Goal: Task Accomplishment & Management: Use online tool/utility

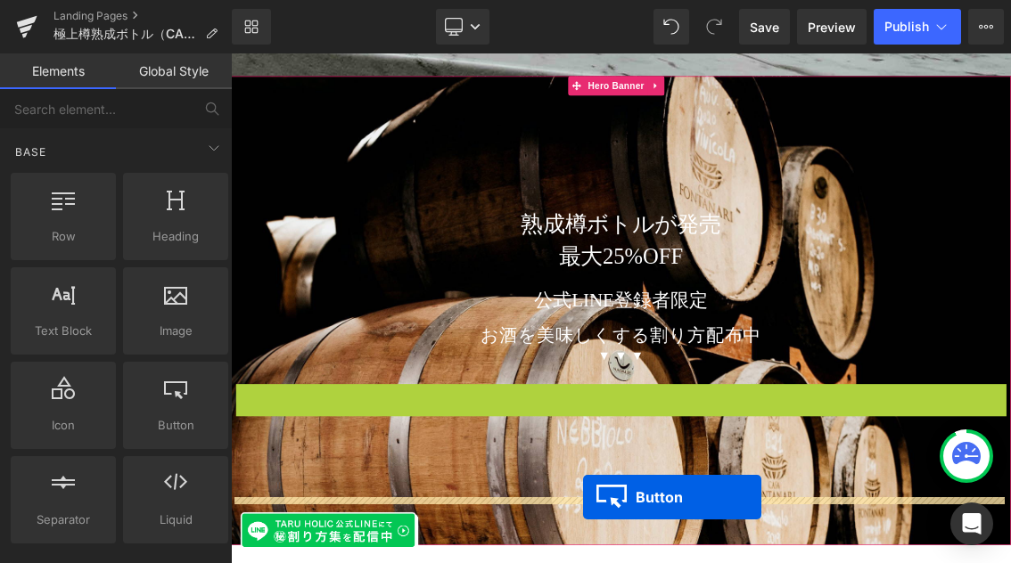
scroll to position [1077, 0]
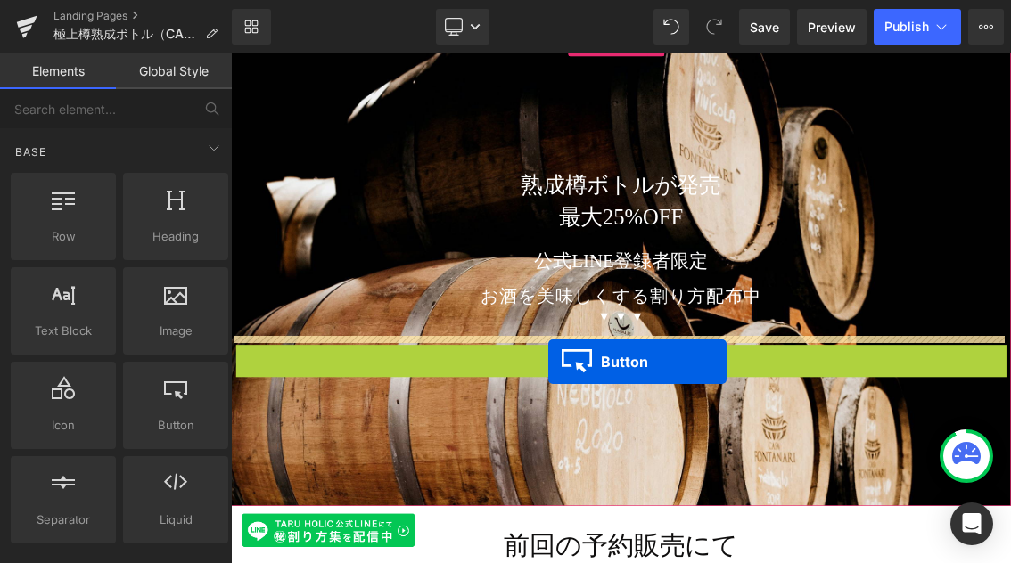
drag, startPoint x: 734, startPoint y: 555, endPoint x: 669, endPoint y: 480, distance: 98.6
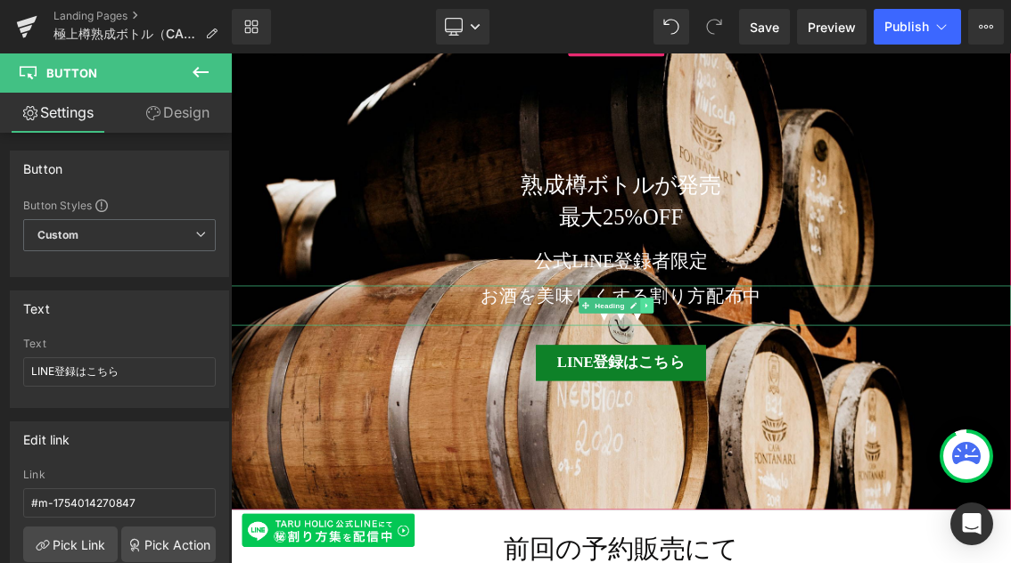
click at [807, 398] on icon at bounding box center [806, 403] width 10 height 11
click at [818, 398] on icon at bounding box center [815, 403] width 10 height 10
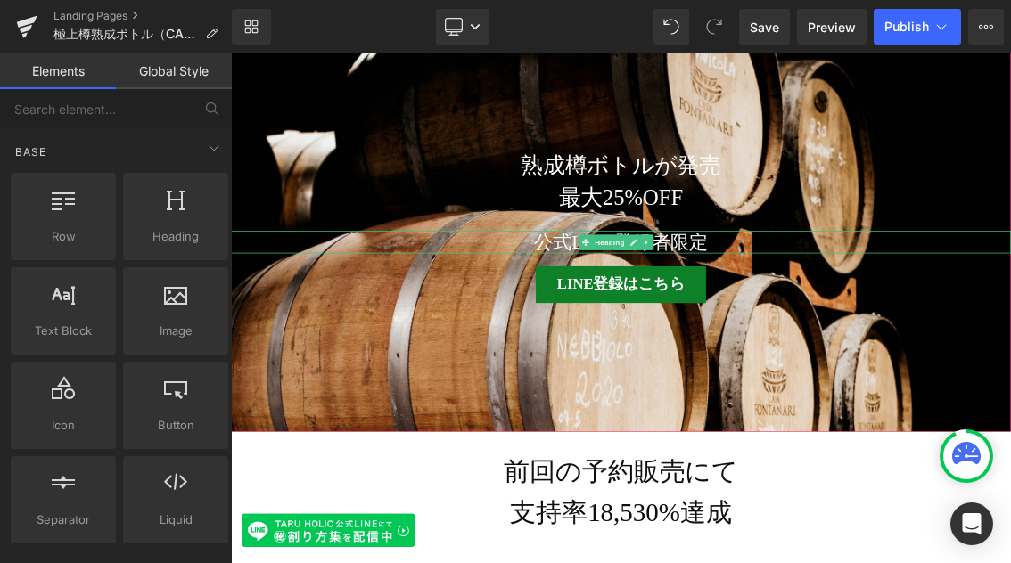
scroll to position [1050, 0]
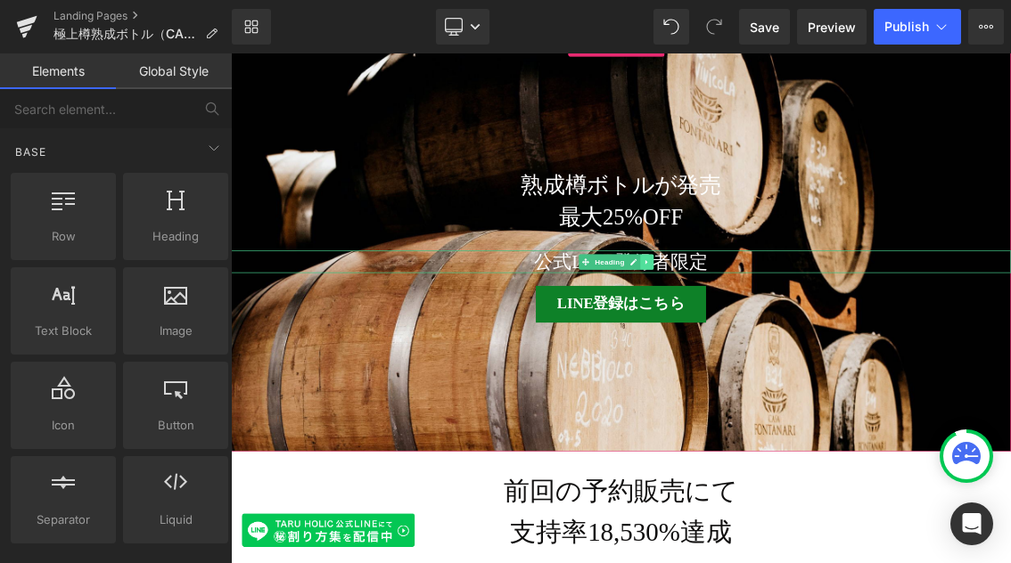
click at [806, 337] on icon at bounding box center [806, 342] width 10 height 11
click at [813, 337] on icon at bounding box center [815, 342] width 10 height 10
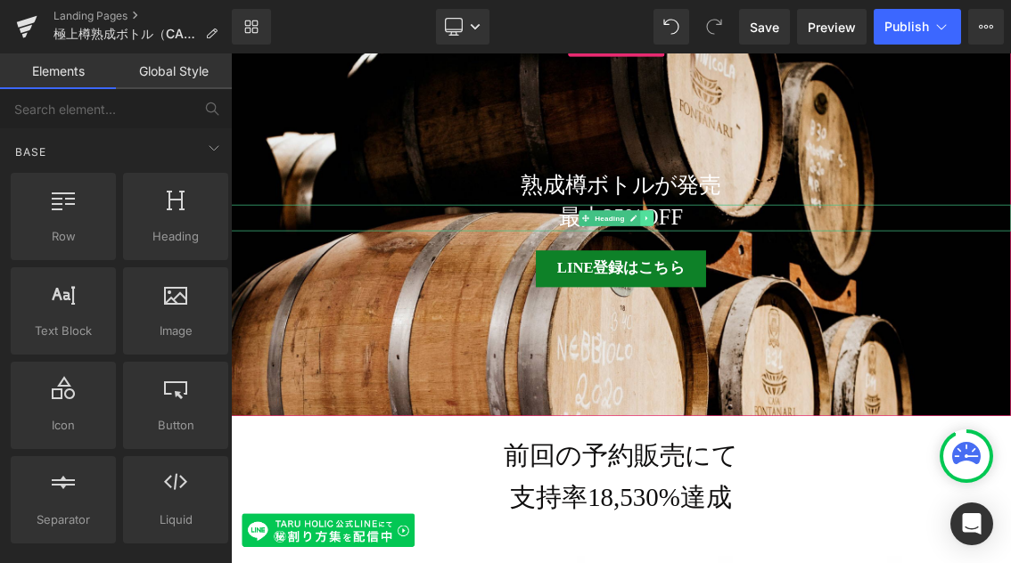
click at [810, 276] on icon at bounding box center [806, 281] width 10 height 11
click at [811, 276] on icon at bounding box center [815, 281] width 10 height 10
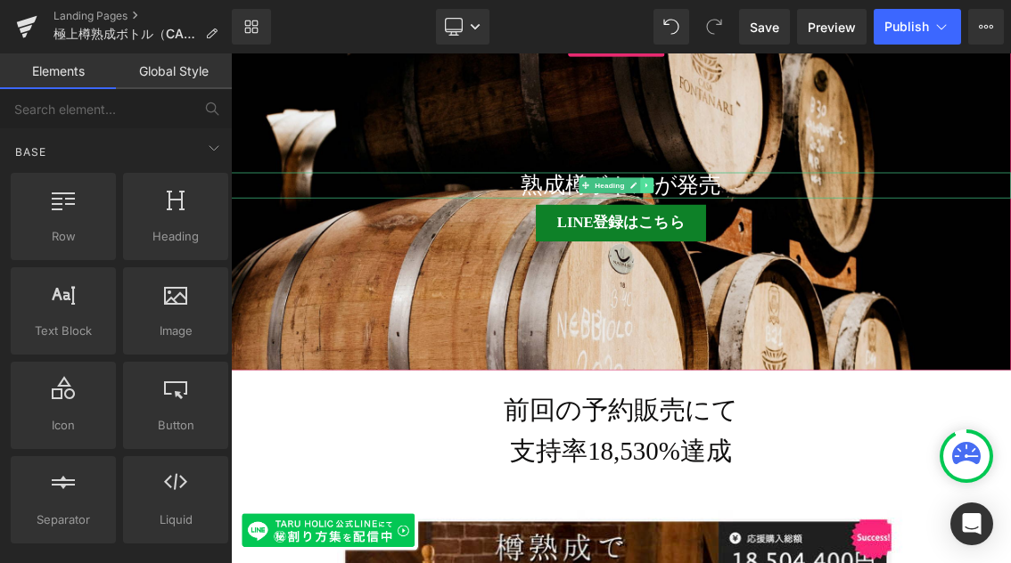
click at [806, 234] on icon at bounding box center [805, 237] width 3 height 6
click at [815, 231] on icon at bounding box center [815, 236] width 10 height 10
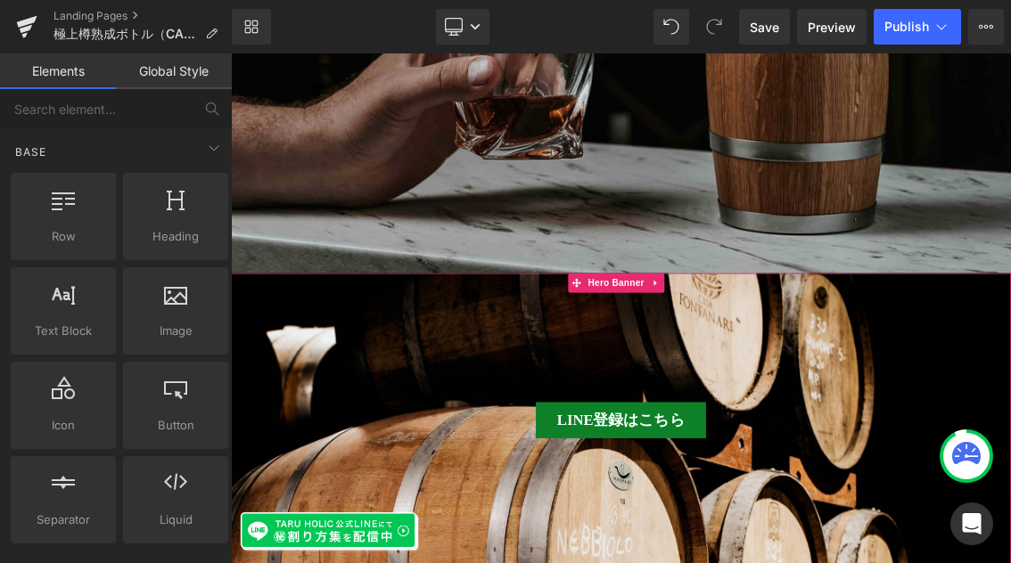
scroll to position [697, 0]
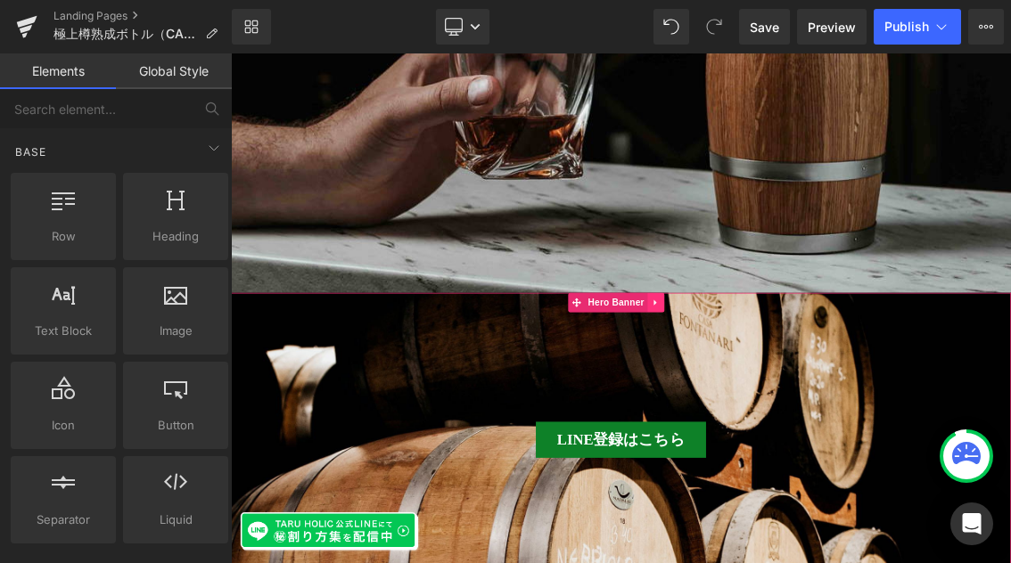
click at [818, 393] on icon at bounding box center [818, 397] width 4 height 8
click at [829, 391] on icon at bounding box center [830, 397] width 12 height 12
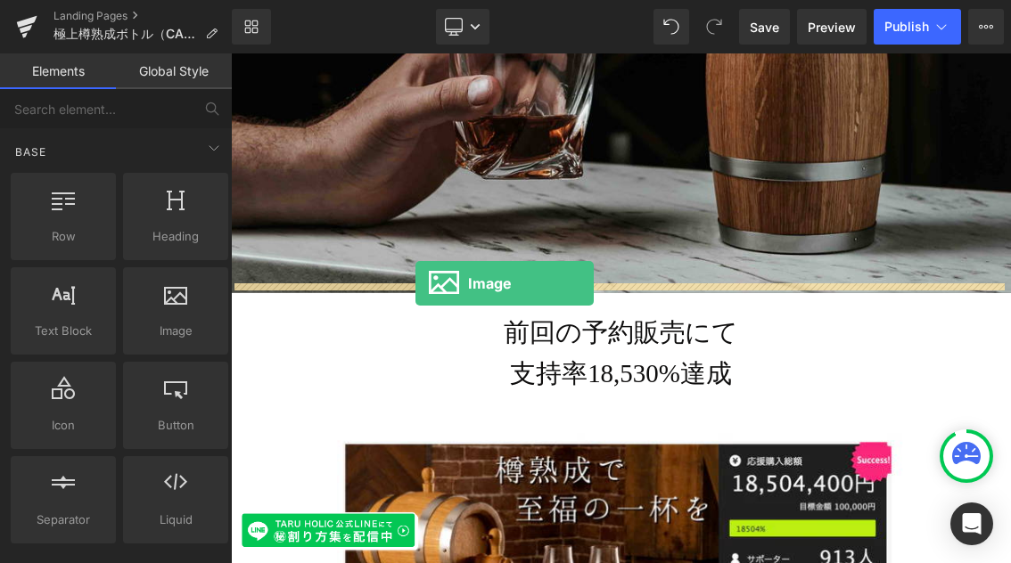
drag, startPoint x: 409, startPoint y: 371, endPoint x: 486, endPoint y: 372, distance: 76.7
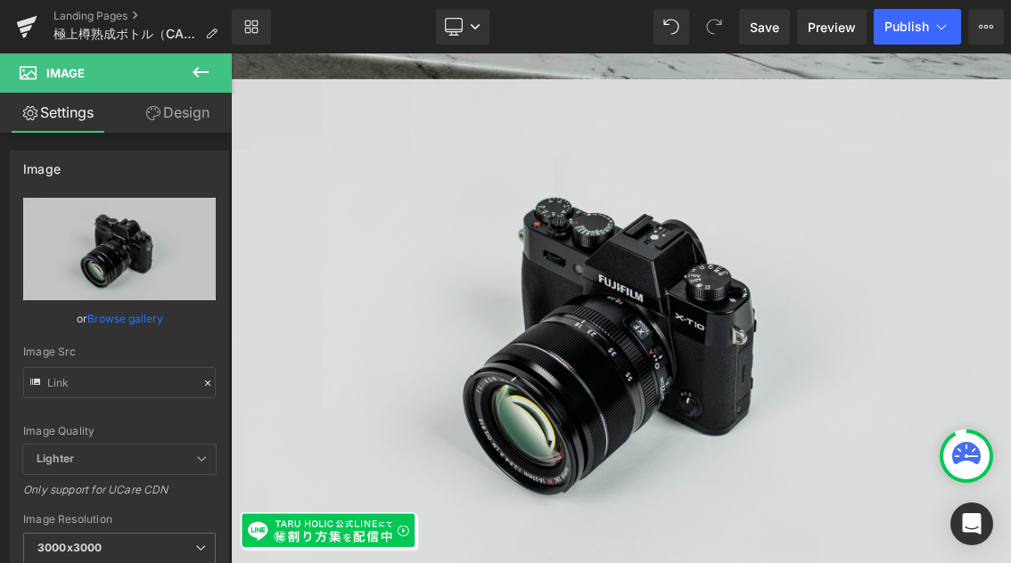
scroll to position [1068, 0]
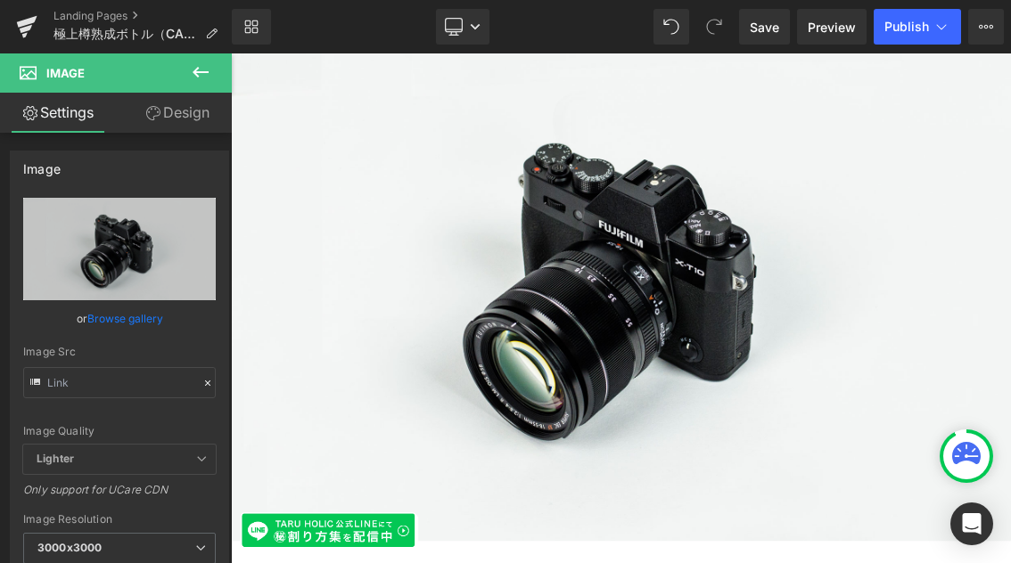
click at [199, 70] on icon at bounding box center [200, 71] width 21 height 21
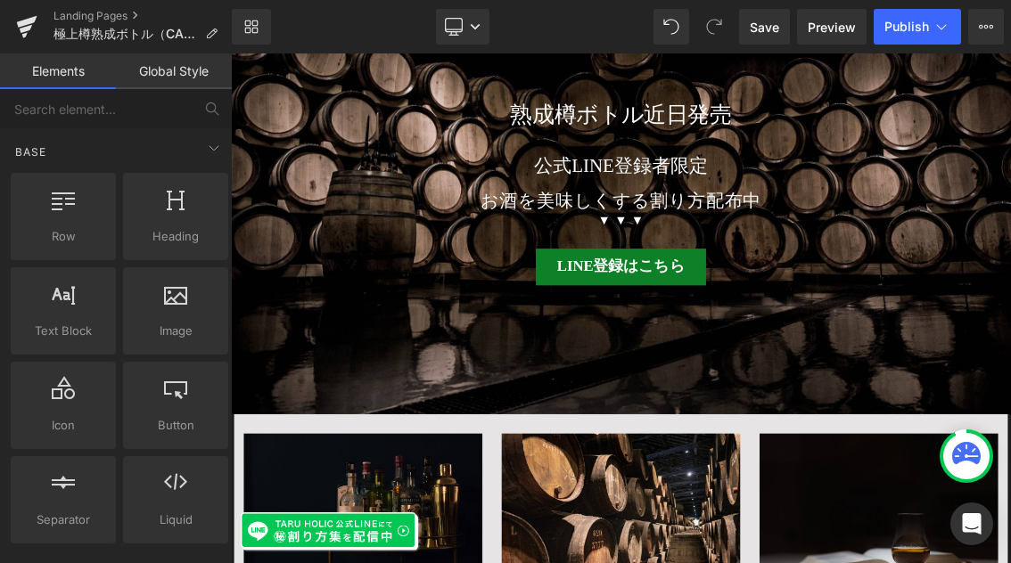
scroll to position [10638, 0]
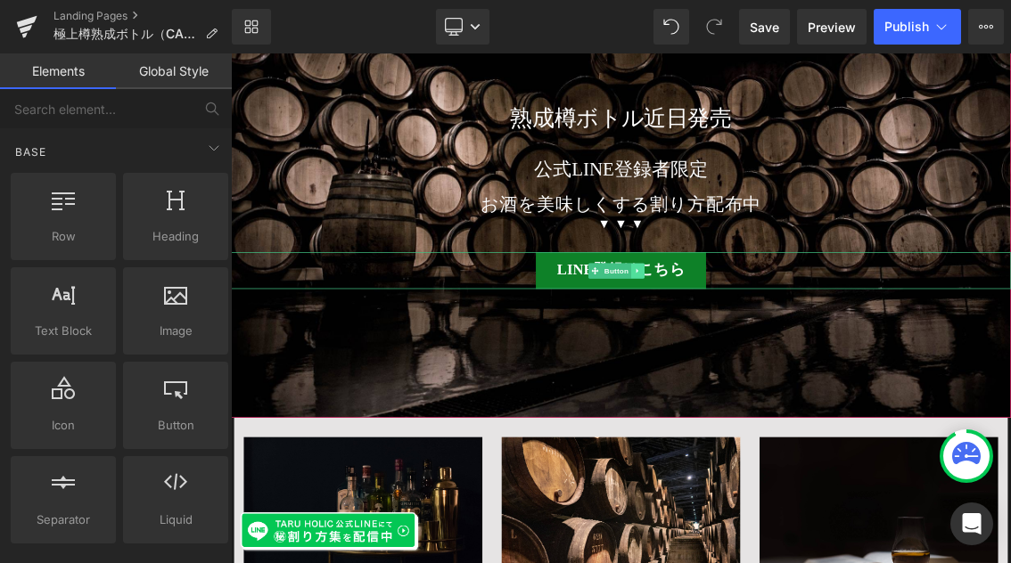
click at [798, 349] on icon at bounding box center [793, 354] width 10 height 11
click at [791, 344] on link at bounding box center [784, 354] width 19 height 21
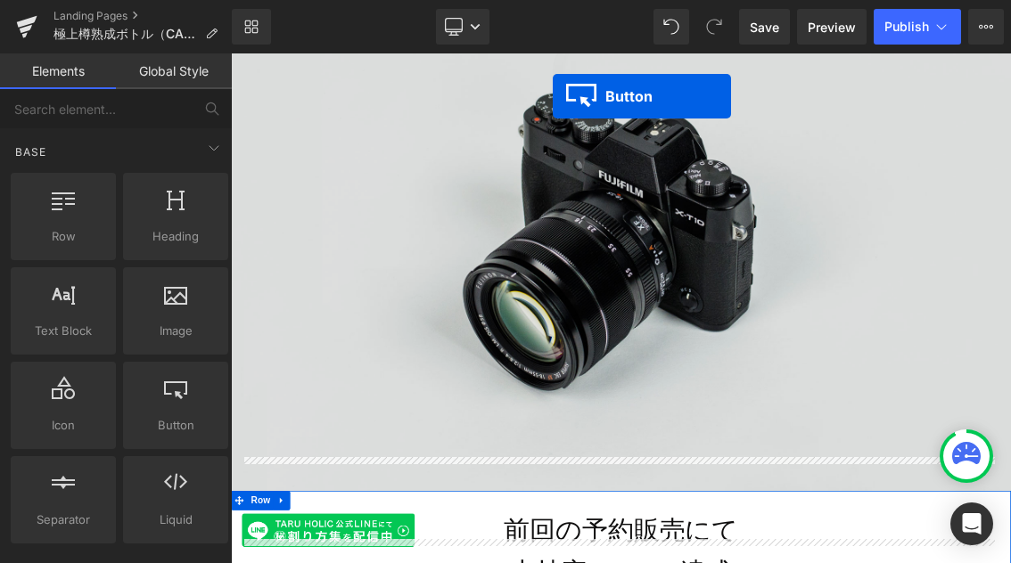
scroll to position [1012, 0]
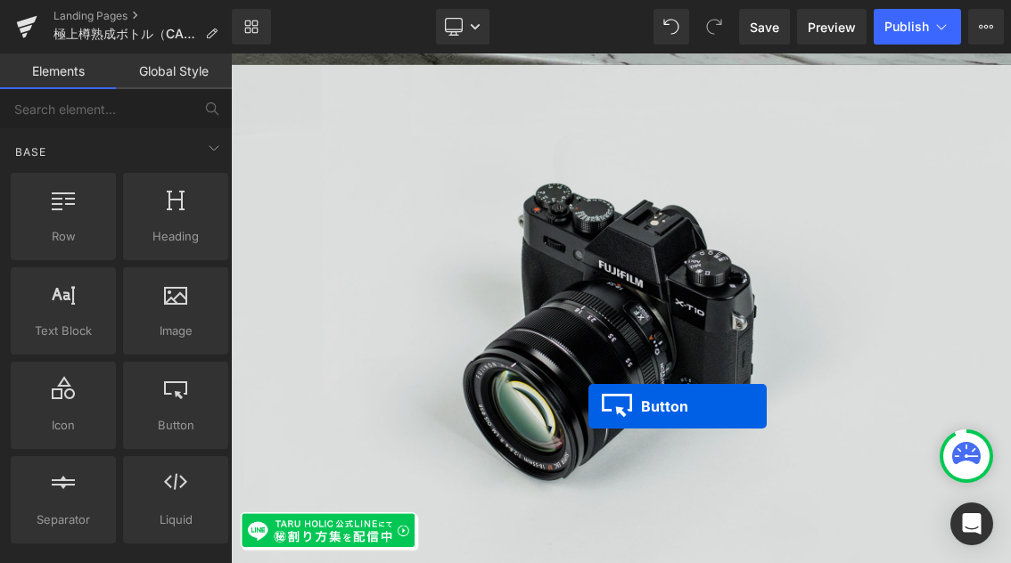
drag, startPoint x: 704, startPoint y: 285, endPoint x: 726, endPoint y: 541, distance: 256.7
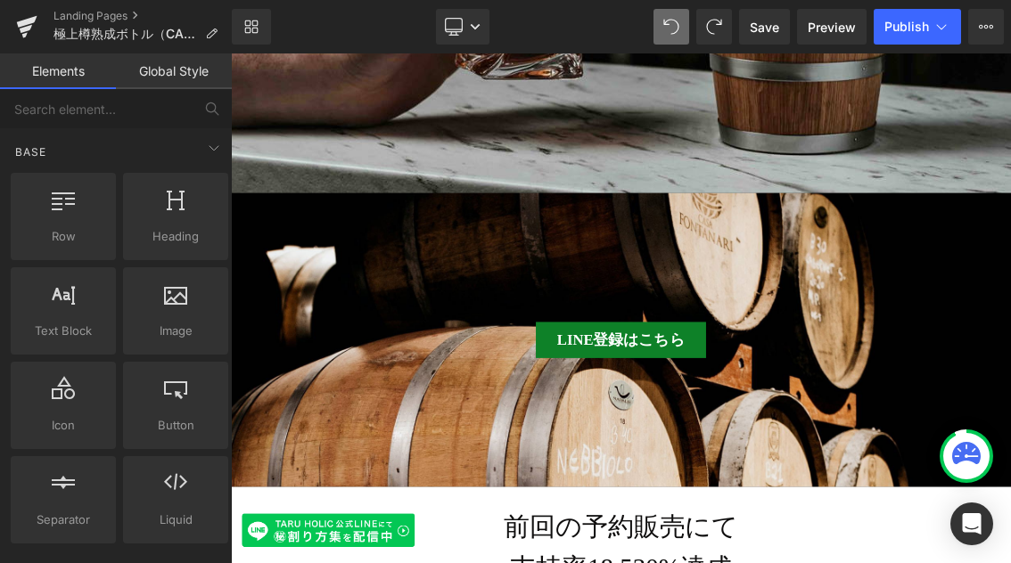
scroll to position [838, 0]
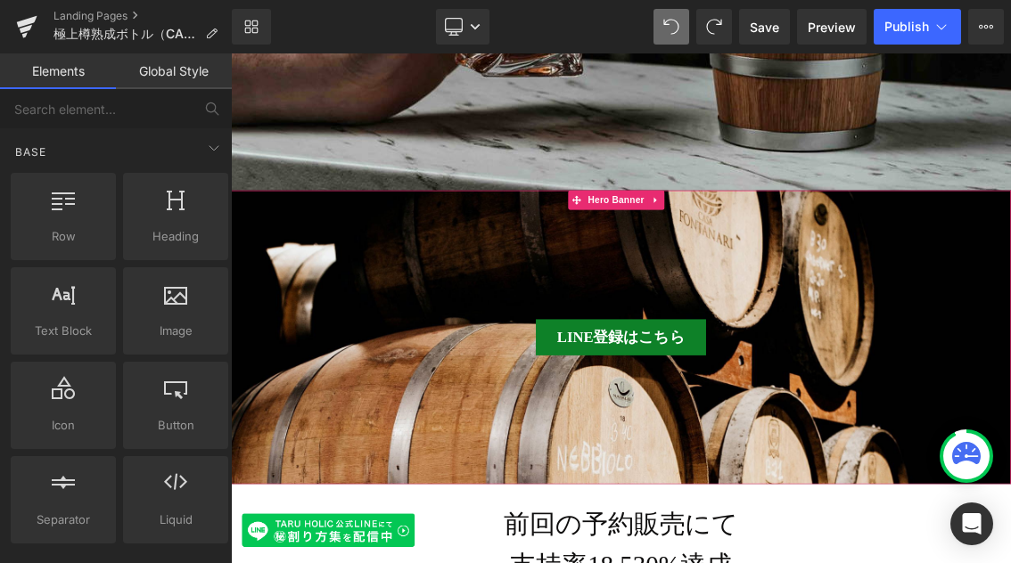
click at [688, 343] on div at bounding box center [770, 446] width 1078 height 407
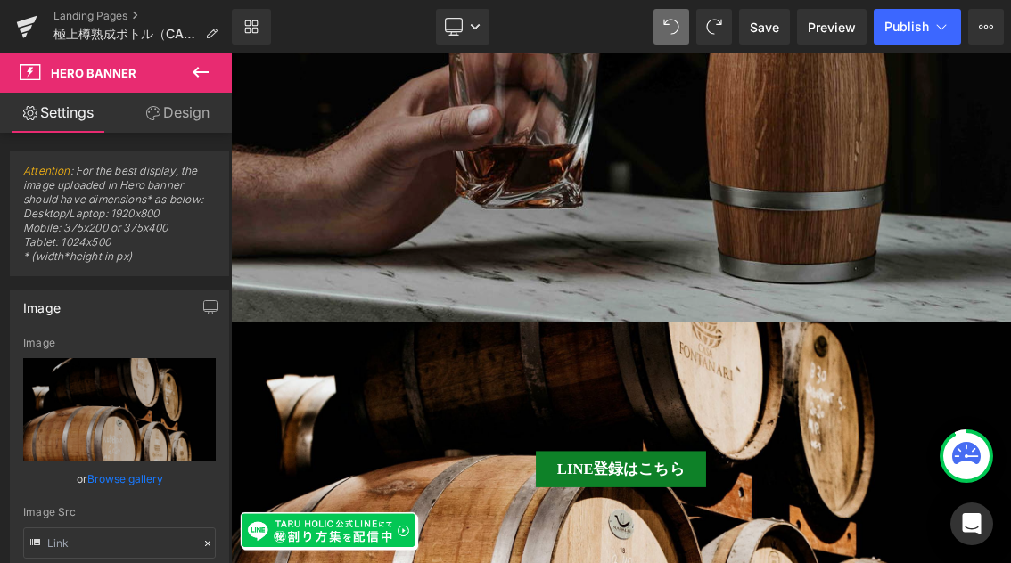
scroll to position [545, 0]
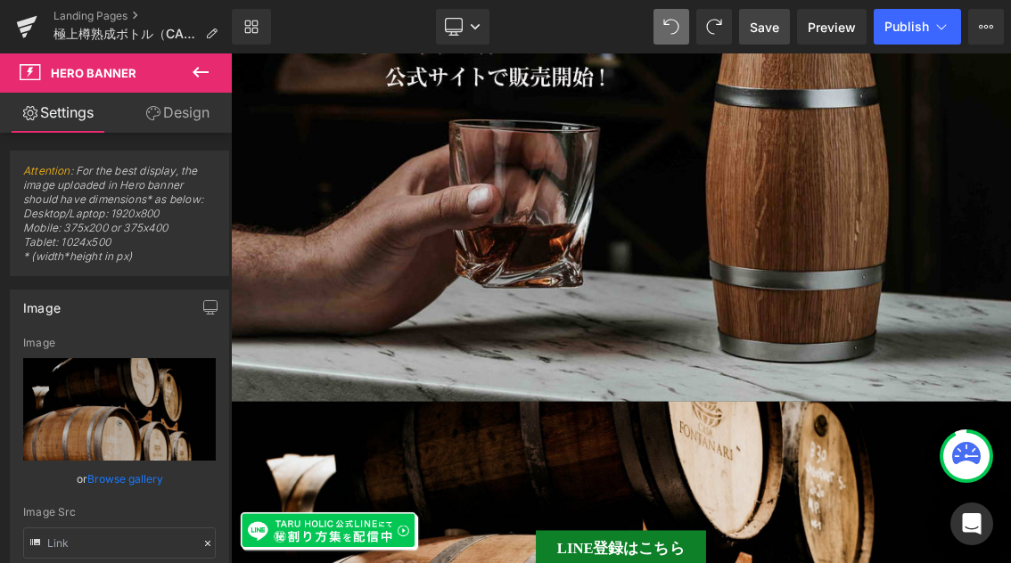
click at [769, 27] on span "Save" at bounding box center [764, 27] width 29 height 19
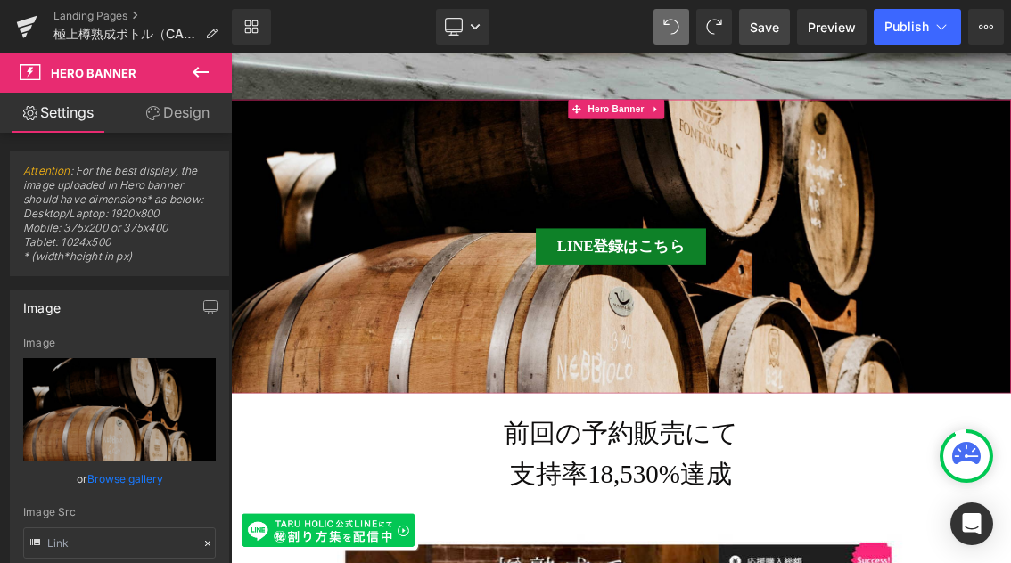
scroll to position [888, 0]
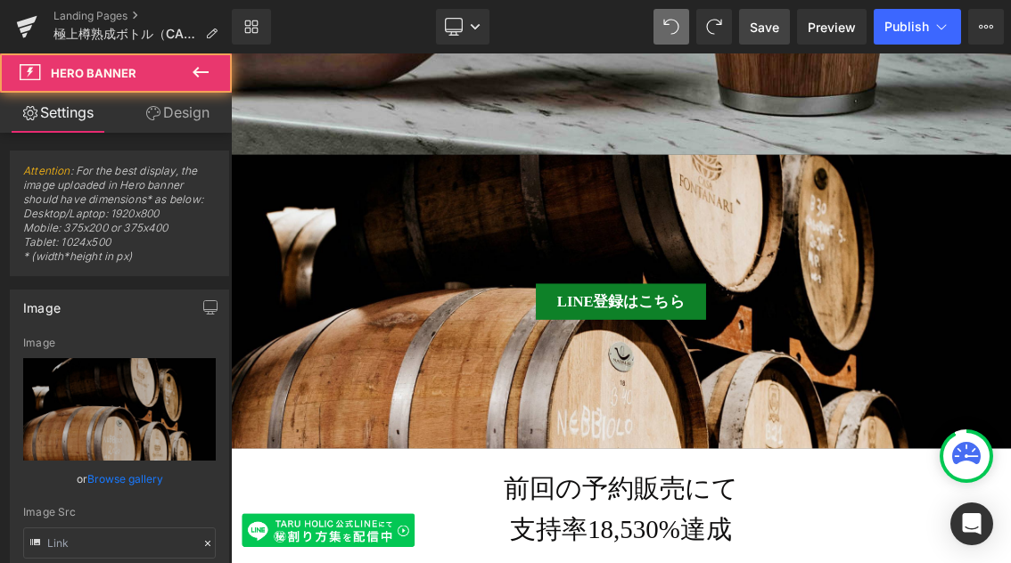
click at [482, 301] on div at bounding box center [770, 396] width 1078 height 407
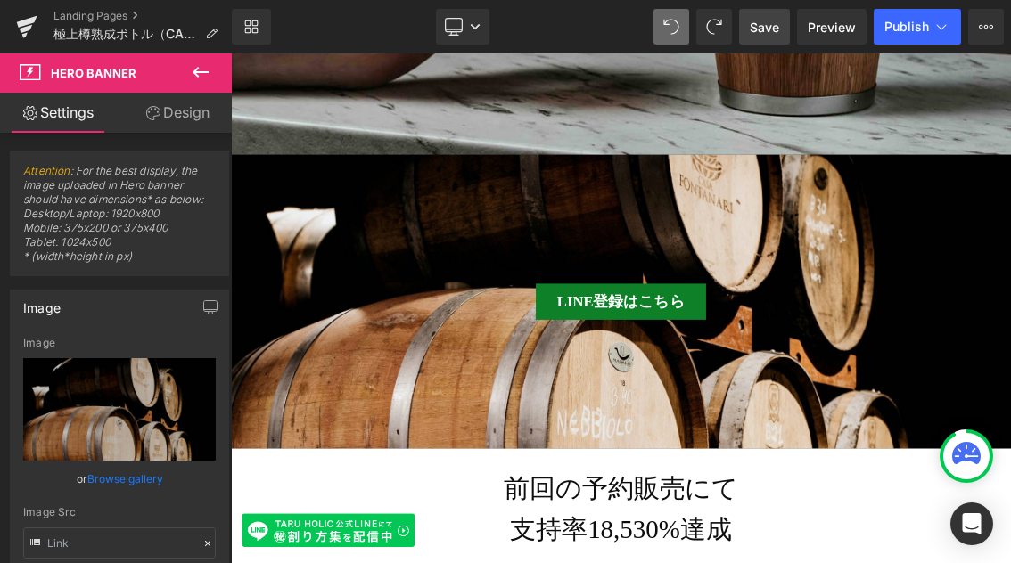
click at [197, 71] on icon at bounding box center [201, 72] width 16 height 11
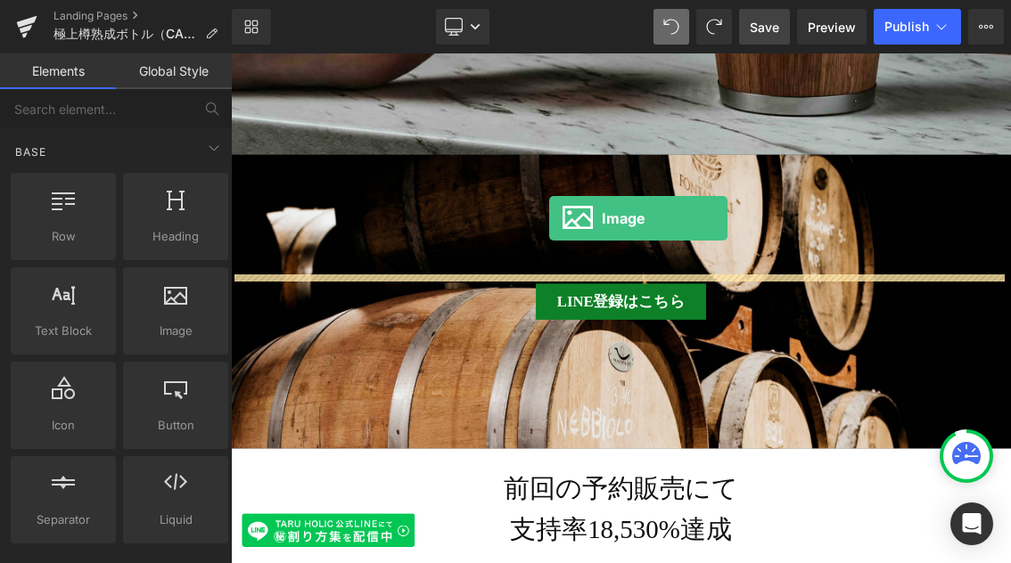
drag, startPoint x: 422, startPoint y: 364, endPoint x: 670, endPoint y: 282, distance: 261.8
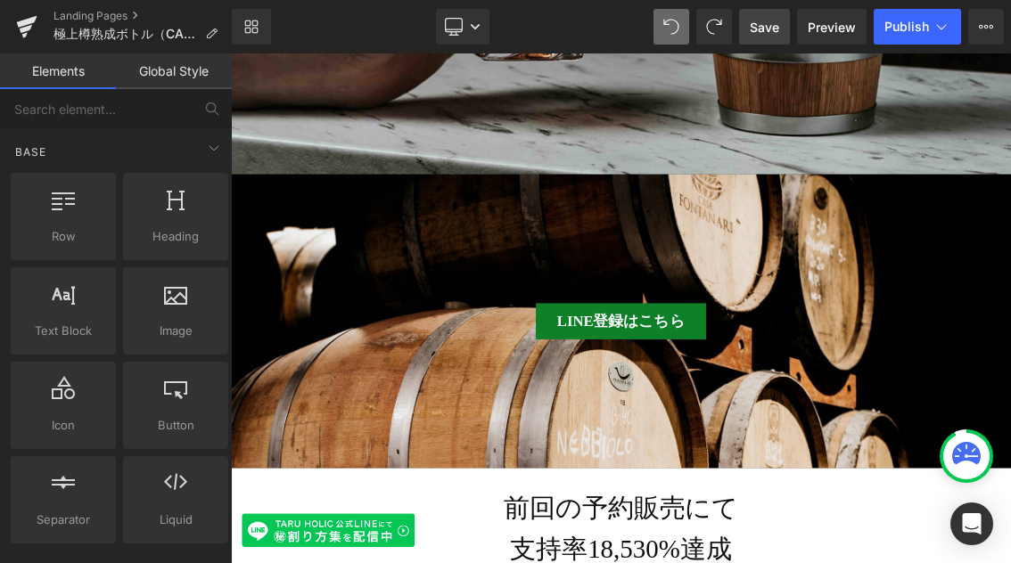
scroll to position [849, 0]
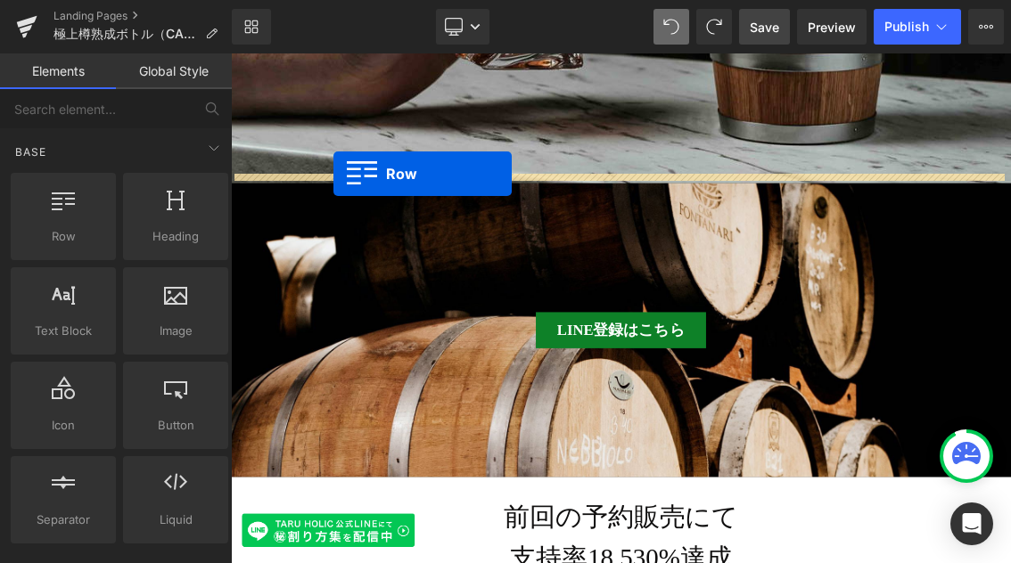
drag, startPoint x: 291, startPoint y: 275, endPoint x: 373, endPoint y: 220, distance: 98.4
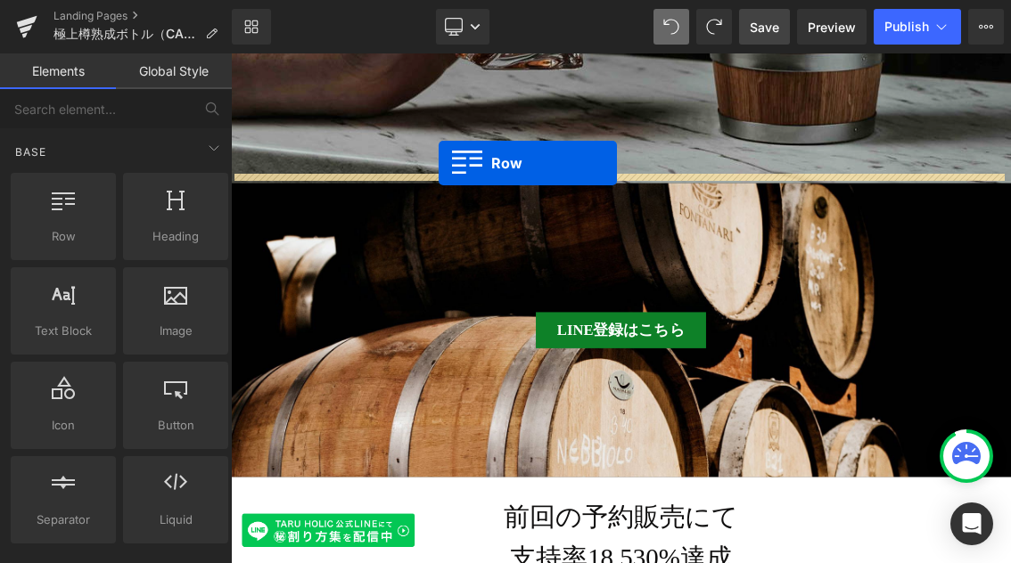
drag, startPoint x: 298, startPoint y: 216, endPoint x: 518, endPoint y: 205, distance: 220.4
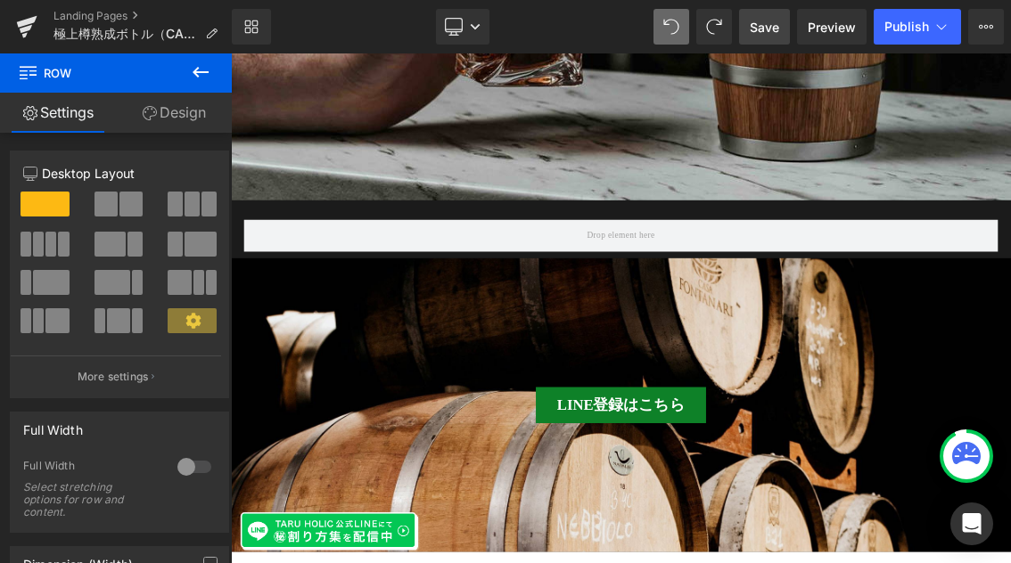
scroll to position [824, 0]
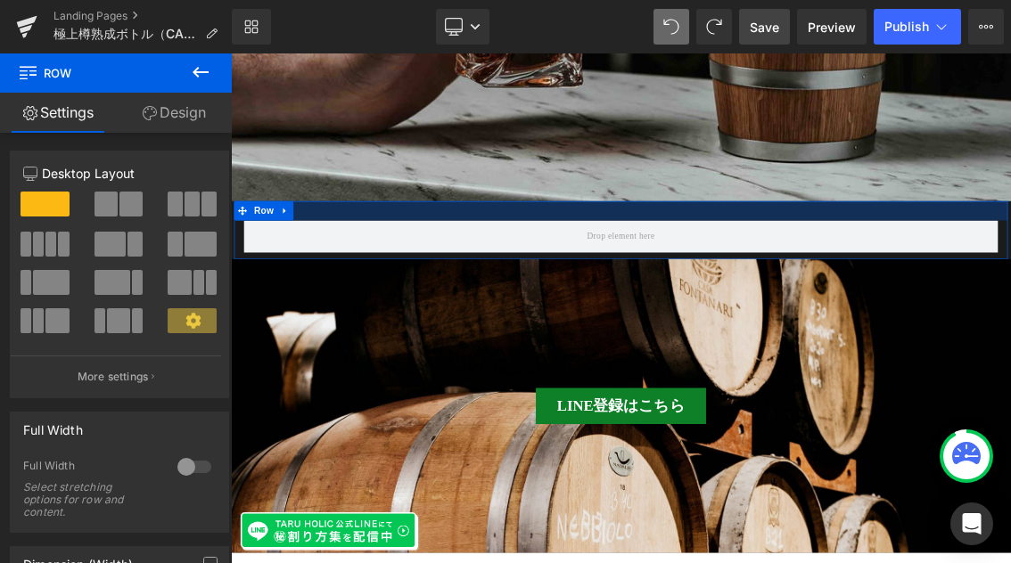
drag, startPoint x: 535, startPoint y: 289, endPoint x: 361, endPoint y: 258, distance: 176.4
click at [361, 258] on div "Row" at bounding box center [770, 298] width 1070 height 80
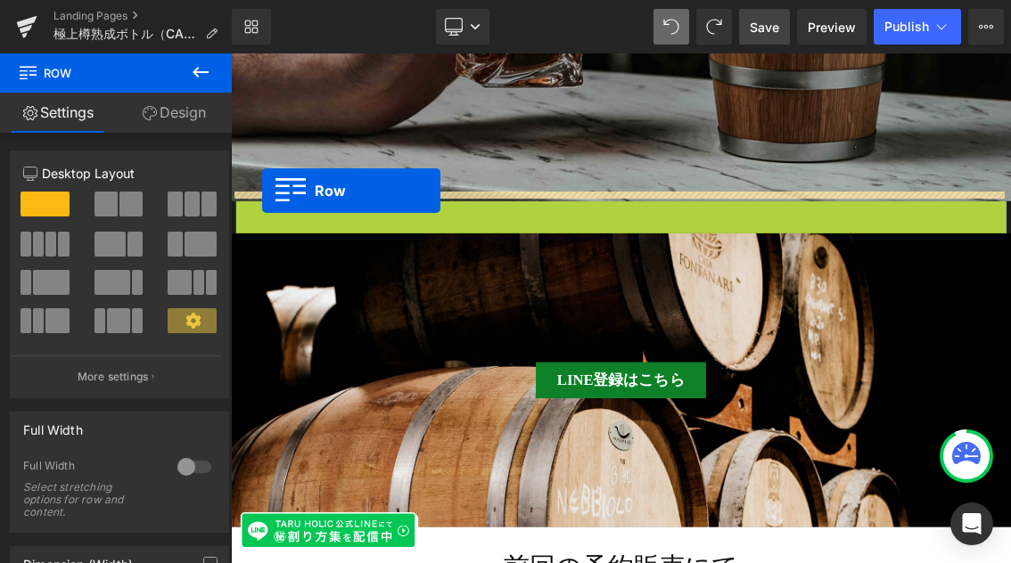
drag, startPoint x: 264, startPoint y: 258, endPoint x: 275, endPoint y: 243, distance: 18.5
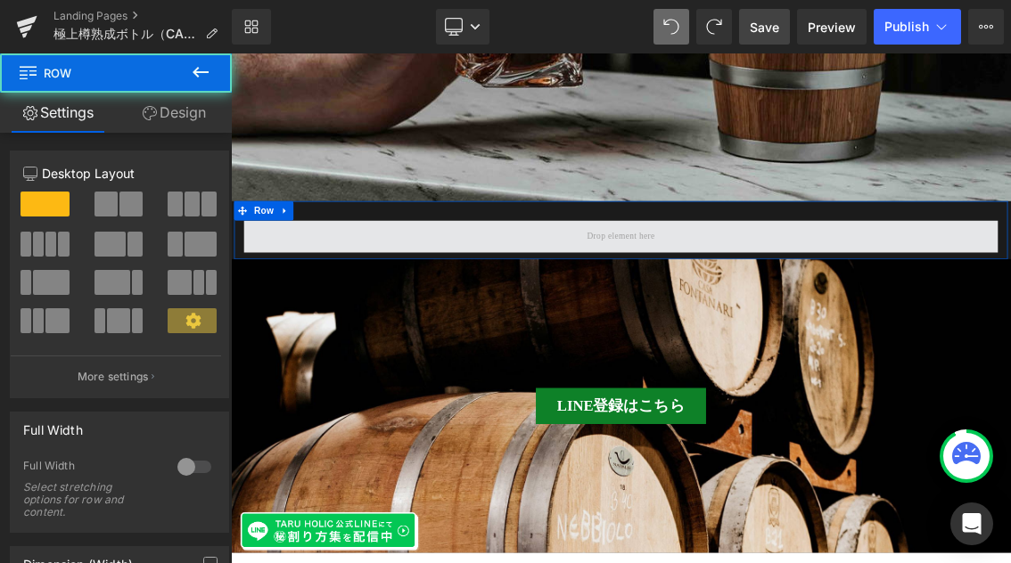
click at [501, 291] on span at bounding box center [770, 306] width 1043 height 45
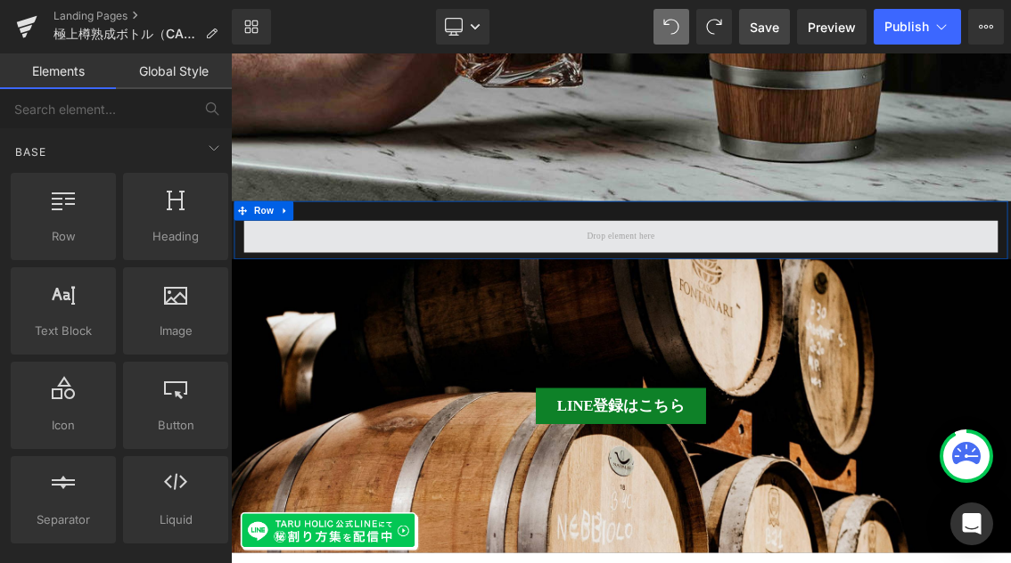
click at [781, 297] on span at bounding box center [770, 305] width 106 height 25
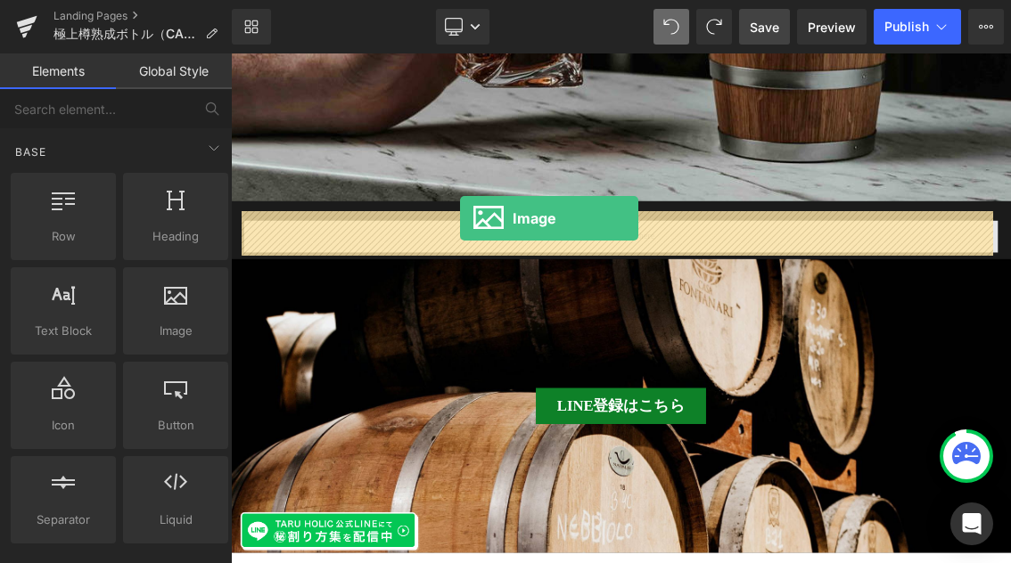
drag, startPoint x: 406, startPoint y: 351, endPoint x: 548, endPoint y: 282, distance: 157.8
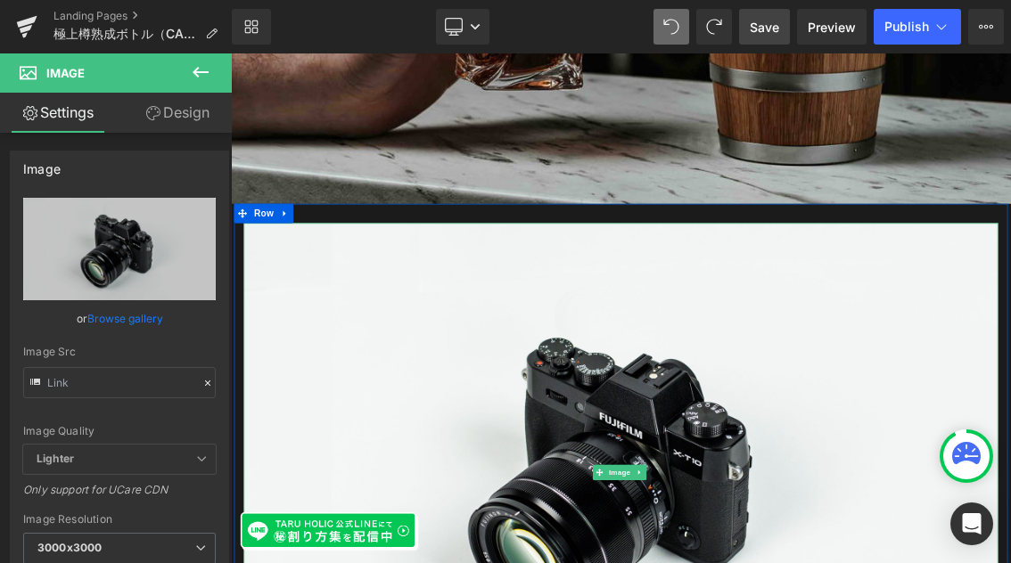
scroll to position [809, 0]
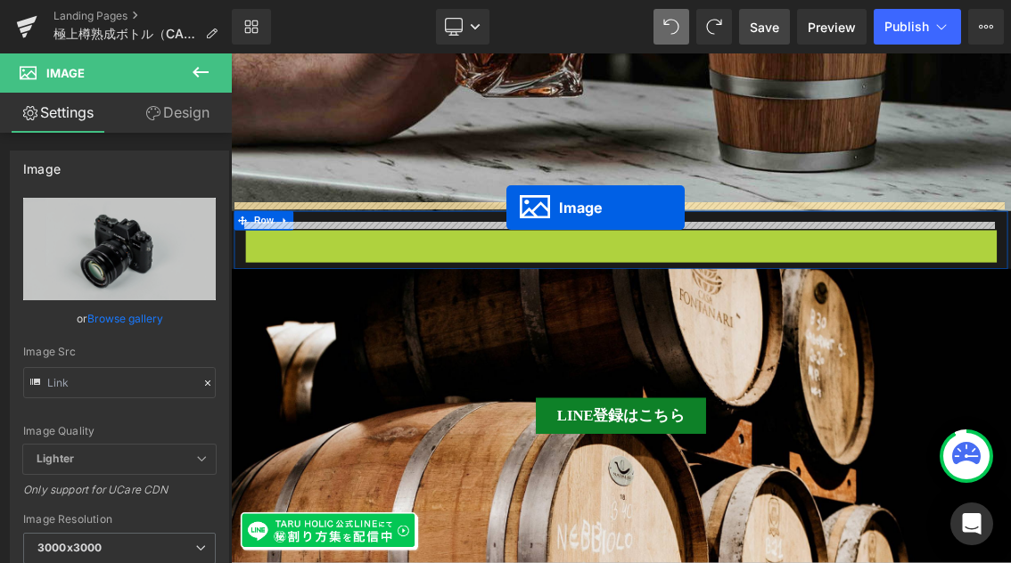
drag, startPoint x: 751, startPoint y: 622, endPoint x: 611, endPoint y: 266, distance: 382.2
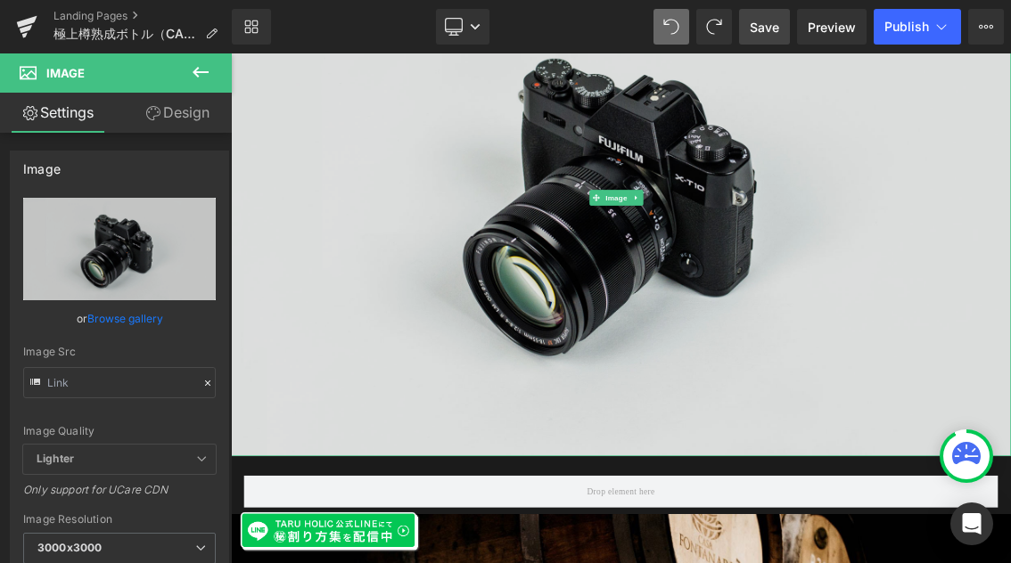
scroll to position [881, 0]
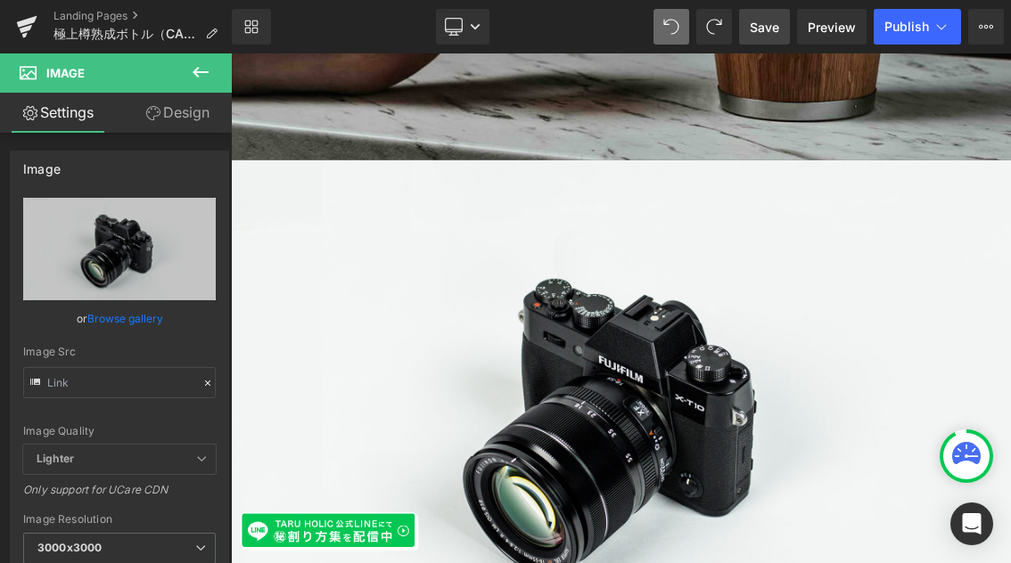
click at [198, 71] on icon at bounding box center [201, 72] width 16 height 11
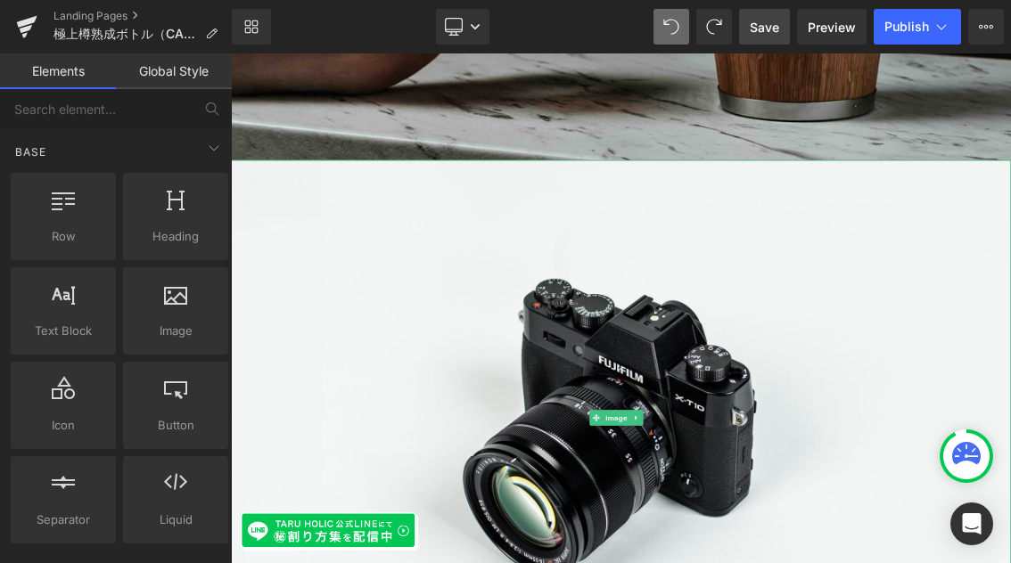
scroll to position [1201, 0]
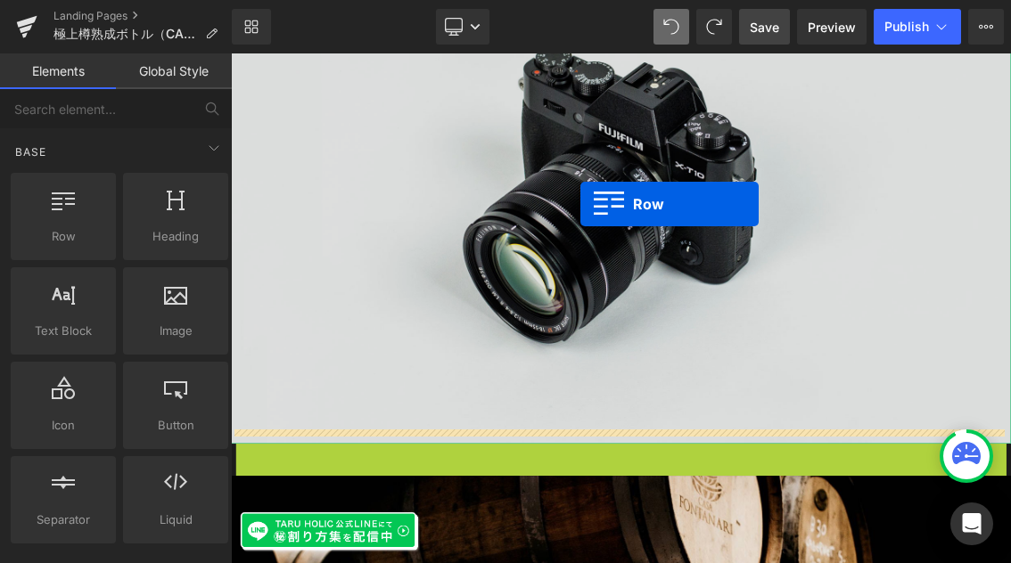
drag, startPoint x: 278, startPoint y: 586, endPoint x: 714, endPoint y: 262, distance: 543.3
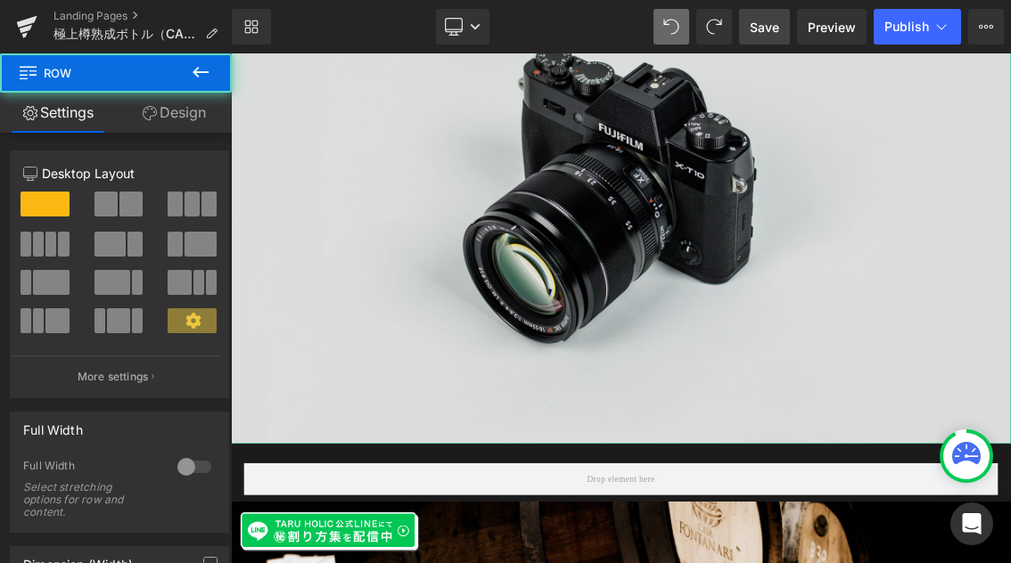
scroll to position [1048, 0]
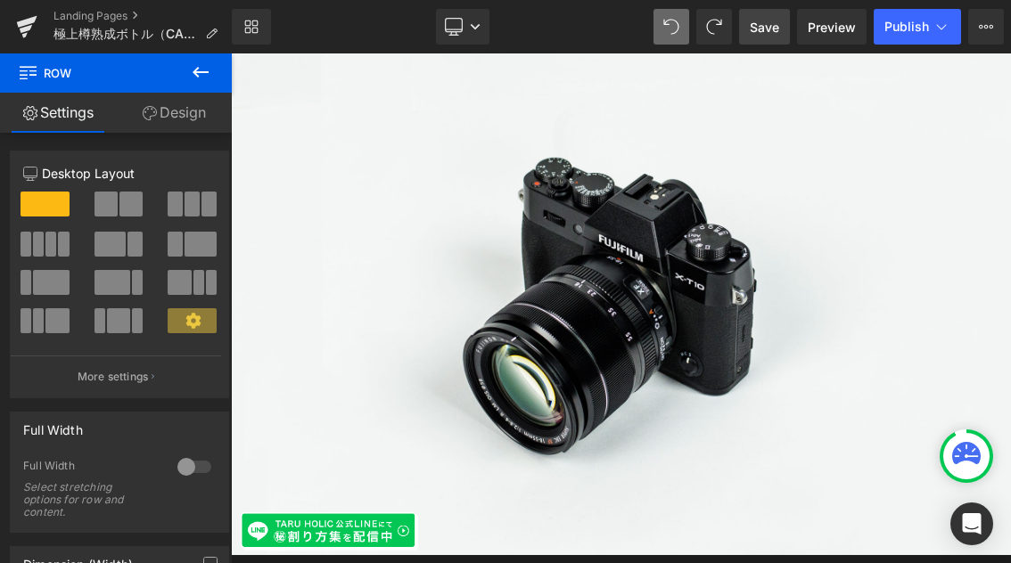
click at [205, 77] on icon at bounding box center [200, 71] width 21 height 21
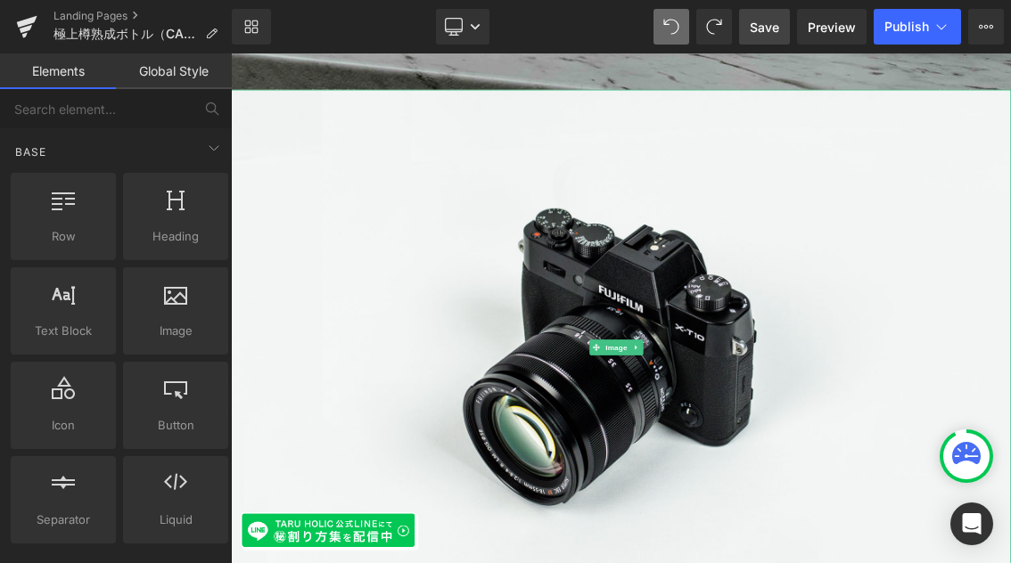
scroll to position [702, 0]
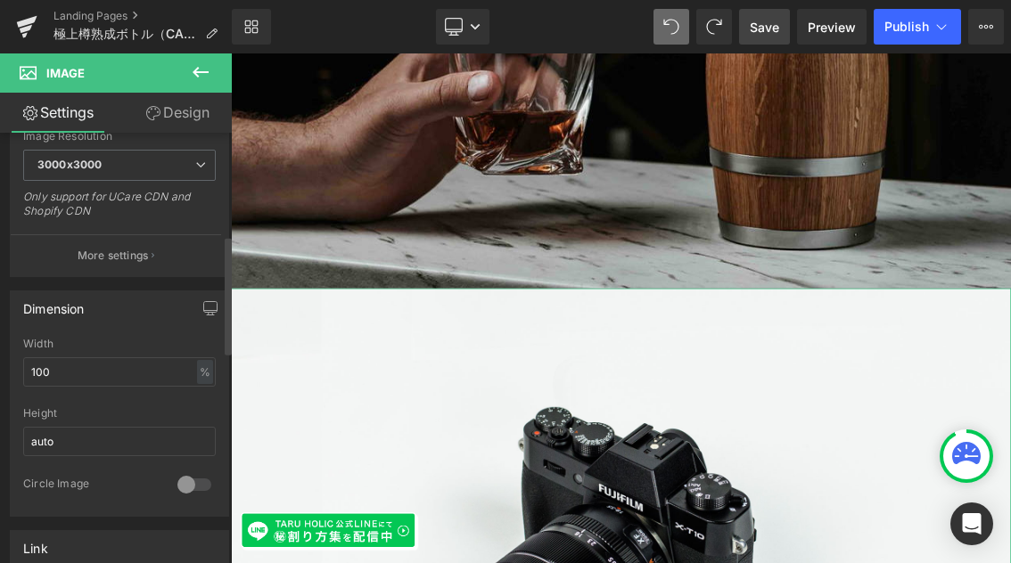
scroll to position [0, 0]
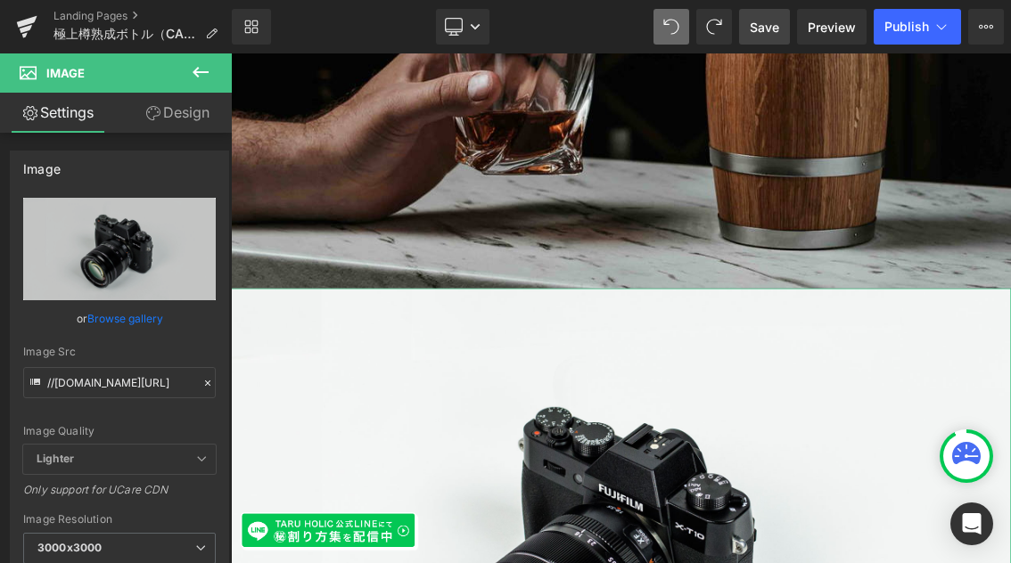
click at [184, 118] on link "Design" at bounding box center [177, 113] width 116 height 40
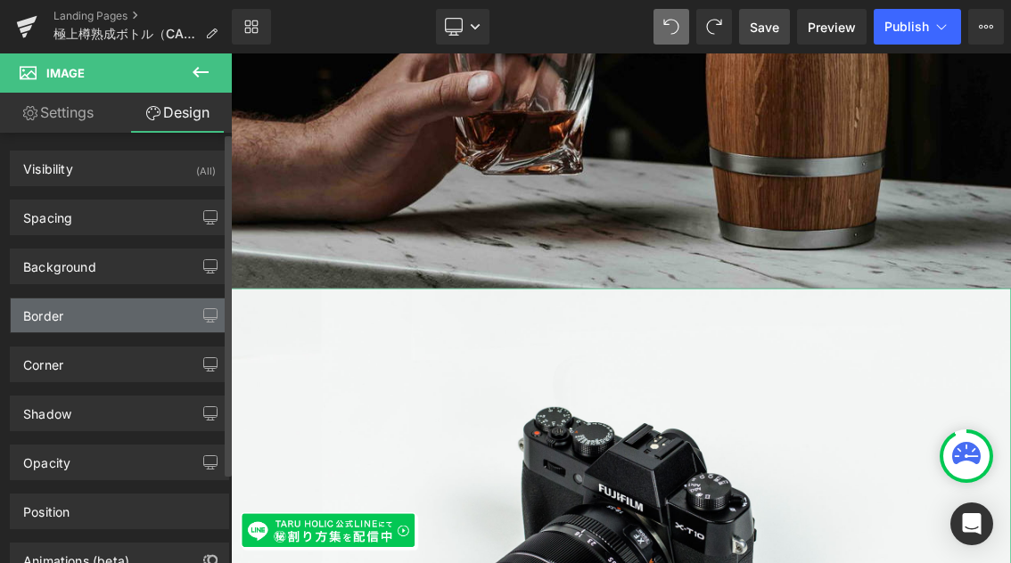
scroll to position [114, 0]
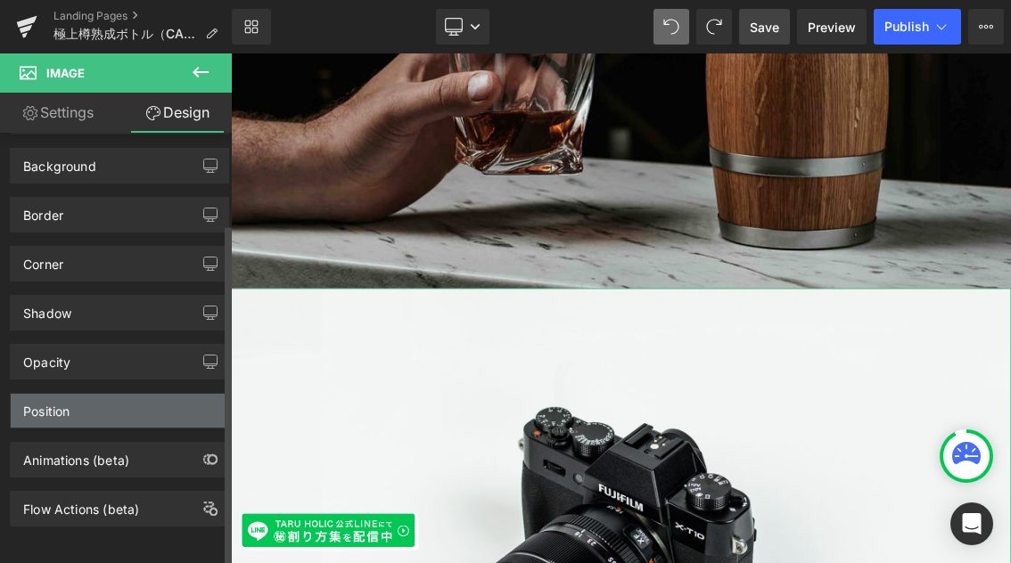
click at [128, 407] on div "Position" at bounding box center [119, 411] width 217 height 34
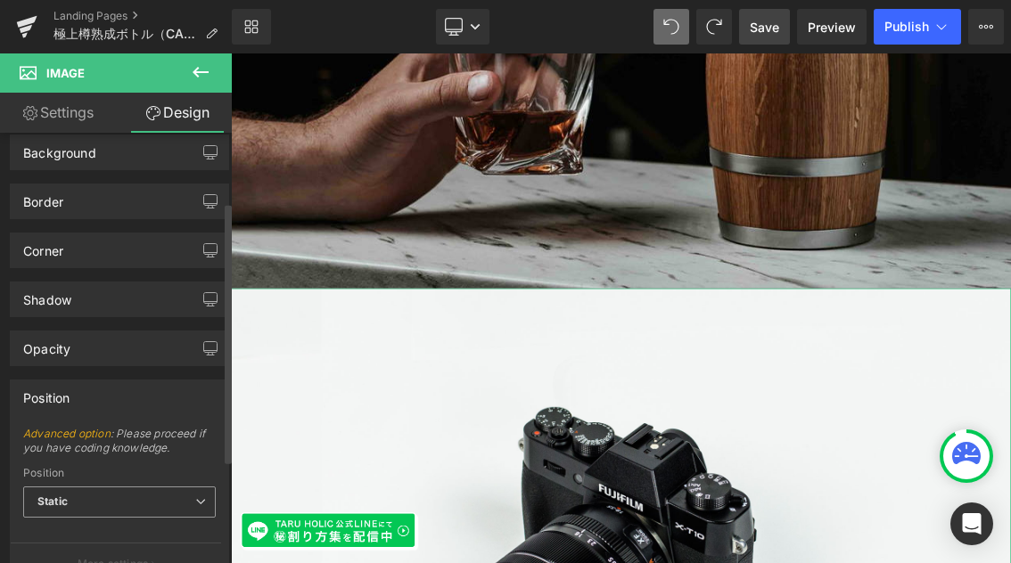
click at [173, 497] on span "Static" at bounding box center [119, 502] width 193 height 31
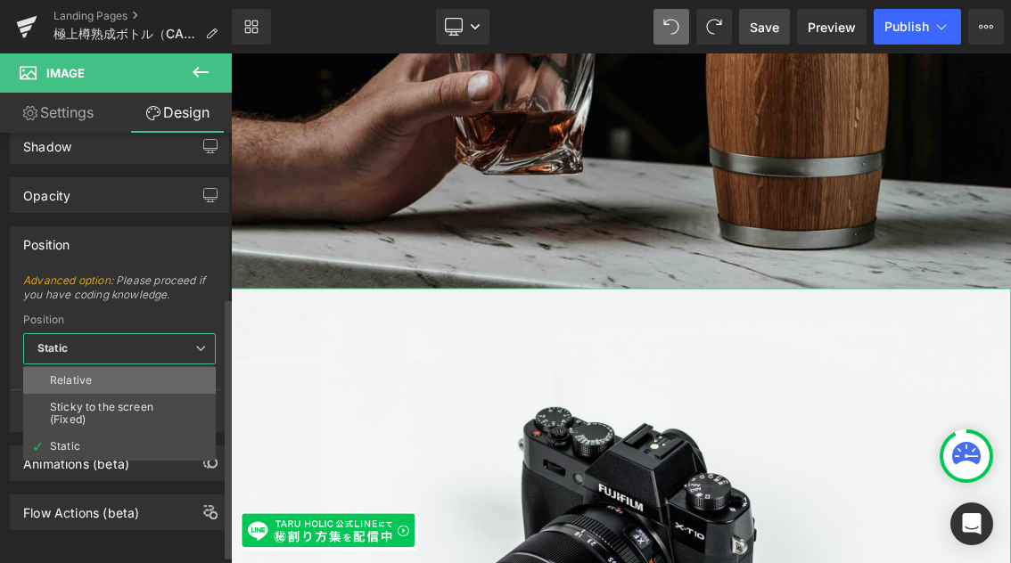
scroll to position [271, 0]
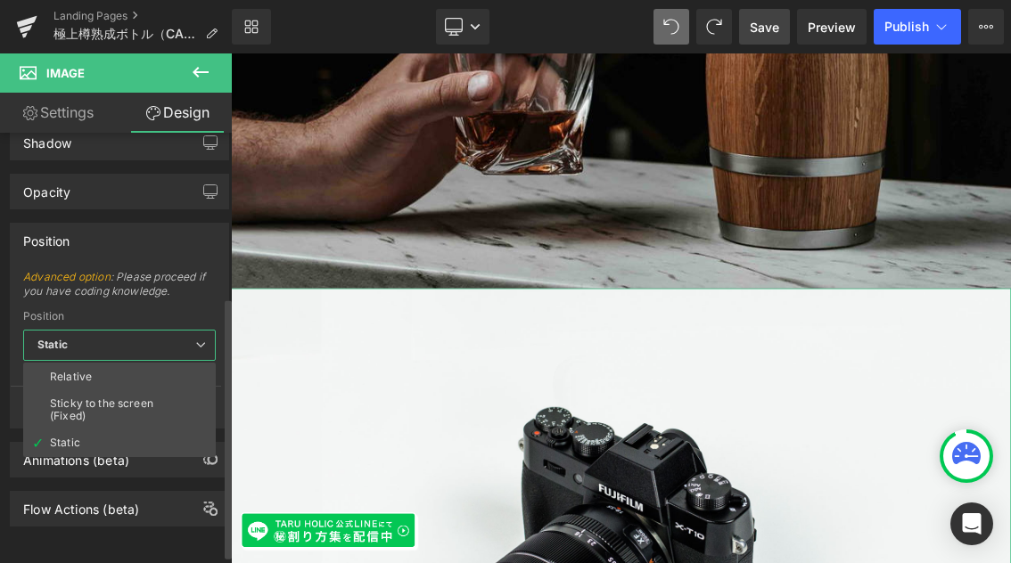
click at [184, 313] on div "Position" at bounding box center [119, 316] width 193 height 12
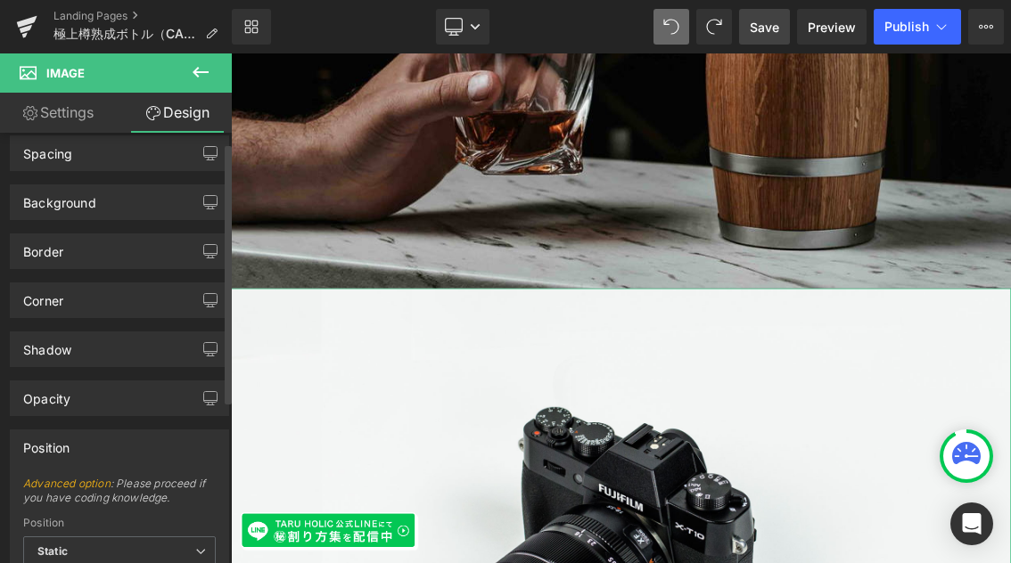
scroll to position [0, 0]
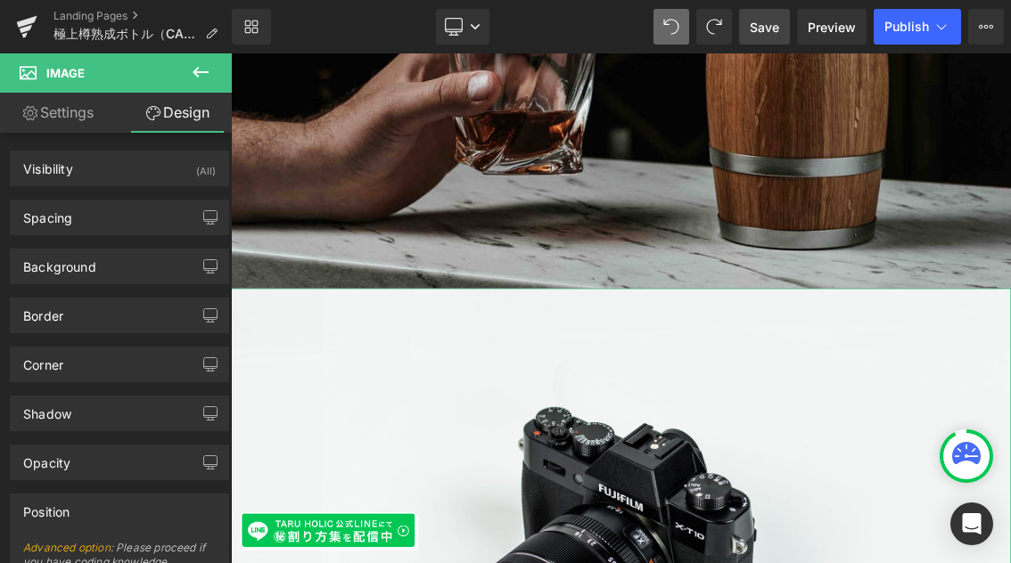
click at [76, 118] on link "Settings" at bounding box center [58, 113] width 116 height 40
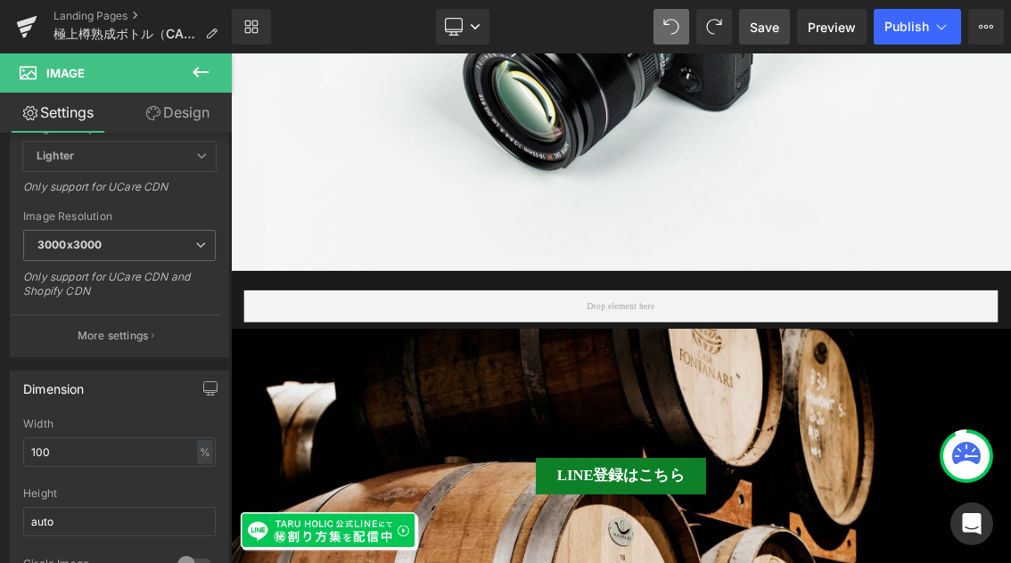
scroll to position [1102, 0]
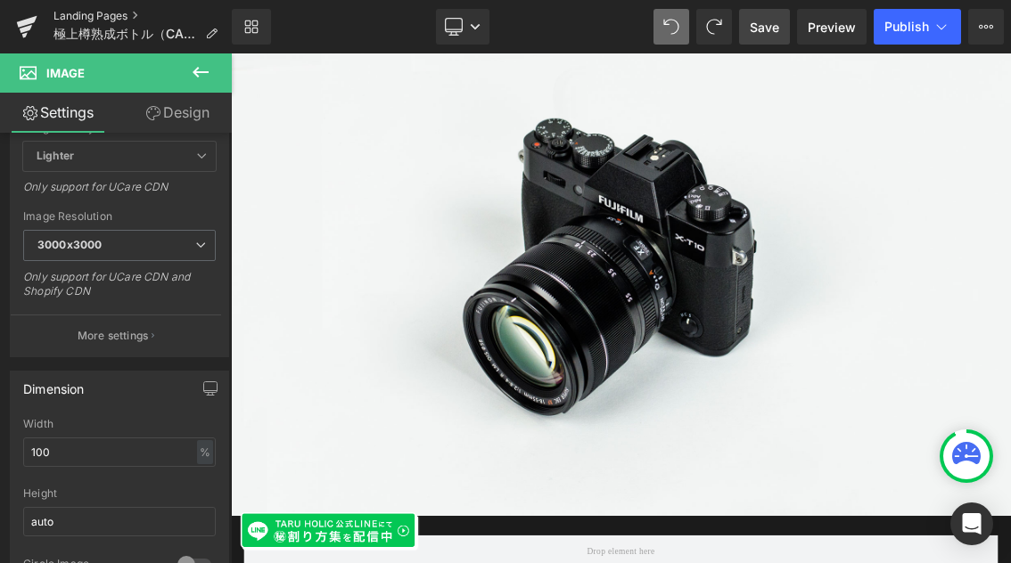
drag, startPoint x: 99, startPoint y: 16, endPoint x: 531, endPoint y: 134, distance: 448.0
click at [99, 16] on link "Landing Pages" at bounding box center [142, 16] width 178 height 14
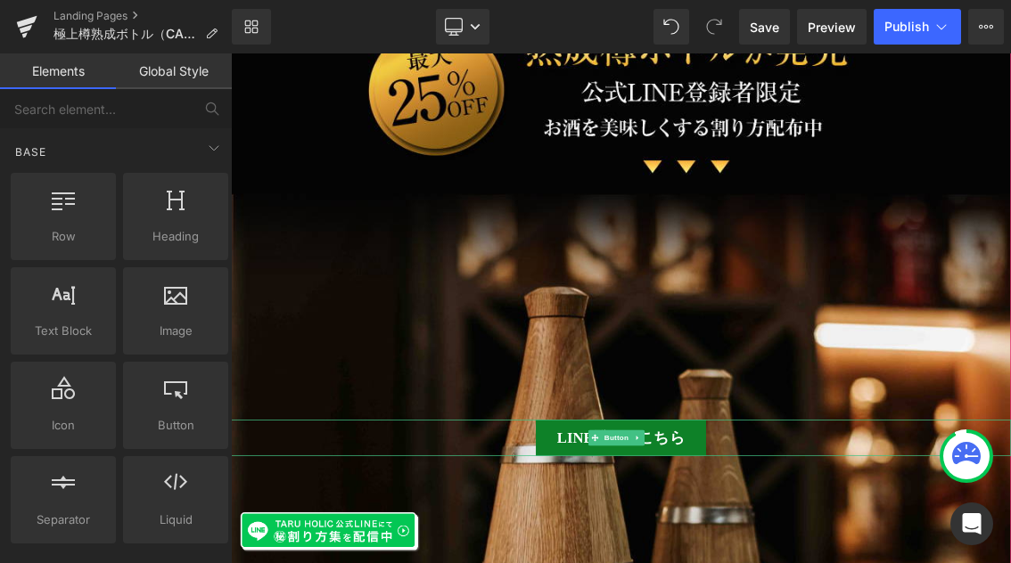
scroll to position [1165, 0]
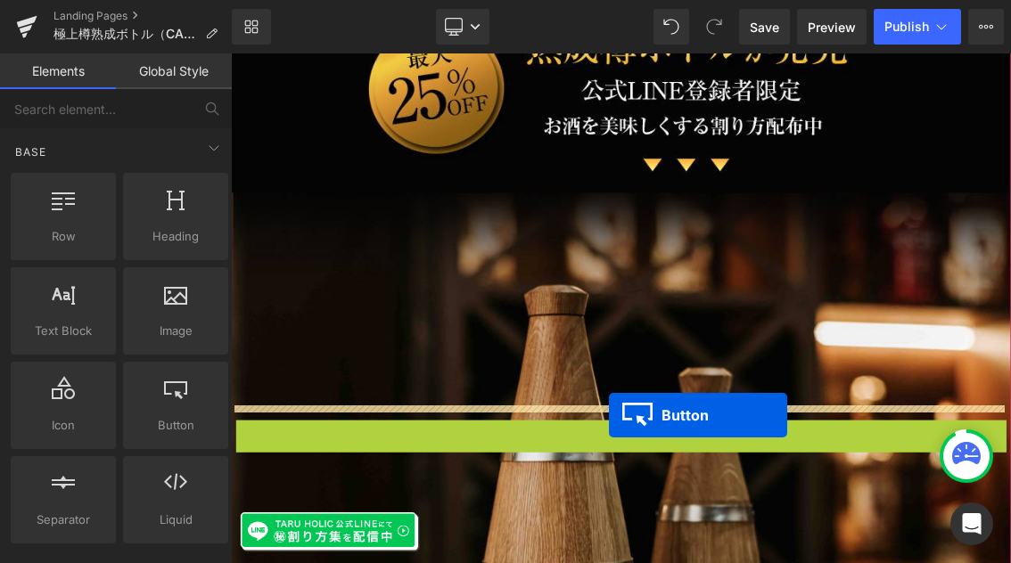
drag, startPoint x: 765, startPoint y: 560, endPoint x: 753, endPoint y: 554, distance: 12.8
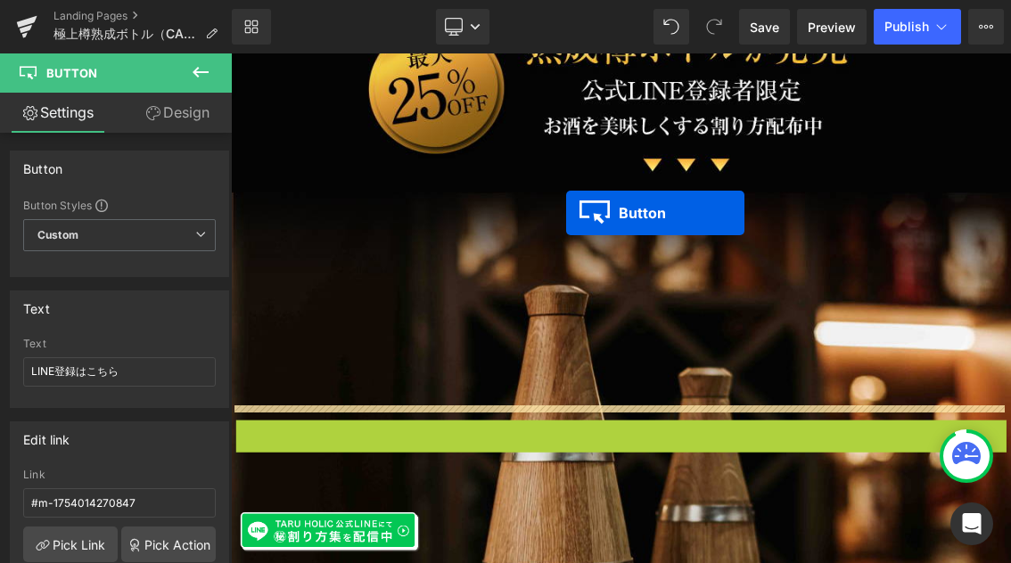
drag, startPoint x: 730, startPoint y: 564, endPoint x: 694, endPoint y: 275, distance: 291.9
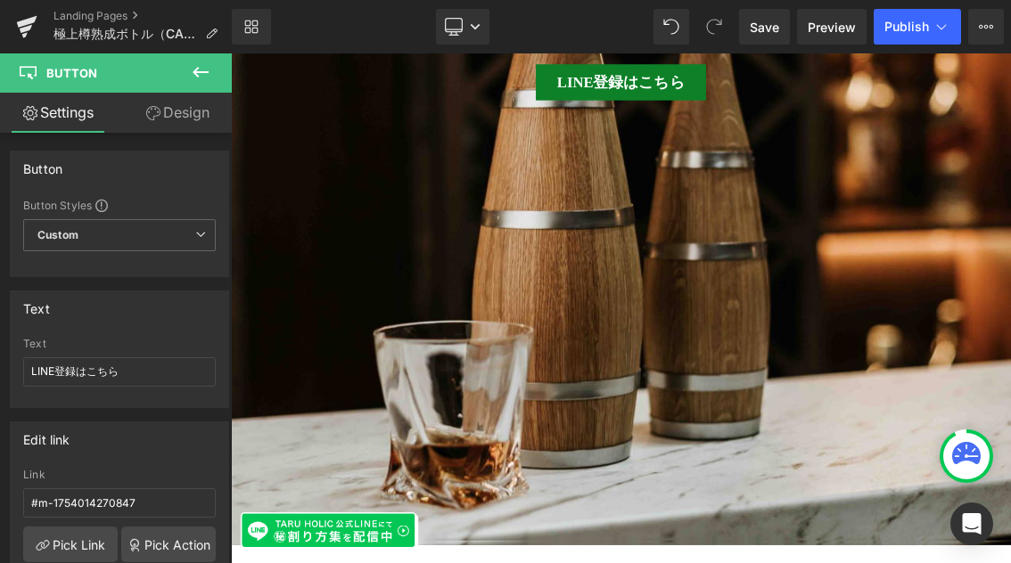
scroll to position [1294, 0]
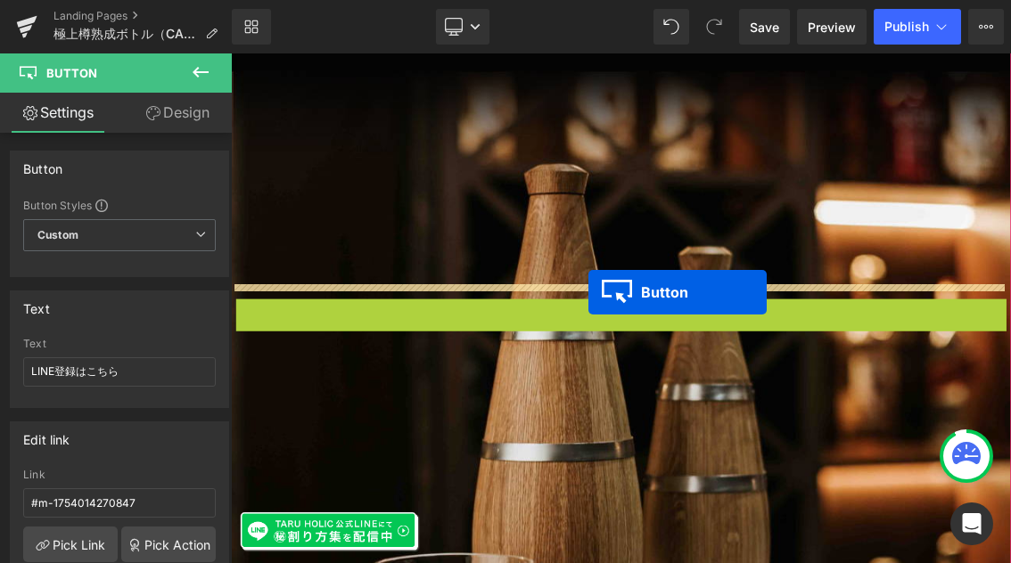
drag, startPoint x: 729, startPoint y: 433, endPoint x: 726, endPoint y: 384, distance: 49.2
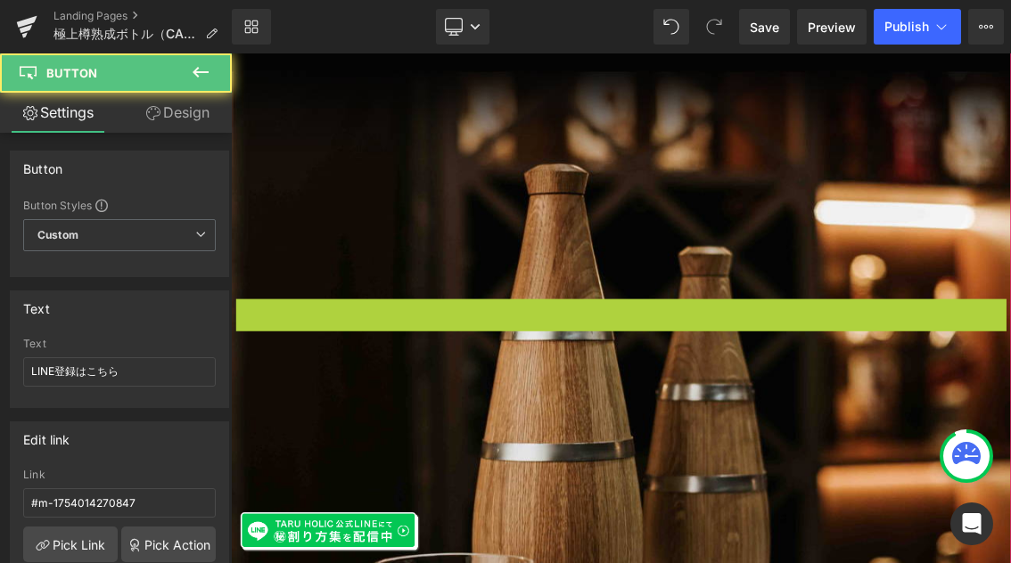
scroll to position [1330, 0]
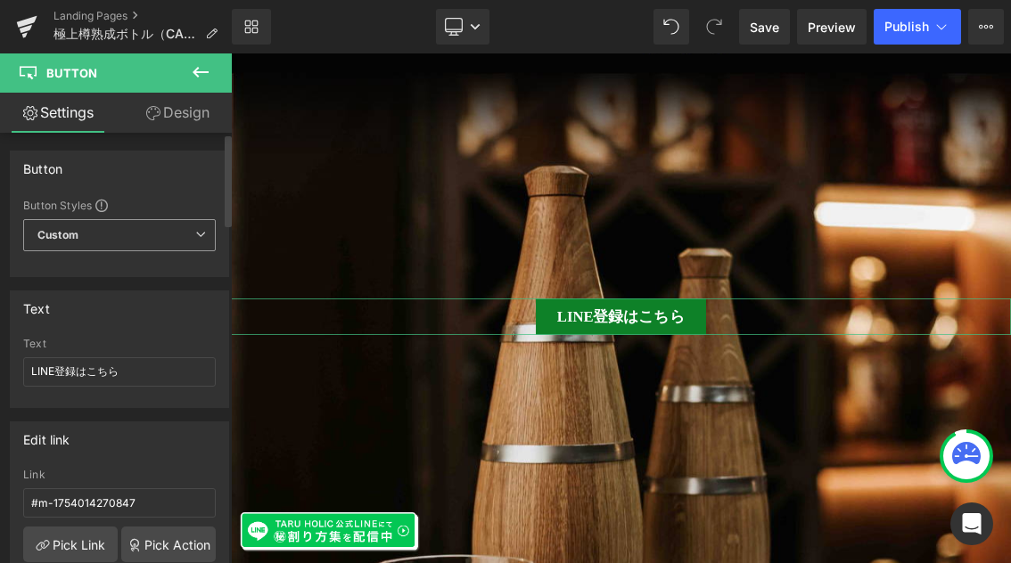
click at [195, 239] on icon at bounding box center [200, 234] width 11 height 11
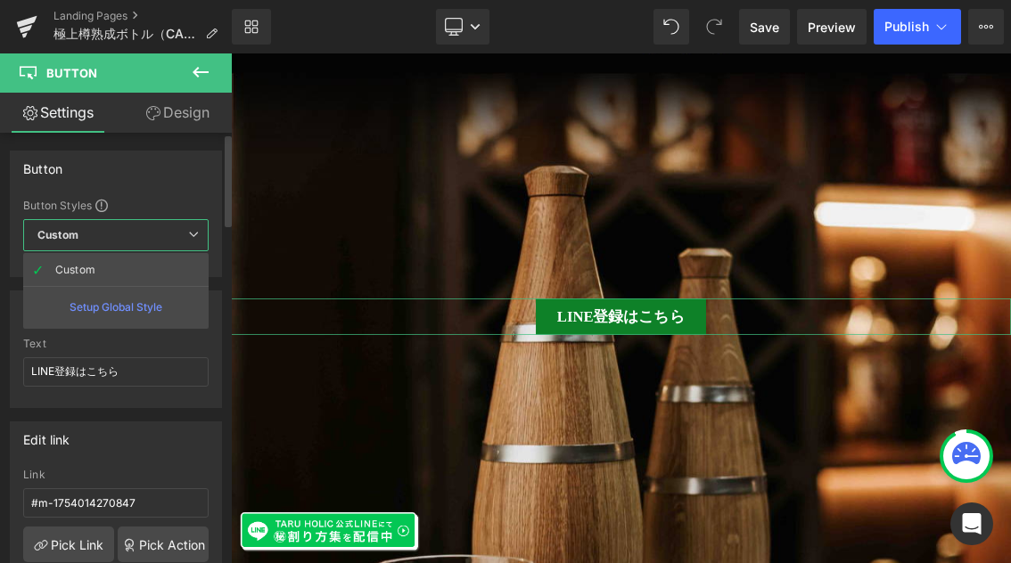
click at [195, 239] on icon at bounding box center [193, 234] width 11 height 11
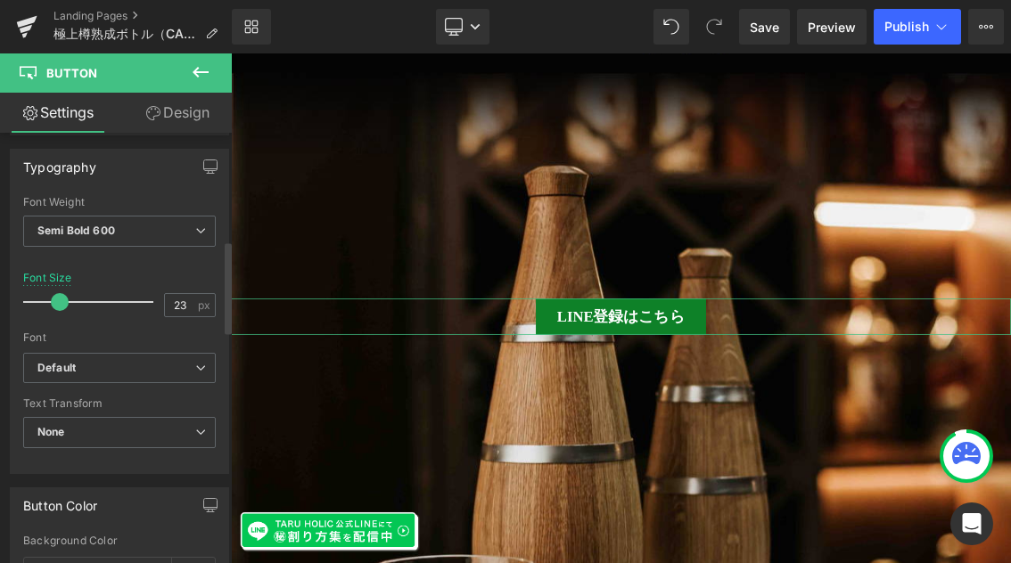
scroll to position [0, 0]
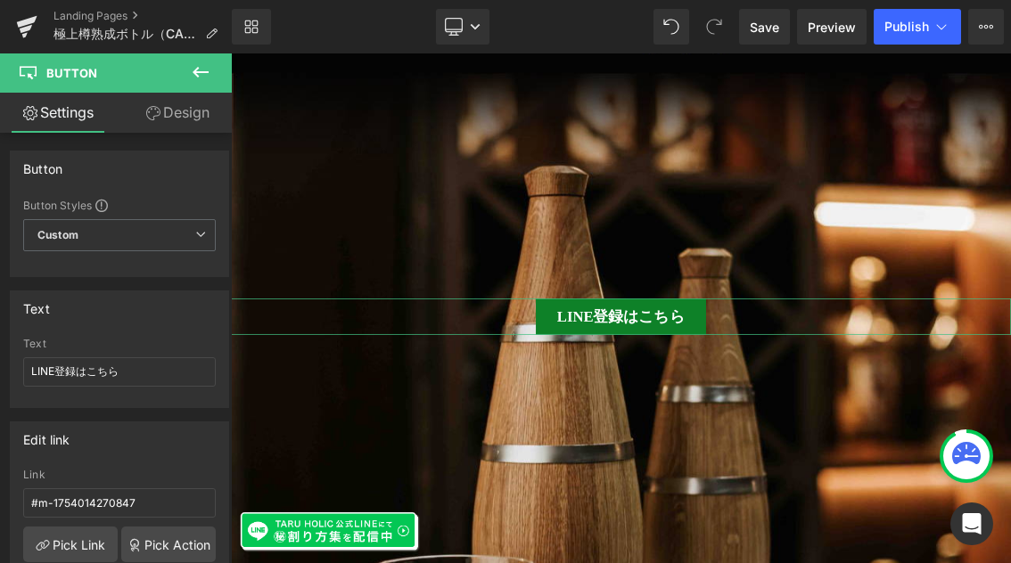
click at [179, 122] on link "Design" at bounding box center [177, 113] width 116 height 40
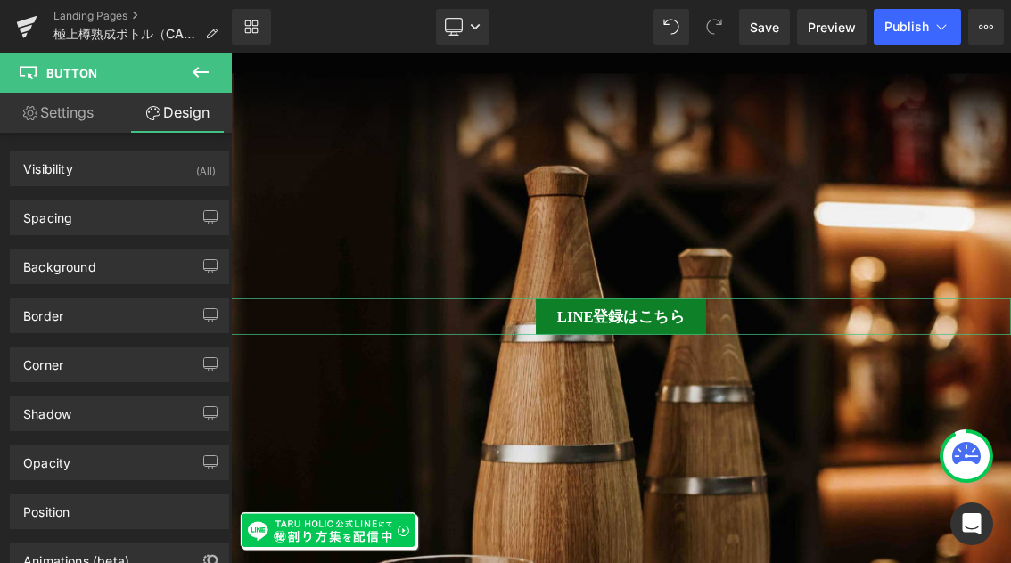
click at [80, 112] on link "Settings" at bounding box center [58, 113] width 116 height 40
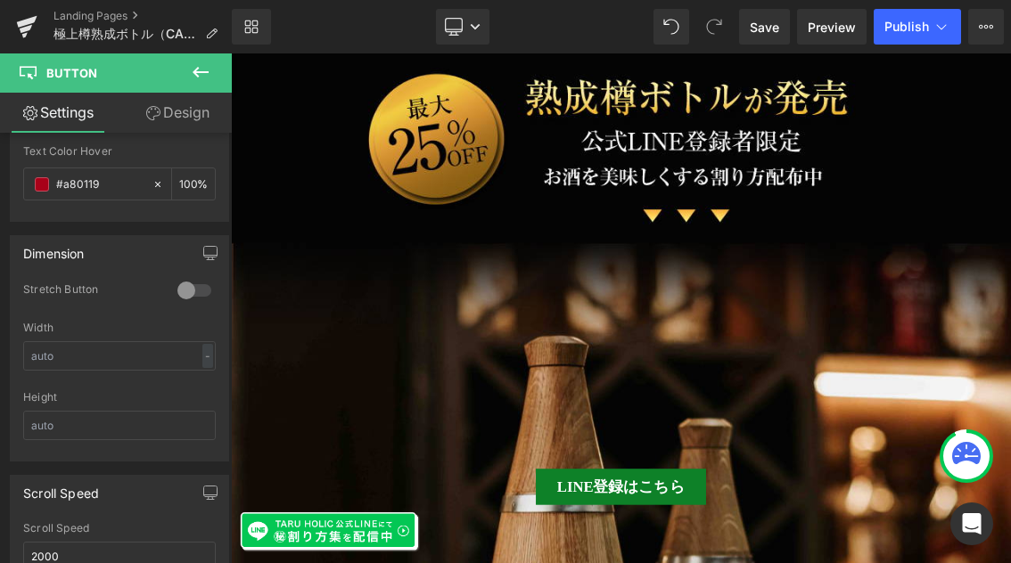
scroll to position [988, 0]
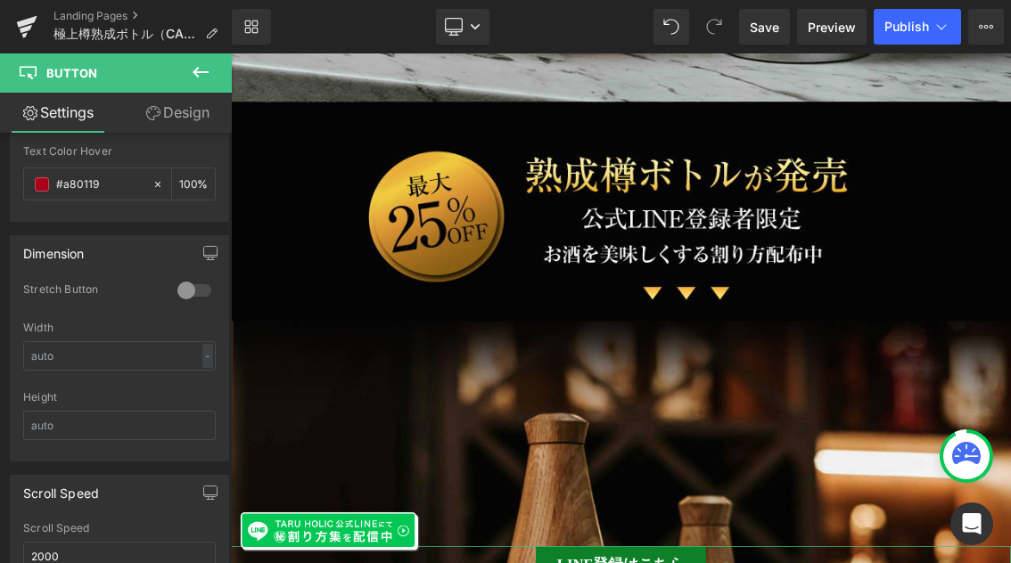
click at [184, 111] on link "Design" at bounding box center [177, 113] width 116 height 40
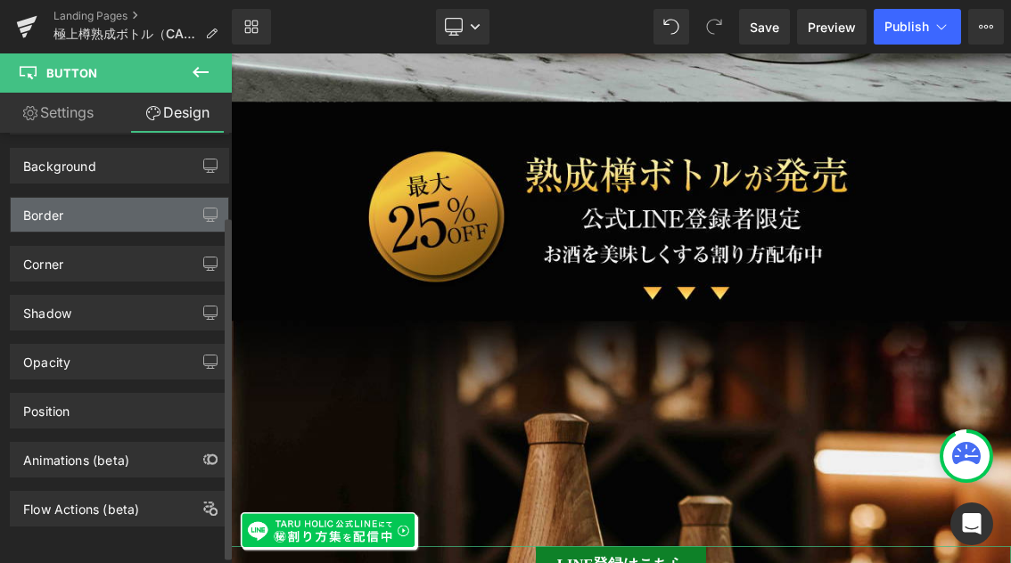
scroll to position [114, 0]
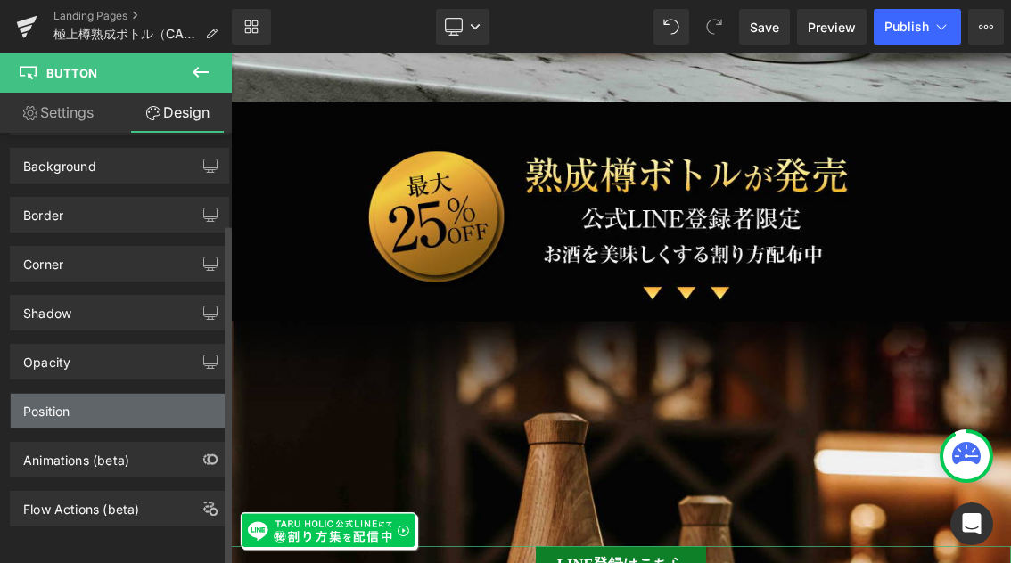
click at [119, 396] on div "Position" at bounding box center [119, 411] width 217 height 34
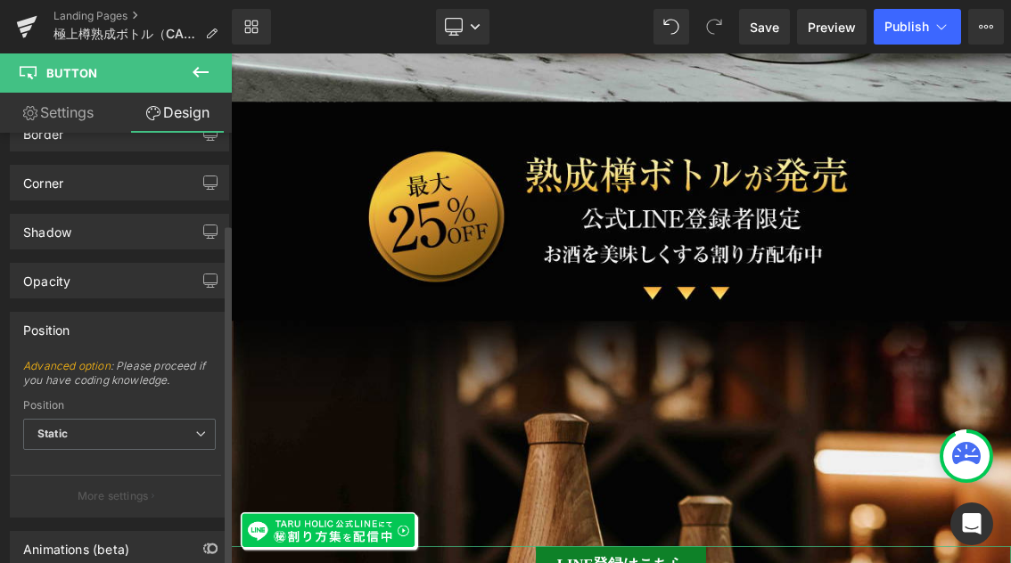
scroll to position [250, 0]
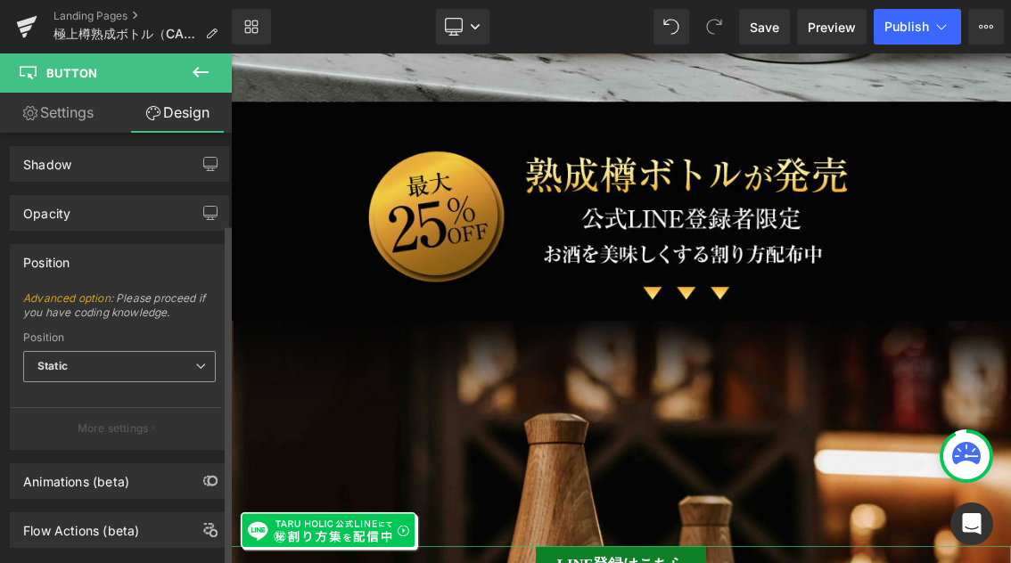
click at [195, 371] on icon at bounding box center [200, 366] width 11 height 11
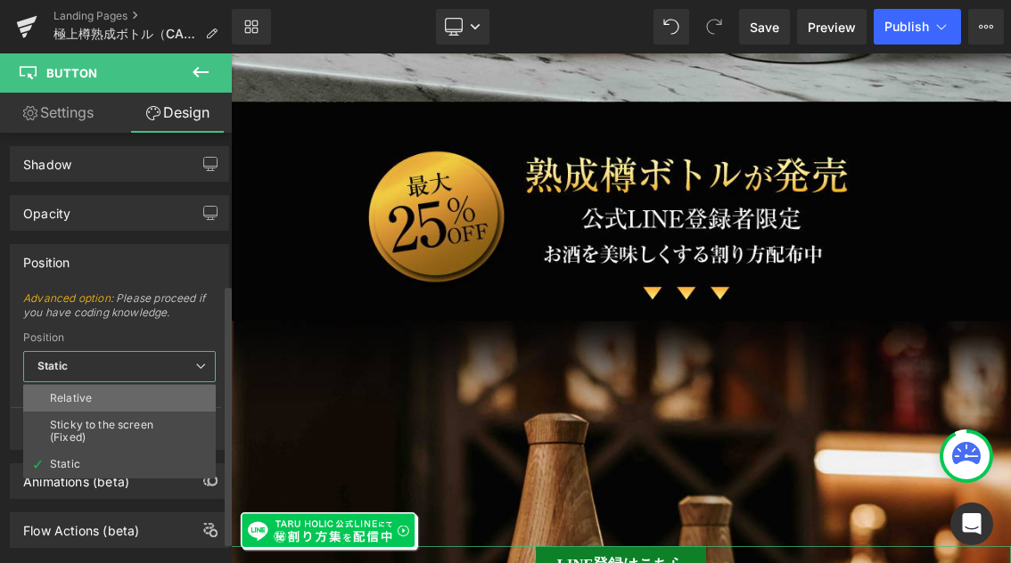
click at [162, 392] on li "Relative" at bounding box center [119, 398] width 193 height 27
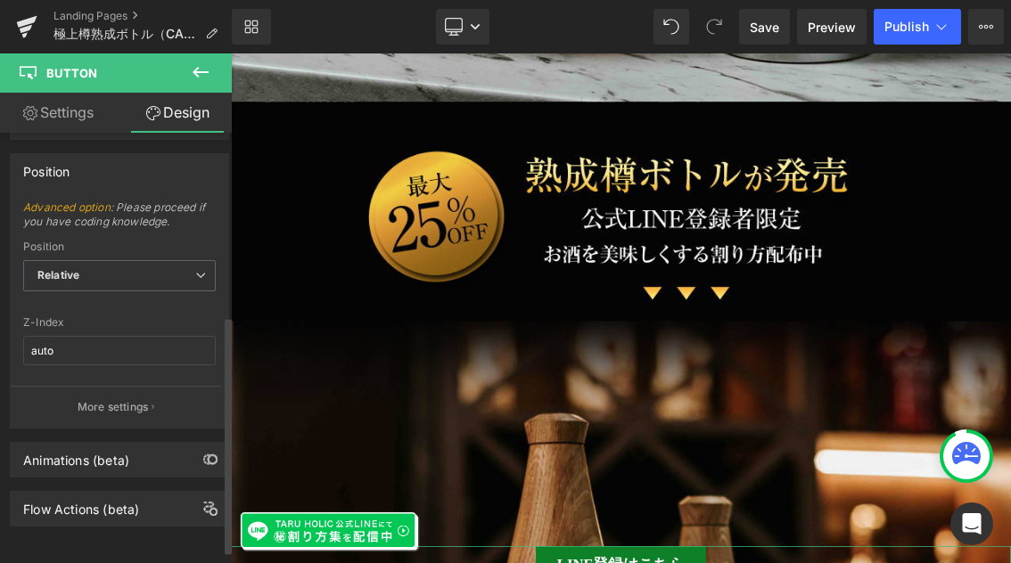
scroll to position [354, 0]
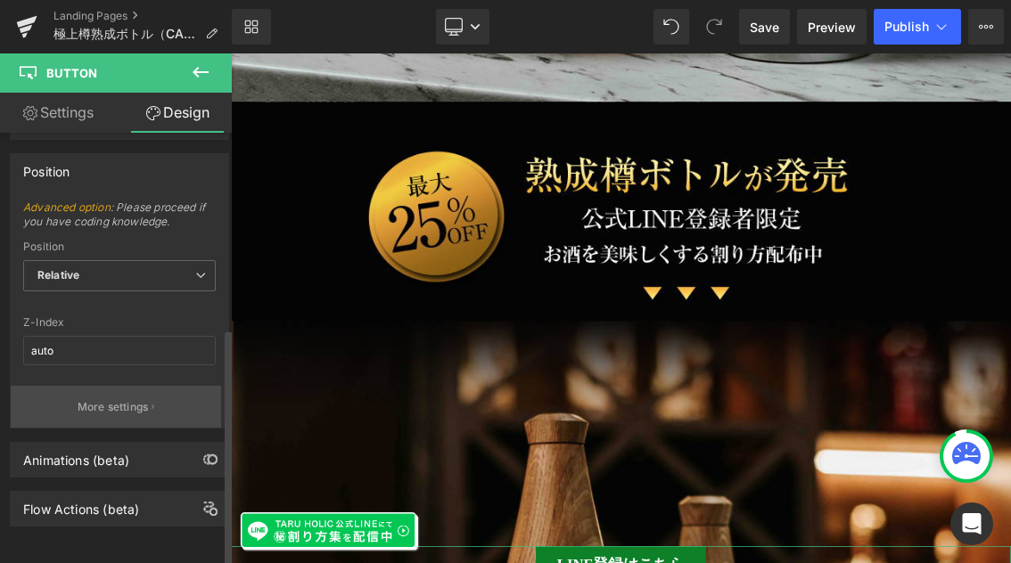
click at [128, 399] on p "More settings" at bounding box center [113, 407] width 71 height 16
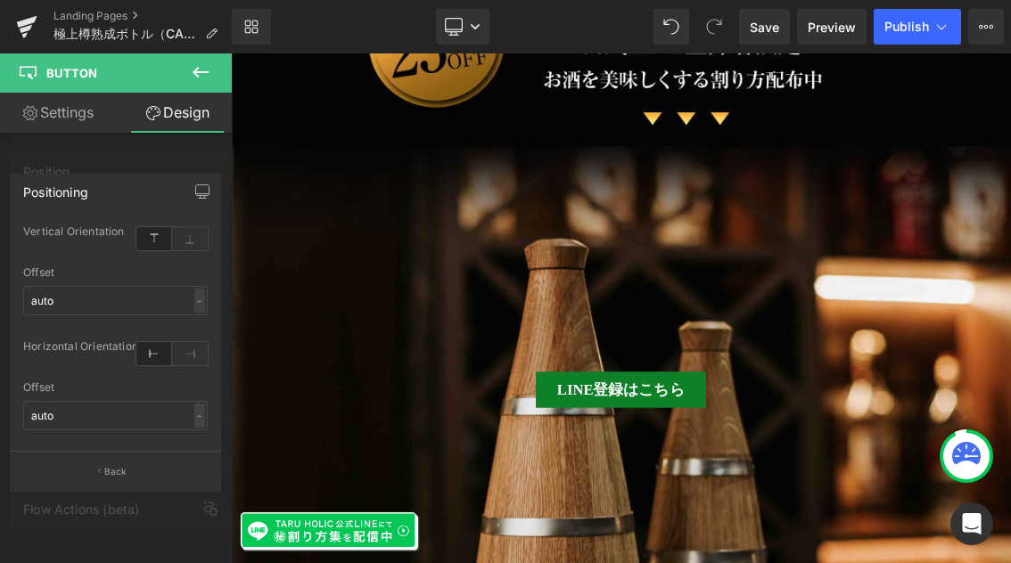
scroll to position [976, 0]
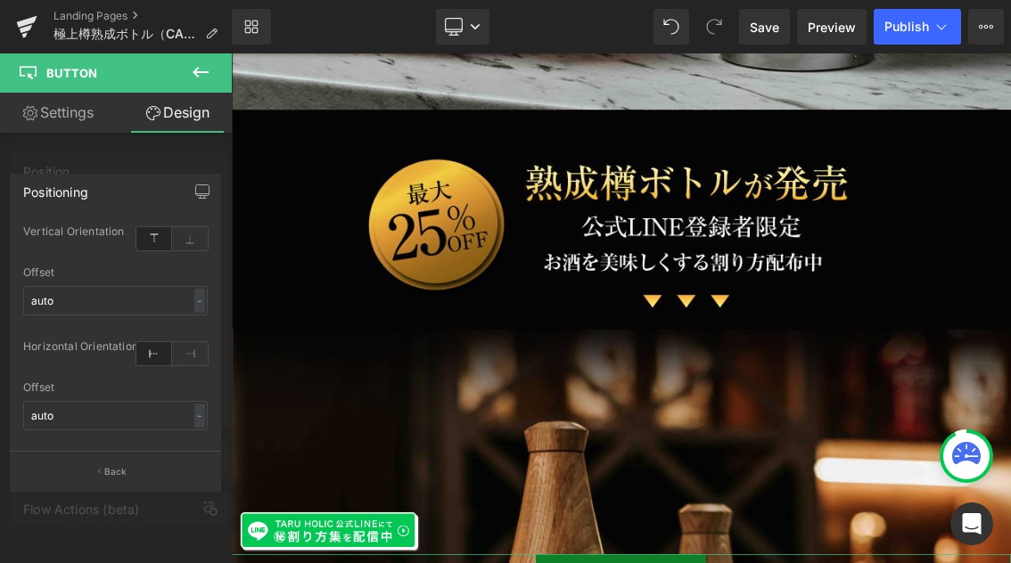
click at [178, 113] on link "Design" at bounding box center [177, 113] width 116 height 40
click at [155, 299] on input "auto" at bounding box center [115, 300] width 184 height 29
click at [206, 195] on icon "button" at bounding box center [202, 190] width 13 height 11
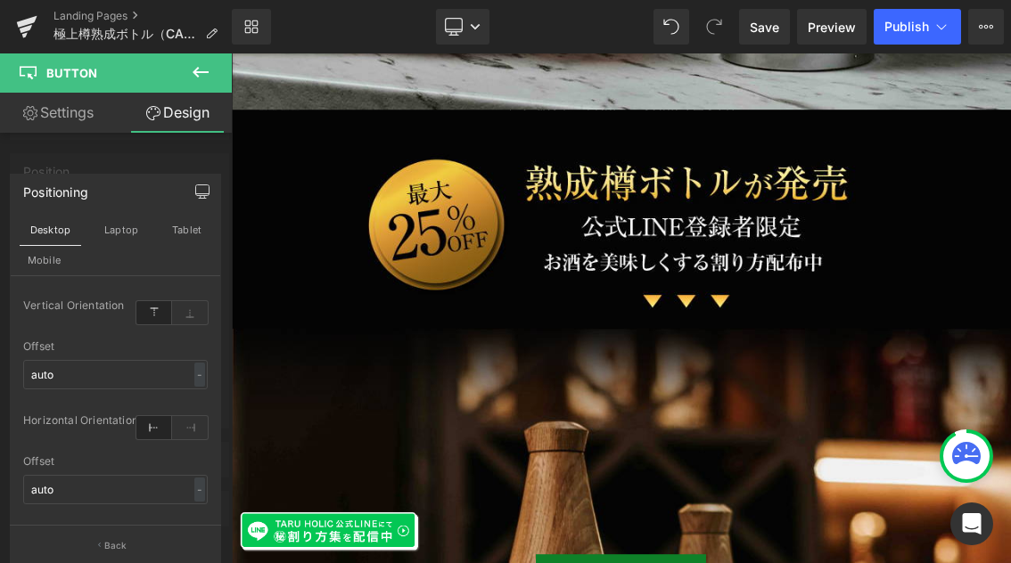
click at [201, 75] on icon at bounding box center [200, 71] width 21 height 21
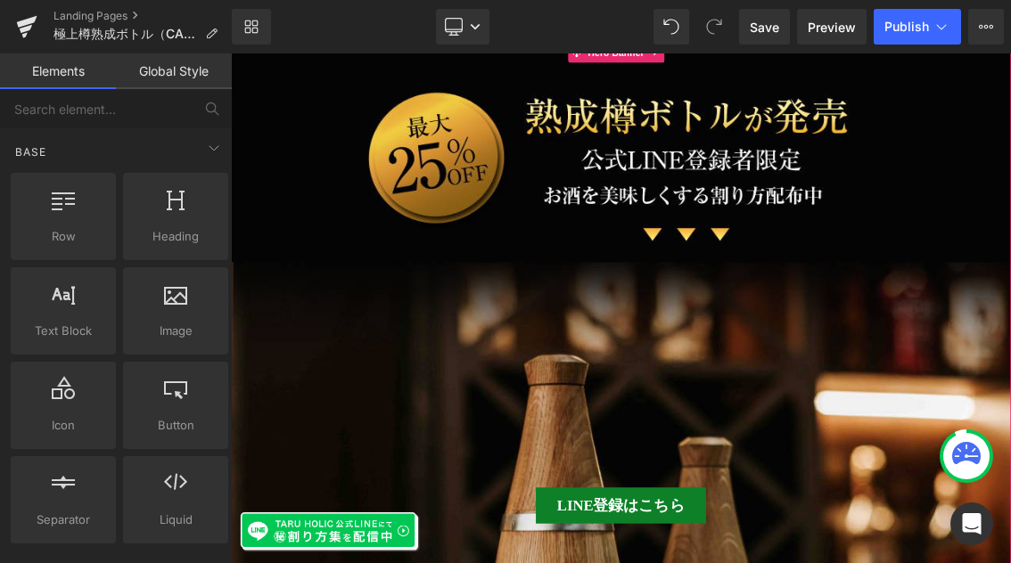
scroll to position [1151, 0]
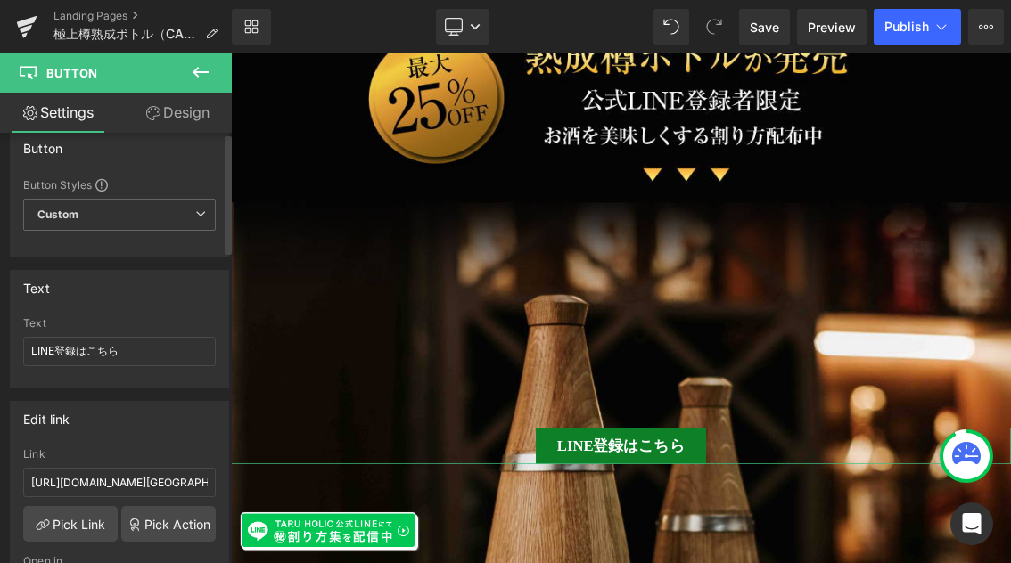
scroll to position [29, 0]
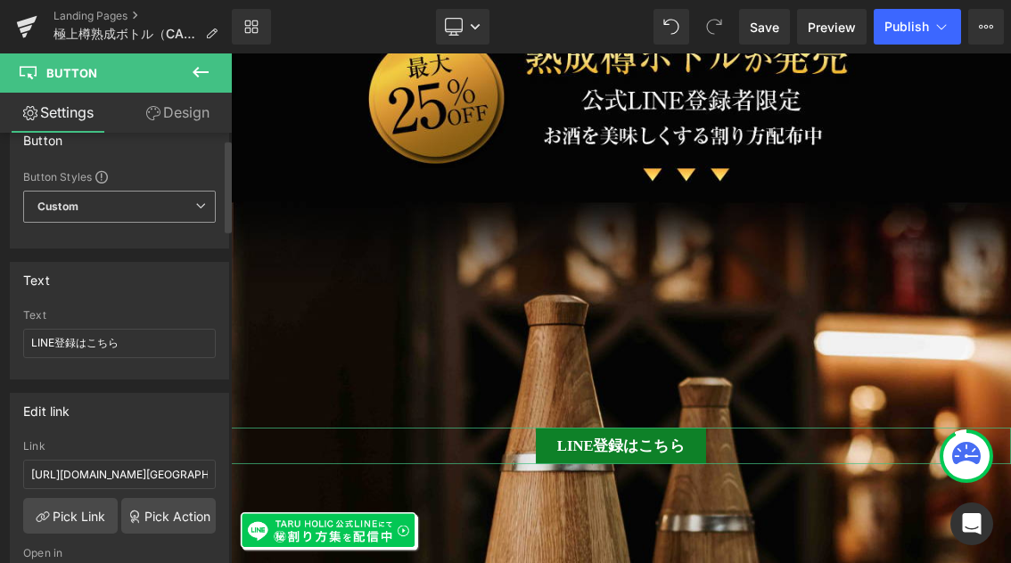
click at [197, 203] on icon at bounding box center [200, 206] width 11 height 11
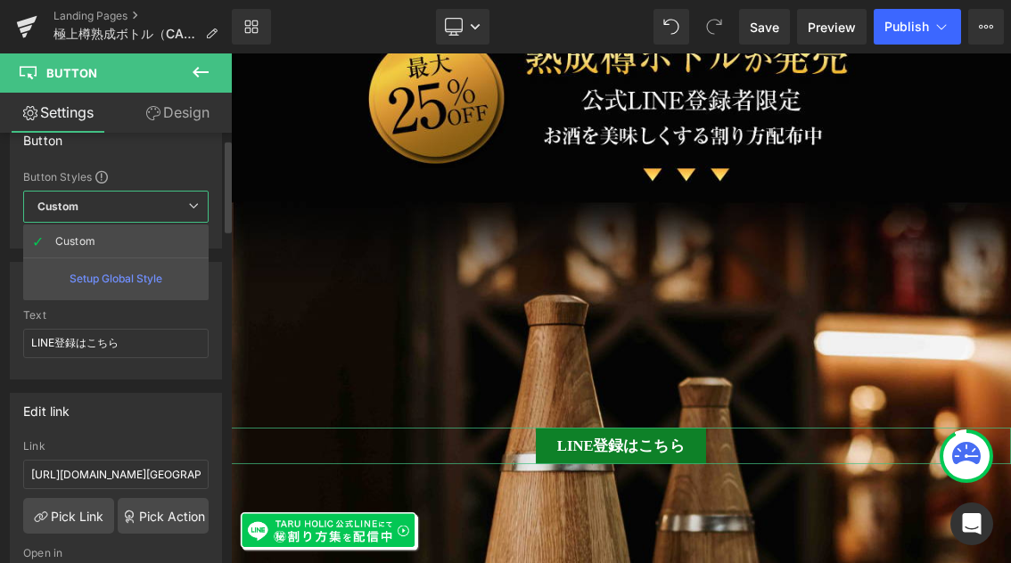
click at [197, 203] on icon at bounding box center [193, 206] width 11 height 11
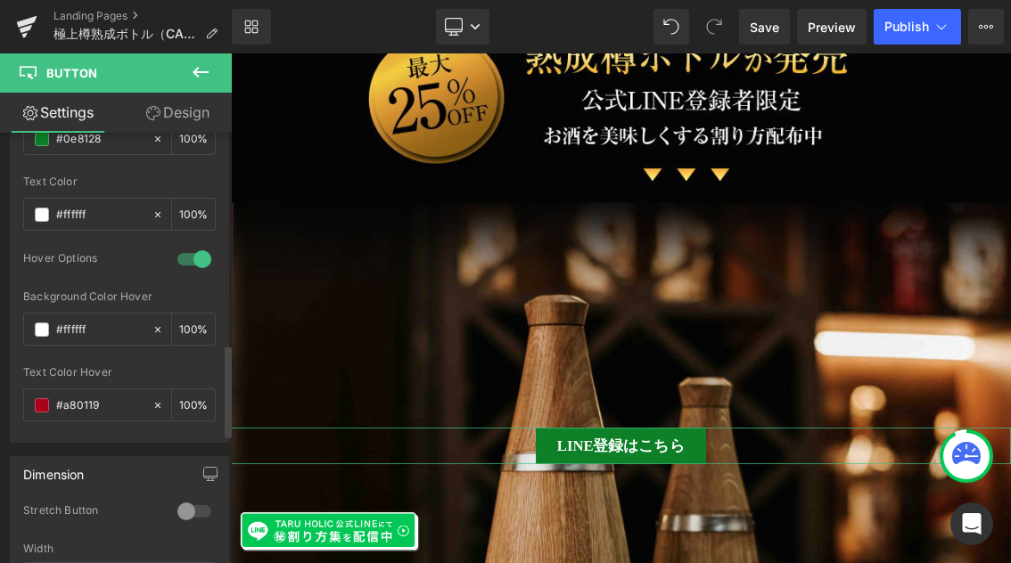
scroll to position [1098, 0]
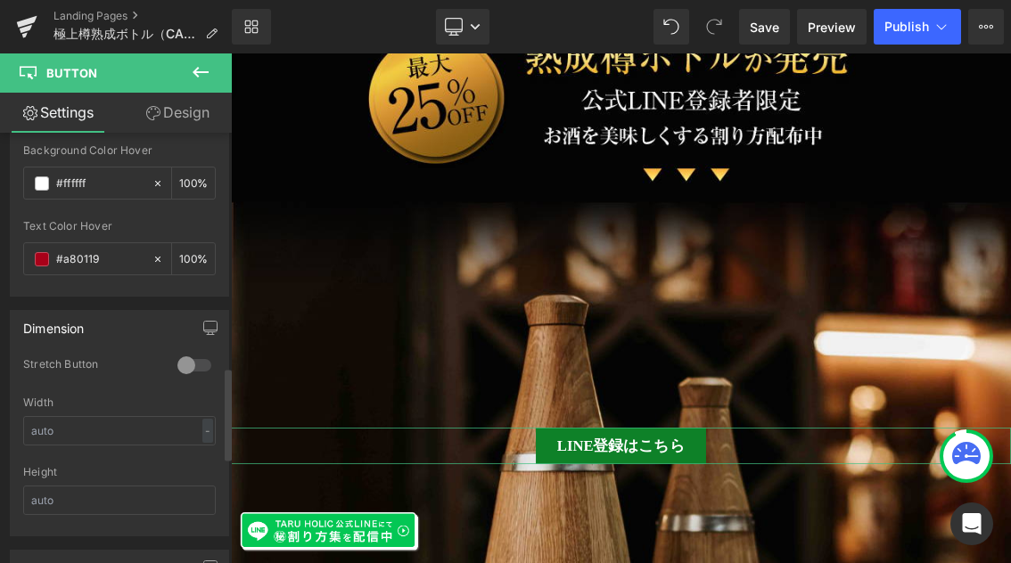
click at [182, 363] on div at bounding box center [194, 365] width 43 height 29
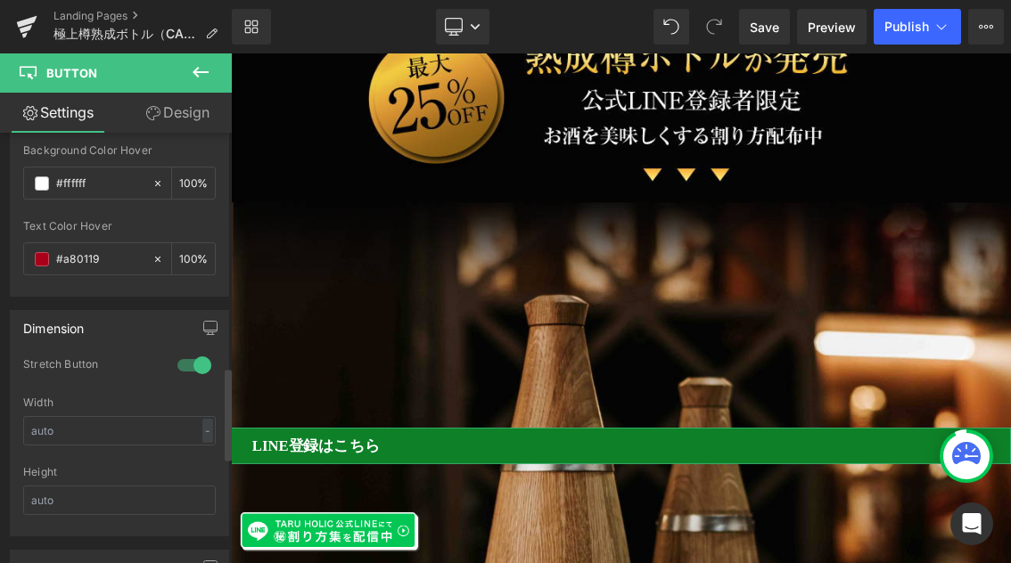
click at [182, 363] on div at bounding box center [194, 365] width 43 height 29
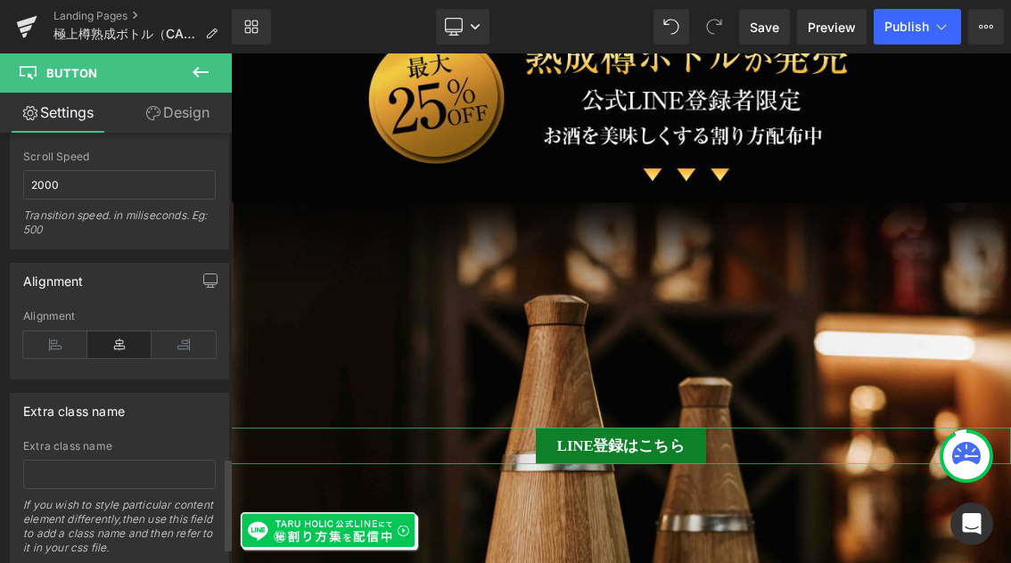
scroll to position [1452, 0]
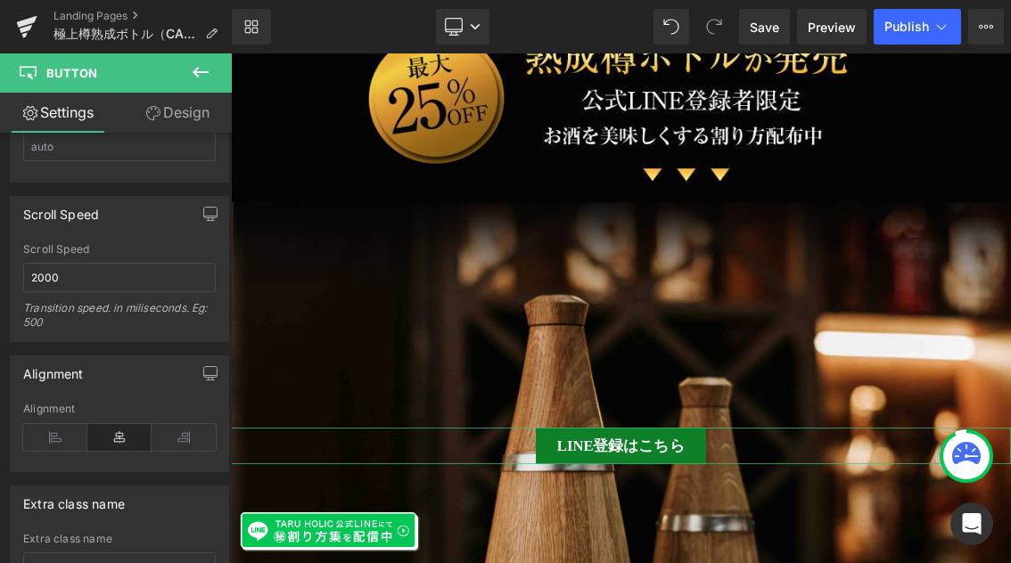
click at [182, 119] on link "Design" at bounding box center [177, 113] width 116 height 40
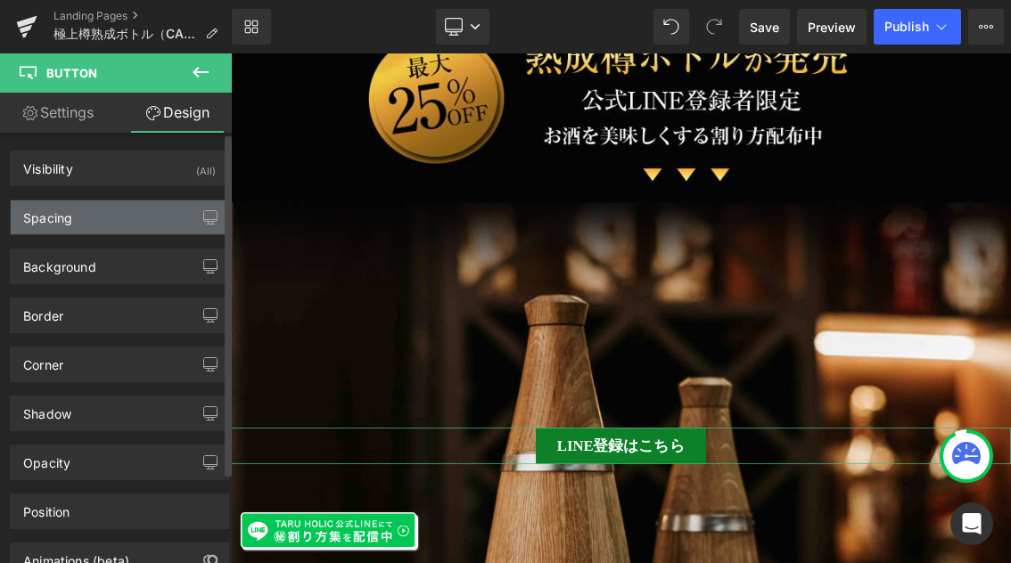
click at [178, 224] on div "Spacing" at bounding box center [119, 218] width 217 height 34
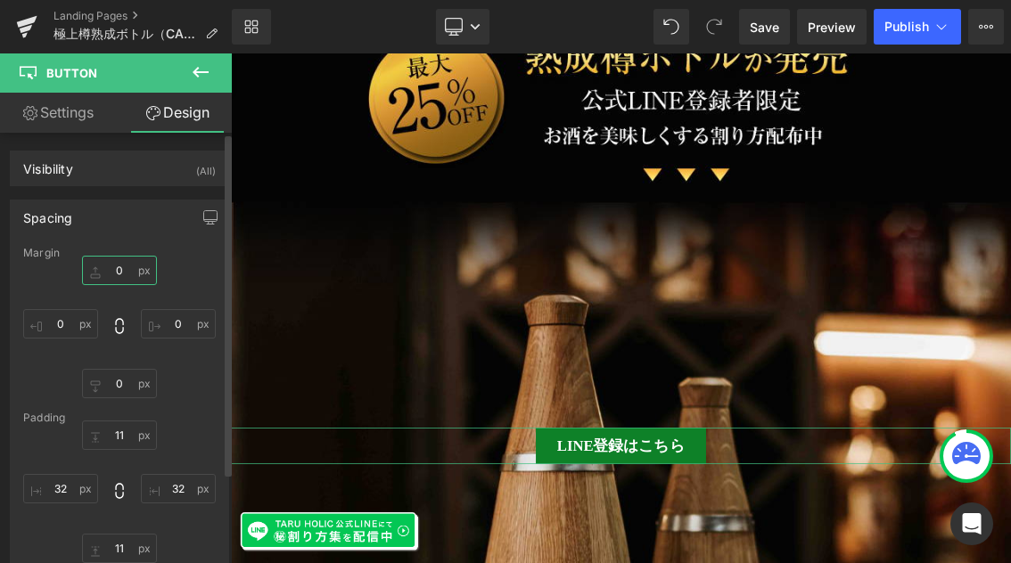
click at [125, 270] on input "text" at bounding box center [119, 270] width 75 height 29
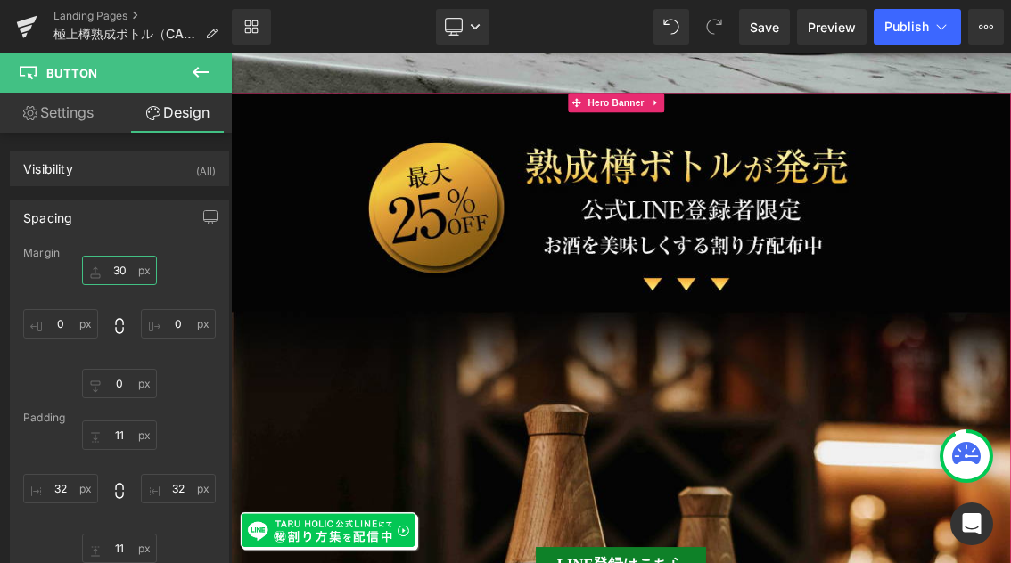
scroll to position [1080, 0]
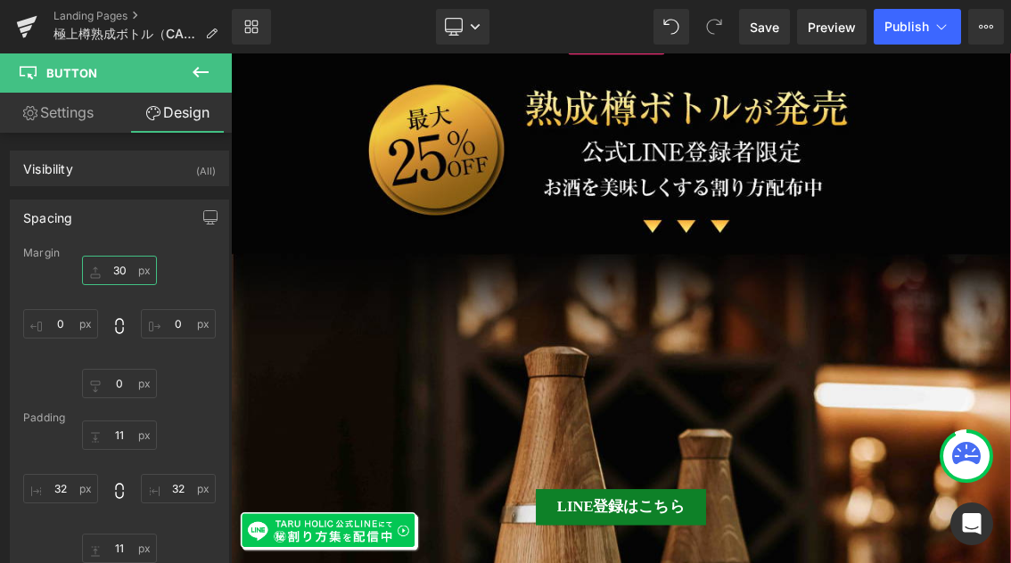
type input "3"
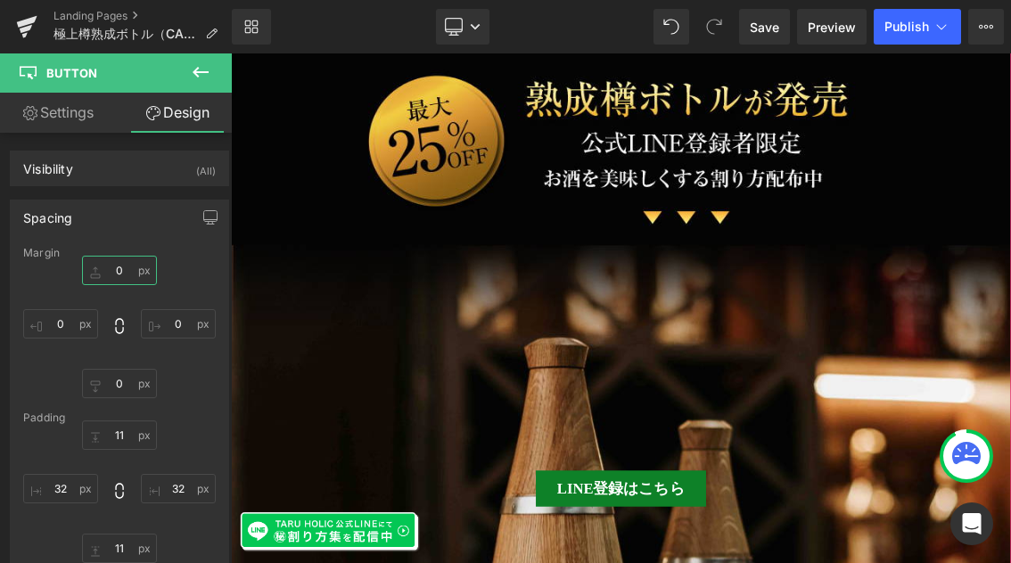
scroll to position [1094, 0]
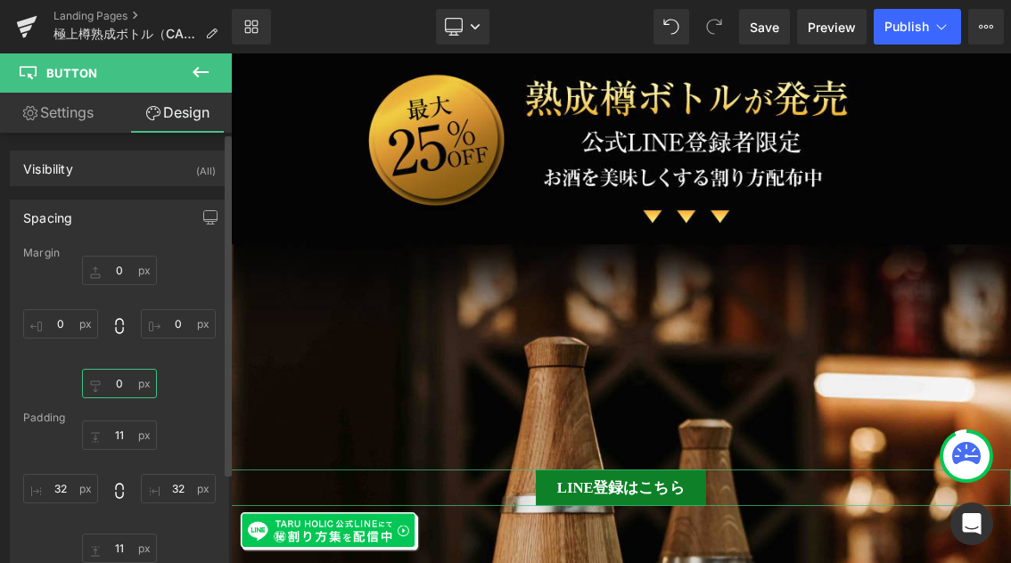
click at [126, 385] on input "text" at bounding box center [119, 383] width 75 height 29
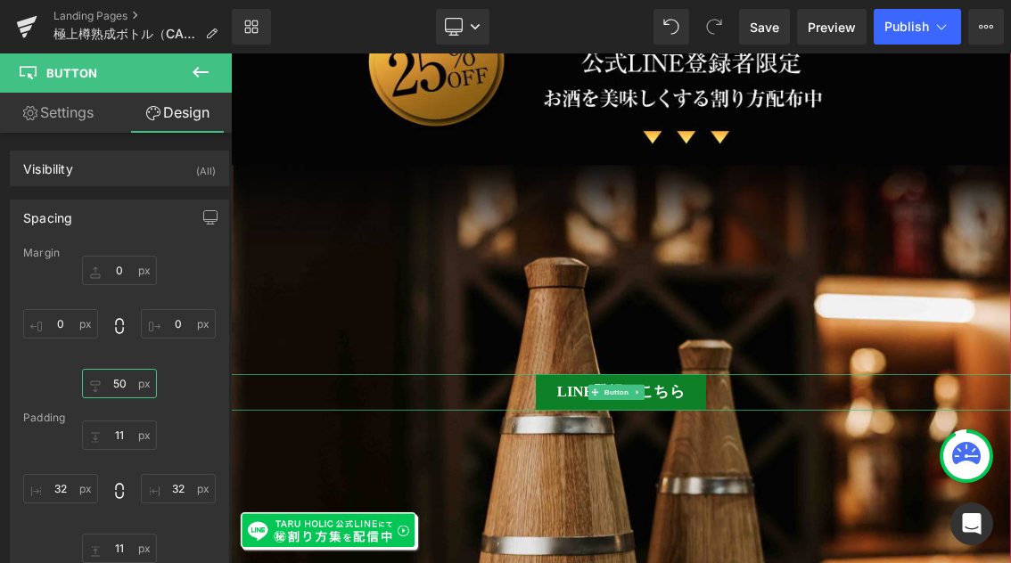
type input "5"
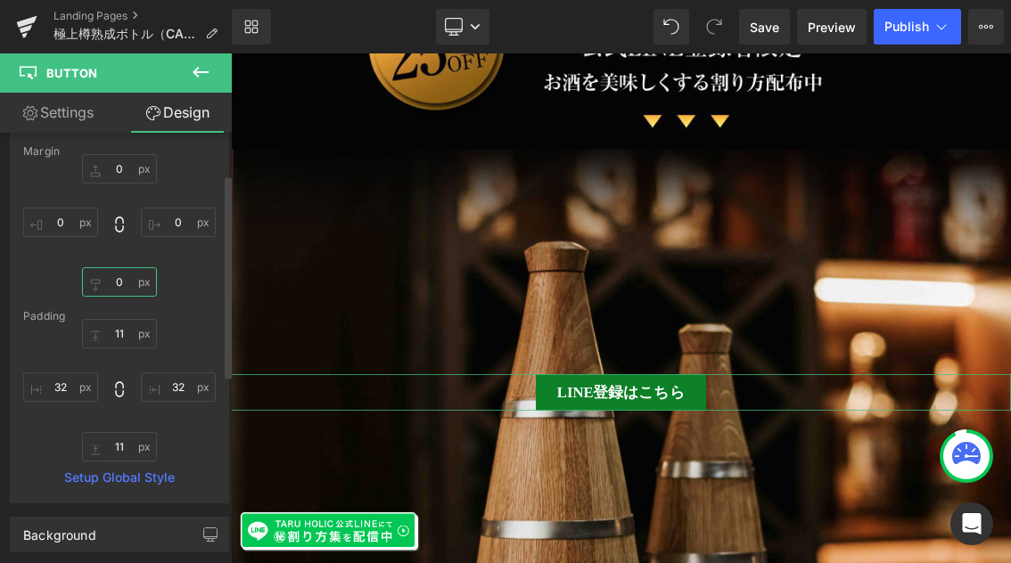
scroll to position [86, 0]
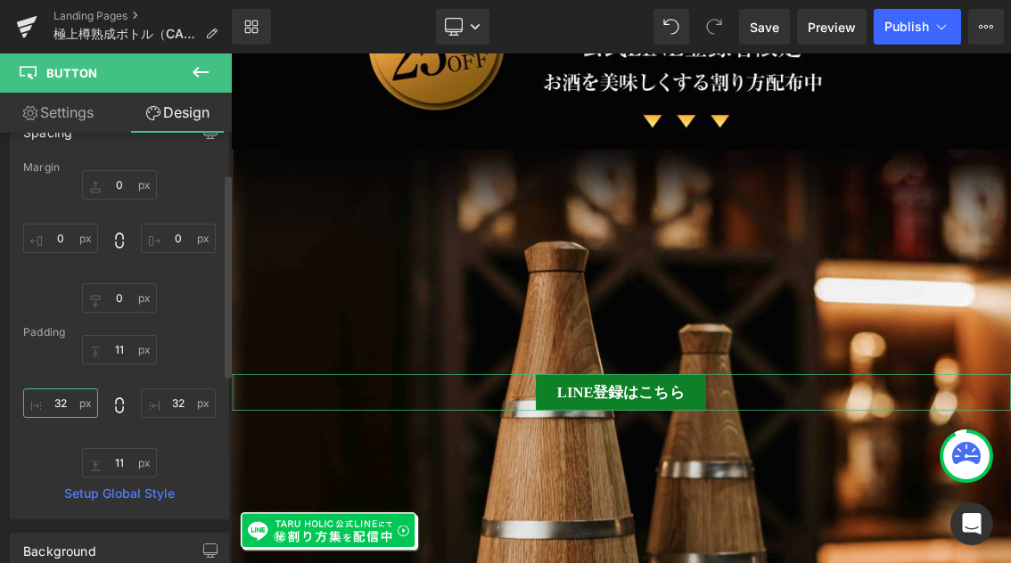
click at [78, 403] on input "text" at bounding box center [60, 403] width 75 height 29
type input "4"
type input "5"
type input "32"
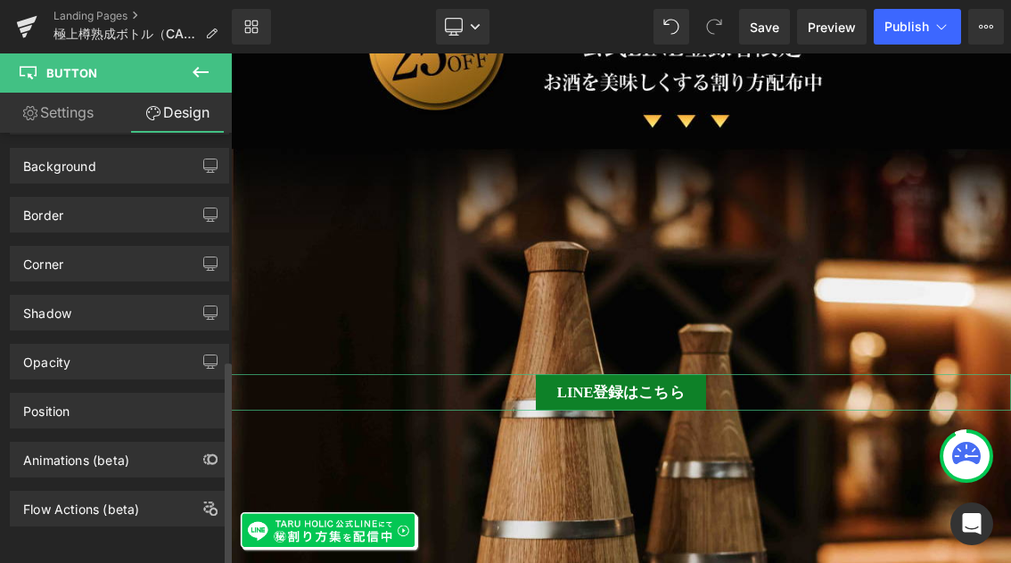
scroll to position [484, 0]
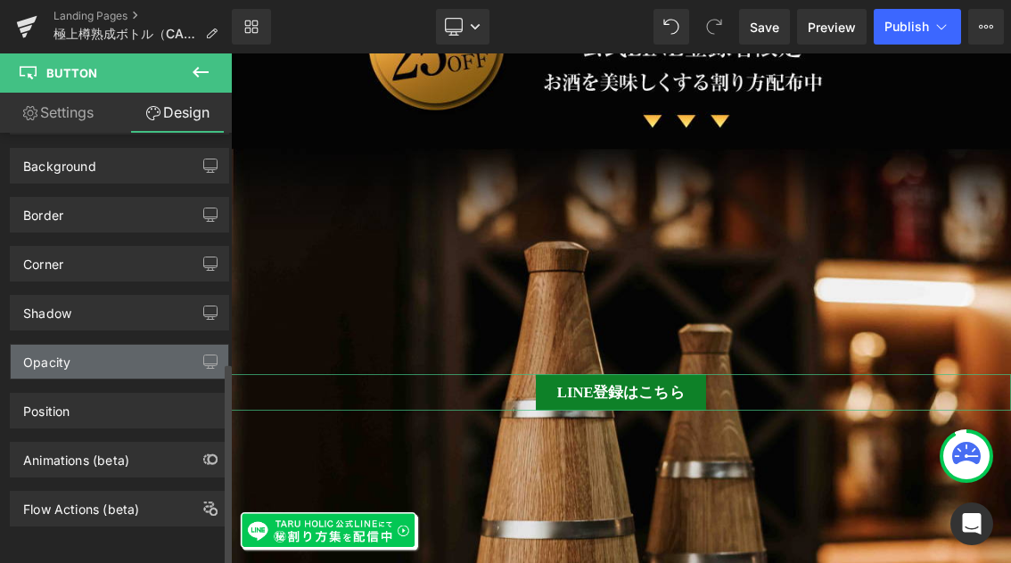
click at [140, 351] on div "Opacity" at bounding box center [119, 362] width 217 height 34
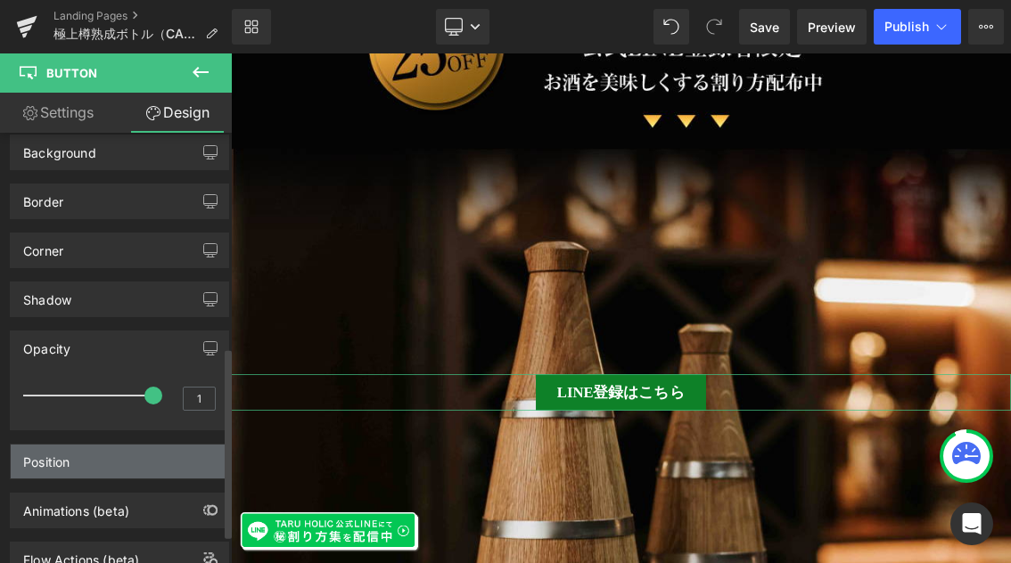
click at [156, 461] on div "Position" at bounding box center [119, 462] width 217 height 34
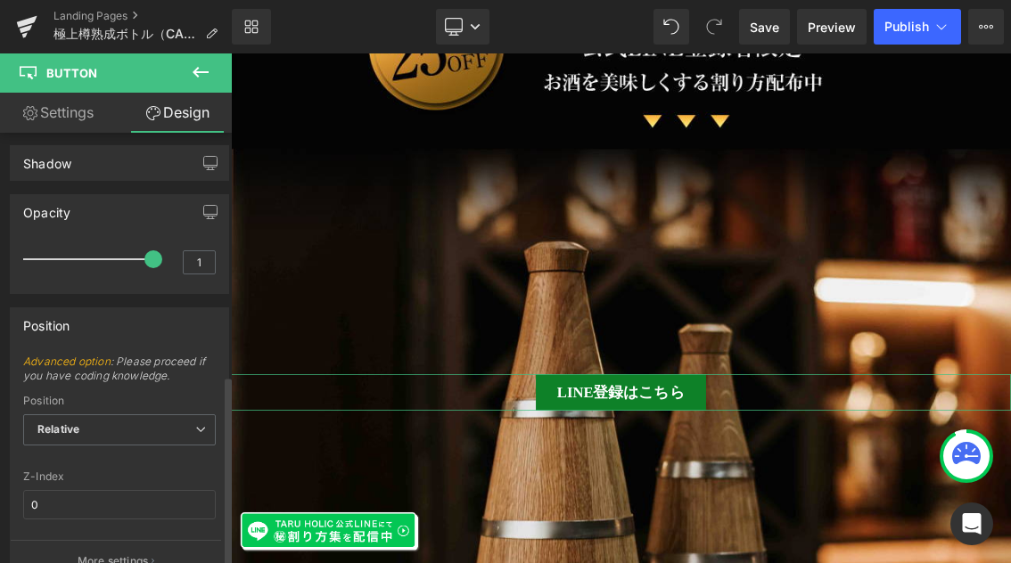
scroll to position [788, 0]
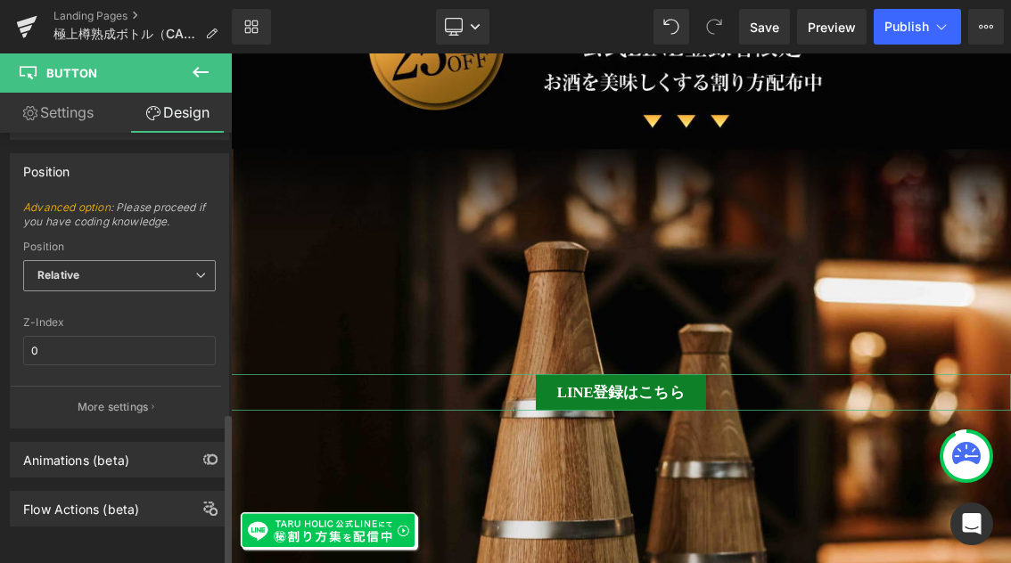
click at [134, 264] on span "Relative" at bounding box center [119, 275] width 193 height 31
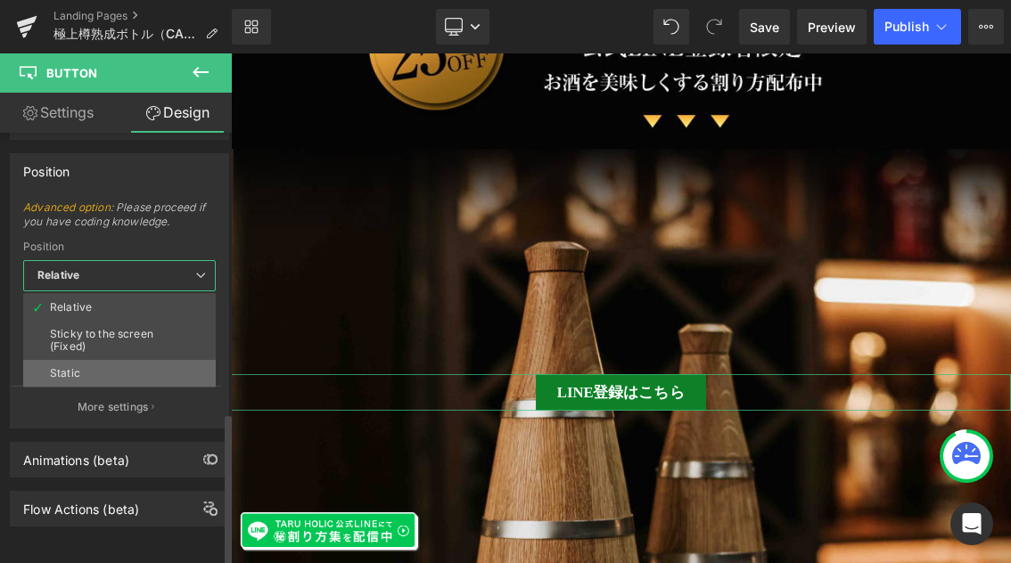
click at [118, 360] on li "Static" at bounding box center [119, 373] width 193 height 27
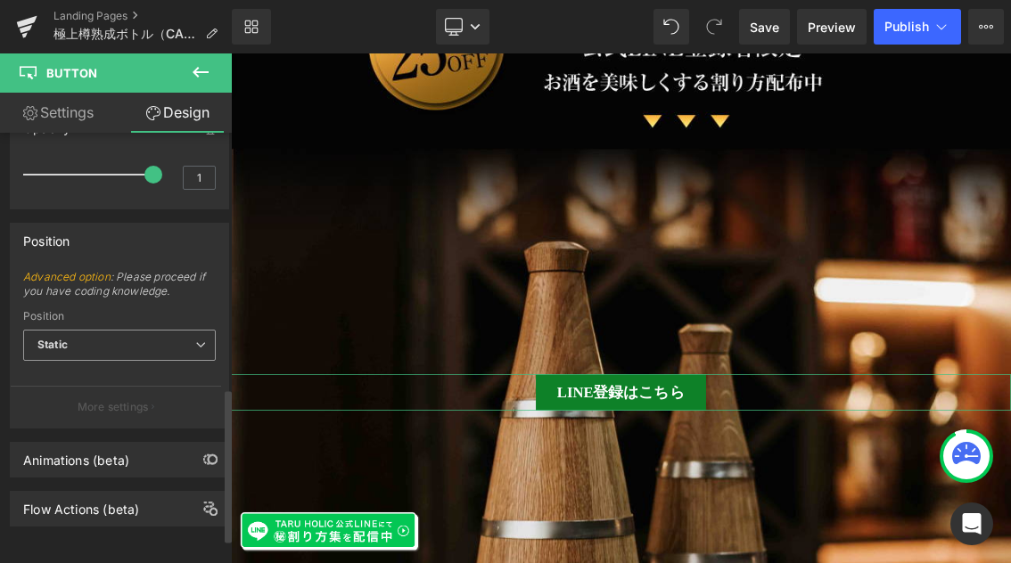
scroll to position [718, 0]
click at [122, 331] on span "Static" at bounding box center [119, 345] width 193 height 31
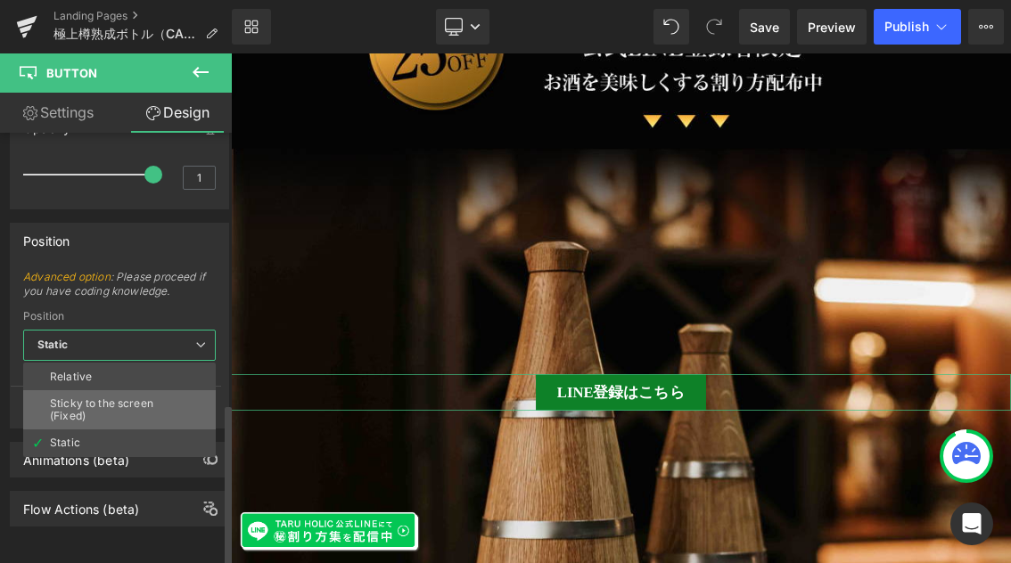
click at [113, 398] on div "Sticky to the screen (Fixed)" at bounding box center [119, 410] width 139 height 25
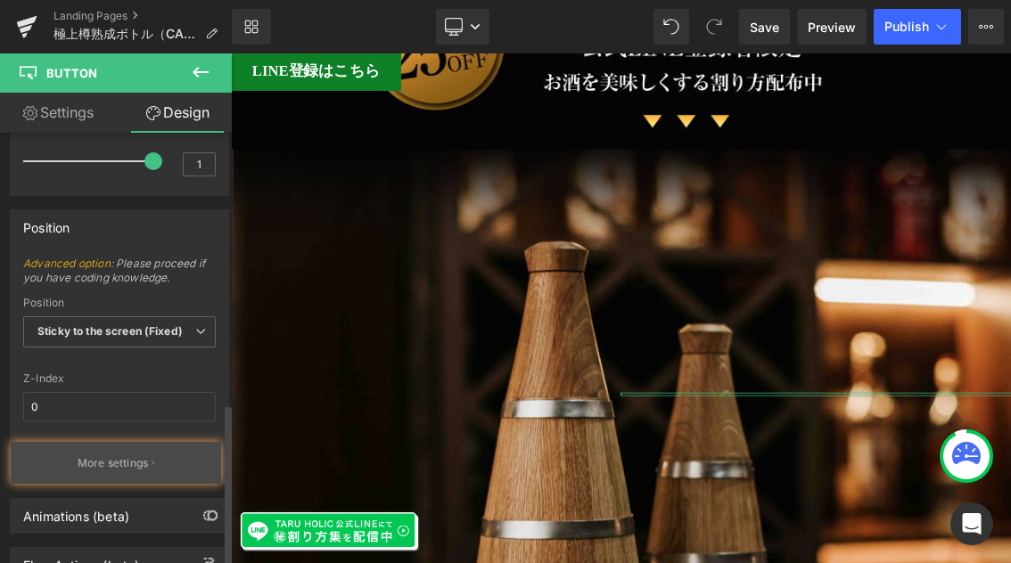
scroll to position [788, 0]
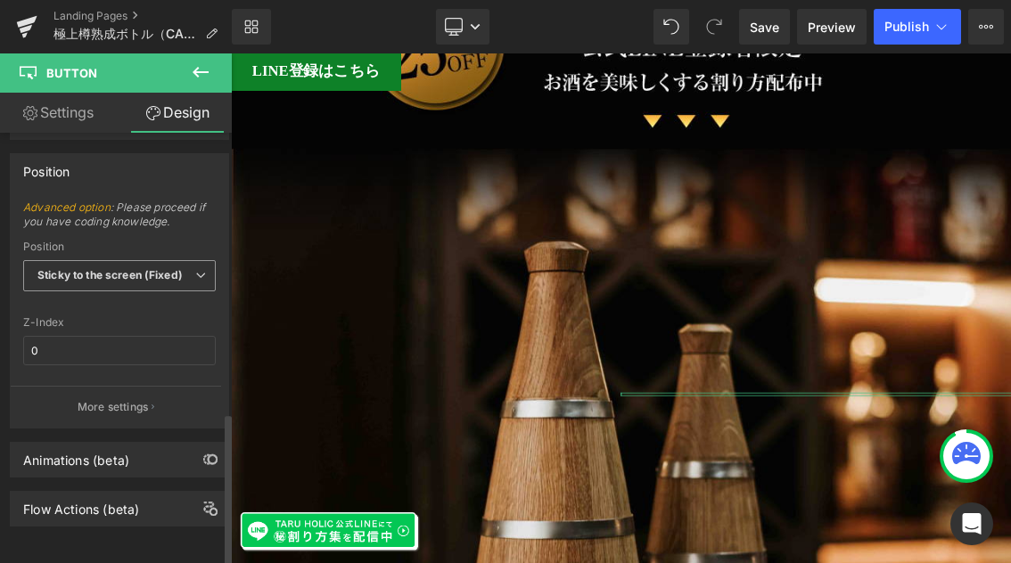
click at [137, 268] on b "Sticky to the screen (Fixed)" at bounding box center [109, 274] width 145 height 13
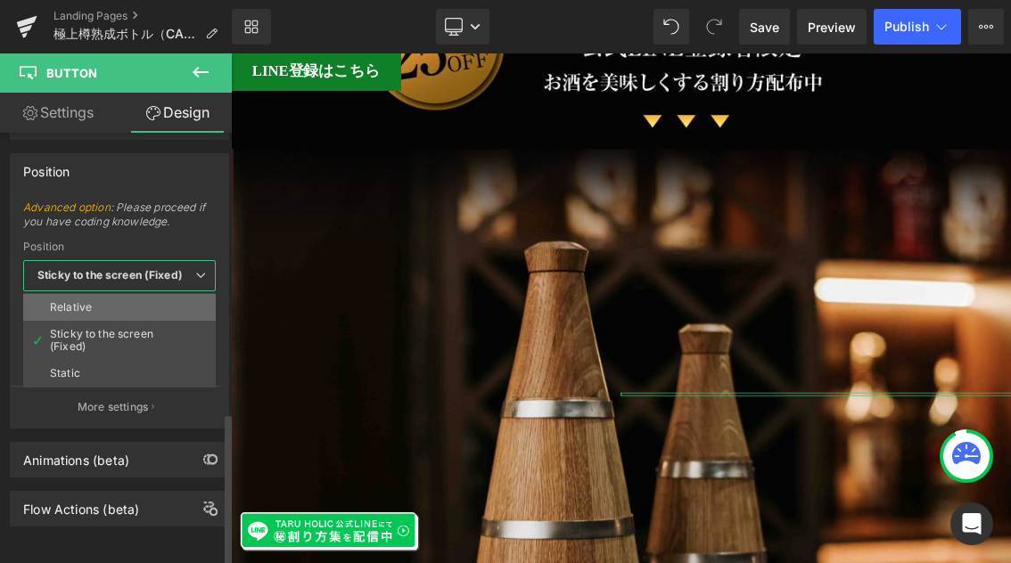
click at [124, 294] on li "Relative" at bounding box center [119, 307] width 193 height 27
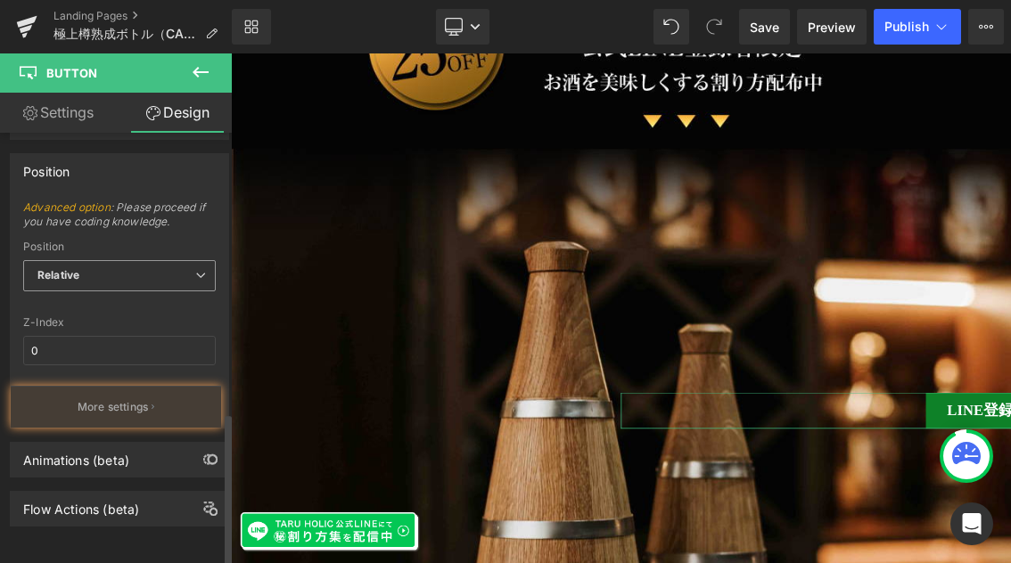
scroll to position [1249, 0]
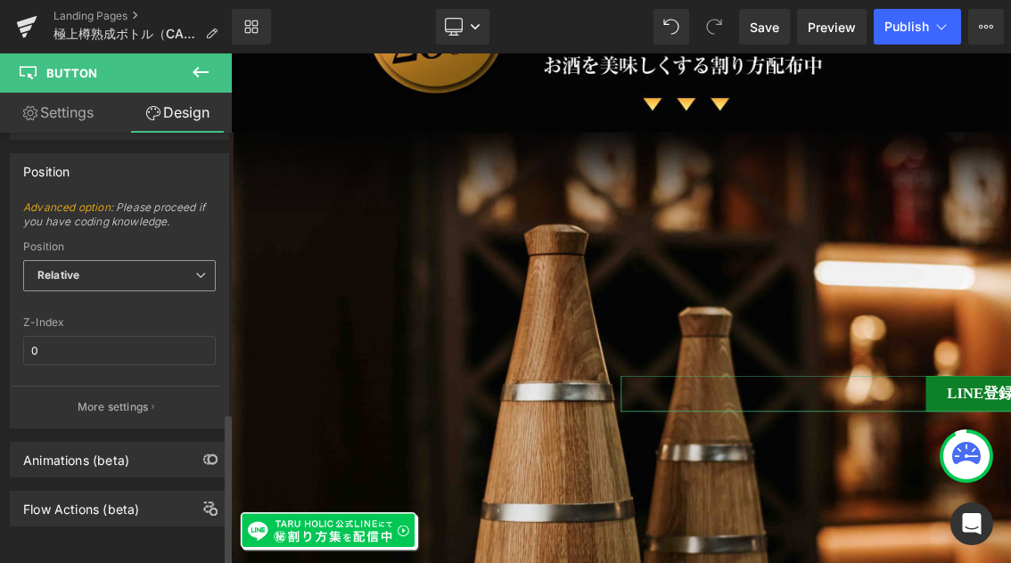
click at [120, 265] on span "Relative" at bounding box center [119, 275] width 193 height 31
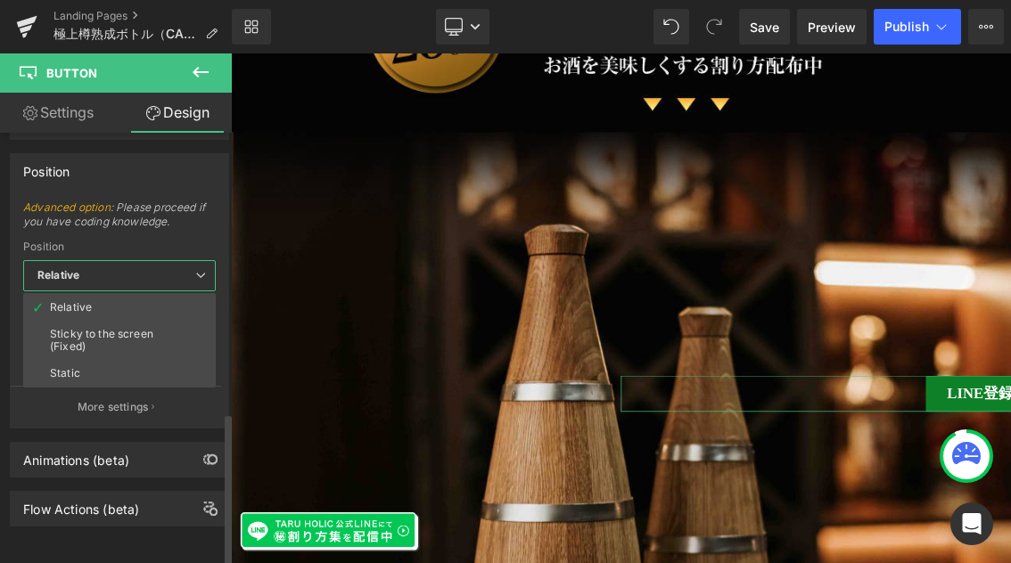
click at [86, 360] on li "Static" at bounding box center [119, 373] width 193 height 27
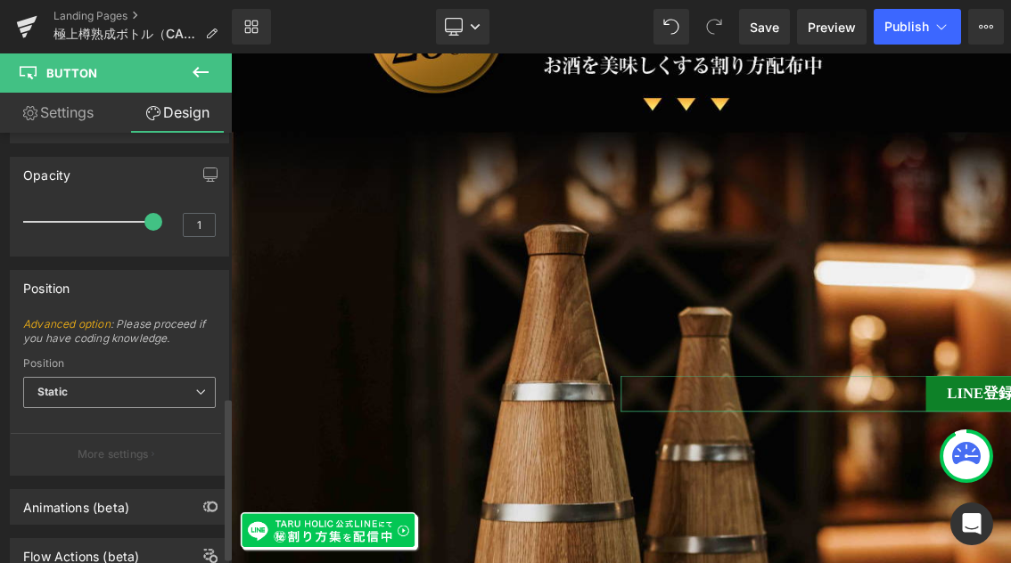
scroll to position [718, 0]
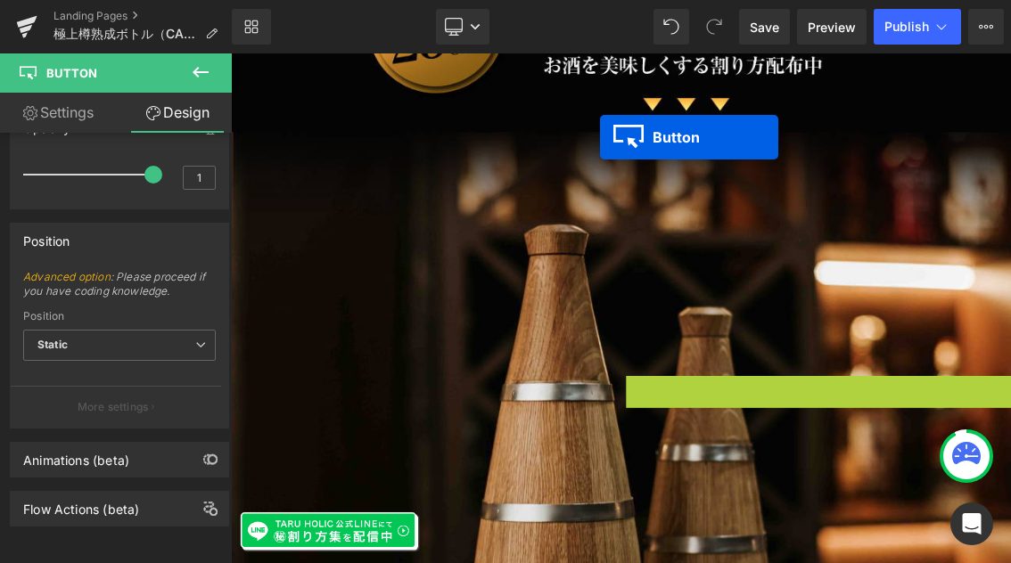
drag, startPoint x: 1260, startPoint y: 503, endPoint x: 742, endPoint y: 169, distance: 616.6
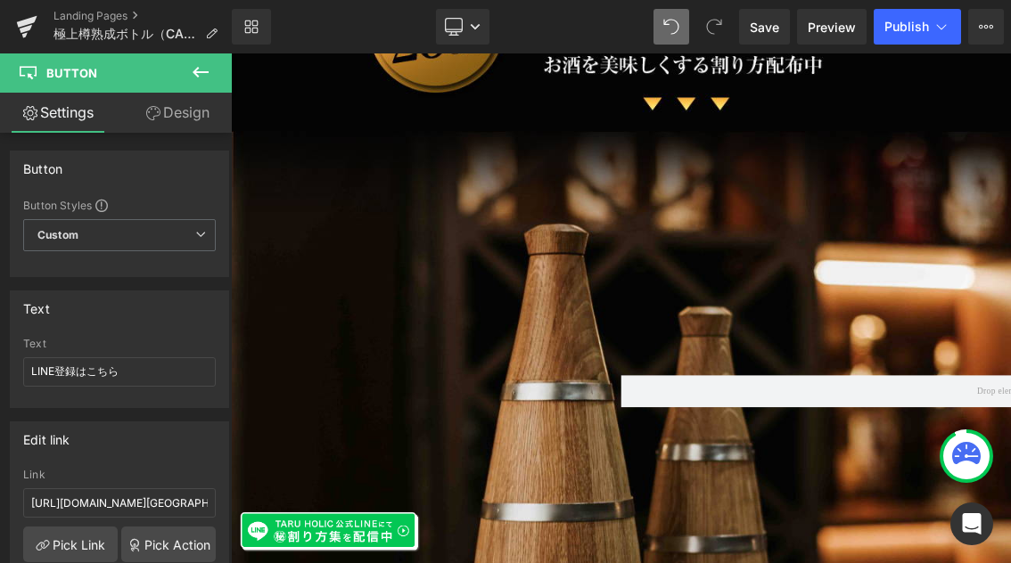
scroll to position [1249, 0]
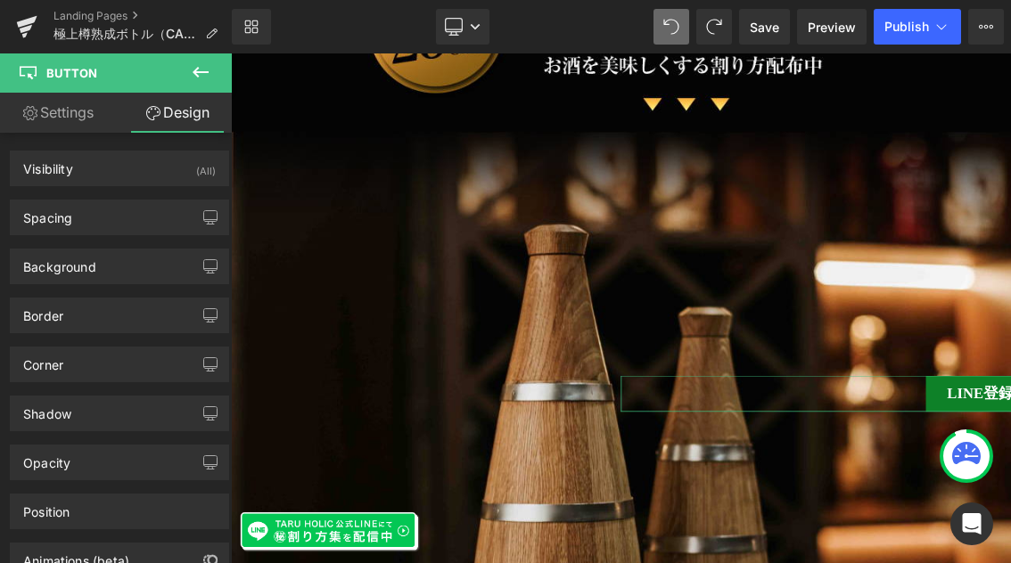
click at [50, 113] on link "Settings" at bounding box center [58, 113] width 116 height 40
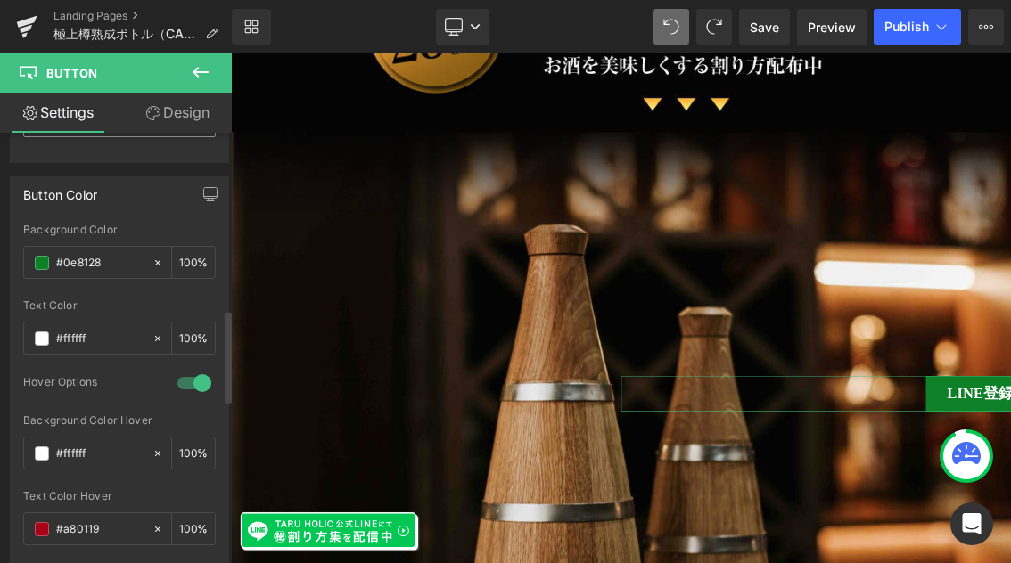
scroll to position [827, 0]
click at [187, 109] on link "Design" at bounding box center [177, 113] width 116 height 40
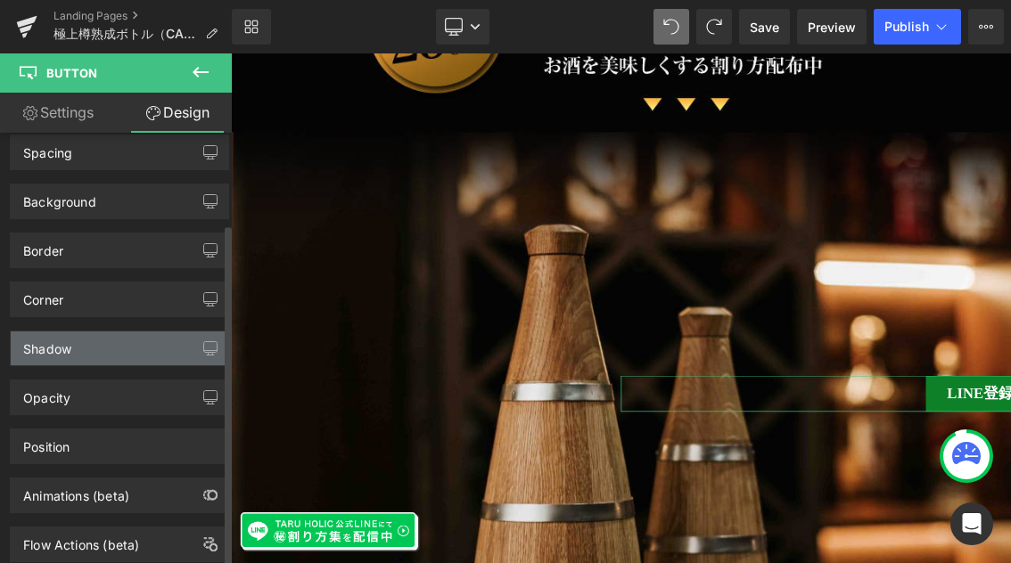
scroll to position [114, 0]
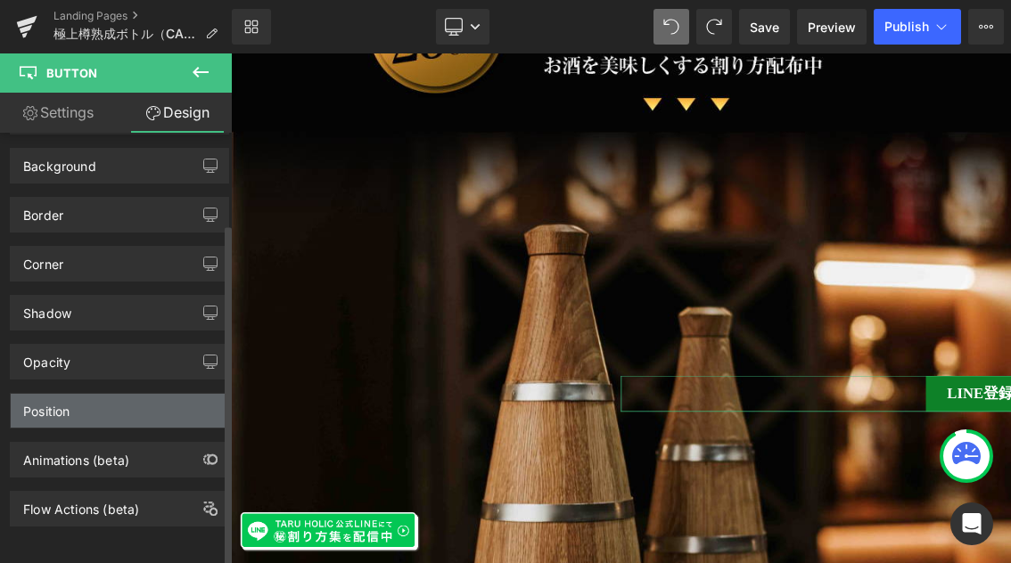
click at [119, 402] on div "Position" at bounding box center [119, 411] width 217 height 34
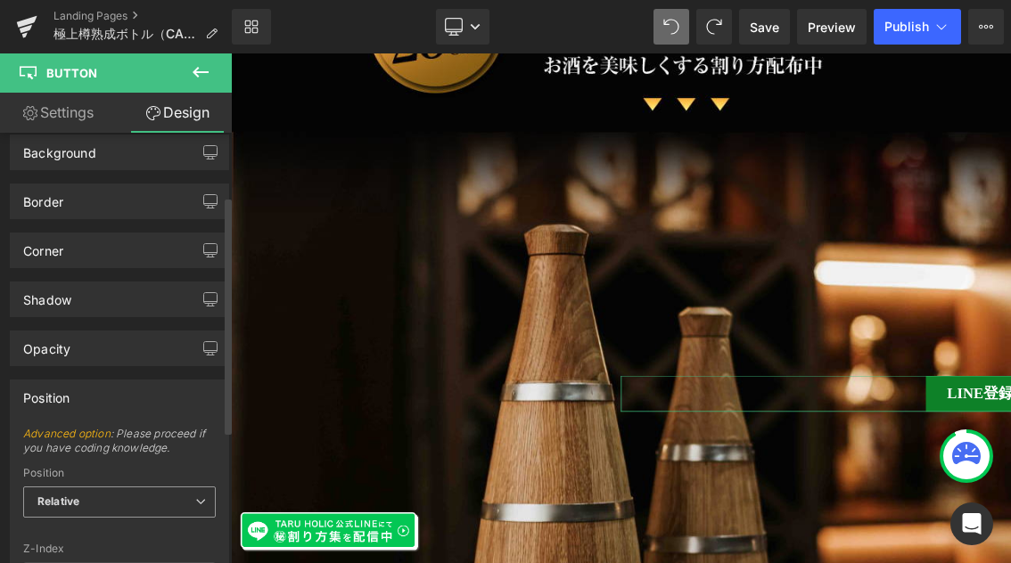
click at [111, 503] on span "Relative" at bounding box center [119, 502] width 193 height 31
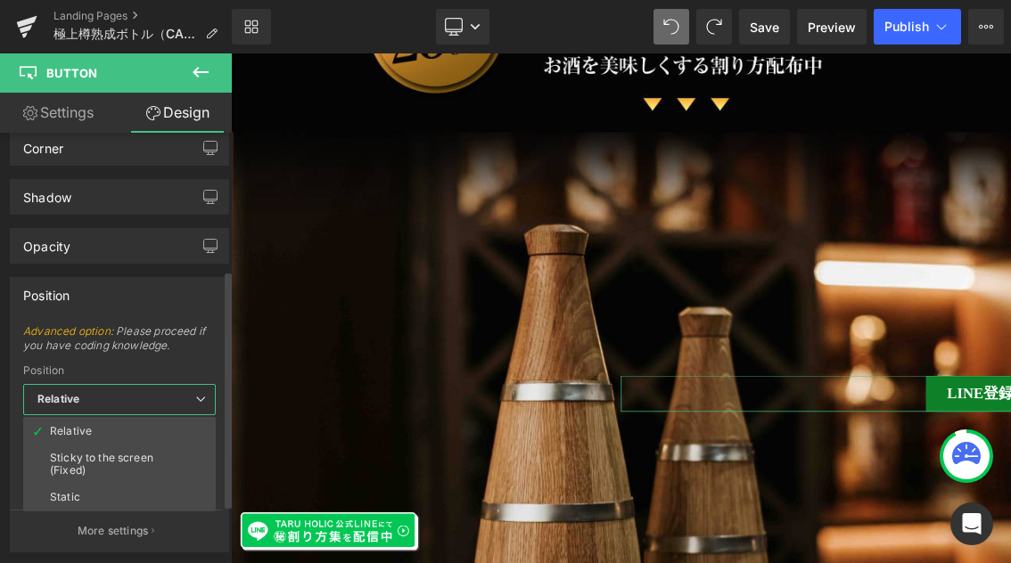
scroll to position [260, 0]
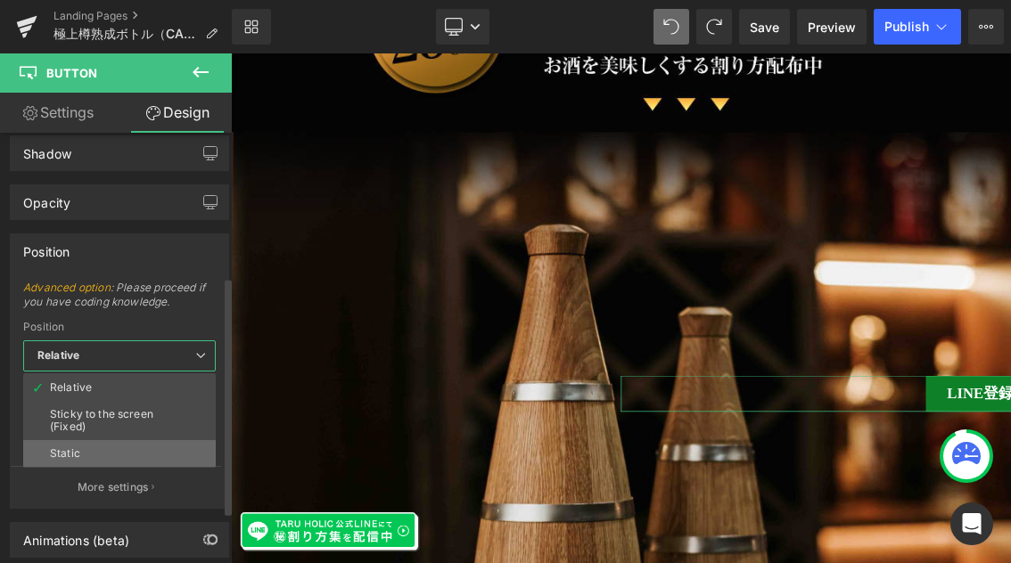
click at [102, 461] on li "Static" at bounding box center [119, 453] width 193 height 27
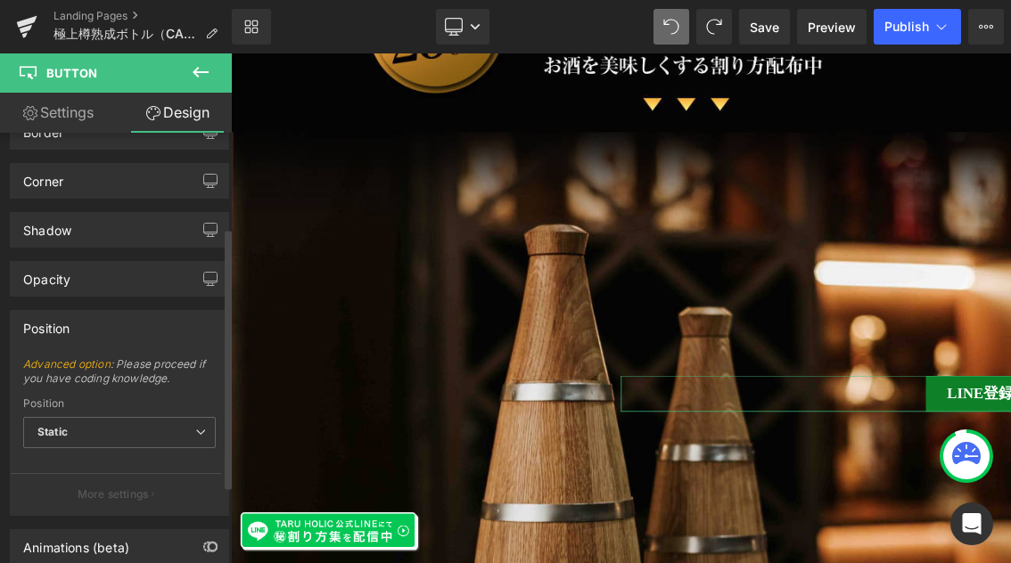
scroll to position [153, 0]
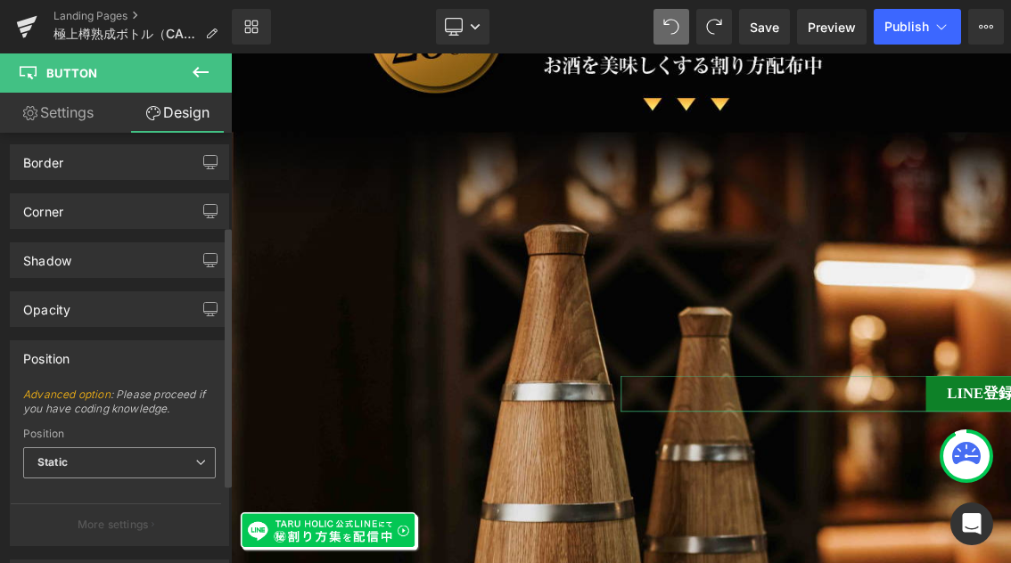
click at [92, 461] on span "Static" at bounding box center [119, 462] width 193 height 31
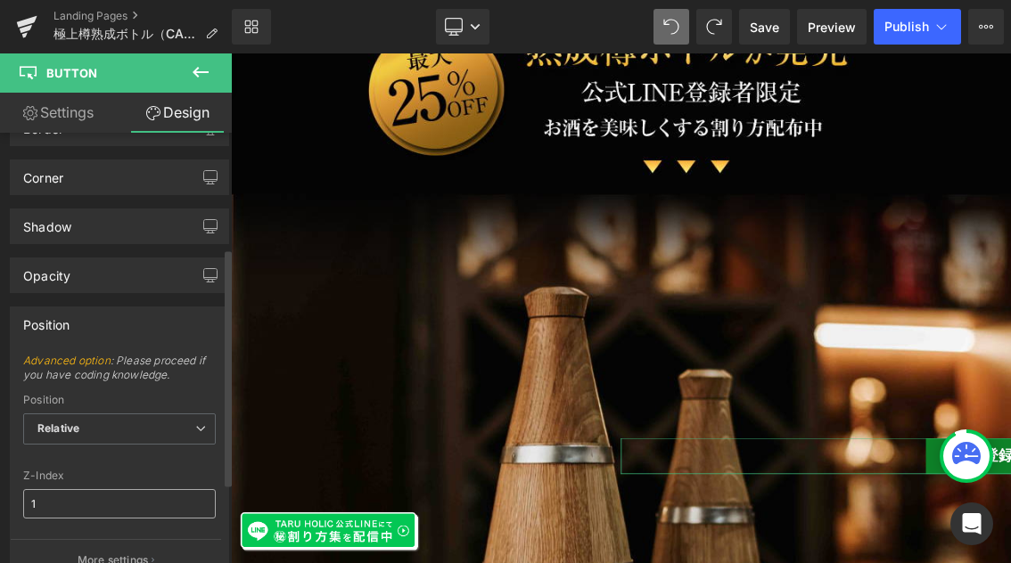
scroll to position [239, 0]
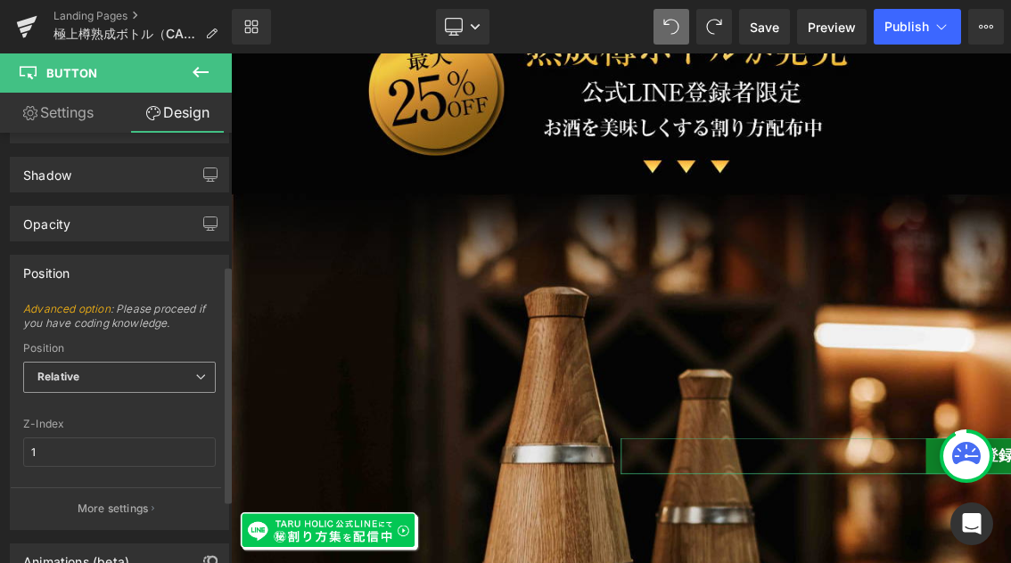
click at [182, 373] on span "Relative" at bounding box center [119, 377] width 193 height 31
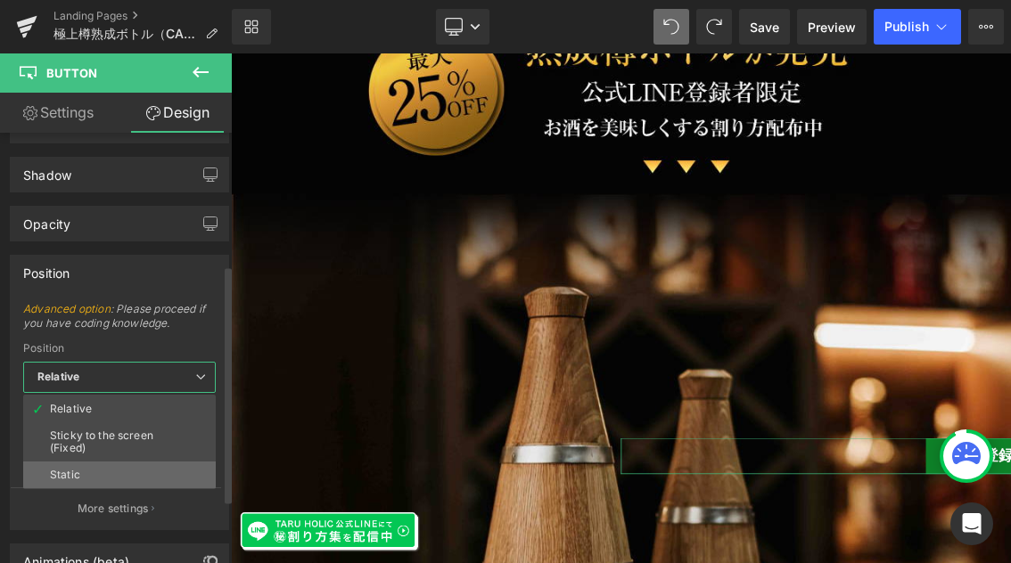
click at [152, 463] on li "Static" at bounding box center [119, 475] width 193 height 27
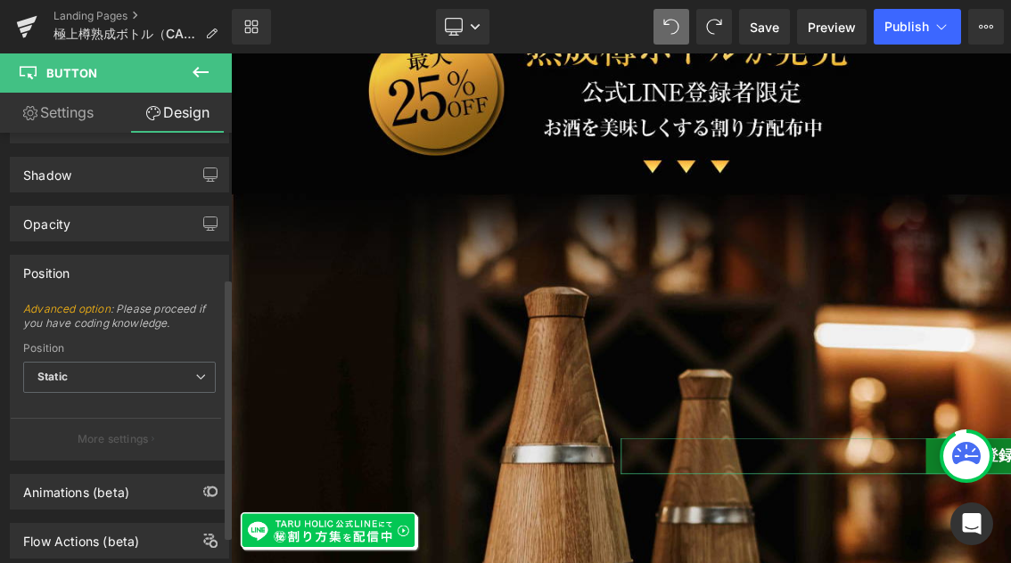
click at [119, 443] on p "More settings" at bounding box center [113, 439] width 71 height 16
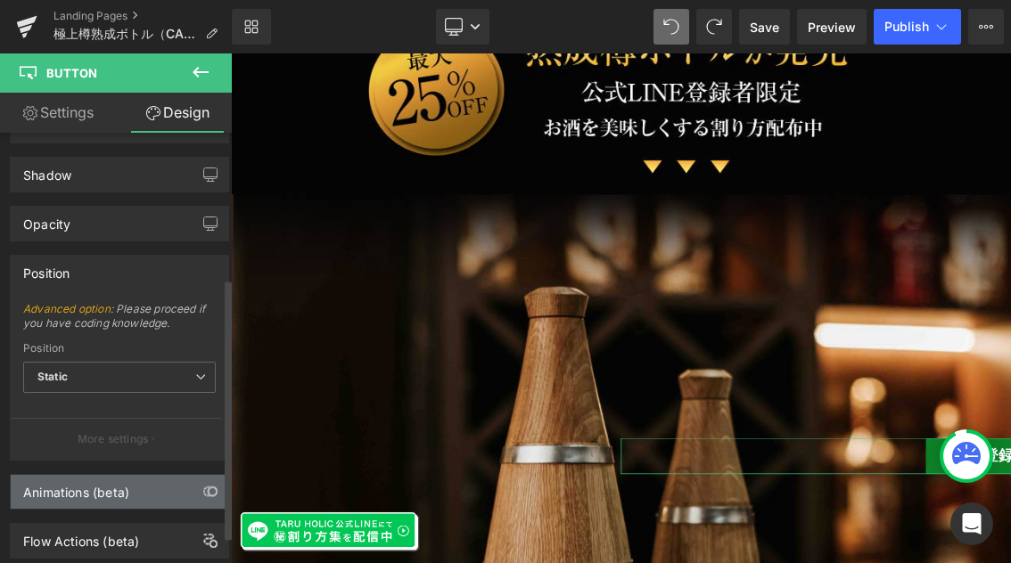
scroll to position [284, 0]
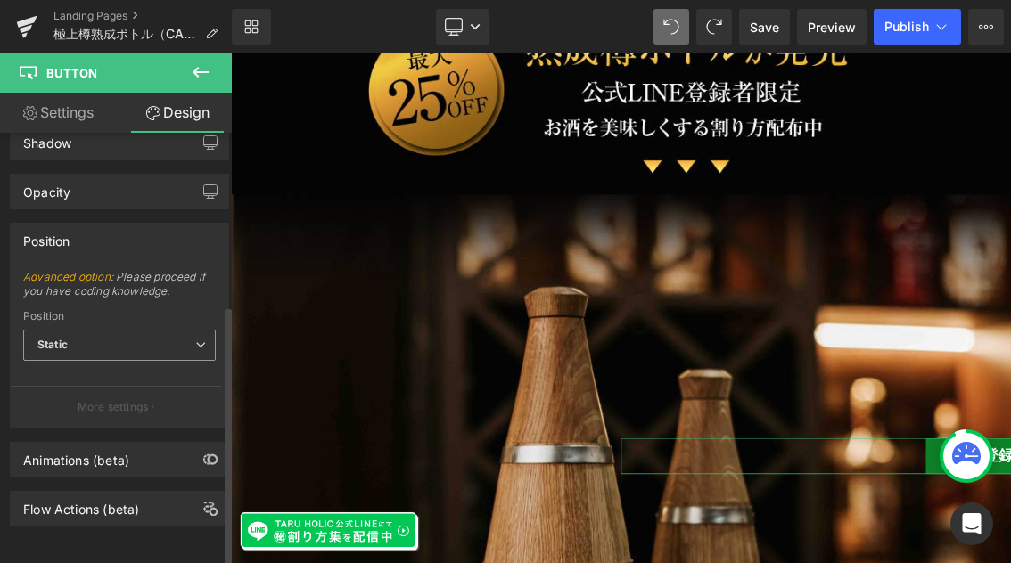
click at [172, 330] on span "Static" at bounding box center [119, 345] width 193 height 31
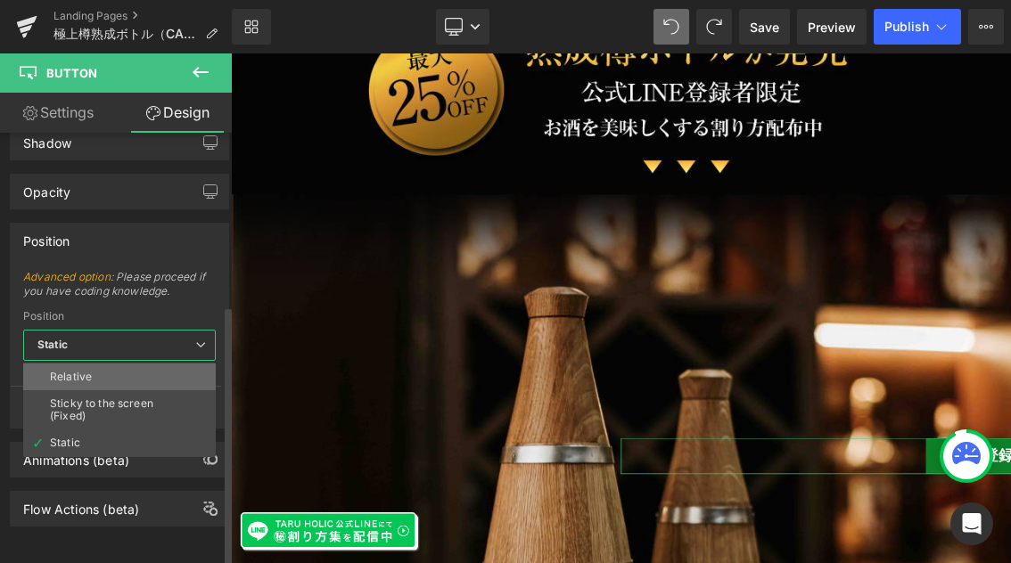
click at [154, 365] on li "Relative" at bounding box center [119, 377] width 193 height 27
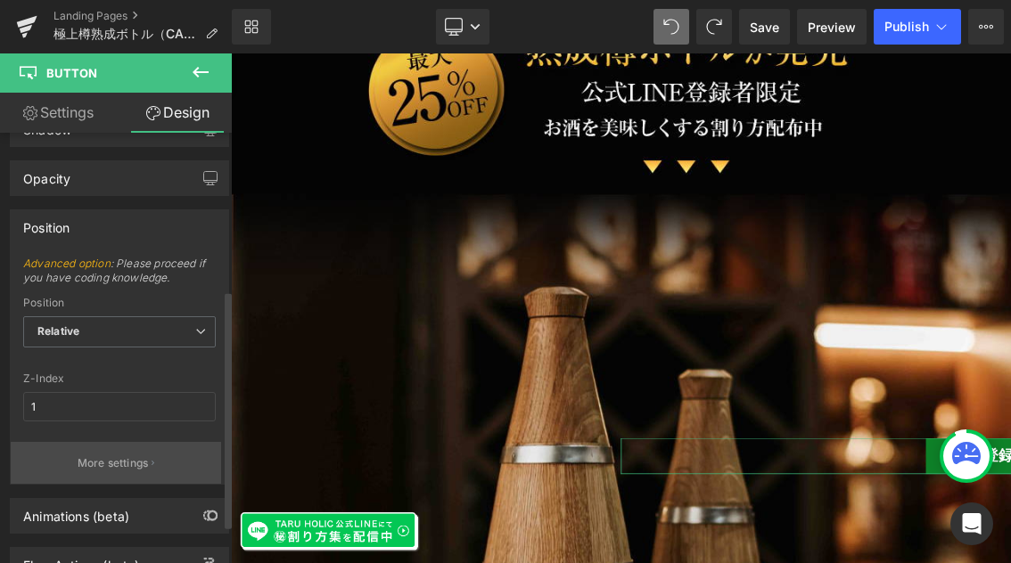
click at [127, 474] on button "More settings" at bounding box center [116, 463] width 210 height 42
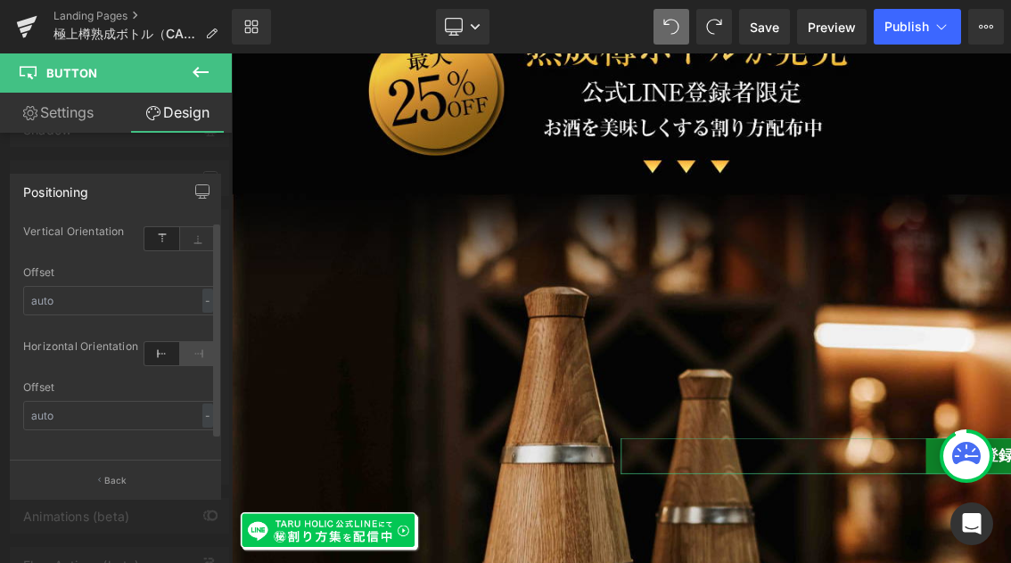
click at [191, 357] on icon at bounding box center [198, 353] width 36 height 23
click at [161, 354] on icon at bounding box center [162, 353] width 36 height 23
click at [135, 296] on input "text" at bounding box center [119, 300] width 193 height 29
click at [202, 299] on div "-" at bounding box center [207, 301] width 11 height 24
click at [202, 302] on div "-" at bounding box center [207, 301] width 11 height 24
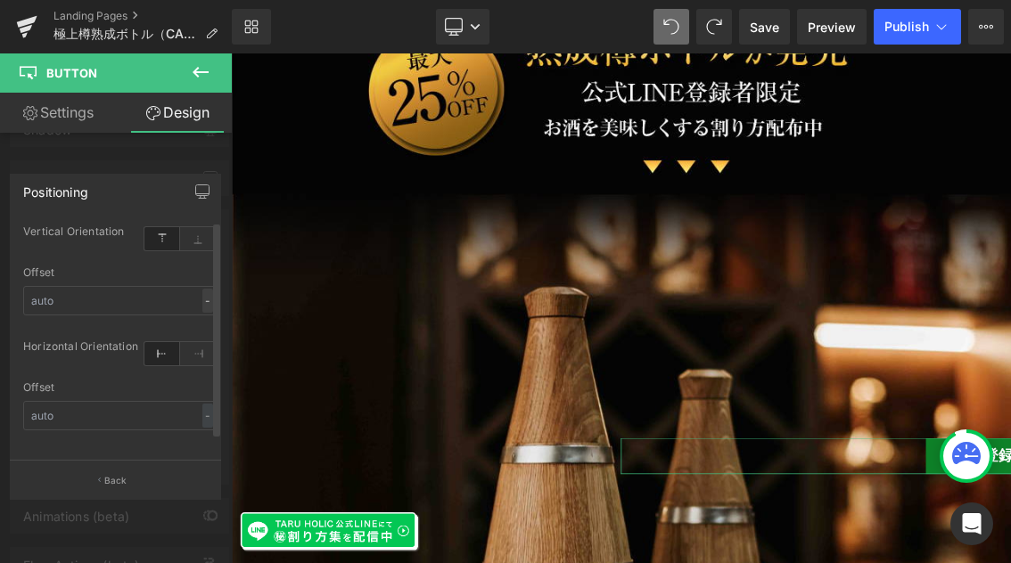
click at [202, 302] on div "-" at bounding box center [207, 301] width 11 height 24
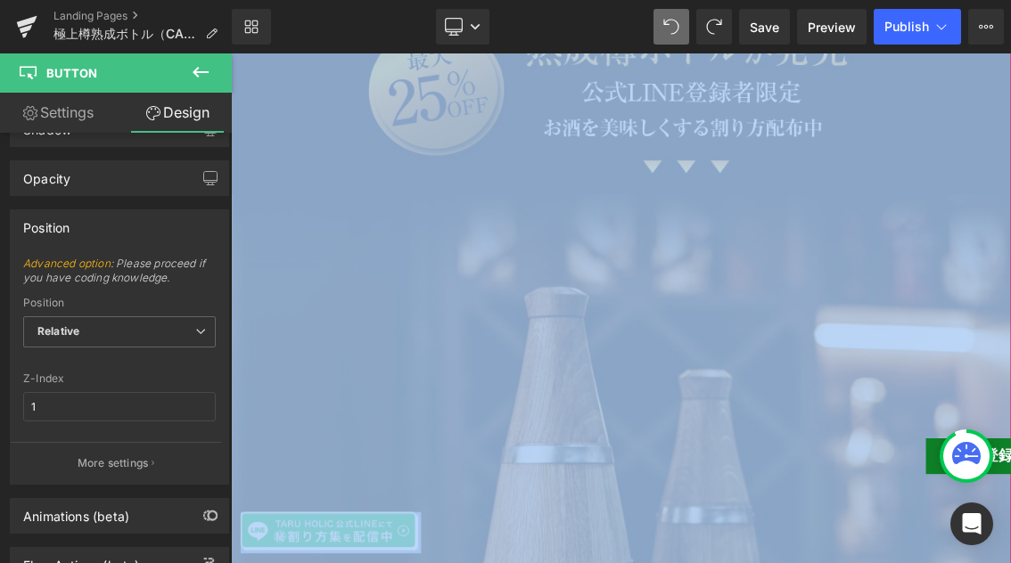
drag, startPoint x: 1205, startPoint y: 584, endPoint x: 789, endPoint y: 454, distance: 436.1
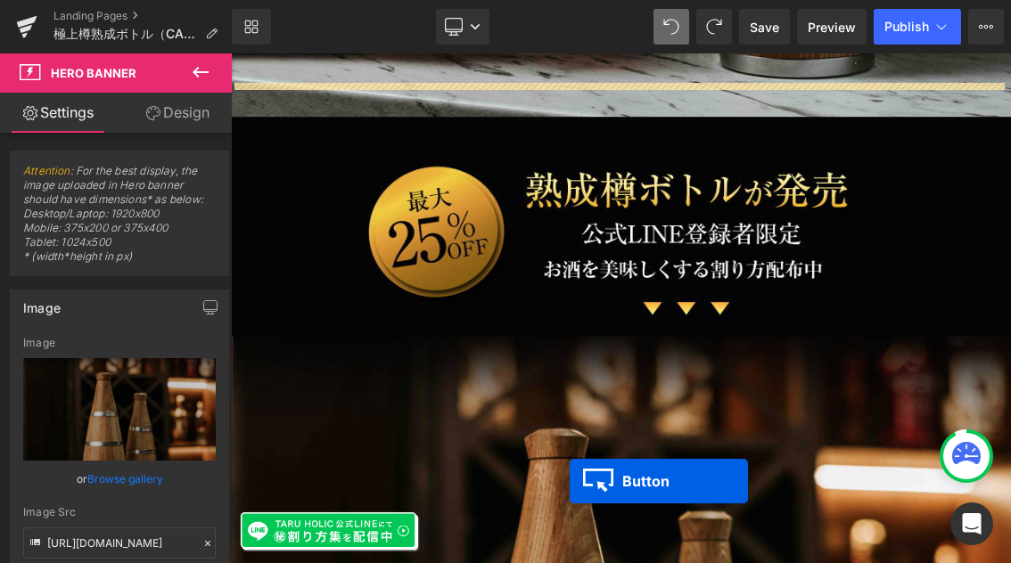
scroll to position [1002, 0]
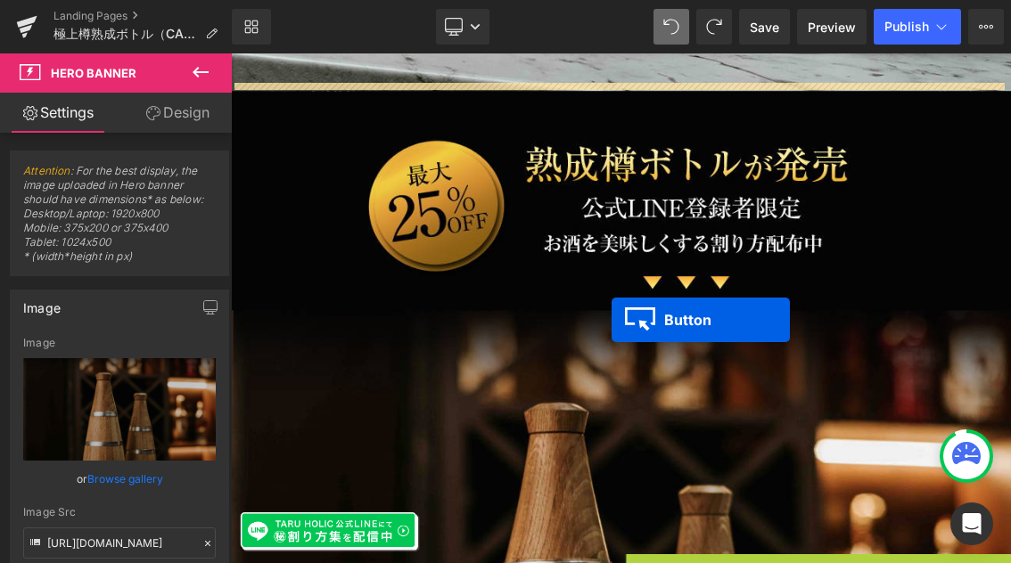
drag, startPoint x: 1269, startPoint y: 647, endPoint x: 758, endPoint y: 422, distance: 558.7
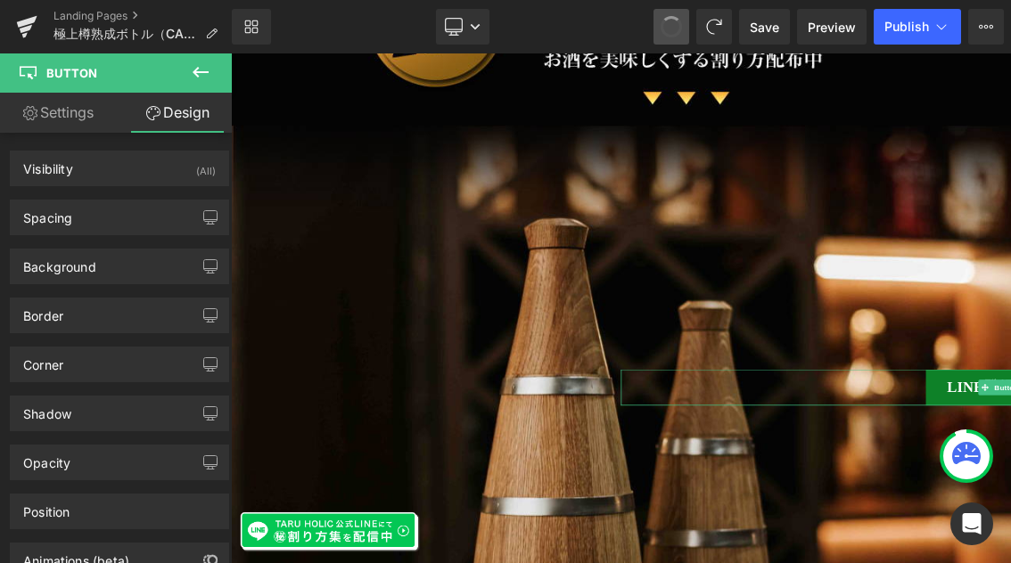
scroll to position [1281, 0]
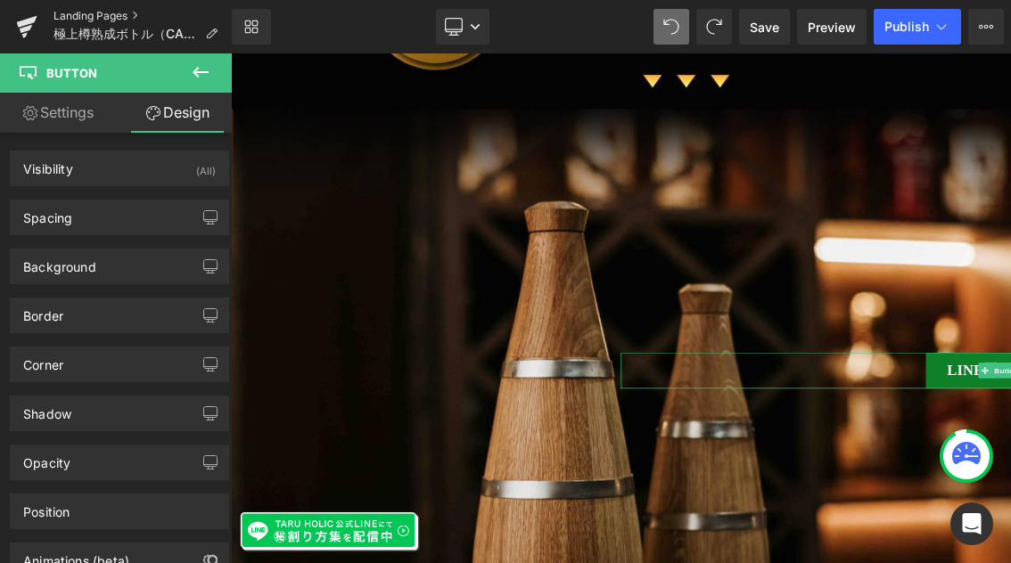
click at [86, 11] on link "Landing Pages" at bounding box center [142, 16] width 178 height 14
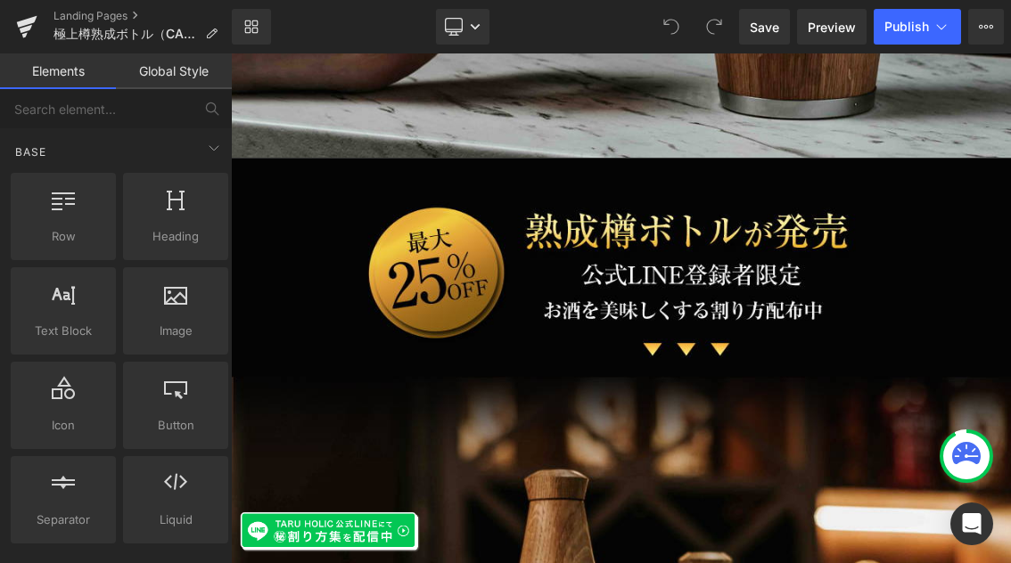
scroll to position [1212, 0]
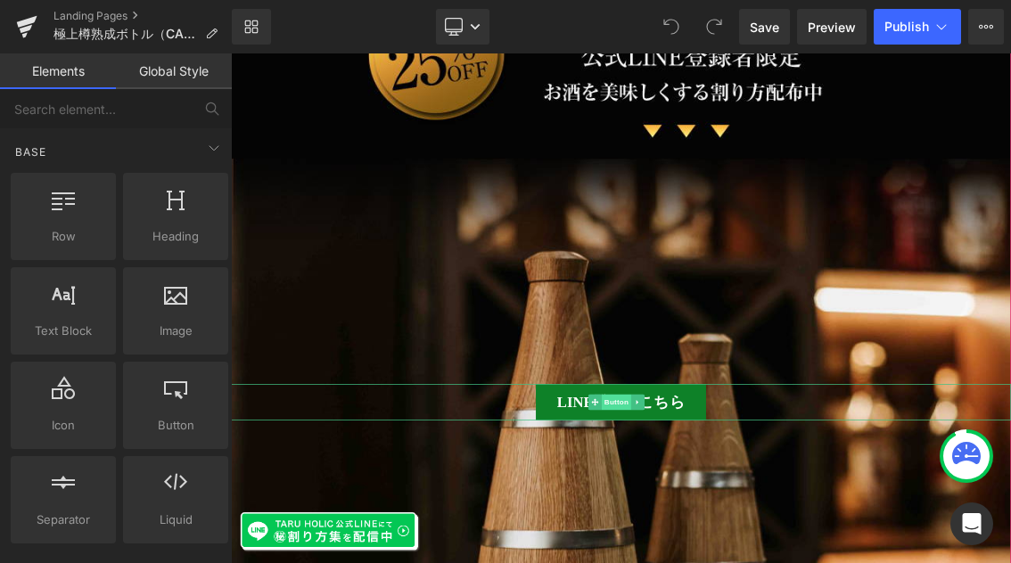
click at [758, 525] on span "Button" at bounding box center [763, 535] width 41 height 21
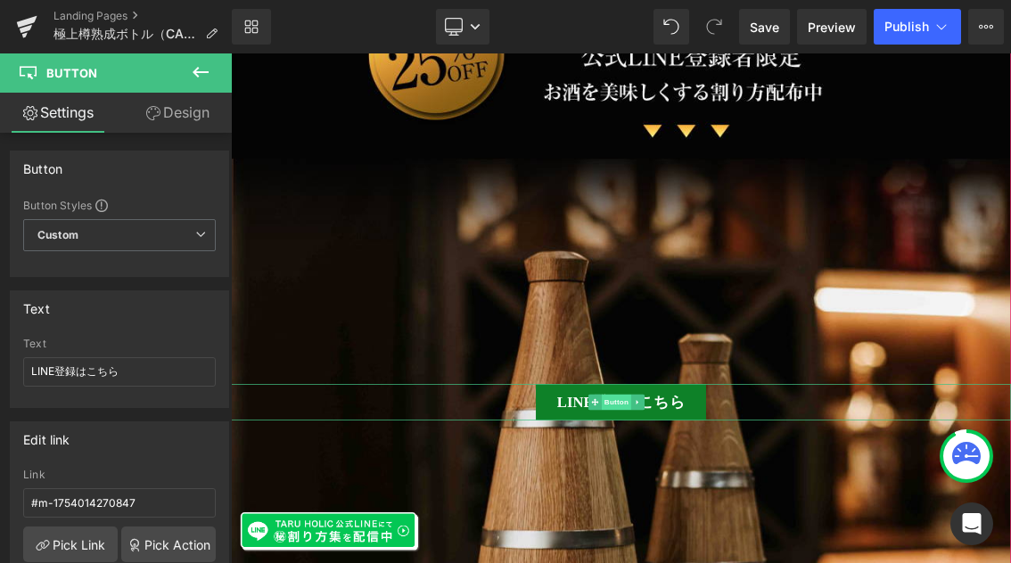
click at [762, 525] on span "Button" at bounding box center [763, 535] width 41 height 21
click at [181, 120] on link "Design" at bounding box center [177, 113] width 116 height 40
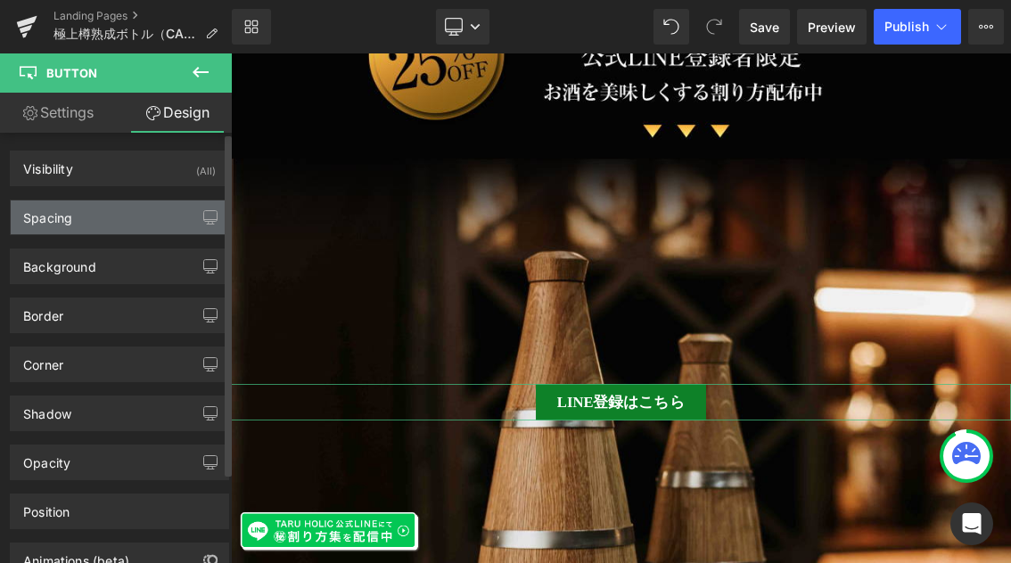
click at [128, 232] on div "Spacing" at bounding box center [119, 218] width 217 height 34
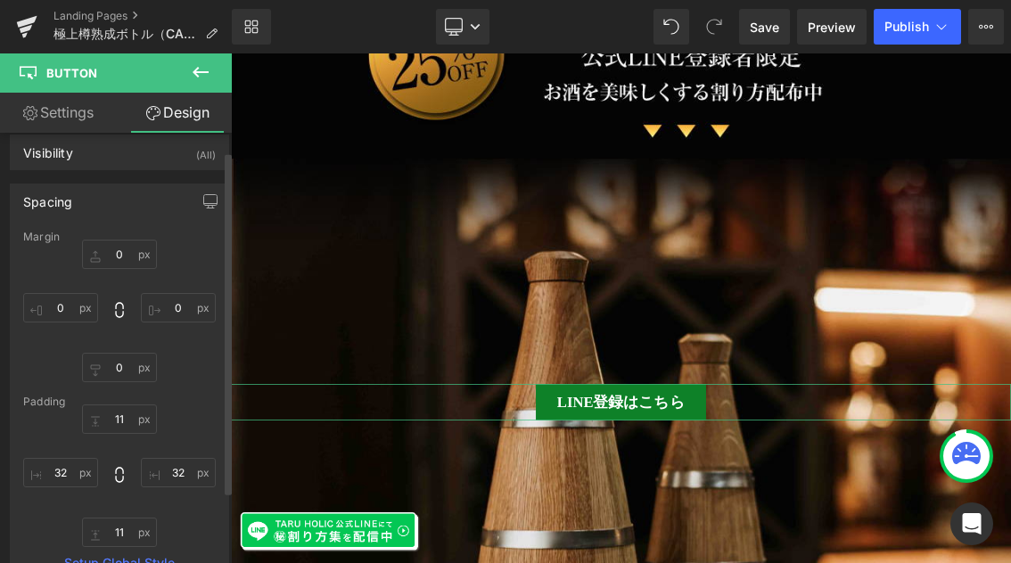
scroll to position [25, 0]
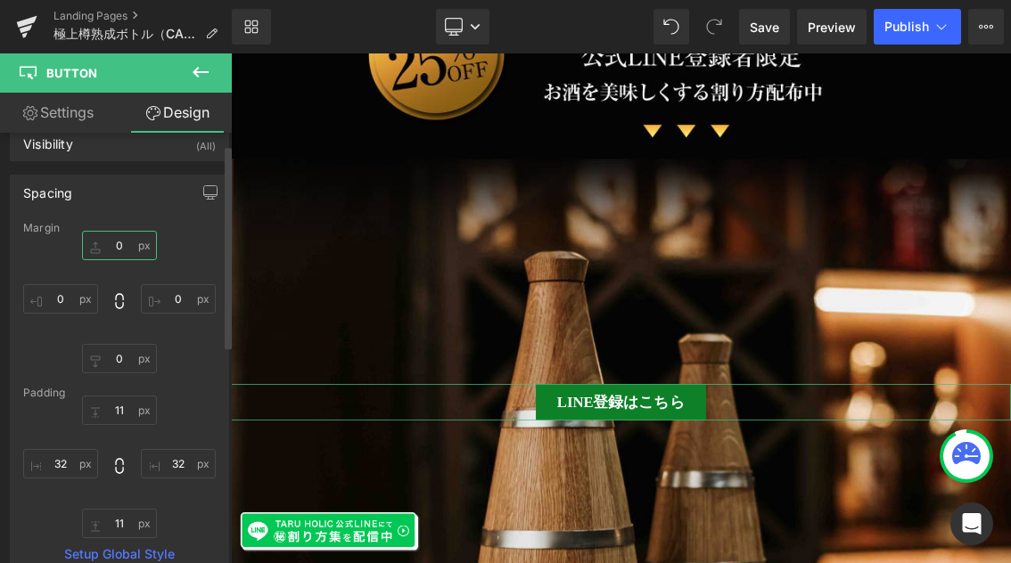
click at [127, 244] on input "0" at bounding box center [119, 245] width 75 height 29
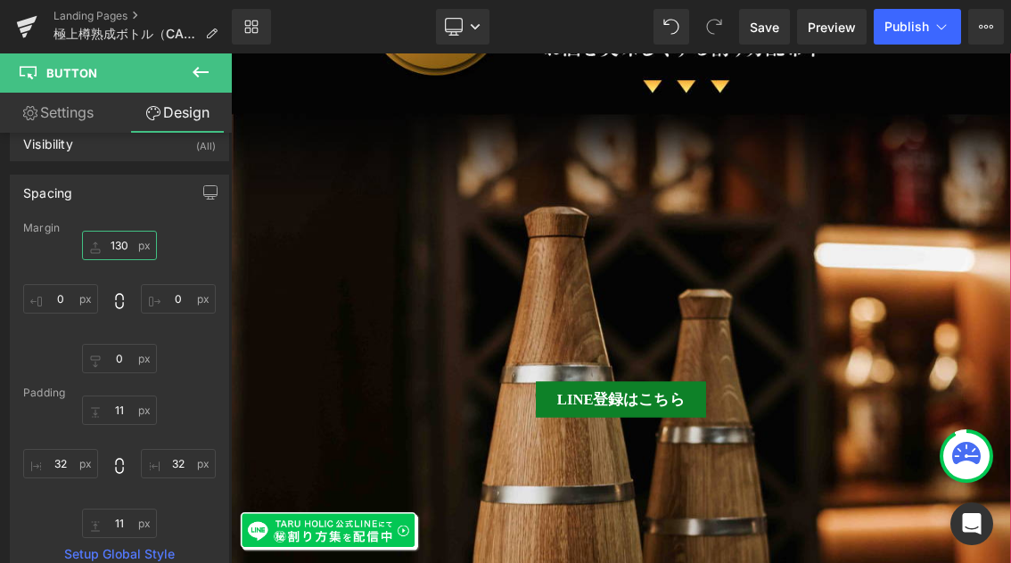
scroll to position [1372, 0]
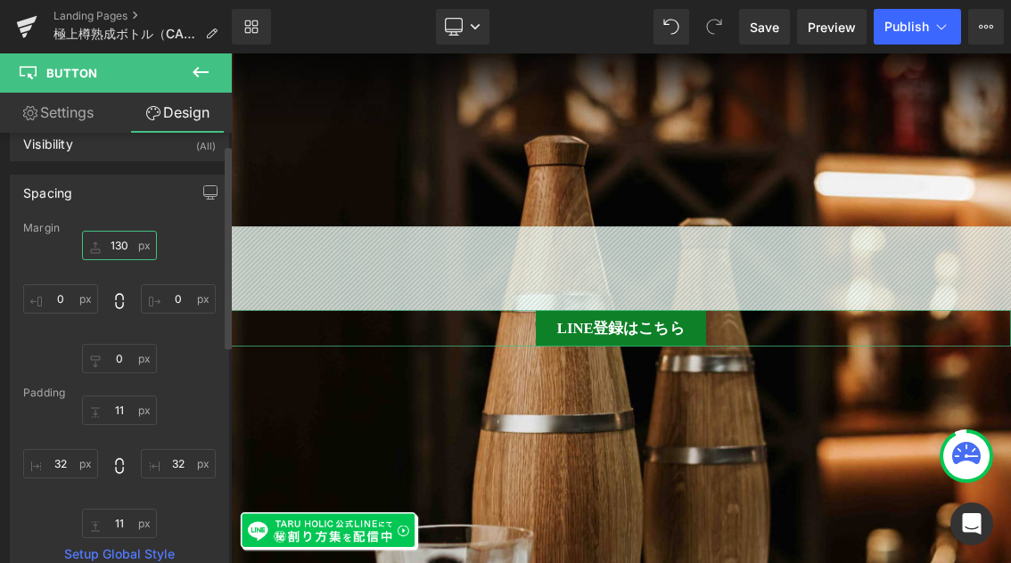
drag, startPoint x: 122, startPoint y: 242, endPoint x: 94, endPoint y: 245, distance: 28.6
click at [94, 245] on input "130" at bounding box center [119, 245] width 75 height 29
type input "0"
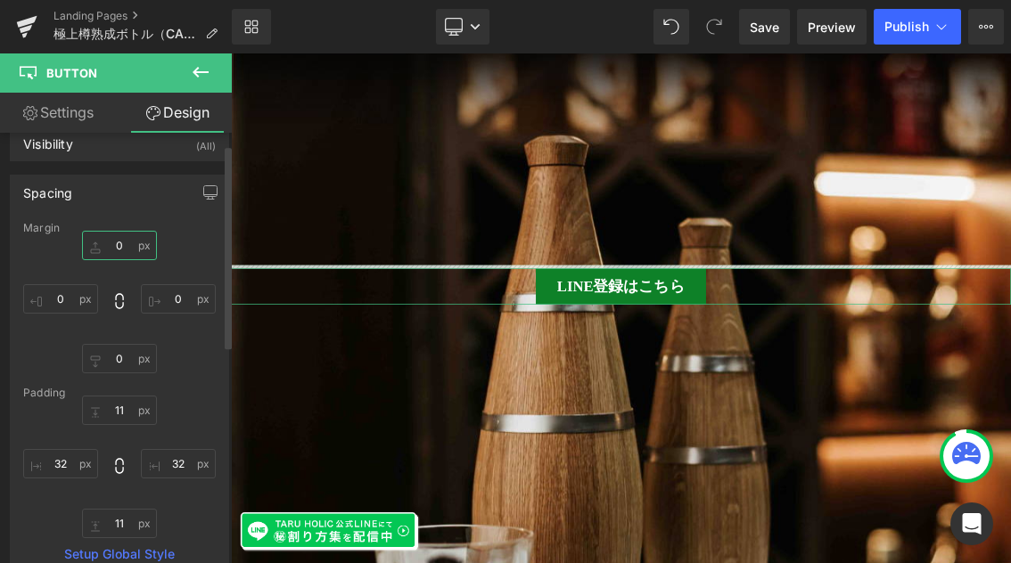
scroll to position [1430, 0]
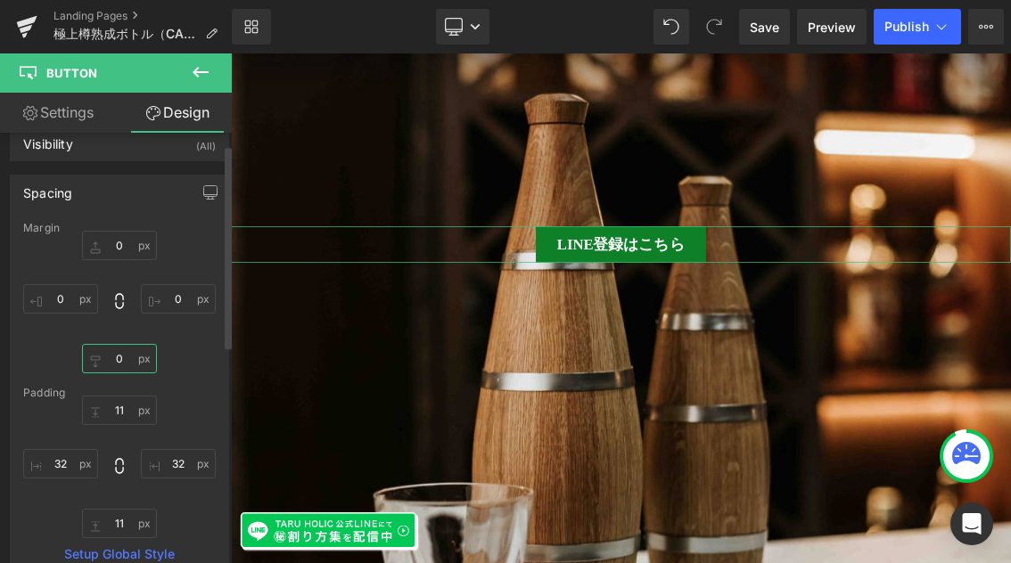
click at [127, 357] on input "0" at bounding box center [119, 358] width 75 height 29
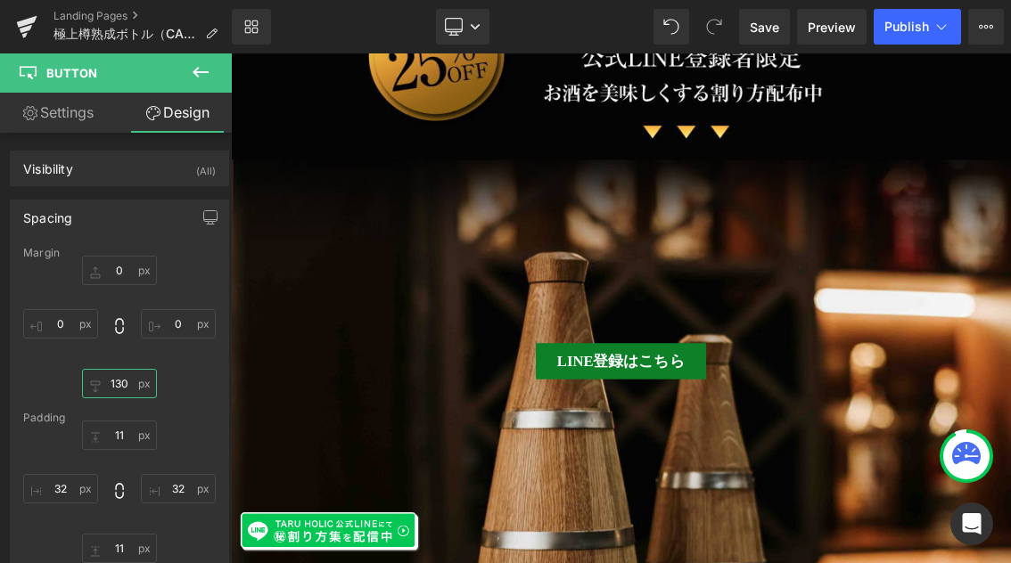
scroll to position [1207, 0]
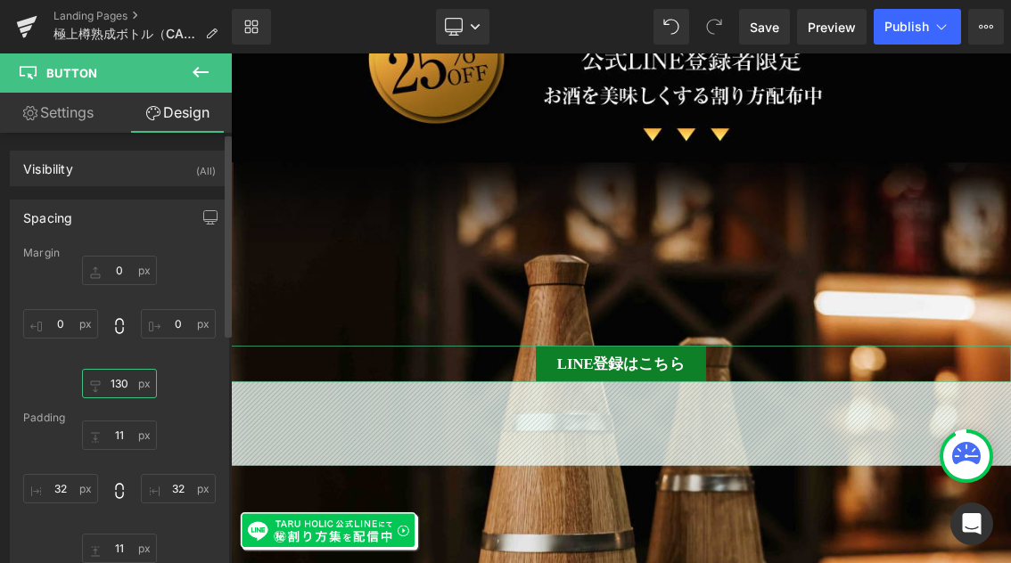
click at [111, 383] on input "130" at bounding box center [119, 383] width 75 height 29
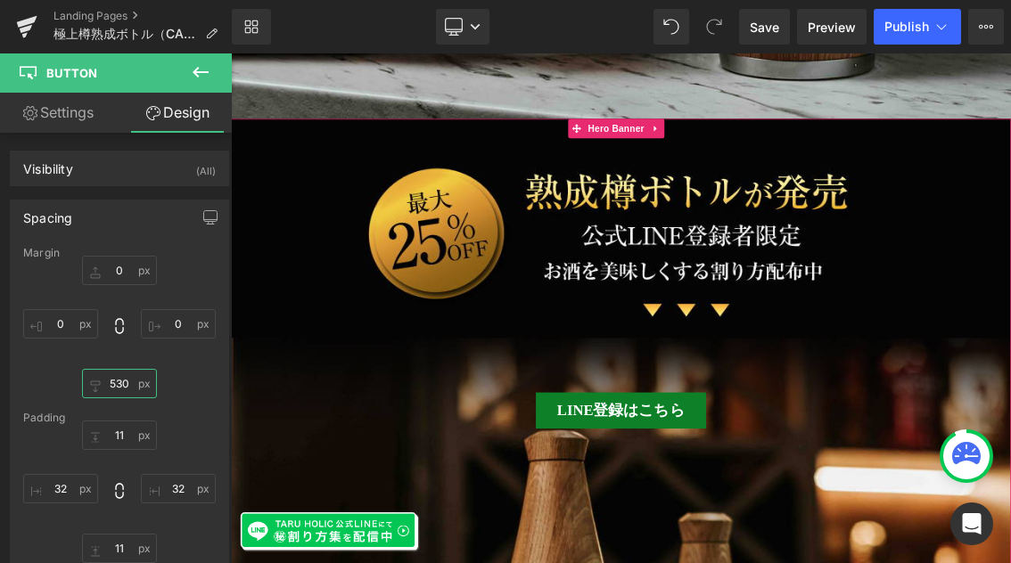
scroll to position [982, 0]
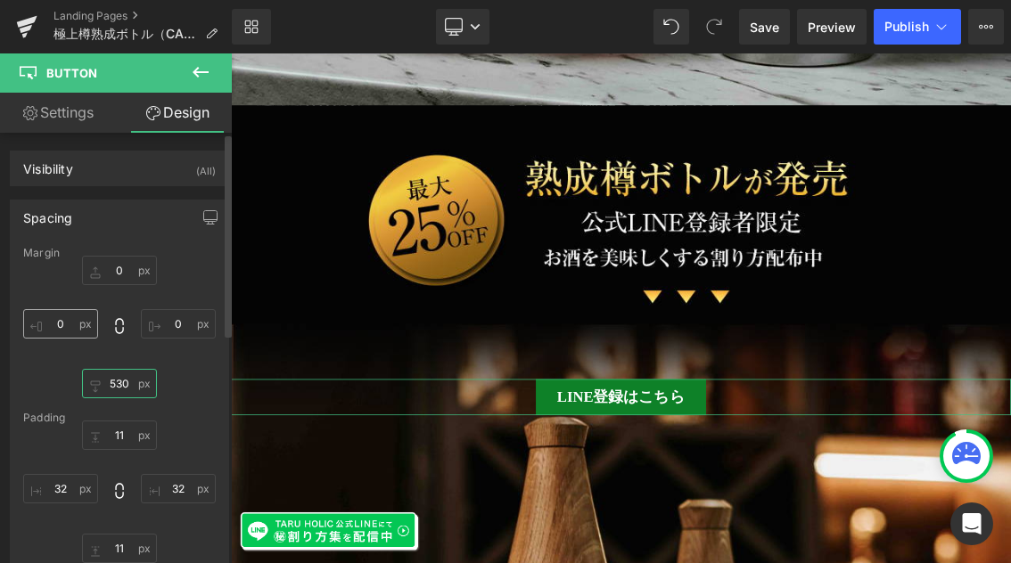
type input "530"
click at [68, 321] on input "0" at bounding box center [60, 323] width 75 height 29
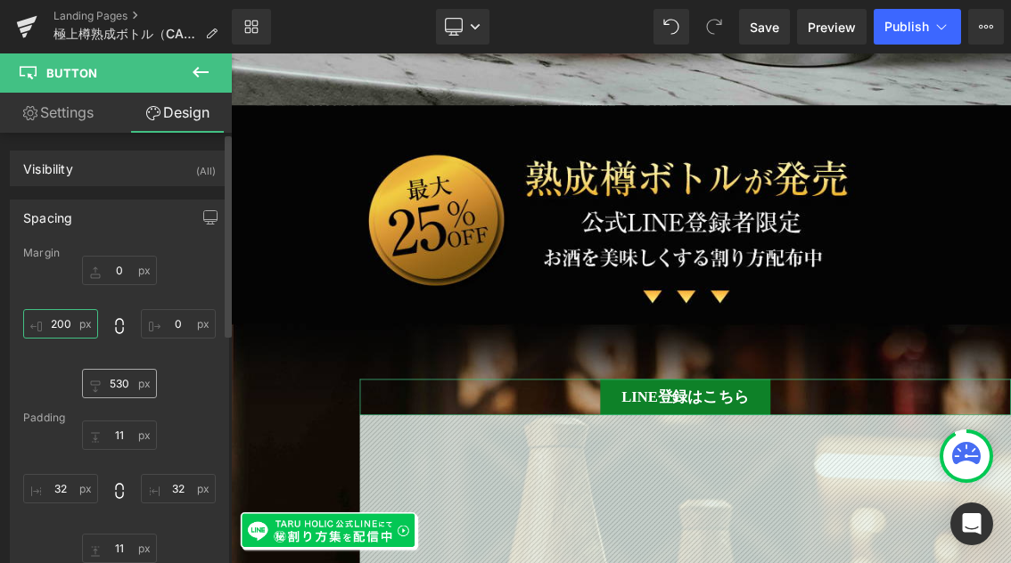
type input "200"
click at [112, 379] on input "530" at bounding box center [119, 383] width 75 height 29
click at [113, 380] on input "530" at bounding box center [119, 383] width 75 height 29
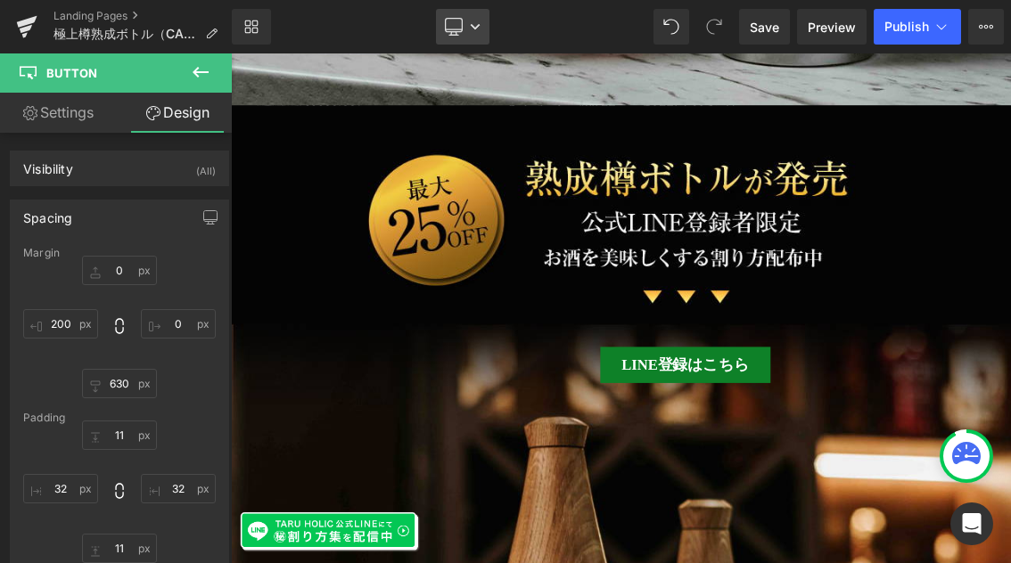
click at [477, 22] on icon at bounding box center [475, 26] width 11 height 11
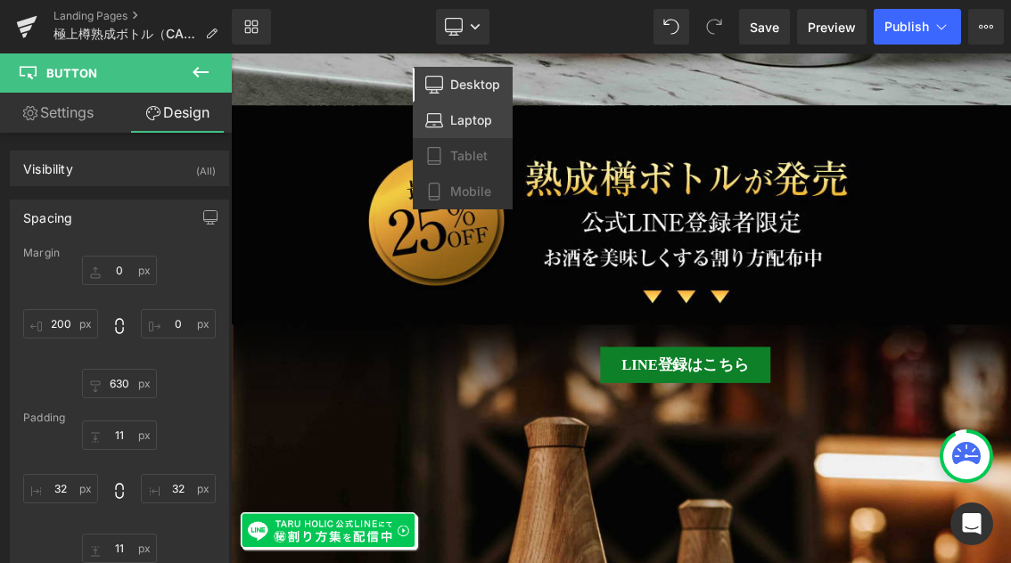
click at [458, 119] on span "Laptop" at bounding box center [471, 120] width 42 height 16
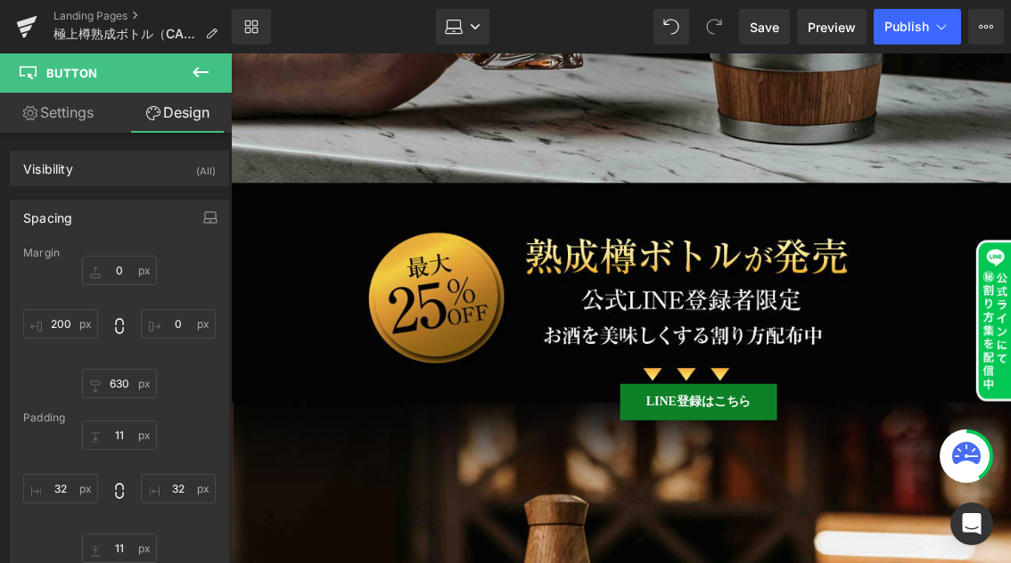
scroll to position [695, 0]
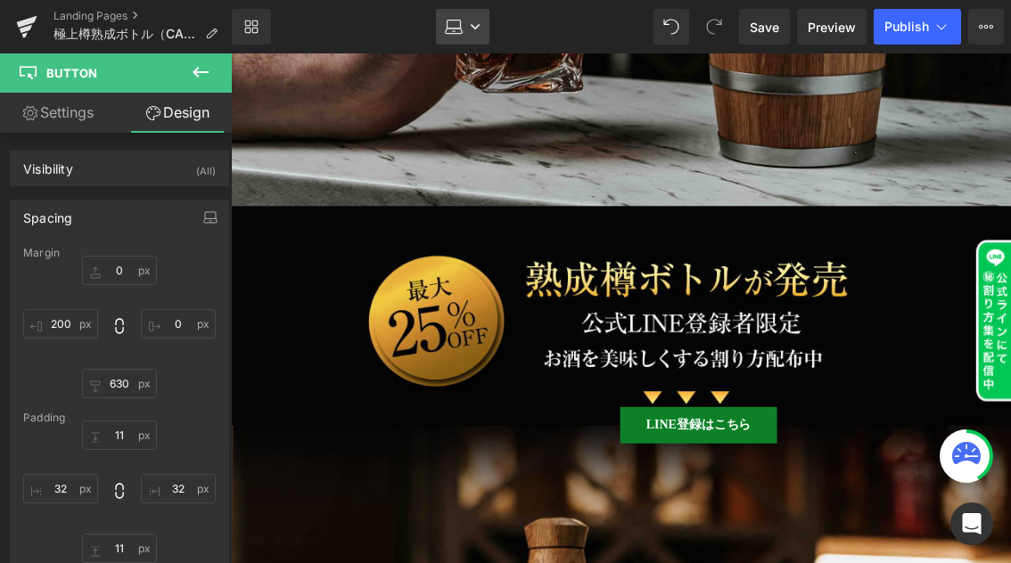
click at [474, 30] on icon at bounding box center [475, 26] width 11 height 11
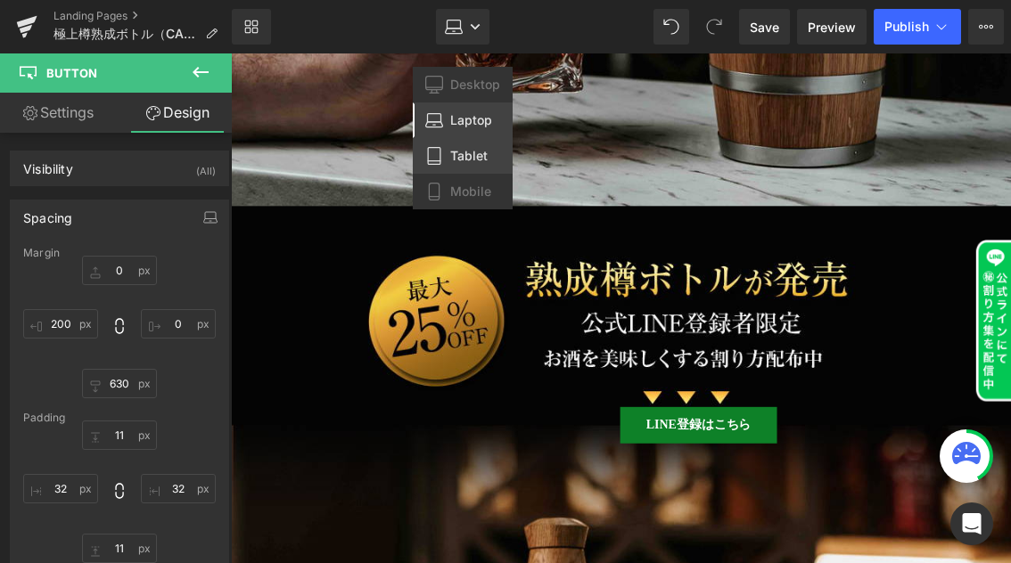
click at [473, 159] on span "Tablet" at bounding box center [468, 156] width 37 height 16
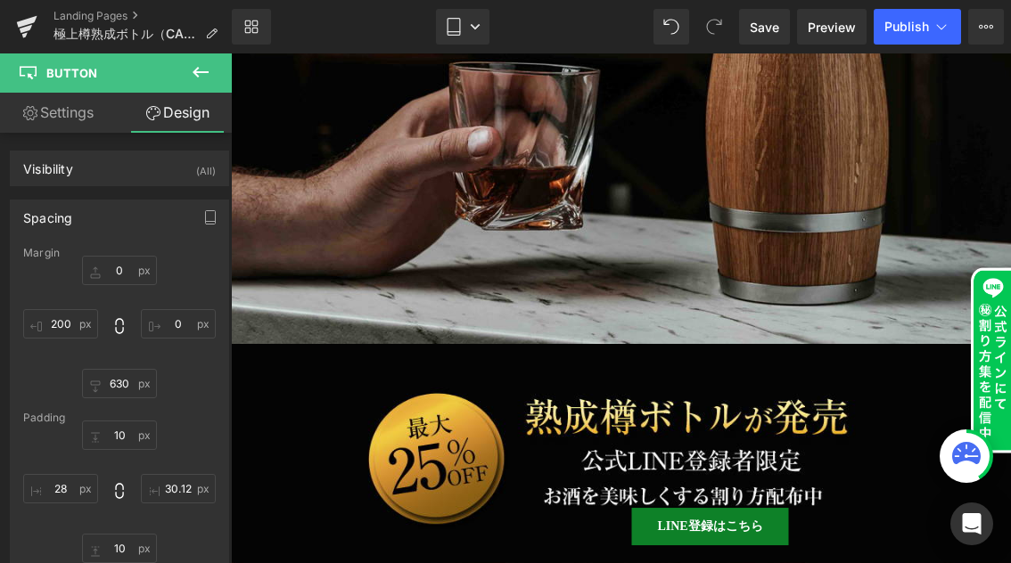
scroll to position [578, 0]
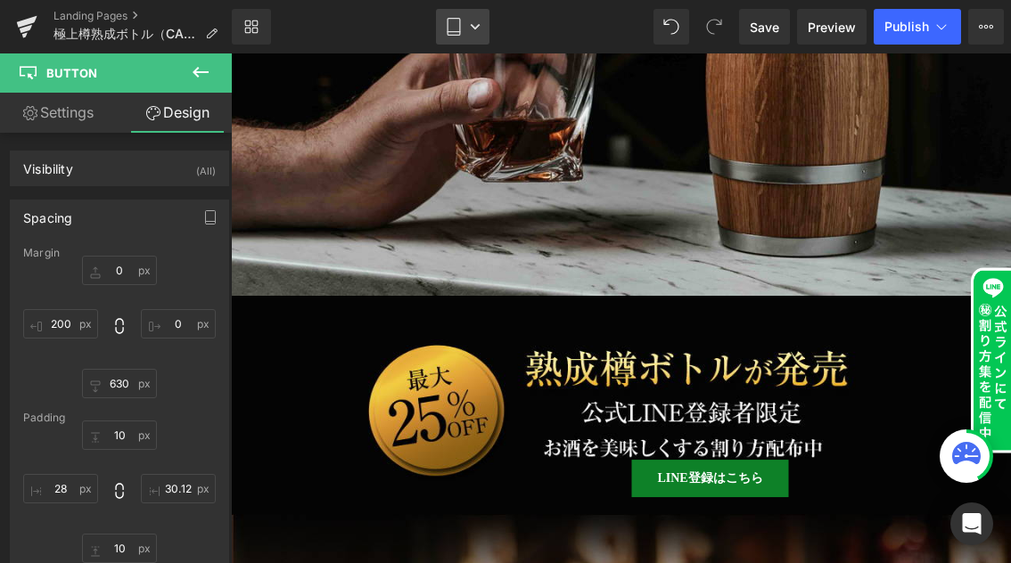
click at [478, 26] on icon at bounding box center [475, 26] width 9 height 5
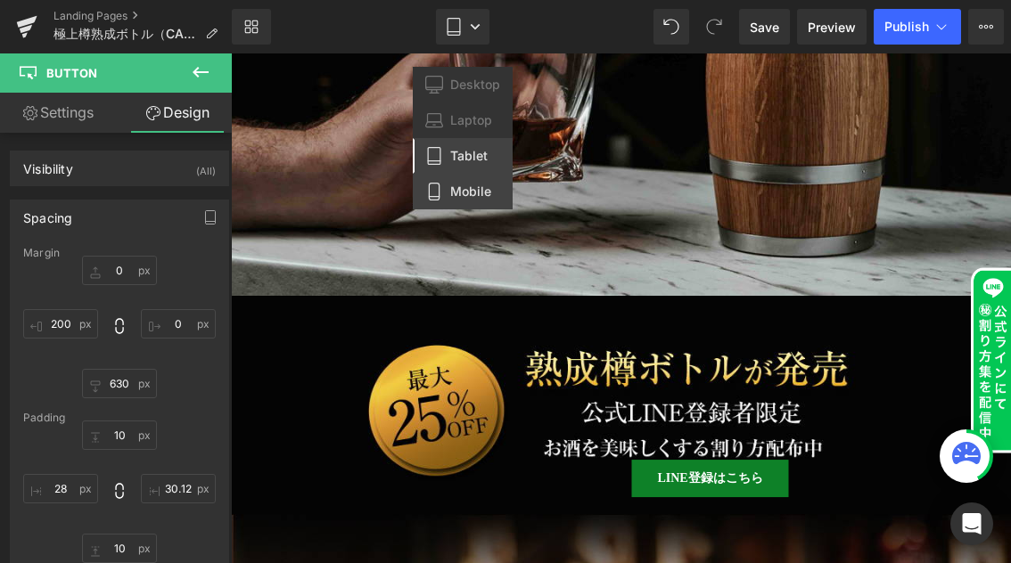
click at [451, 193] on span "Mobile" at bounding box center [470, 192] width 41 height 16
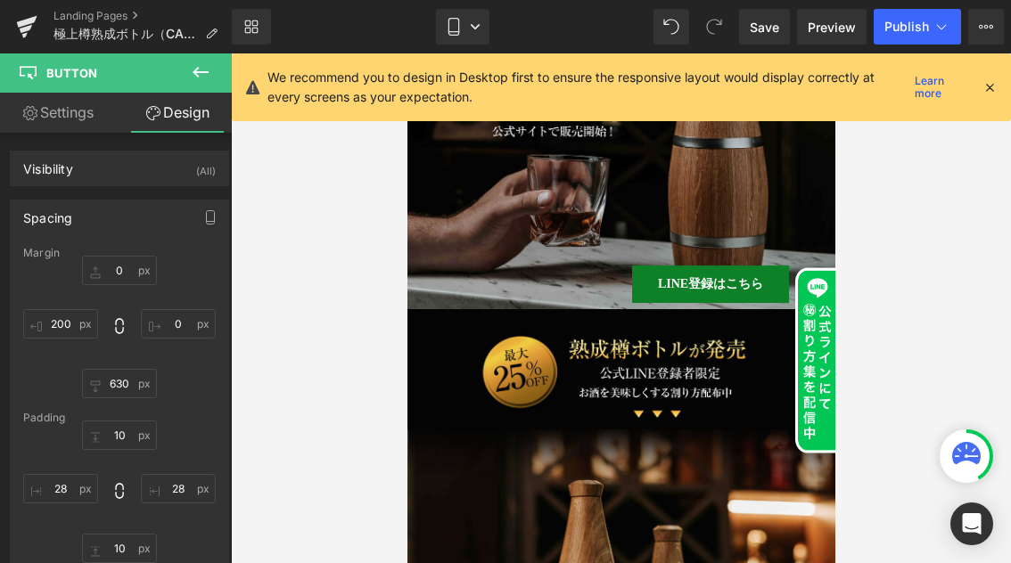
scroll to position [171, 0]
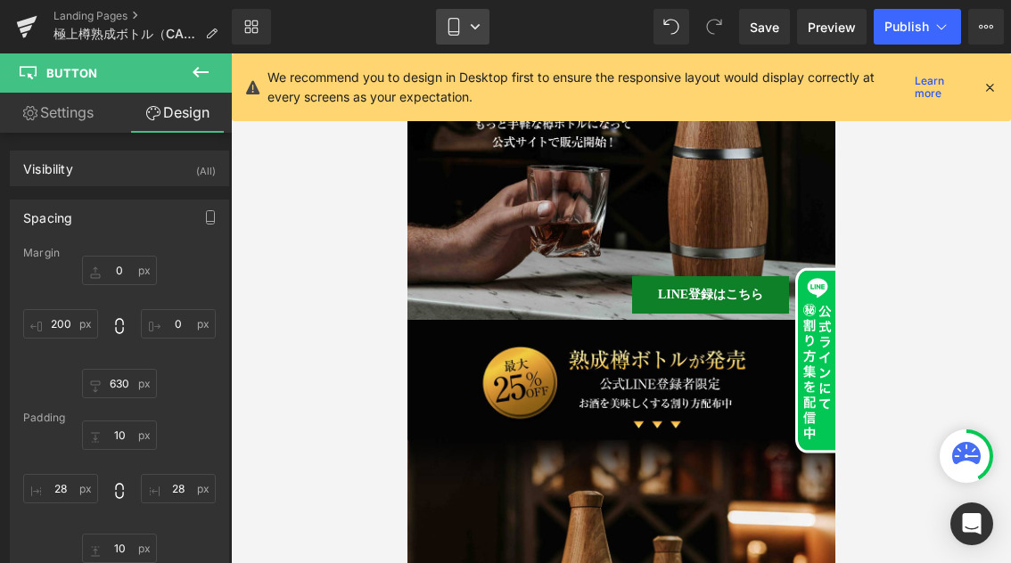
click at [467, 22] on link "Mobile" at bounding box center [462, 27] width 53 height 36
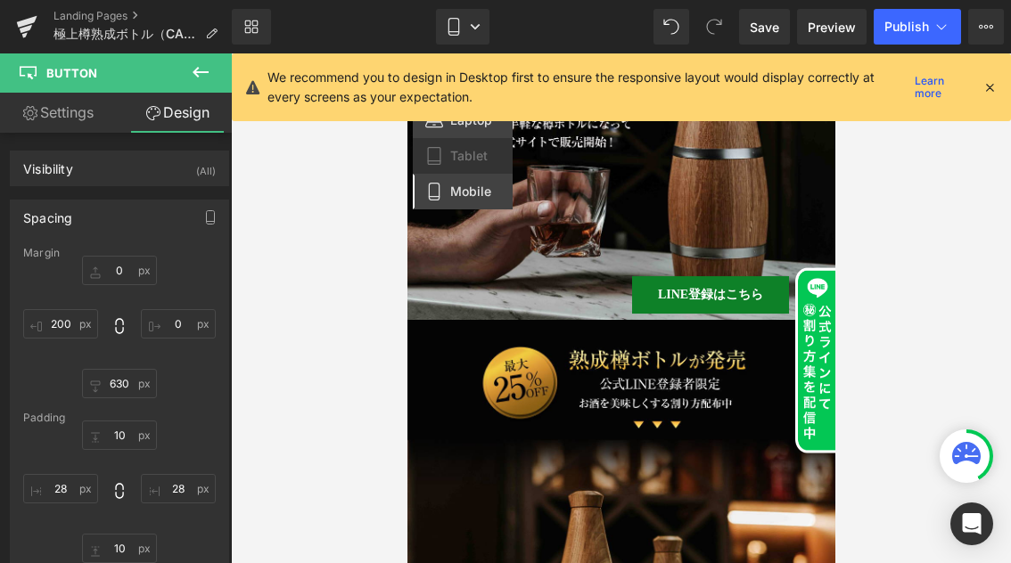
click at [457, 127] on span "Laptop" at bounding box center [471, 120] width 42 height 16
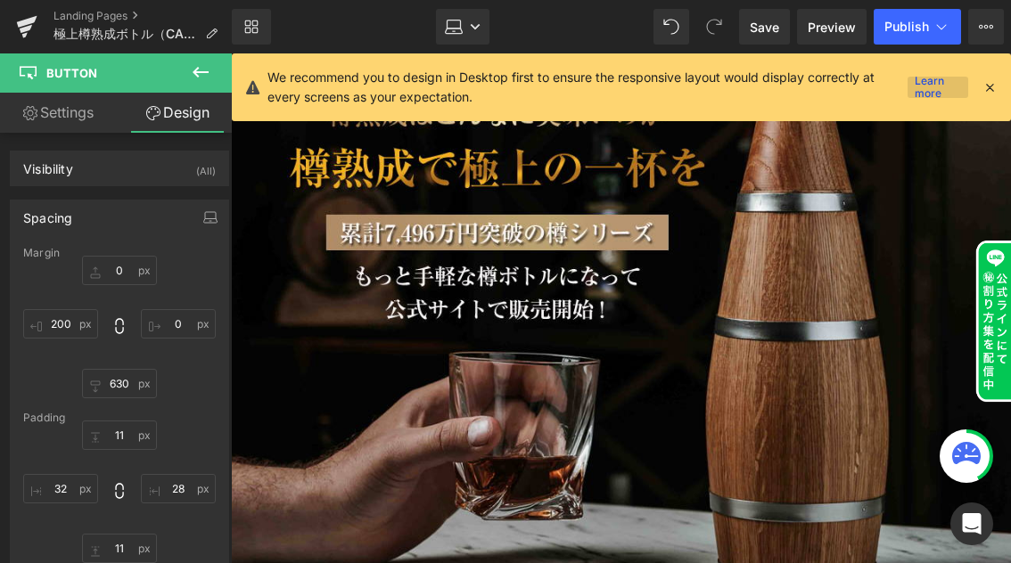
scroll to position [845, 0]
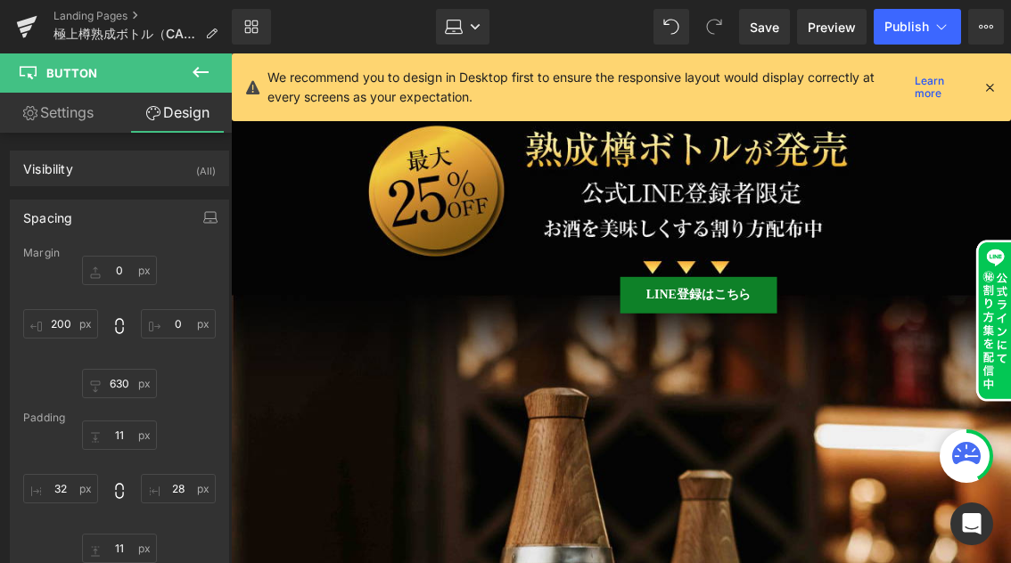
click at [982, 85] on icon at bounding box center [989, 87] width 16 height 16
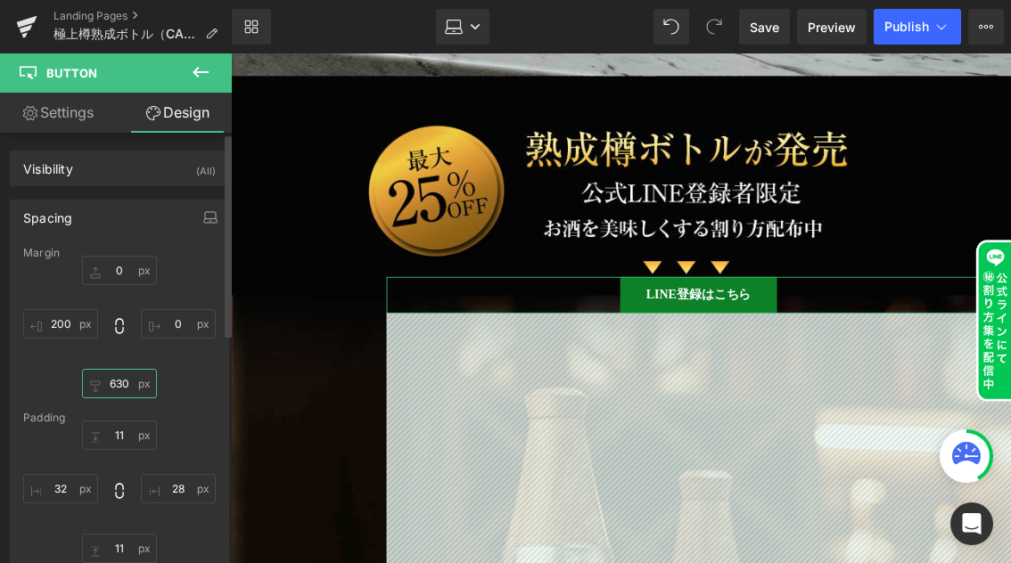
click at [114, 382] on input "630" at bounding box center [119, 383] width 75 height 29
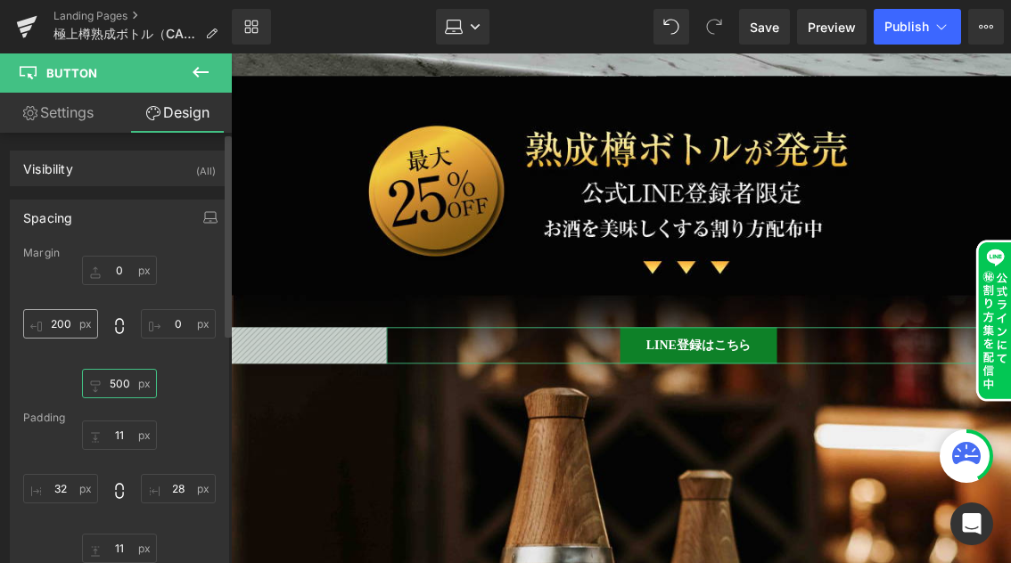
type input "500"
drag, startPoint x: 65, startPoint y: 321, endPoint x: 46, endPoint y: 321, distance: 18.7
click at [46, 321] on input "200" at bounding box center [60, 323] width 75 height 29
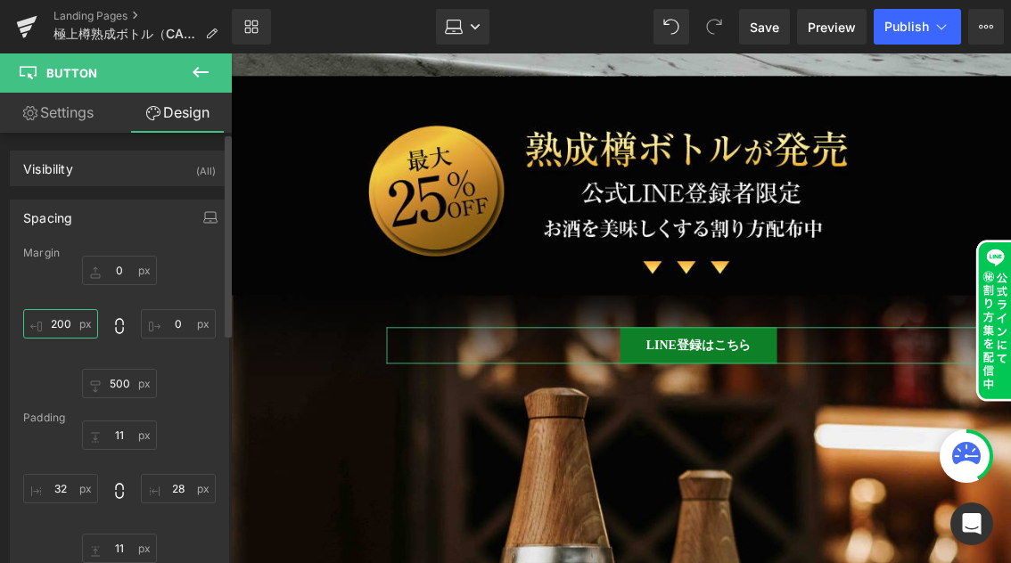
click at [65, 323] on input "200" at bounding box center [60, 323] width 75 height 29
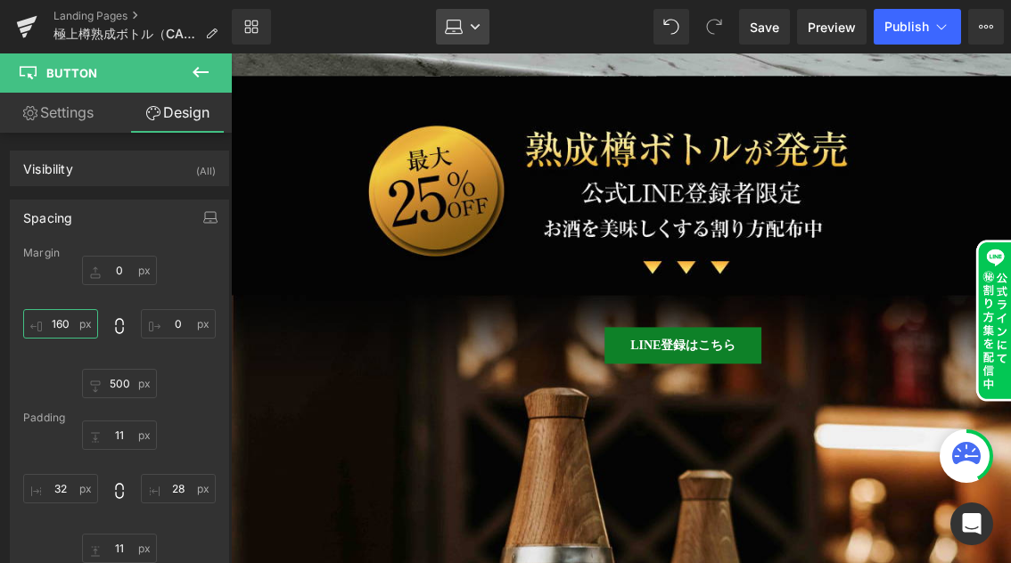
type input "160"
click at [471, 27] on icon at bounding box center [475, 26] width 11 height 11
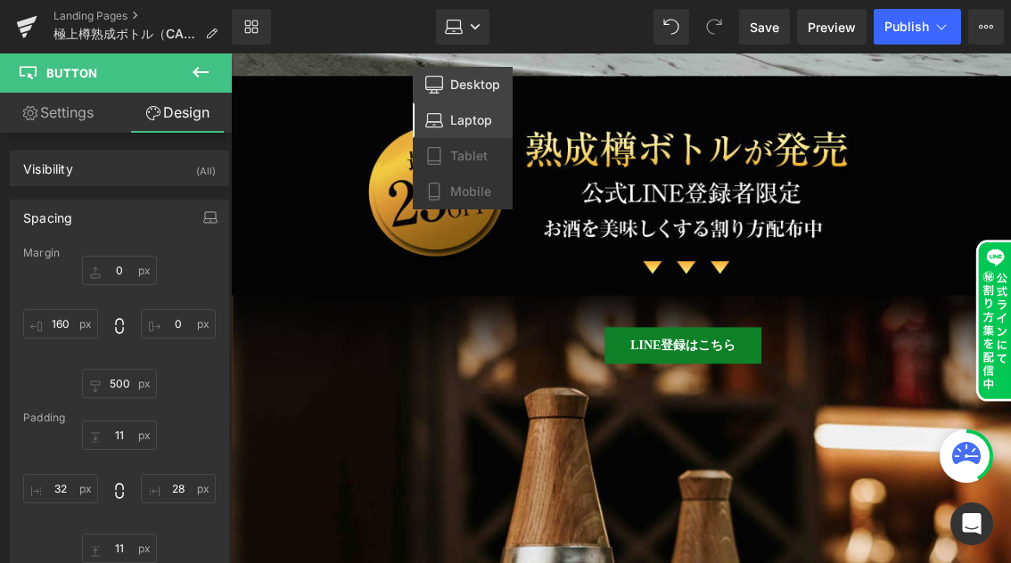
click at [469, 81] on span "Desktop" at bounding box center [475, 85] width 50 height 16
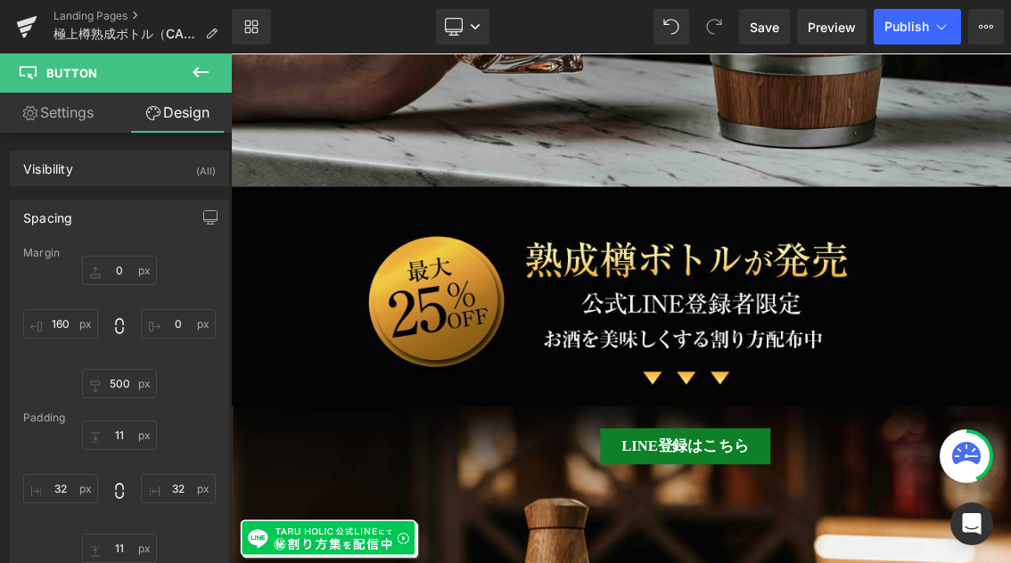
scroll to position [1046, 0]
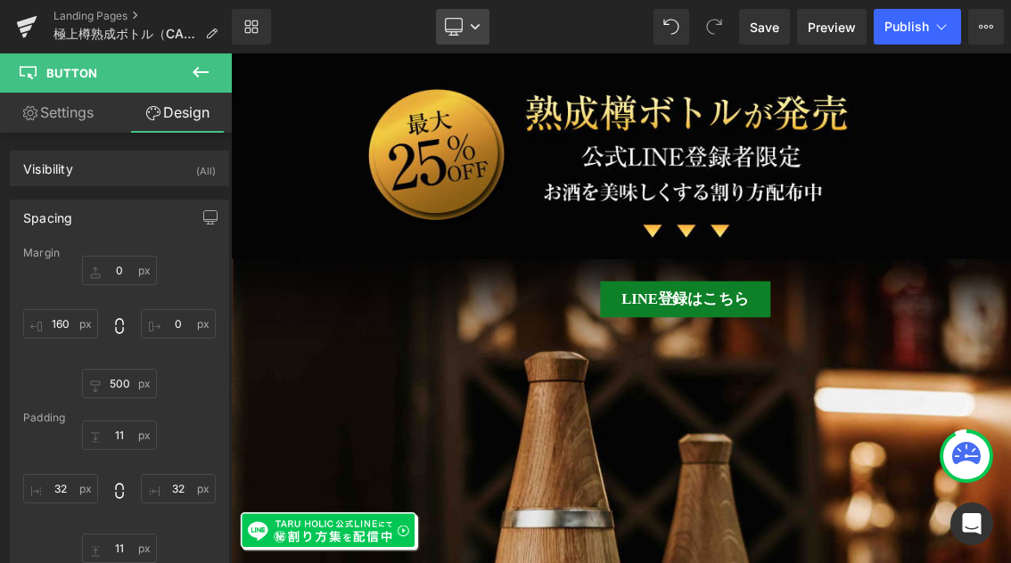
click at [471, 24] on icon at bounding box center [475, 26] width 9 height 5
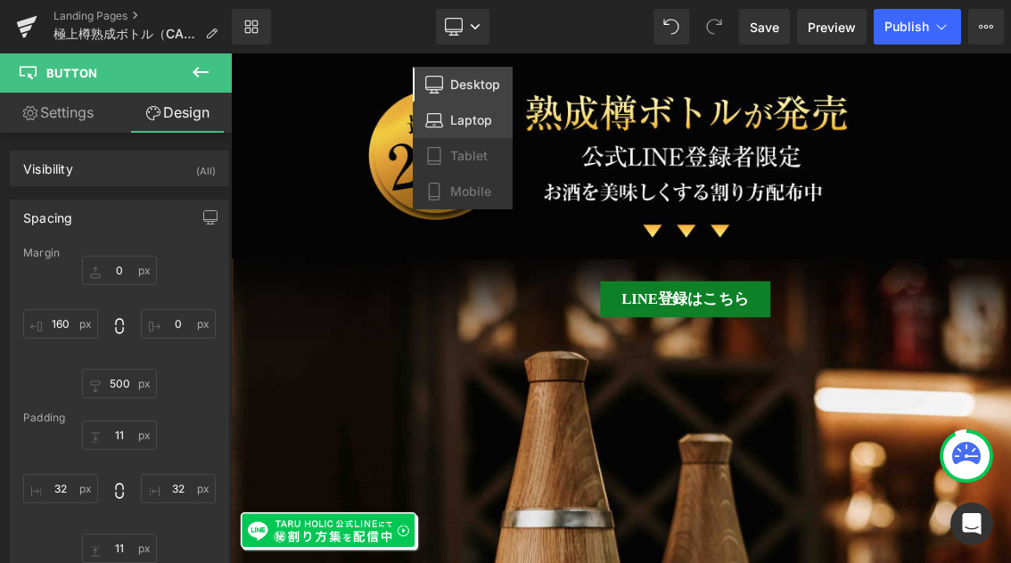
click at [469, 116] on span "Laptop" at bounding box center [471, 120] width 42 height 16
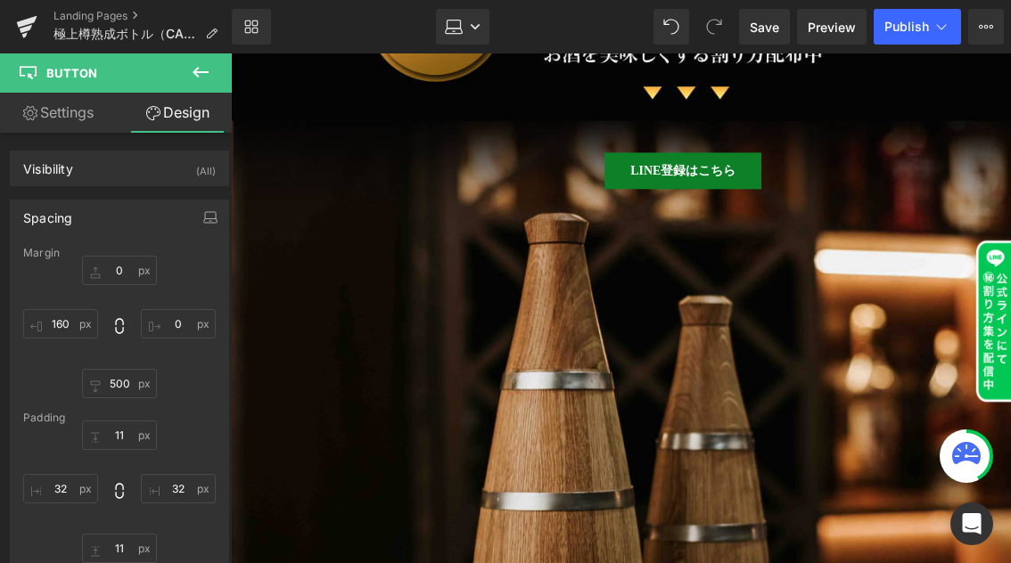
scroll to position [844, 0]
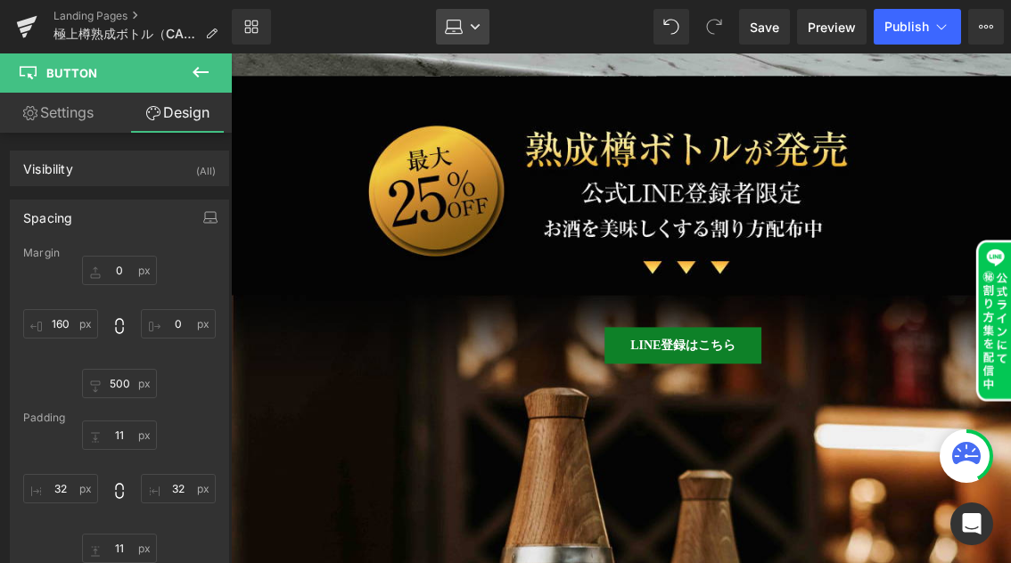
click at [480, 24] on link "Laptop" at bounding box center [462, 27] width 53 height 36
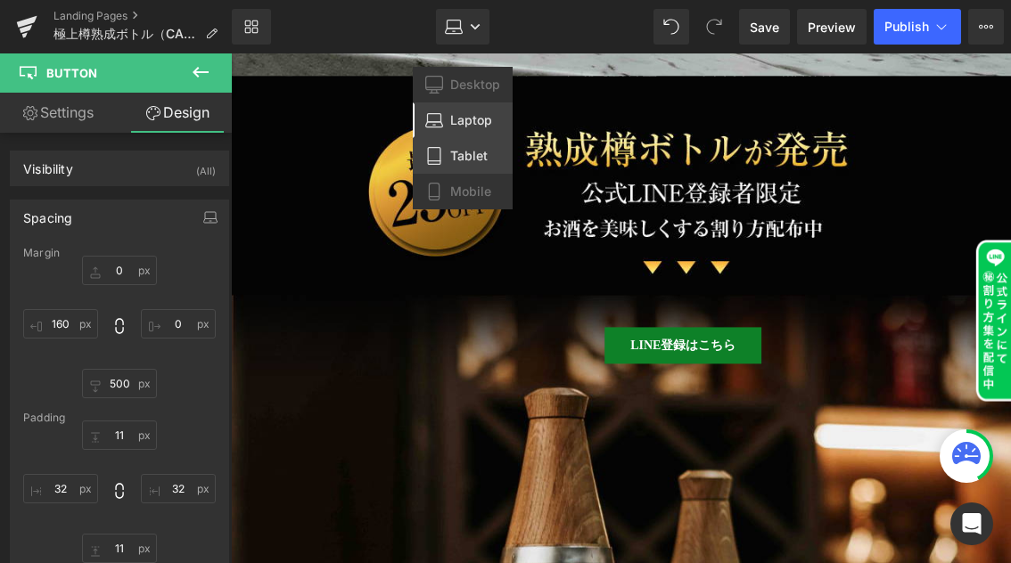
drag, startPoint x: 476, startPoint y: 152, endPoint x: 237, endPoint y: 96, distance: 245.2
click at [476, 152] on span "Tablet" at bounding box center [468, 156] width 37 height 16
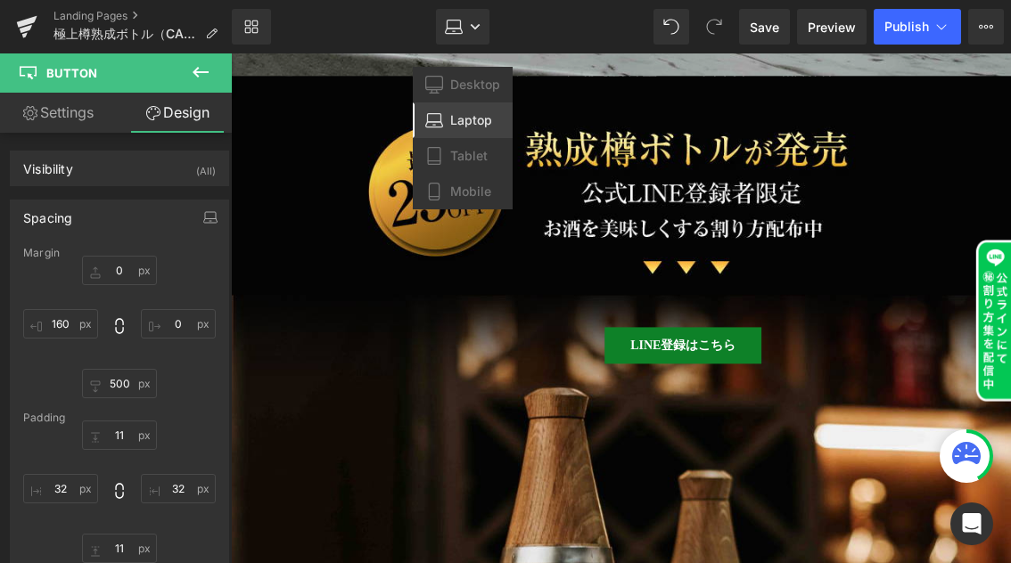
scroll to position [620, 0]
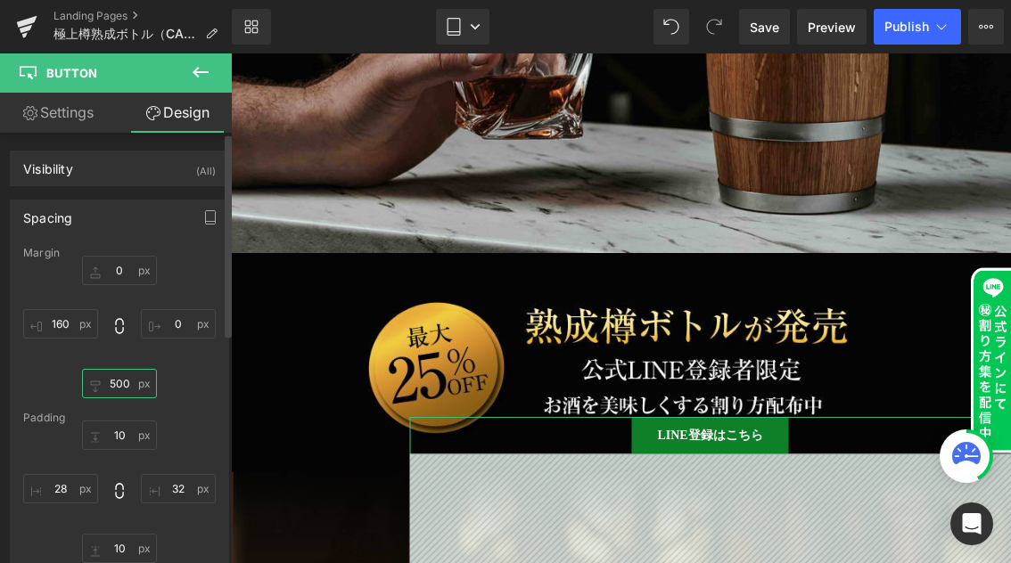
click at [112, 382] on input "500" at bounding box center [119, 383] width 75 height 29
click at [117, 382] on input "500" at bounding box center [119, 383] width 75 height 29
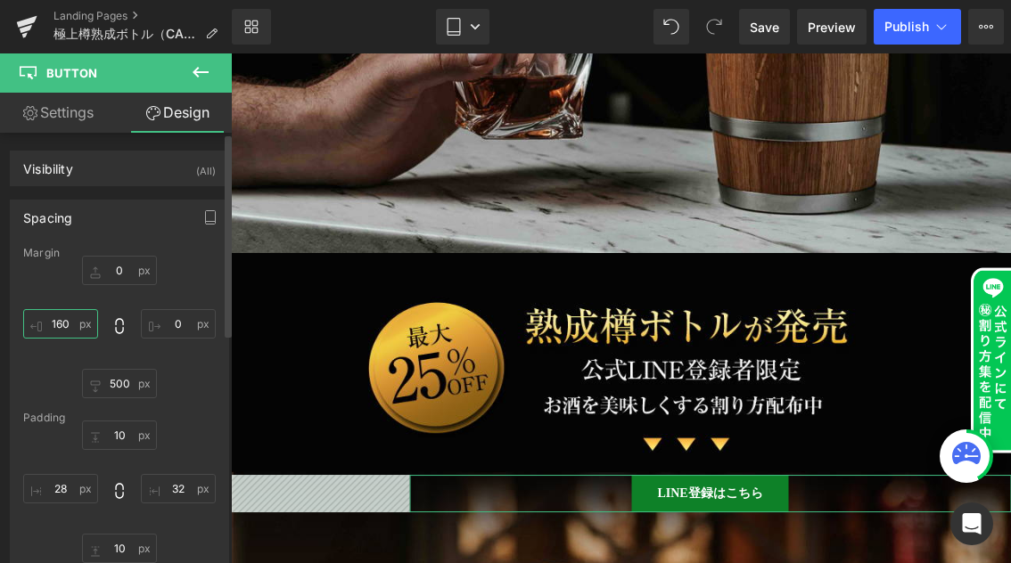
drag, startPoint x: 63, startPoint y: 322, endPoint x: 47, endPoint y: 321, distance: 16.1
click at [47, 321] on input "160" at bounding box center [60, 323] width 75 height 29
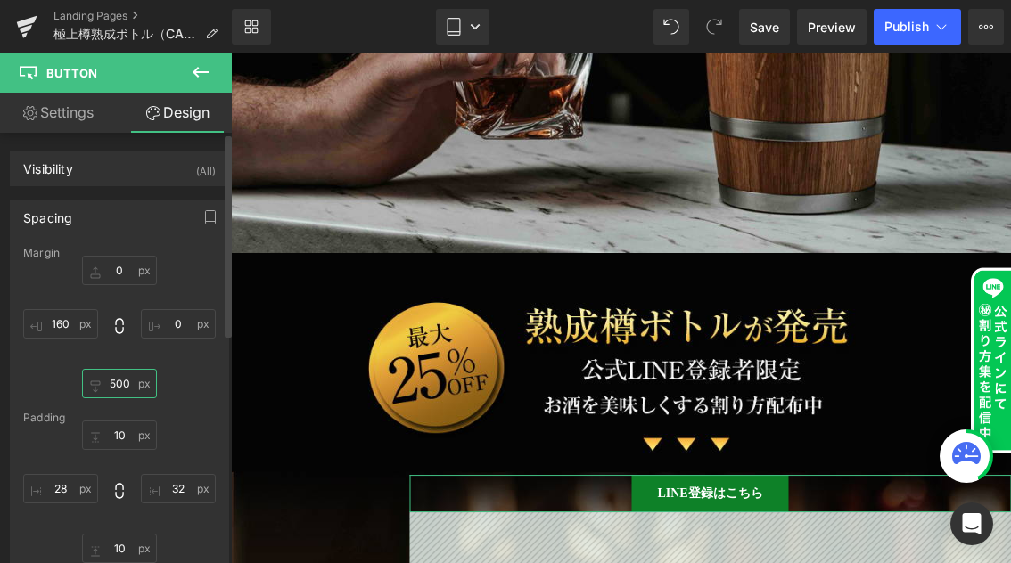
click at [113, 381] on input "500" at bounding box center [119, 383] width 75 height 29
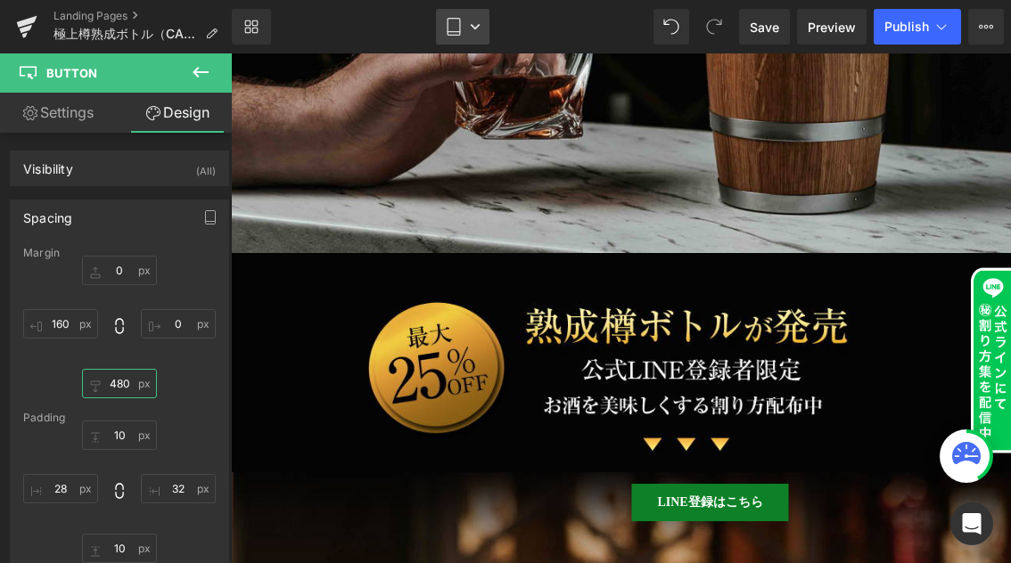
type input "480"
click at [474, 28] on icon at bounding box center [475, 26] width 9 height 5
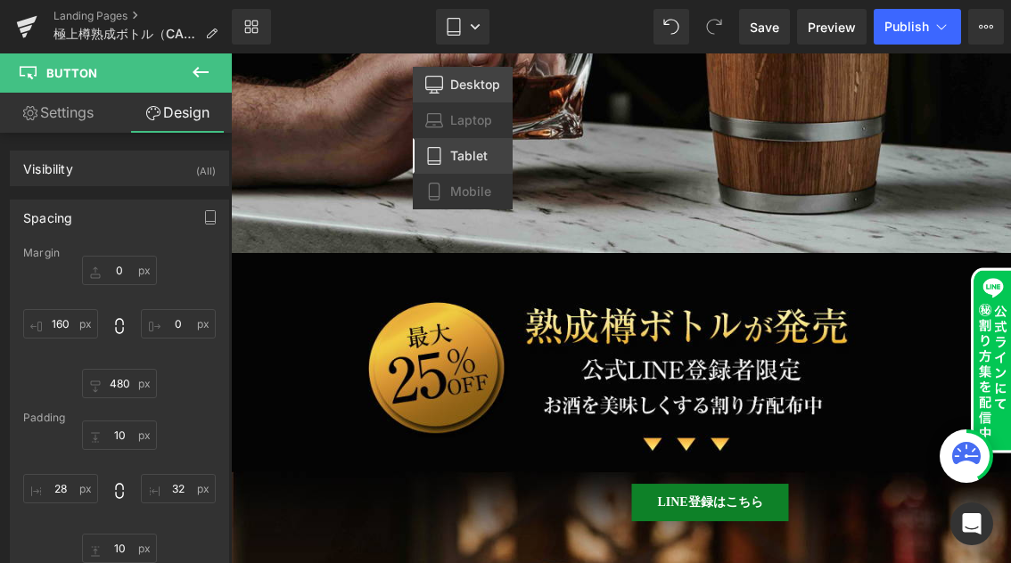
click at [465, 86] on span "Desktop" at bounding box center [475, 85] width 50 height 16
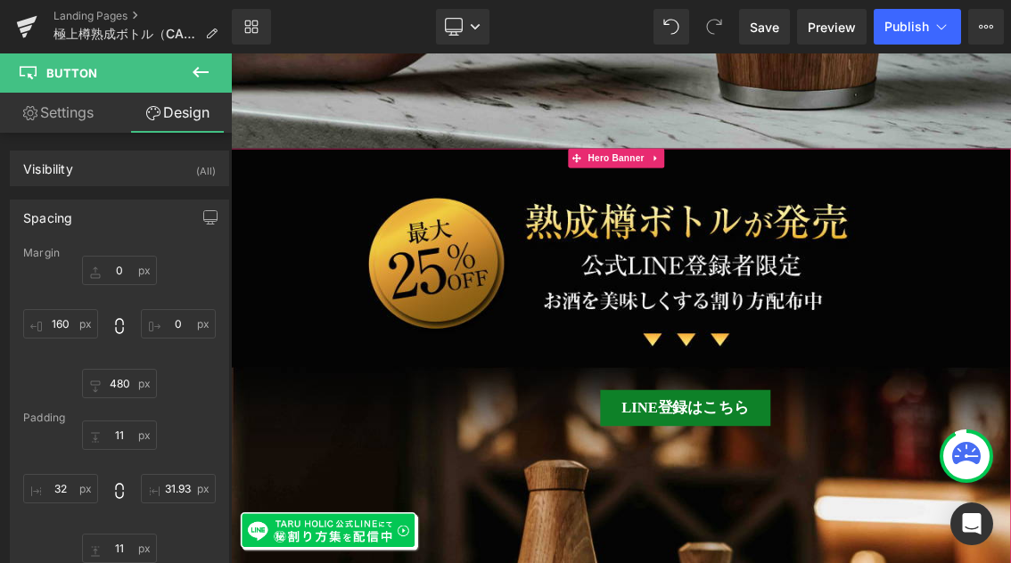
scroll to position [826, 0]
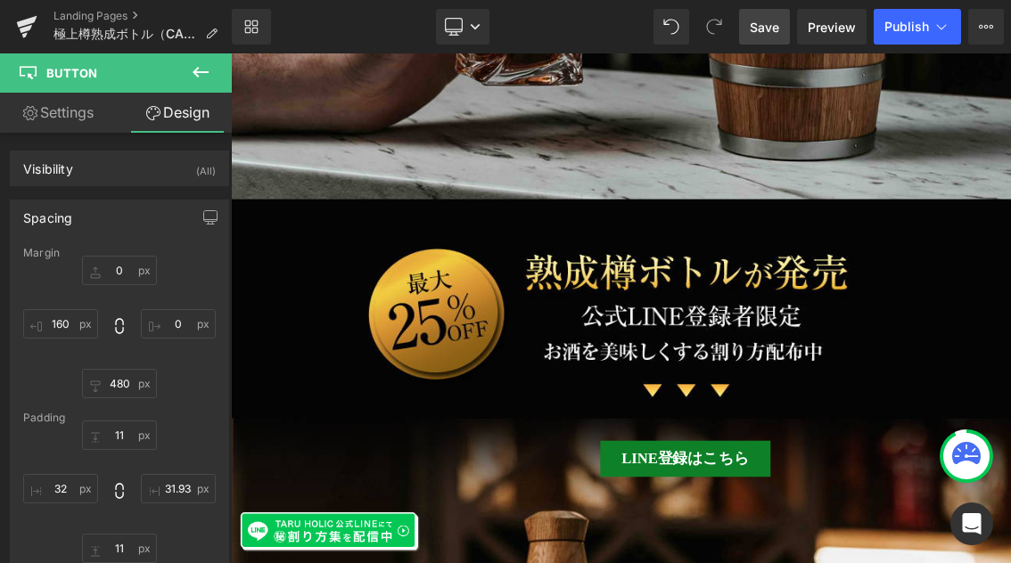
click at [771, 23] on span "Save" at bounding box center [764, 27] width 29 height 19
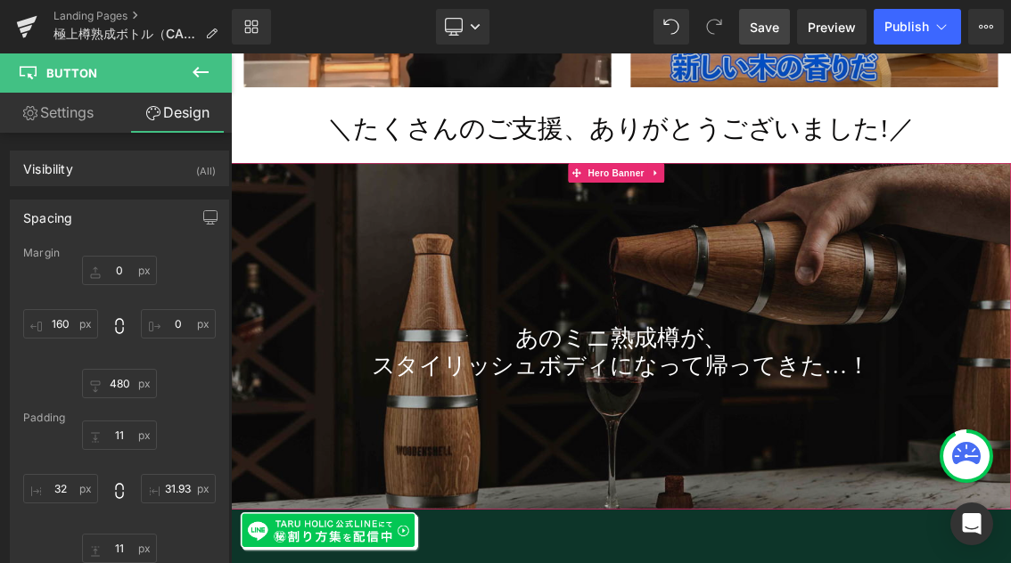
scroll to position [5212, 0]
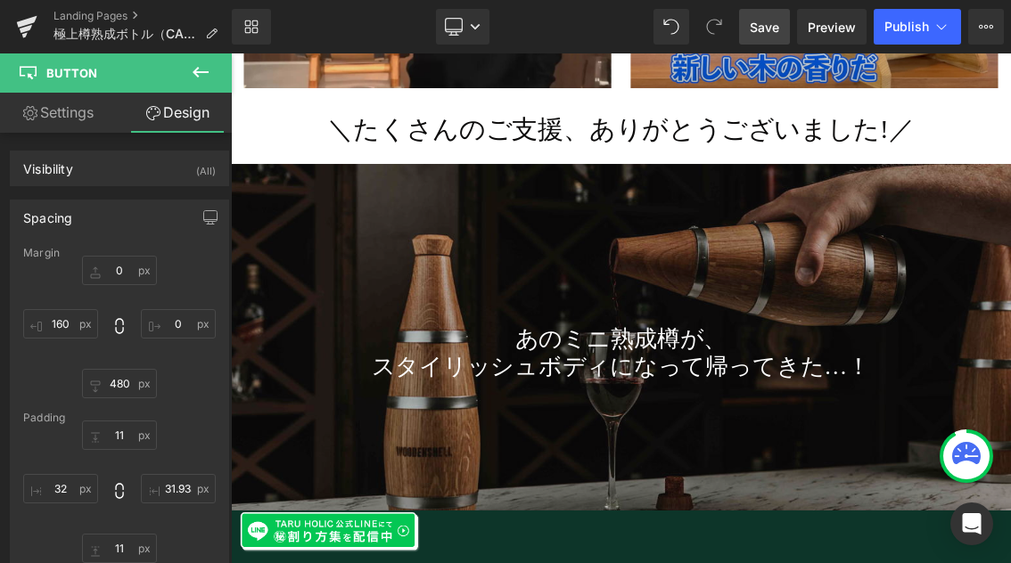
click at [210, 78] on icon at bounding box center [200, 71] width 21 height 21
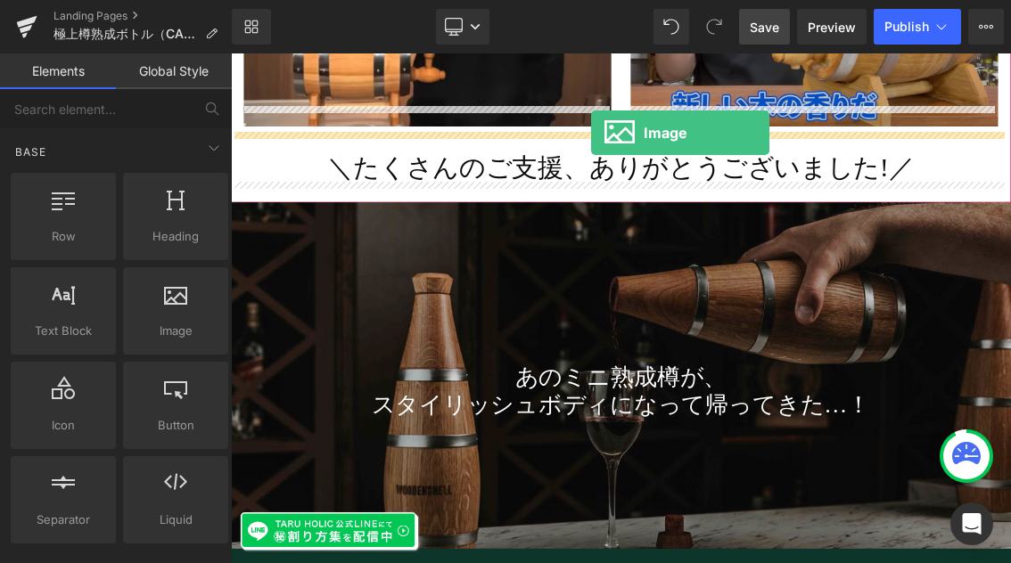
scroll to position [5141, 0]
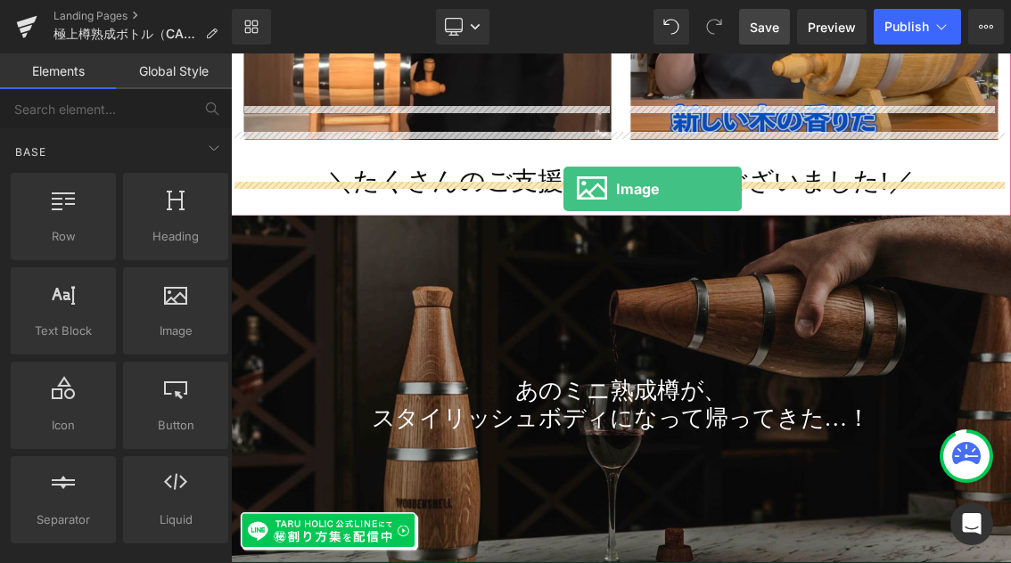
drag, startPoint x: 419, startPoint y: 373, endPoint x: 691, endPoint y: 241, distance: 302.2
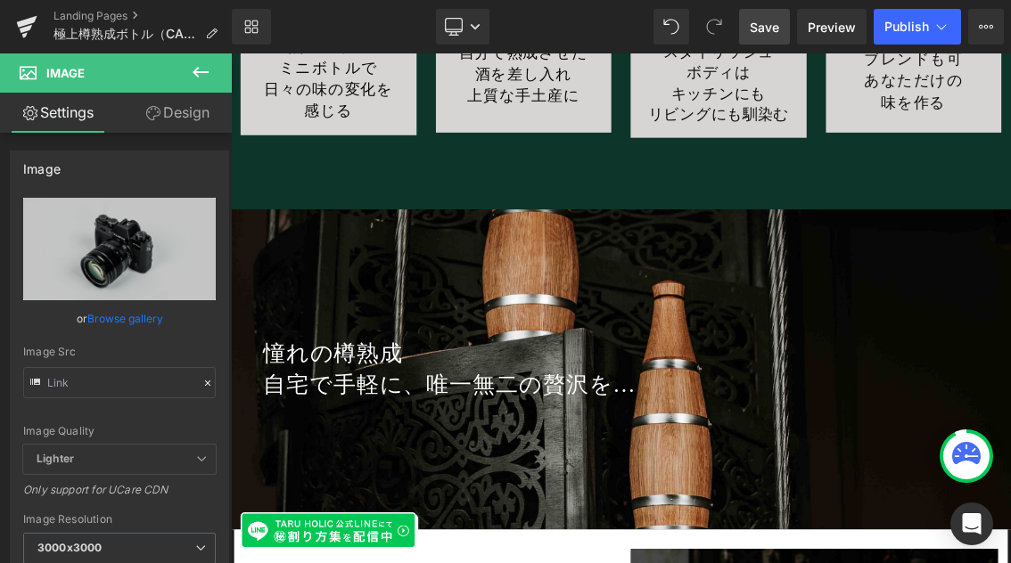
scroll to position [7159, 0]
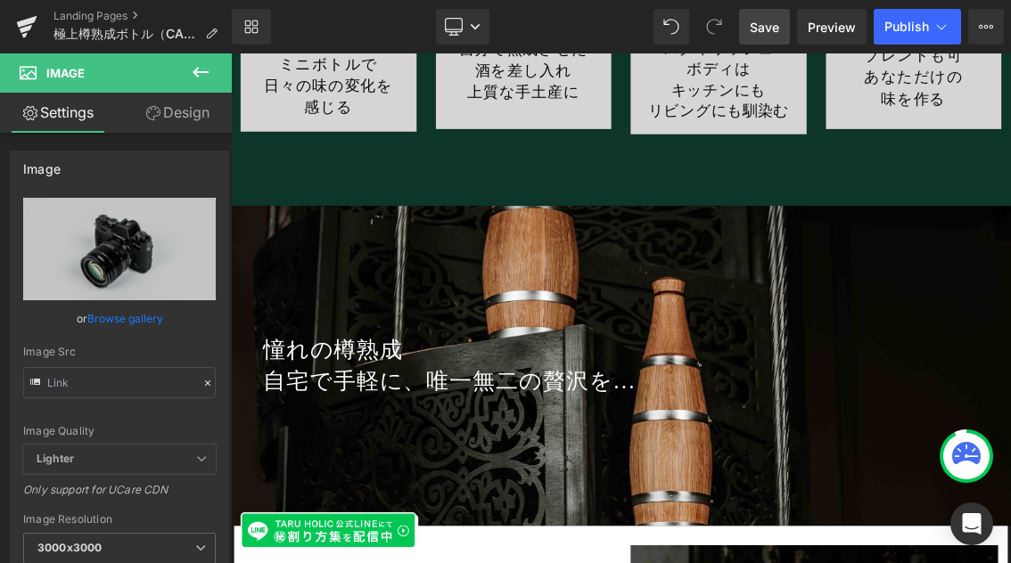
click at [202, 78] on icon at bounding box center [200, 71] width 21 height 21
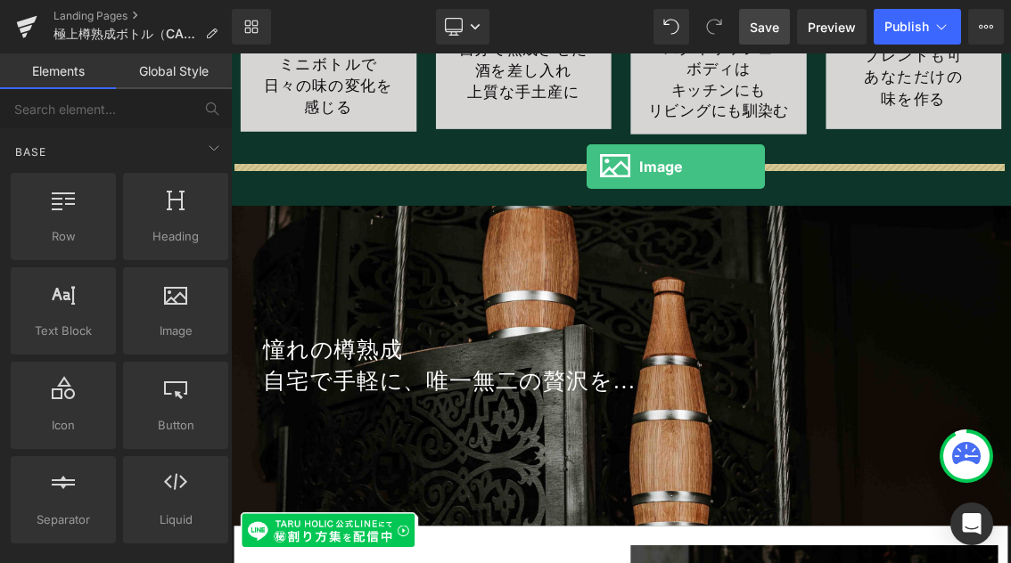
drag, startPoint x: 399, startPoint y: 373, endPoint x: 723, endPoint y: 209, distance: 362.7
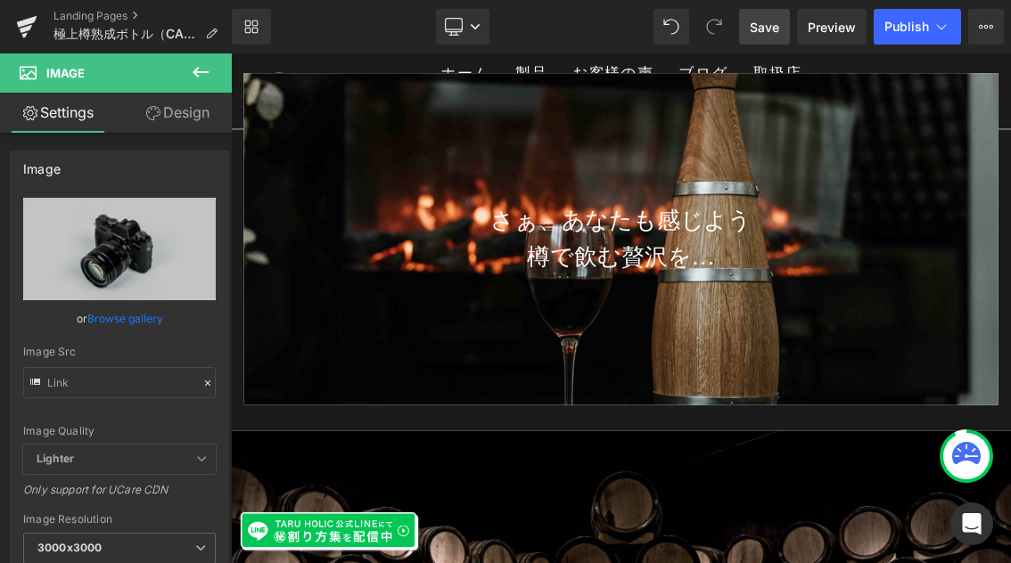
scroll to position [11987, 0]
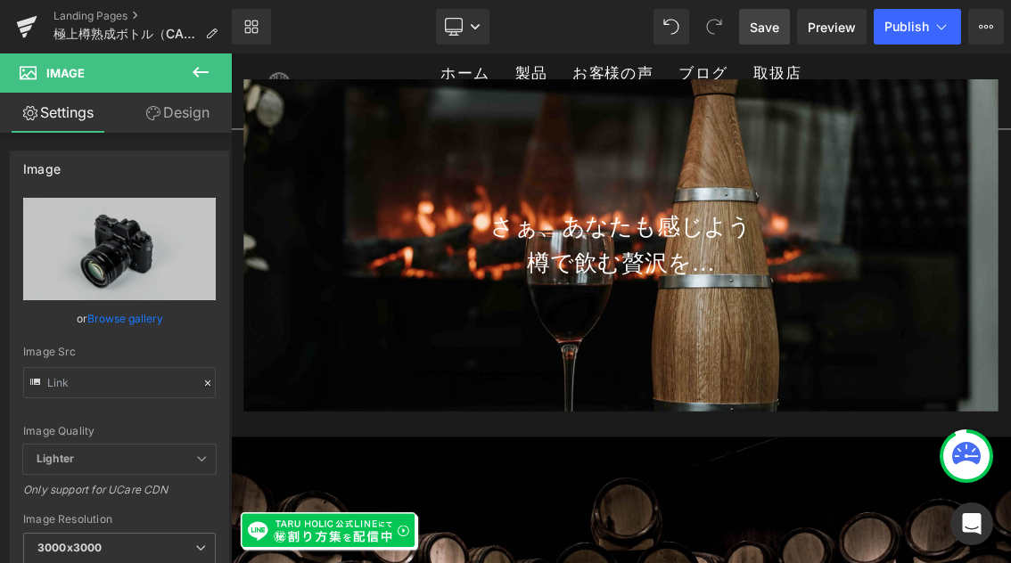
click at [201, 75] on icon at bounding box center [200, 71] width 21 height 21
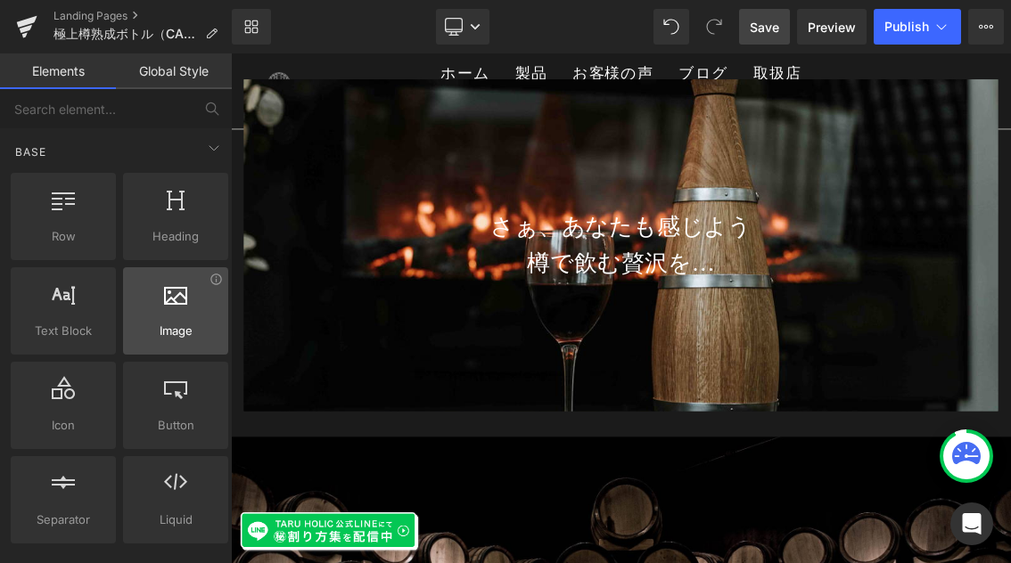
click at [180, 307] on div at bounding box center [175, 302] width 94 height 40
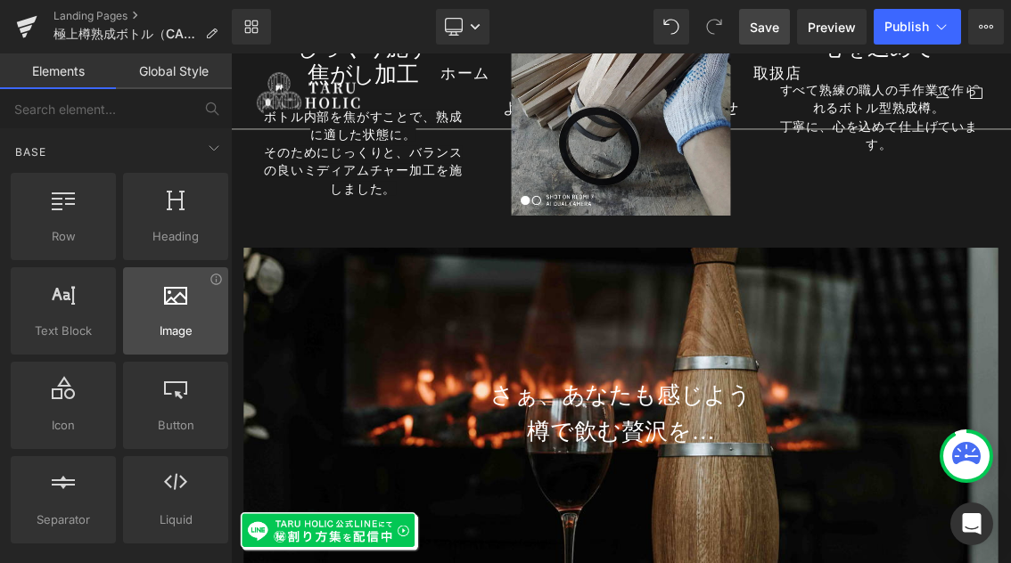
scroll to position [11745, 0]
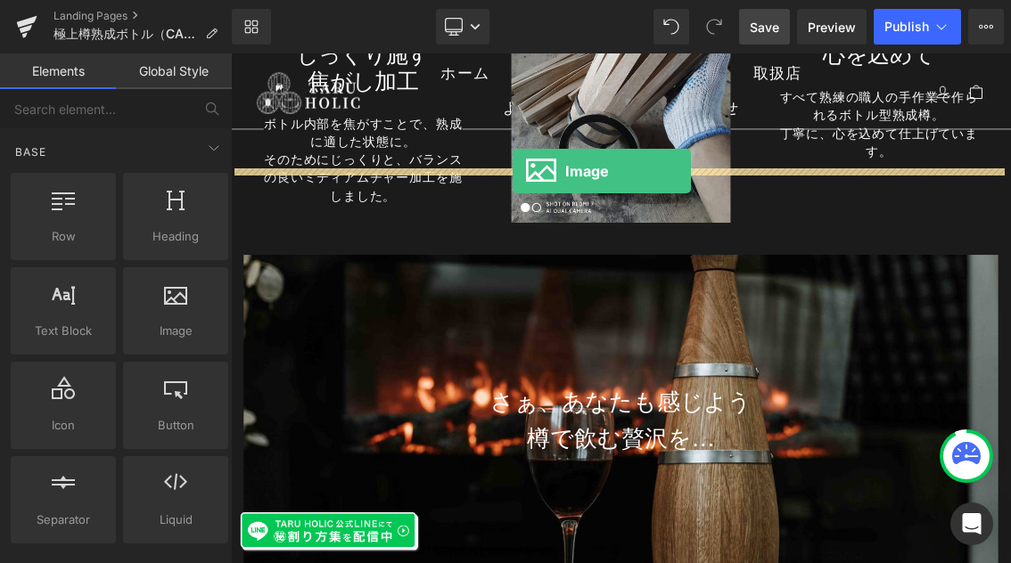
drag, startPoint x: 393, startPoint y: 373, endPoint x: 620, endPoint y: 217, distance: 276.2
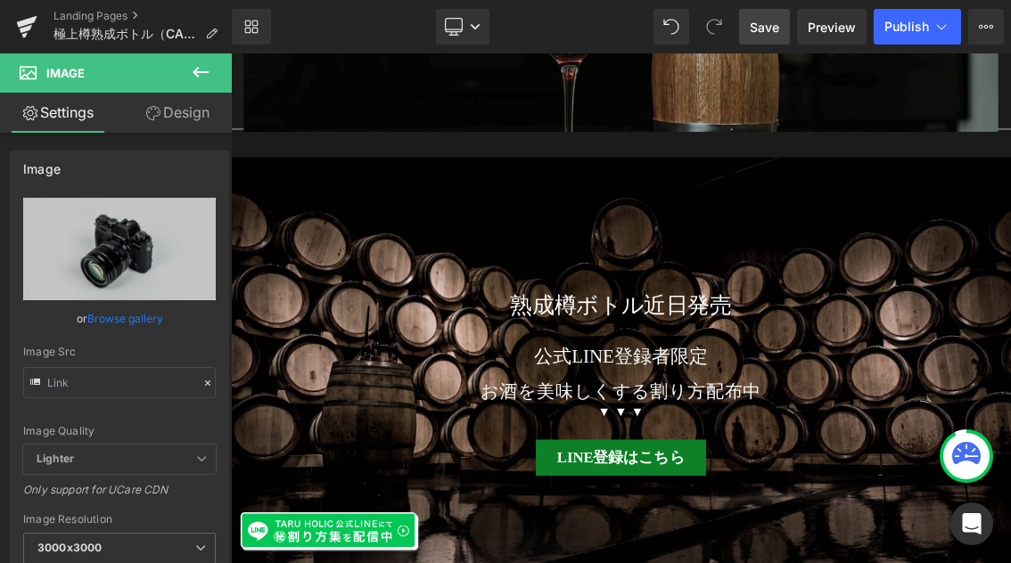
scroll to position [13156, 0]
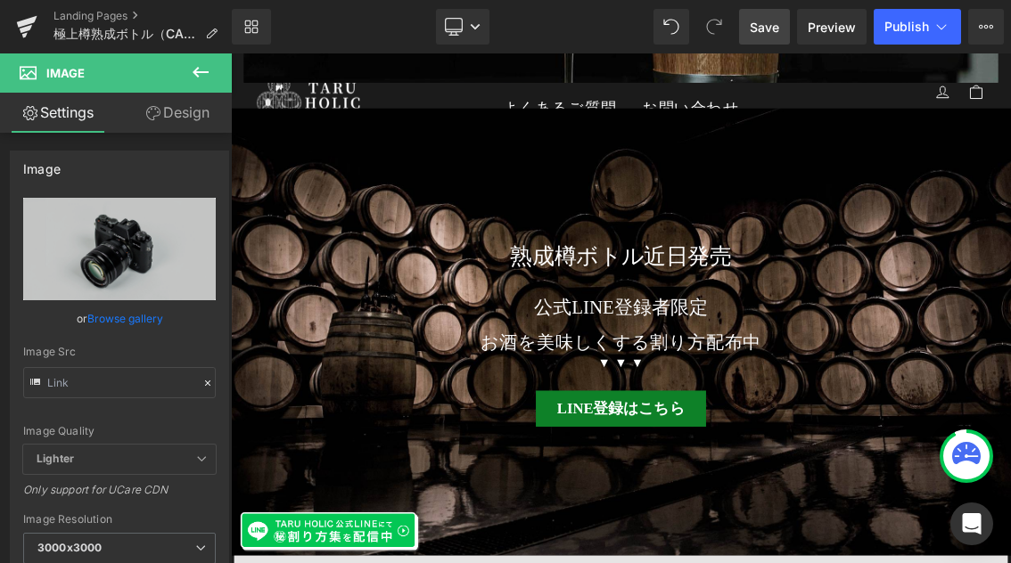
click at [202, 68] on icon at bounding box center [200, 71] width 21 height 21
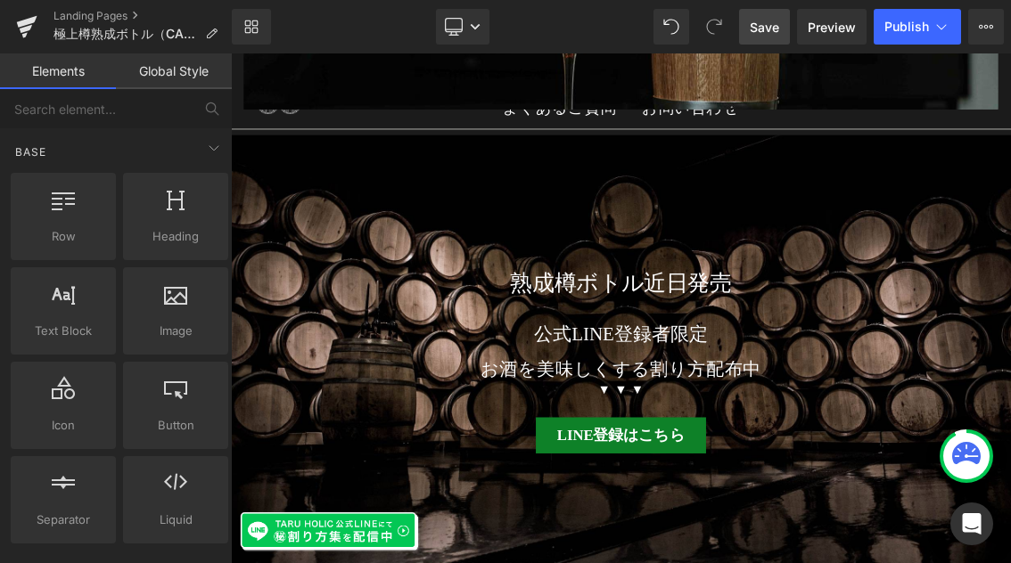
scroll to position [13042, 0]
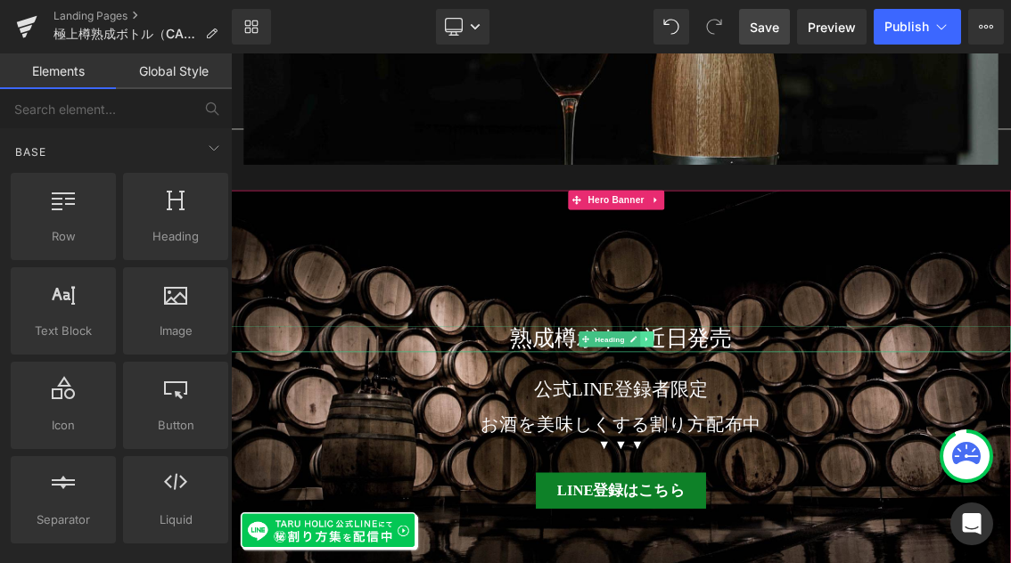
click at [807, 444] on icon at bounding box center [806, 449] width 10 height 11
click at [820, 444] on icon at bounding box center [815, 449] width 10 height 10
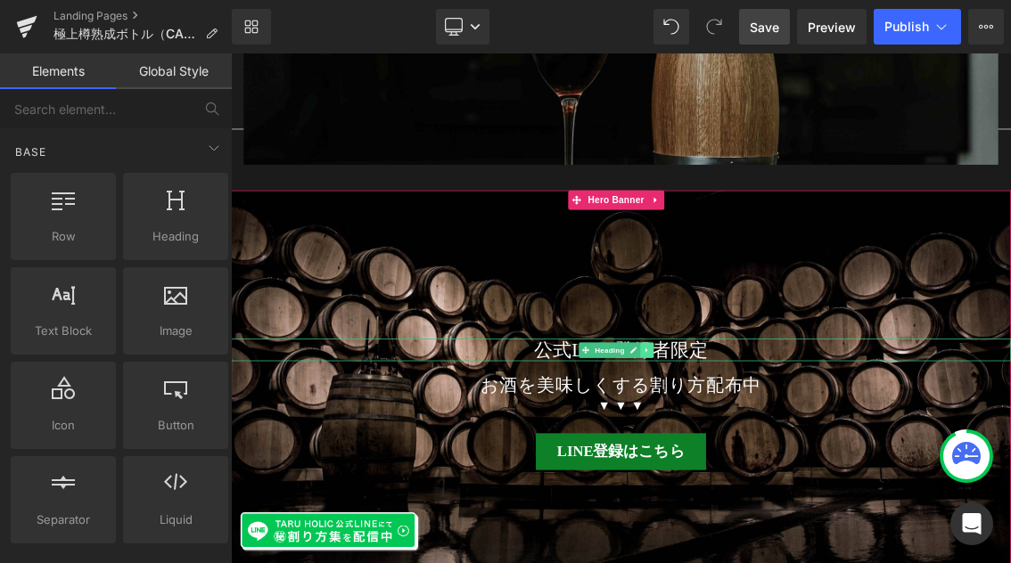
click at [812, 454] on link at bounding box center [806, 464] width 19 height 21
click at [810, 459] on icon at bounding box center [815, 464] width 10 height 11
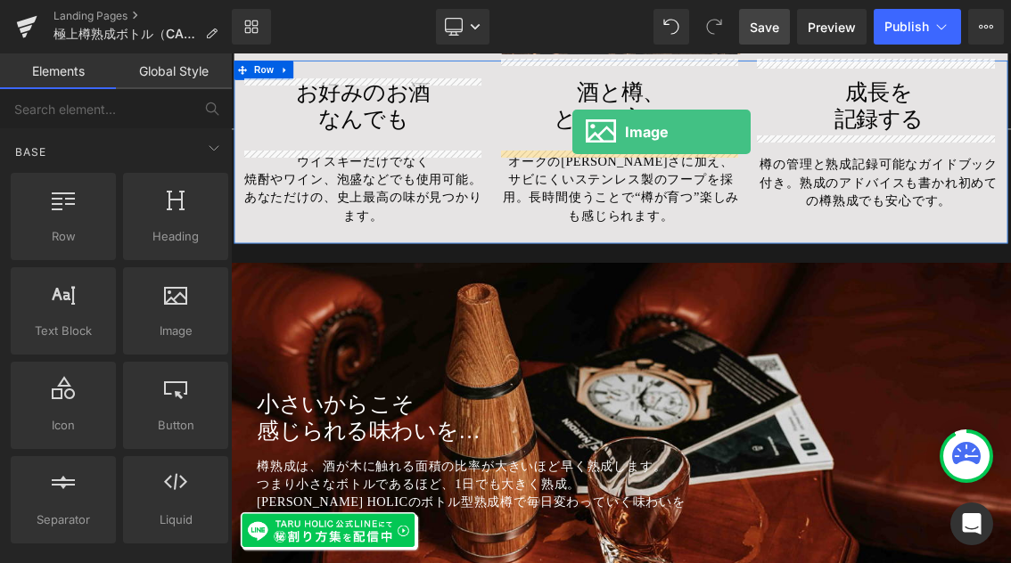
scroll to position [13958, 0]
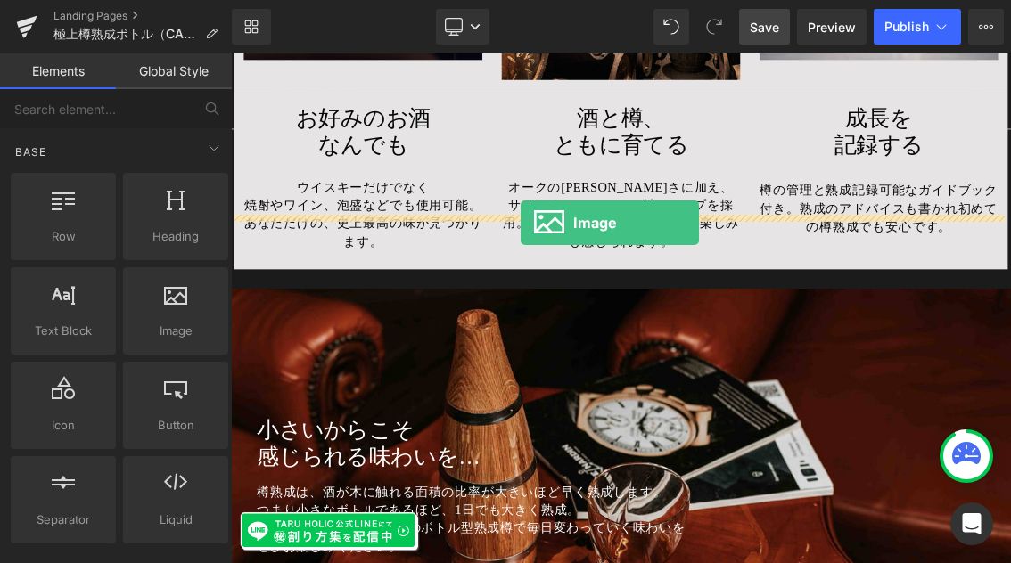
drag, startPoint x: 387, startPoint y: 372, endPoint x: 631, endPoint y: 287, distance: 258.5
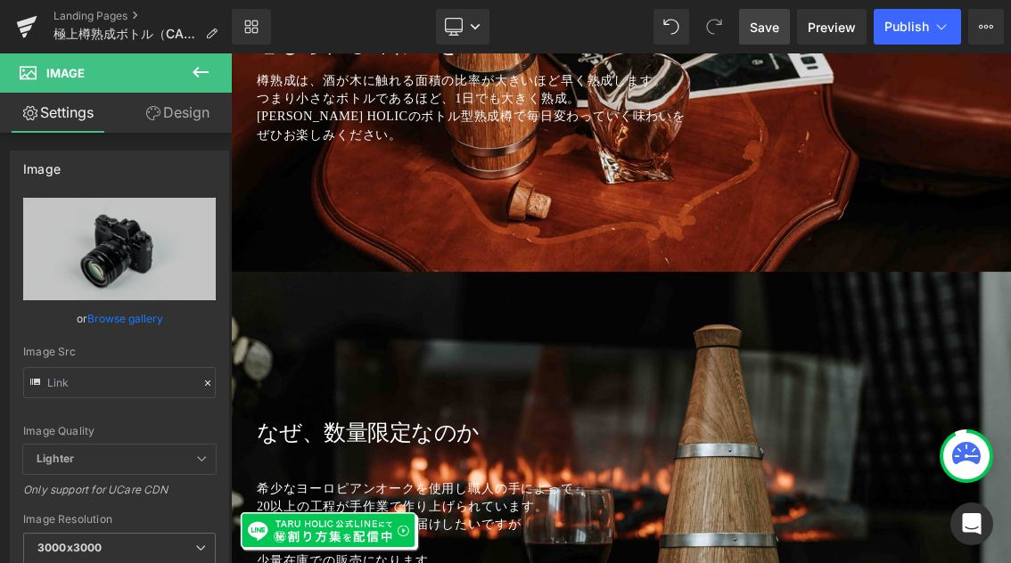
scroll to position [15249, 0]
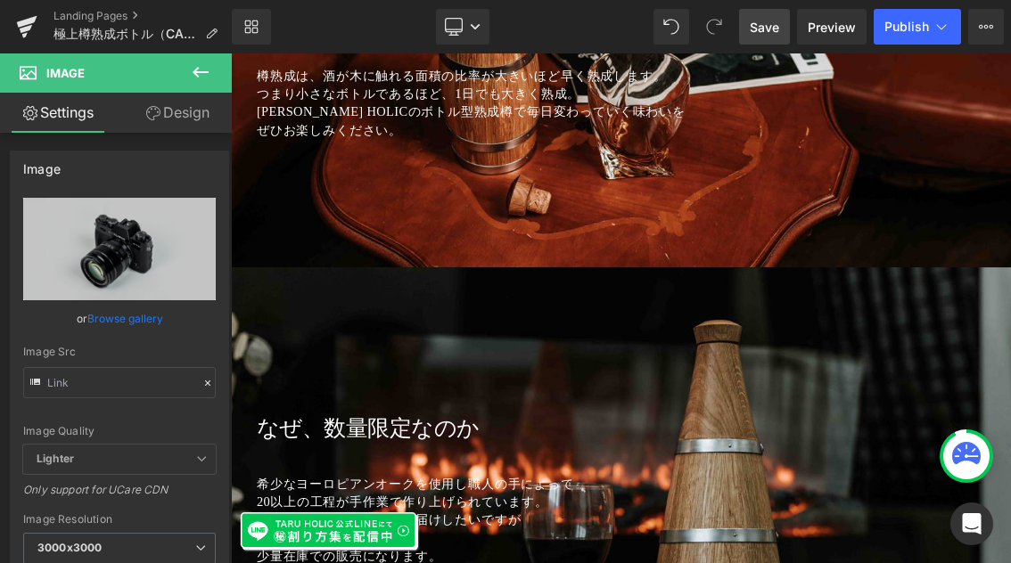
click at [202, 75] on icon at bounding box center [200, 71] width 21 height 21
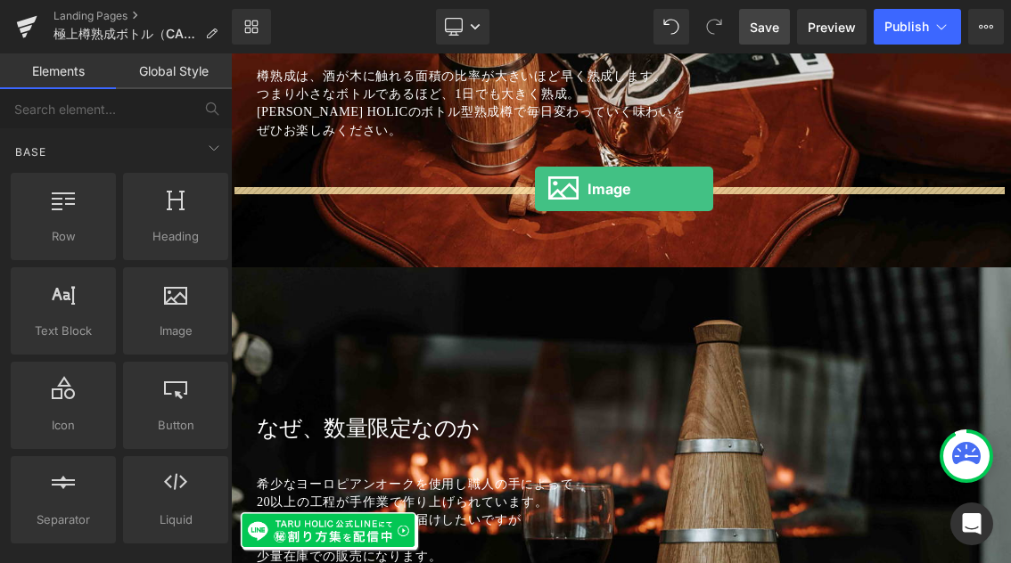
drag, startPoint x: 409, startPoint y: 364, endPoint x: 651, endPoint y: 241, distance: 271.1
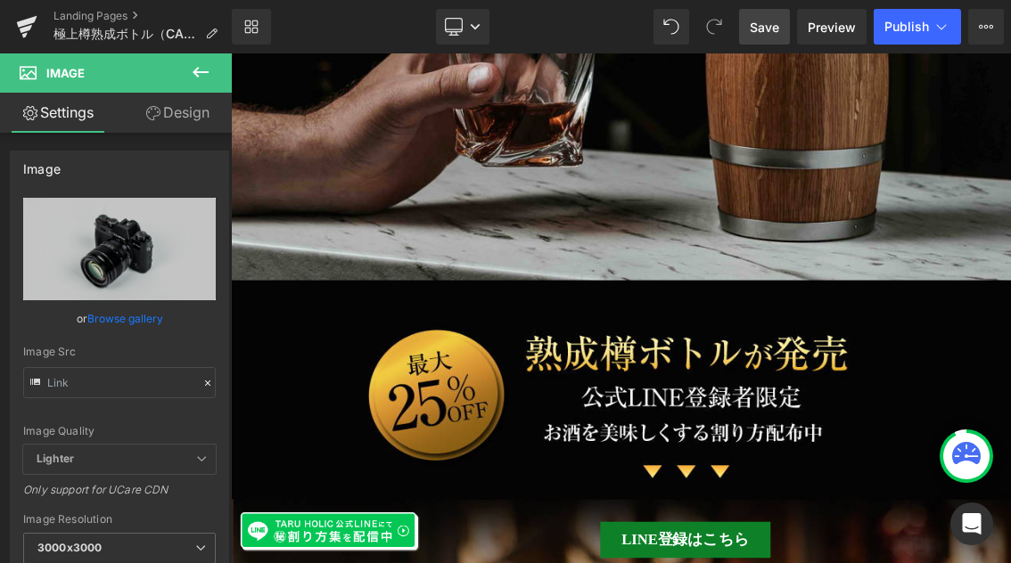
scroll to position [685, 0]
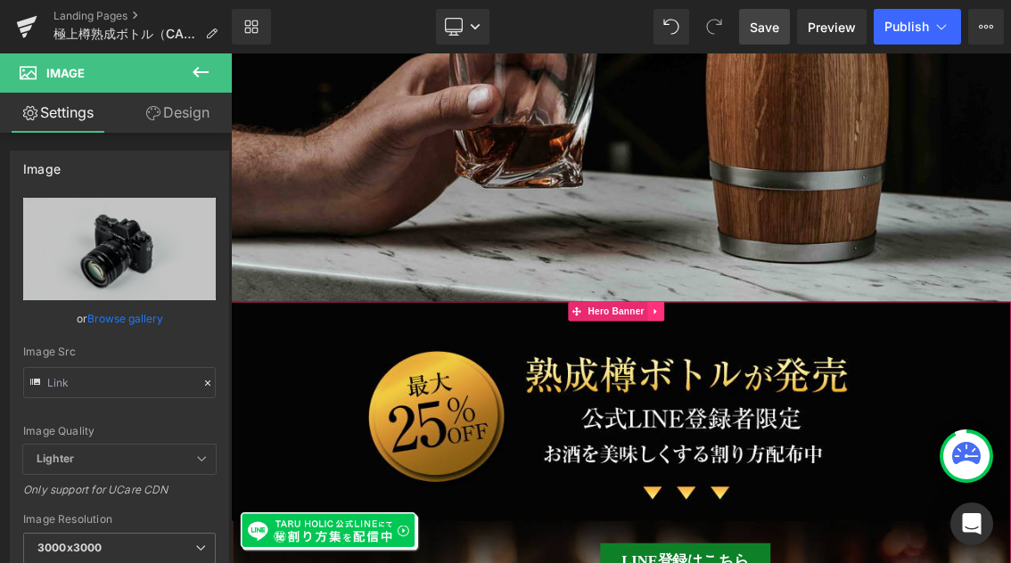
click at [816, 406] on icon at bounding box center [818, 410] width 4 height 8
click at [808, 404] on icon at bounding box center [806, 410] width 12 height 12
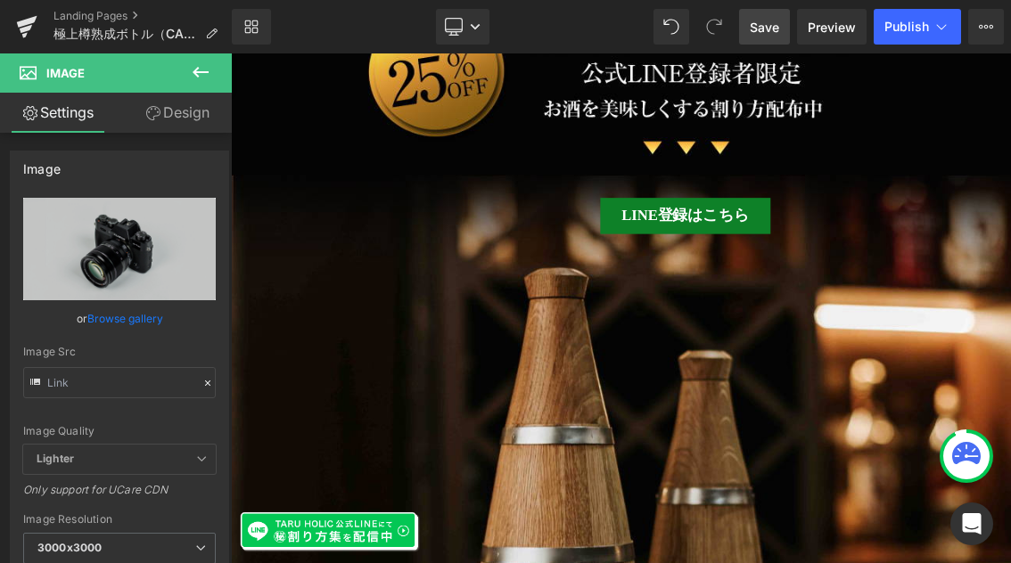
scroll to position [2465, 0]
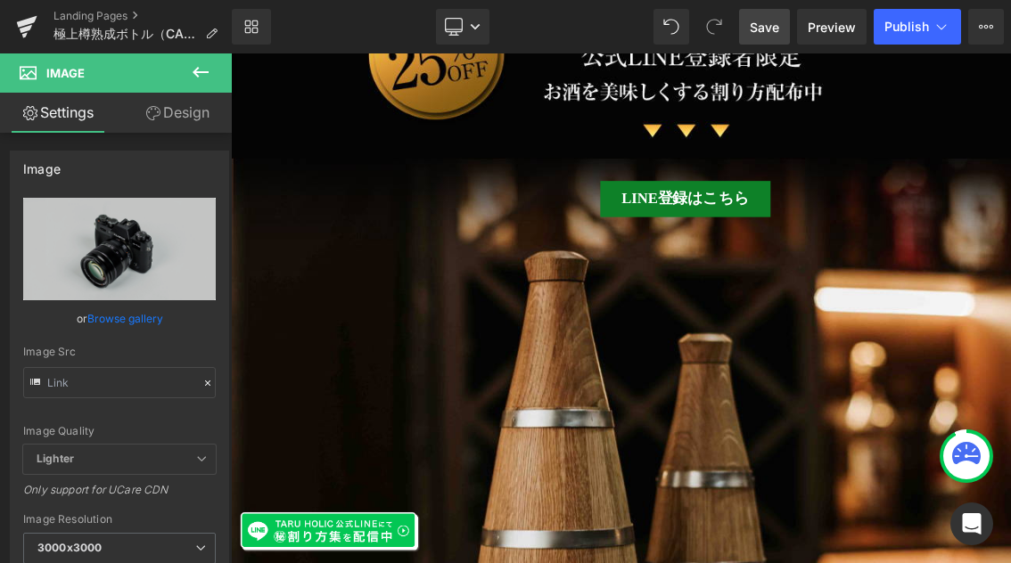
click at [661, 407] on span "LINE登録はこちら Button" at bounding box center [770, 535] width 1078 height 612
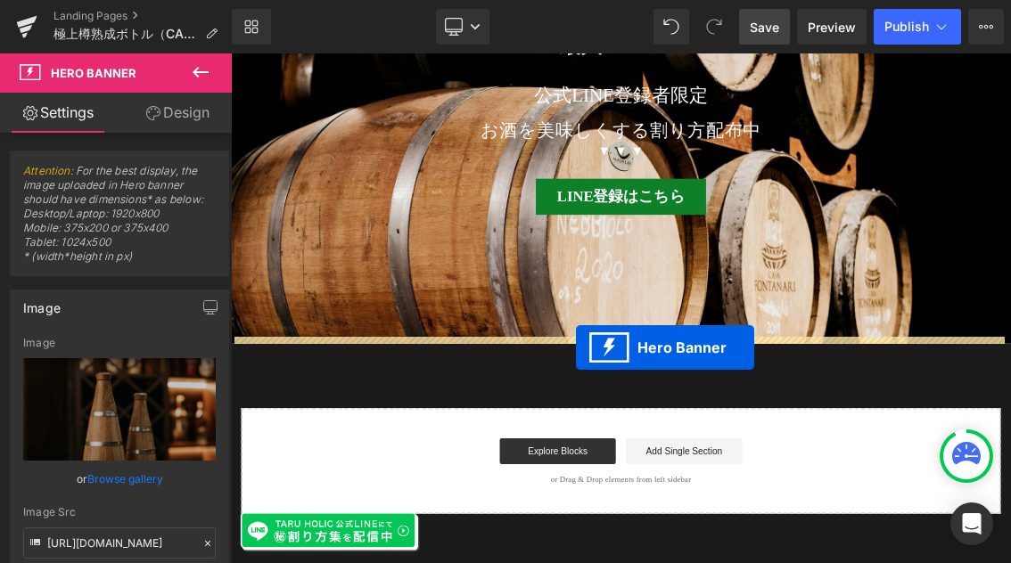
scroll to position [18763, 0]
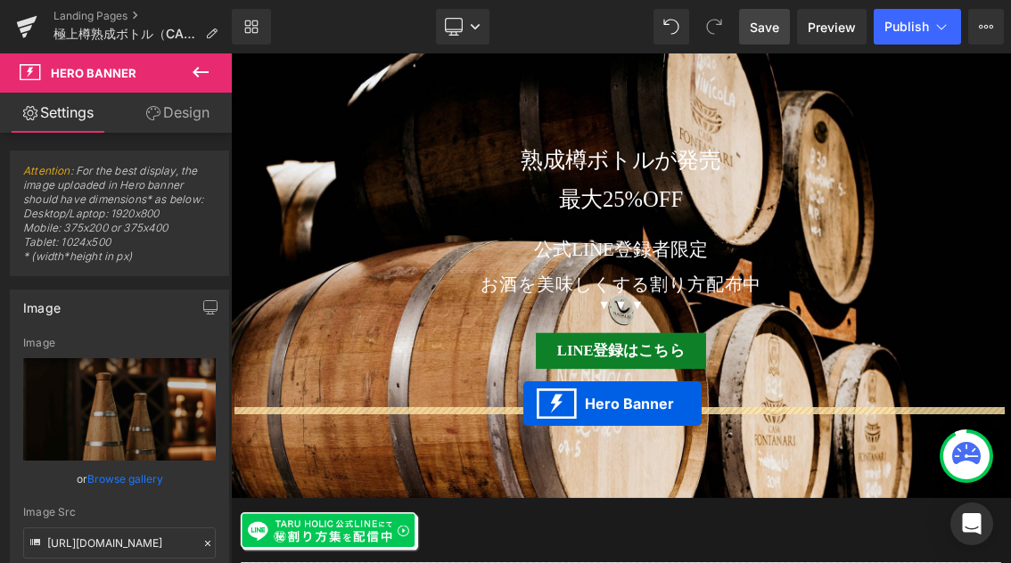
drag, startPoint x: 709, startPoint y: 251, endPoint x: 635, endPoint y: 537, distance: 295.7
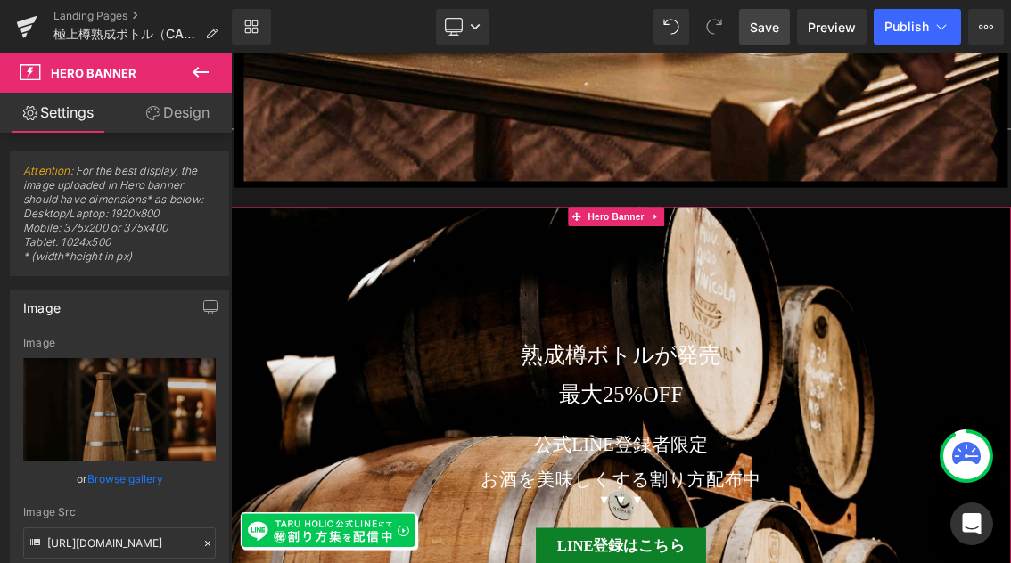
scroll to position [18358, 0]
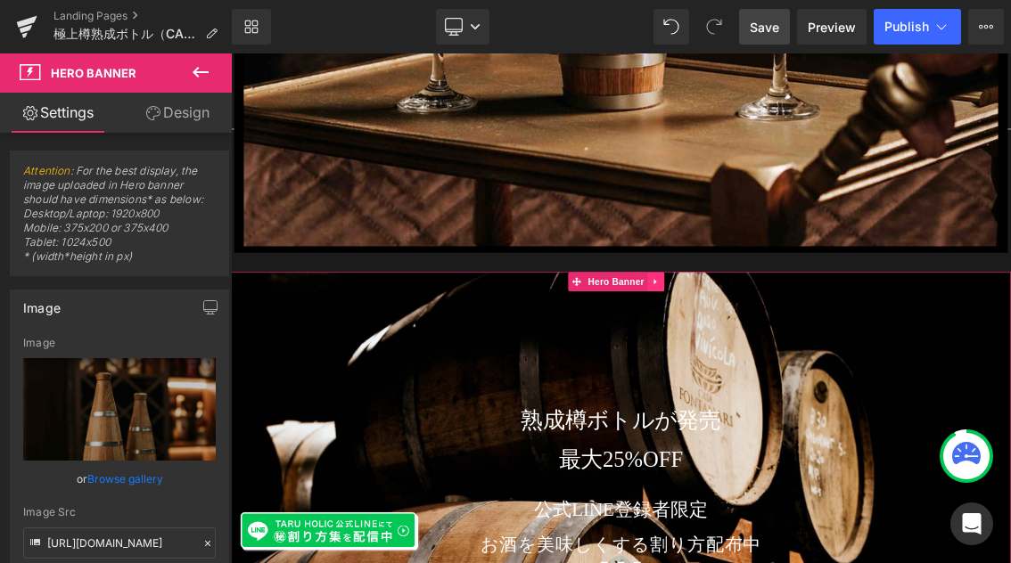
click at [822, 363] on icon at bounding box center [818, 369] width 12 height 13
click at [827, 364] on icon at bounding box center [830, 370] width 12 height 12
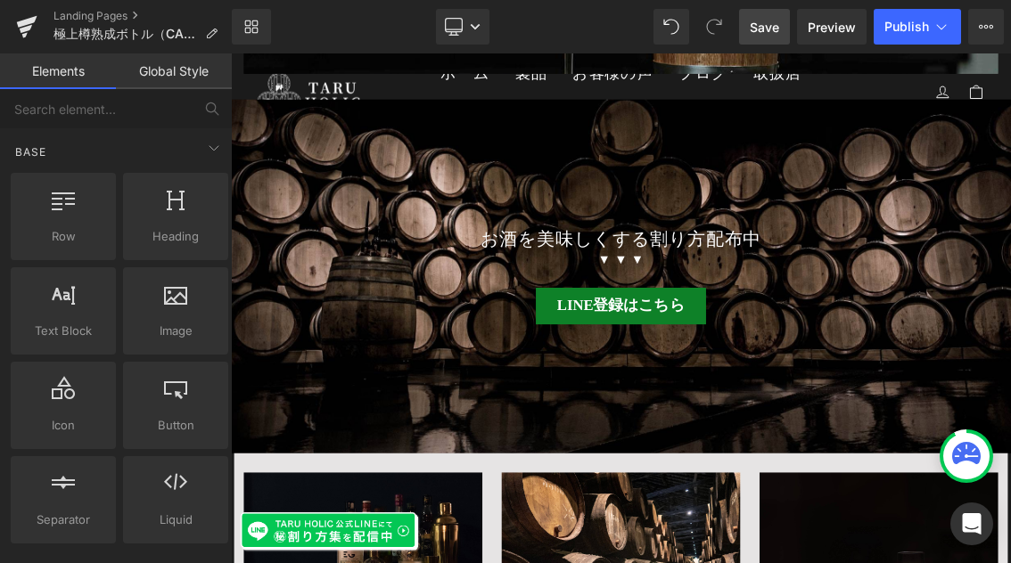
scroll to position [12875, 0]
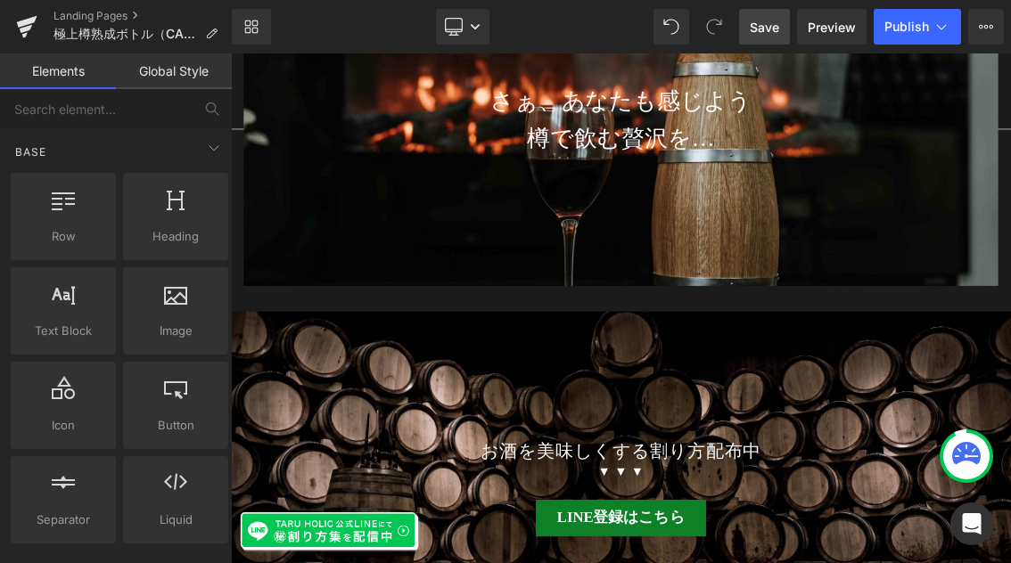
click at [776, 35] on span "Save" at bounding box center [764, 27] width 29 height 19
click at [65, 11] on link "Landing Pages" at bounding box center [142, 16] width 178 height 14
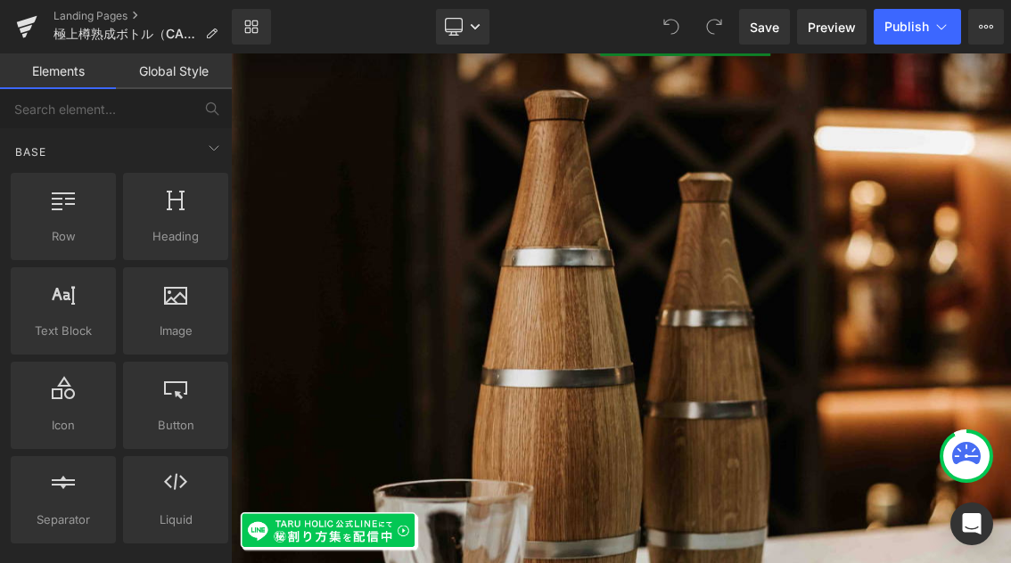
scroll to position [1472, 0]
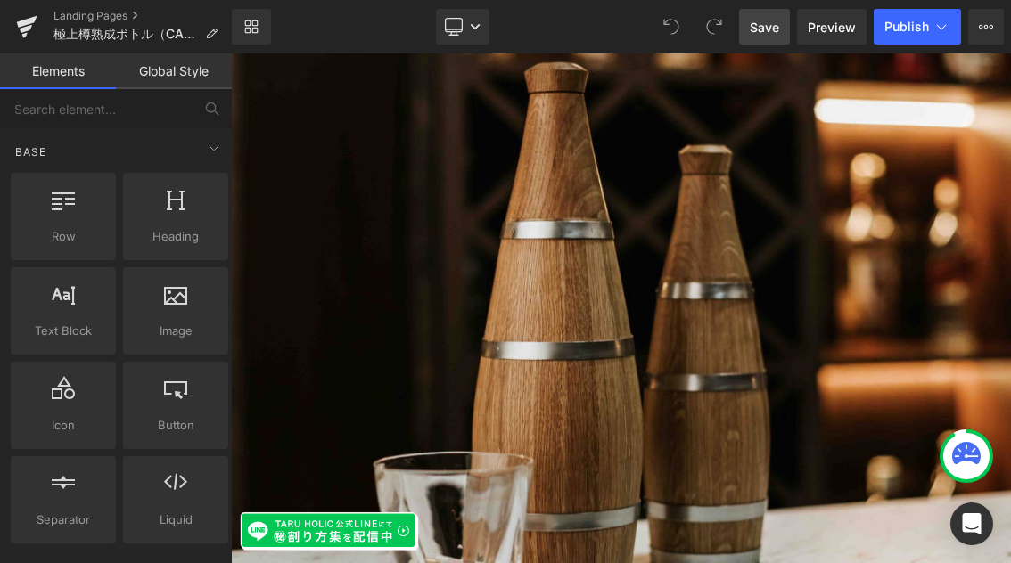
click at [783, 28] on link "Save" at bounding box center [764, 27] width 51 height 36
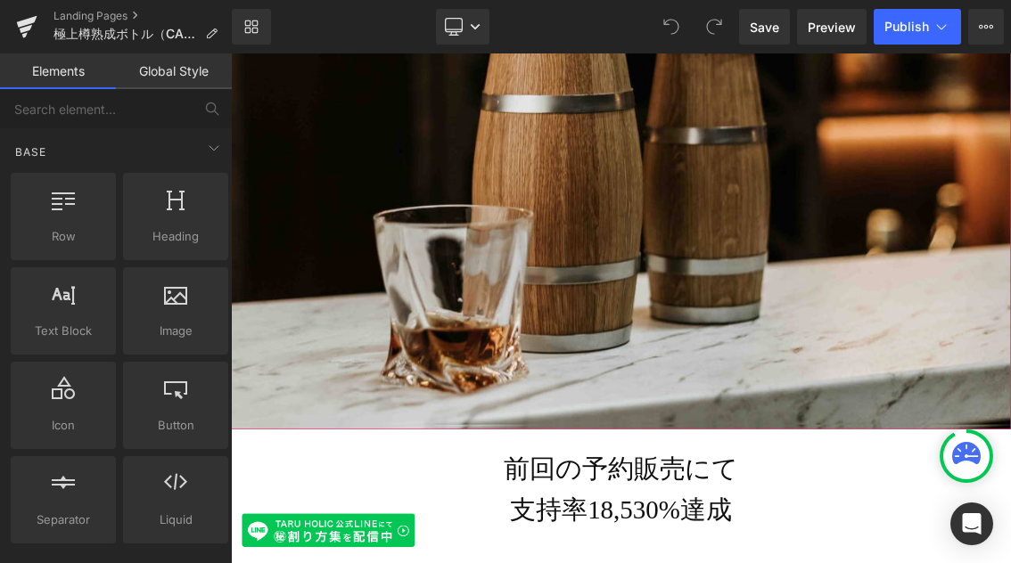
scroll to position [1804, 0]
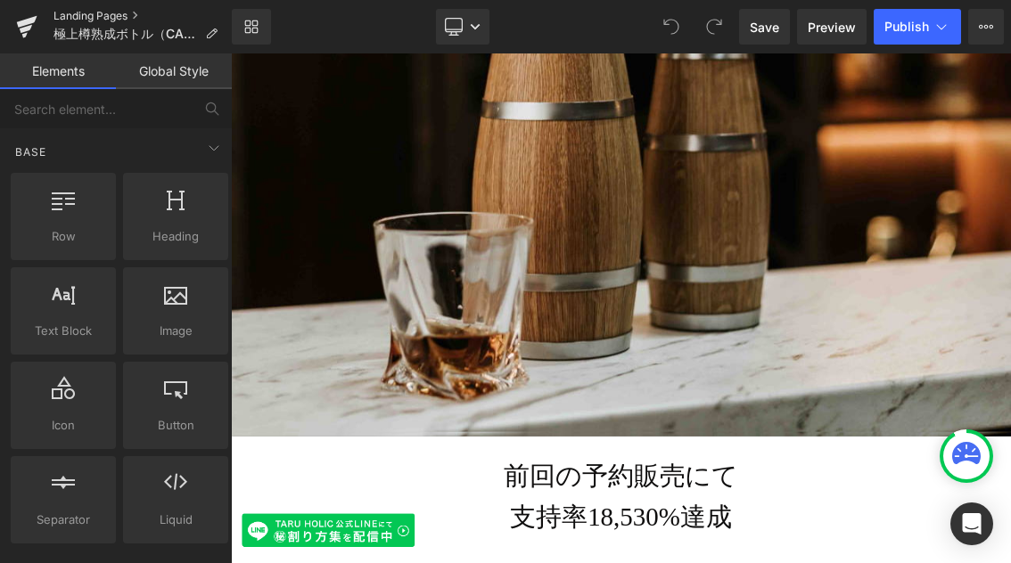
click at [96, 13] on link "Landing Pages" at bounding box center [142, 16] width 178 height 14
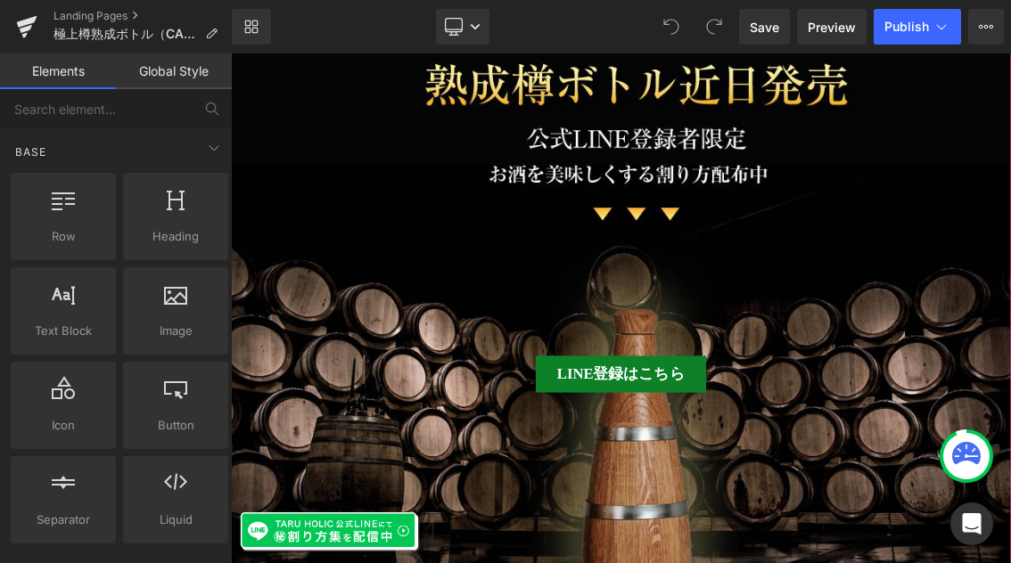
scroll to position [12422, 0]
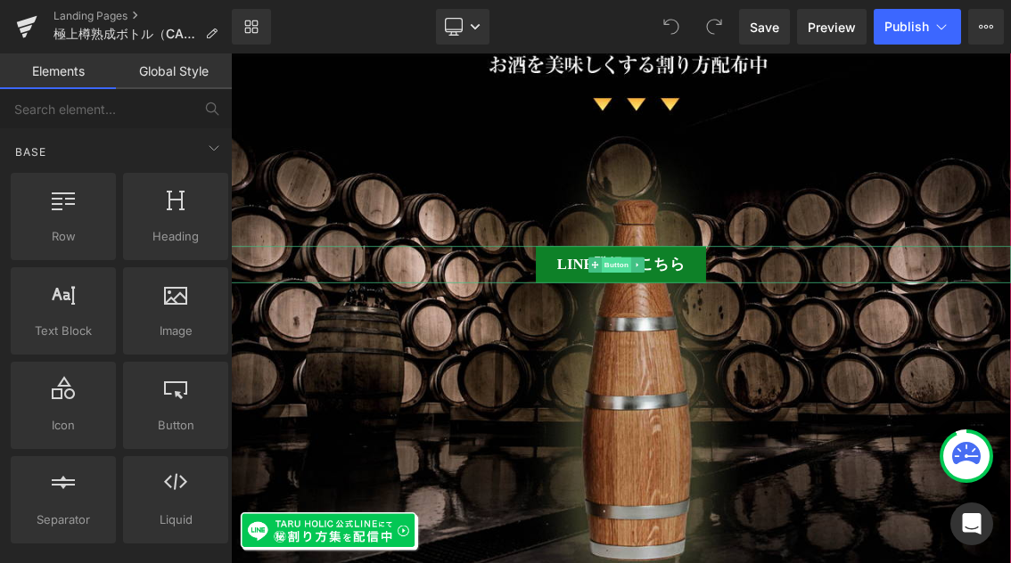
click at [754, 334] on span "Button" at bounding box center [763, 344] width 41 height 21
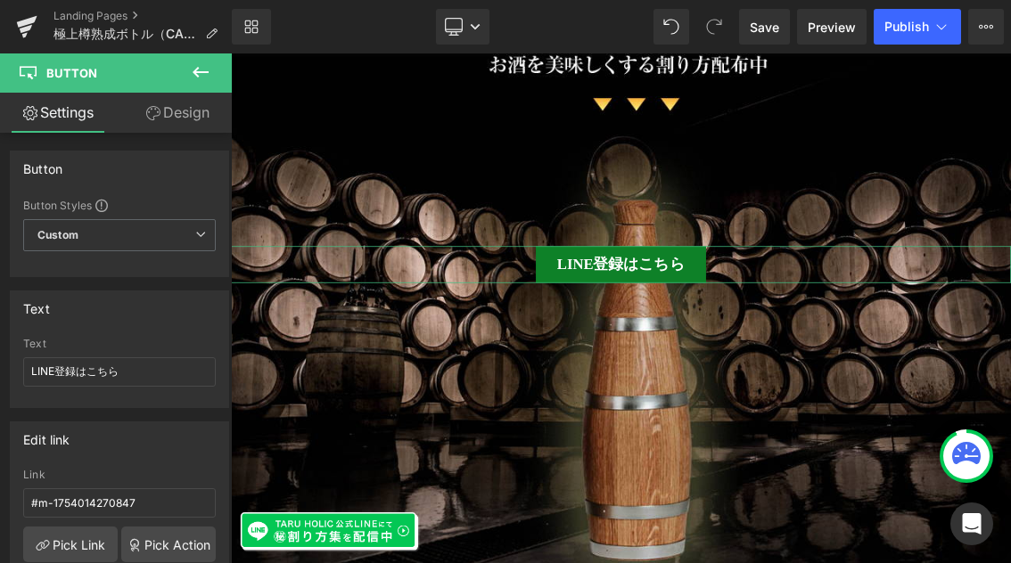
click at [174, 121] on link "Design" at bounding box center [177, 113] width 116 height 40
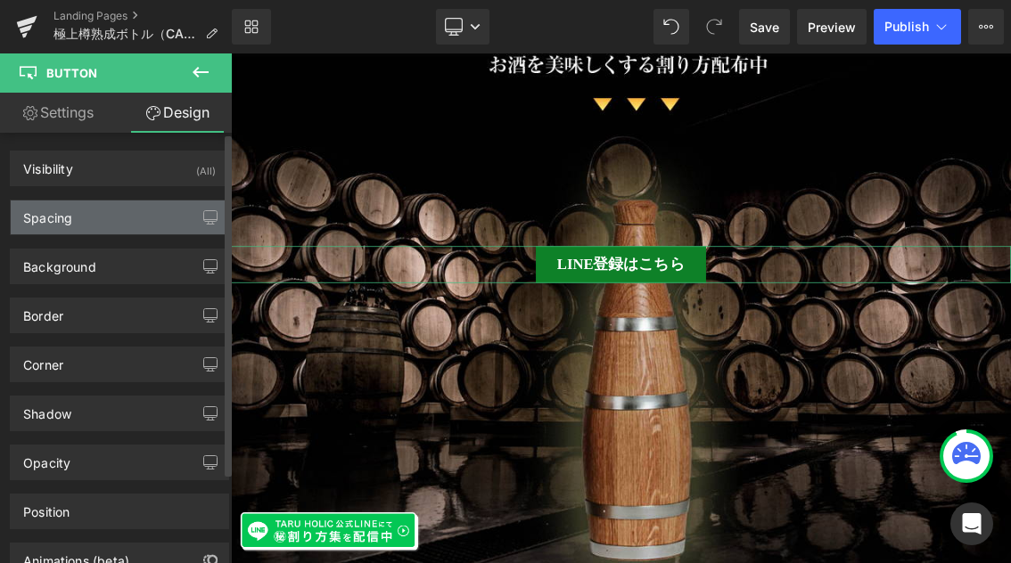
click at [102, 225] on div "Spacing" at bounding box center [119, 218] width 217 height 34
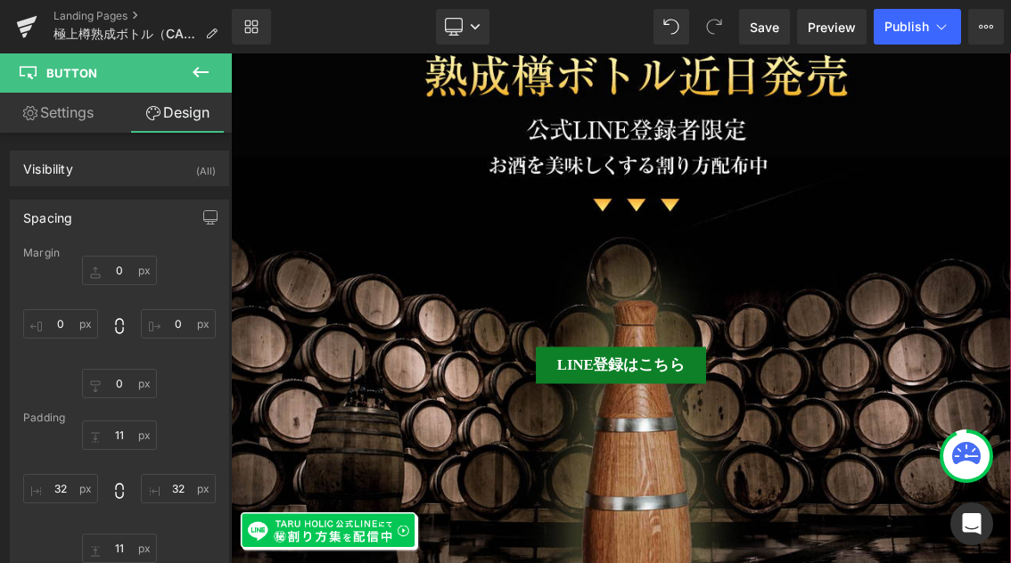
scroll to position [12279, 0]
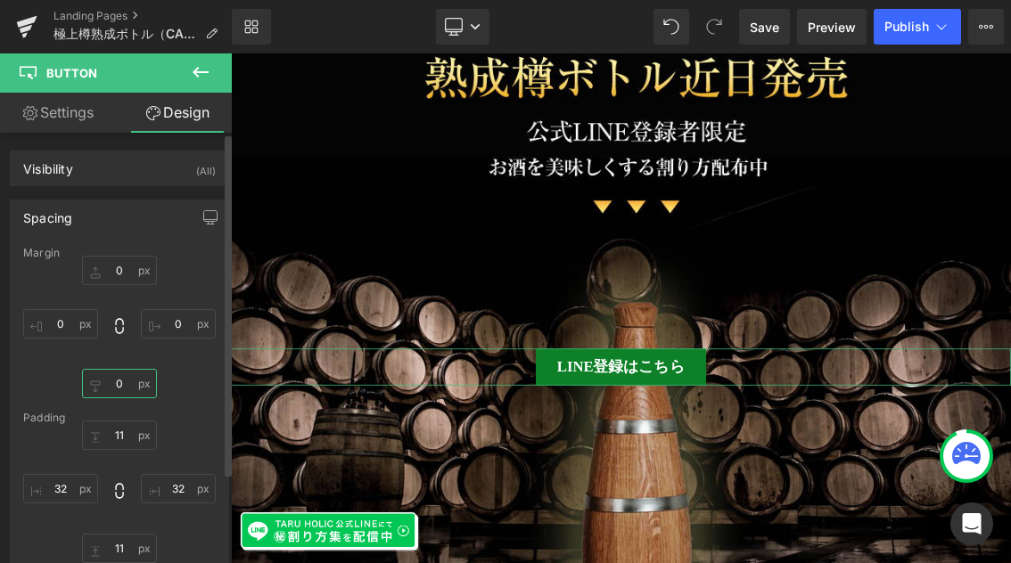
click at [123, 384] on input "0" at bounding box center [119, 383] width 75 height 29
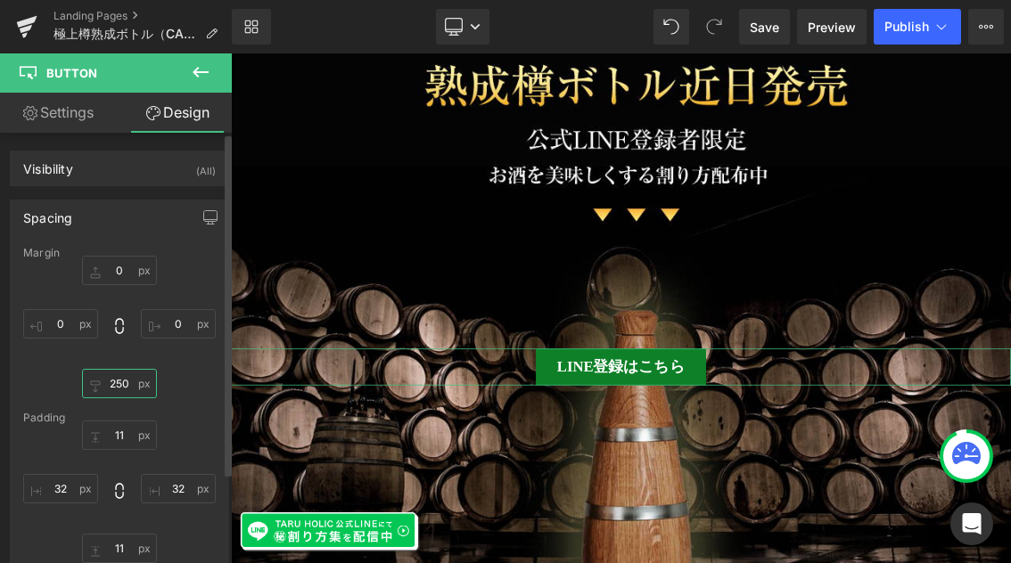
scroll to position [12168, 0]
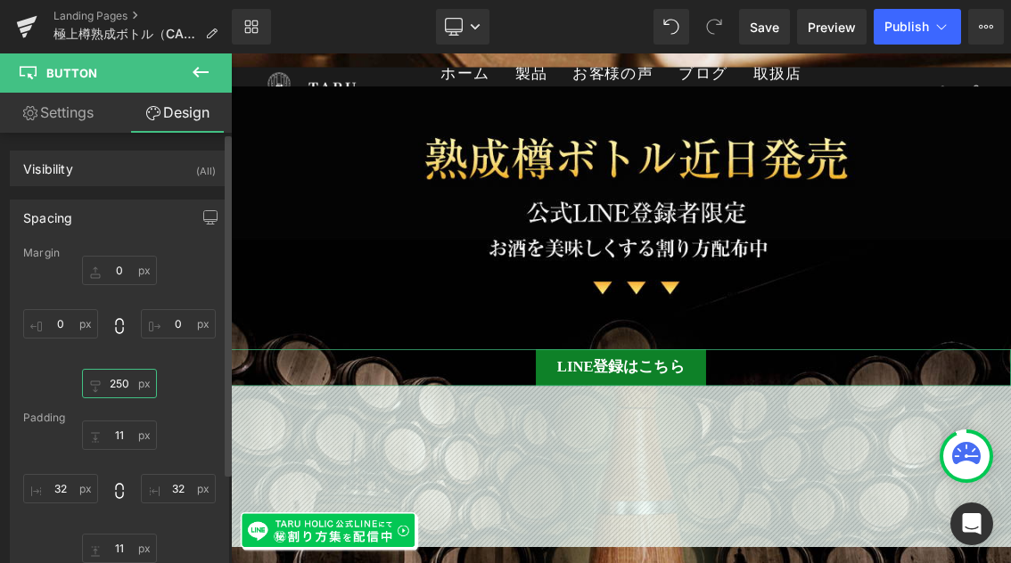
click at [121, 383] on input "250" at bounding box center [119, 383] width 75 height 29
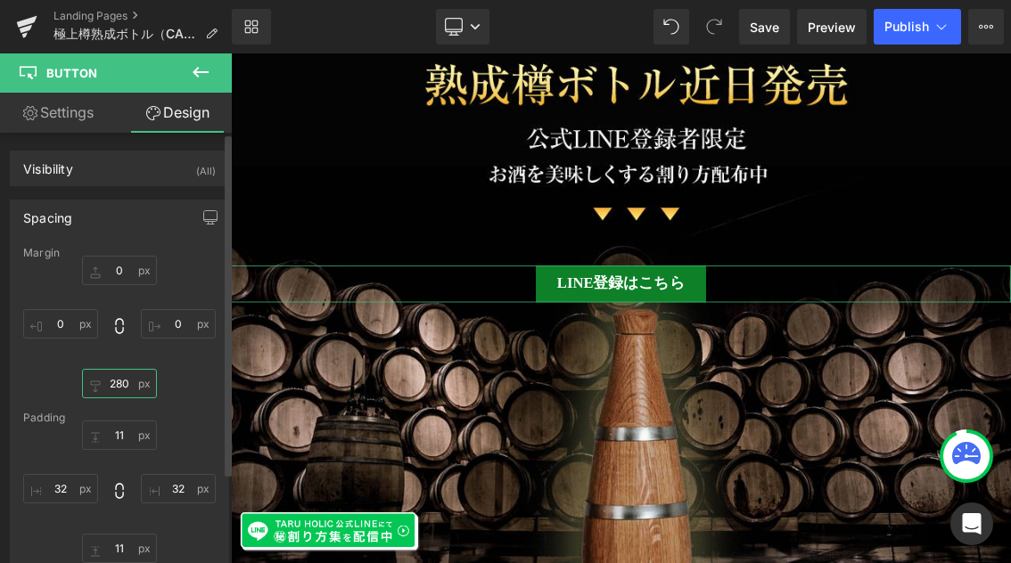
scroll to position [12155, 0]
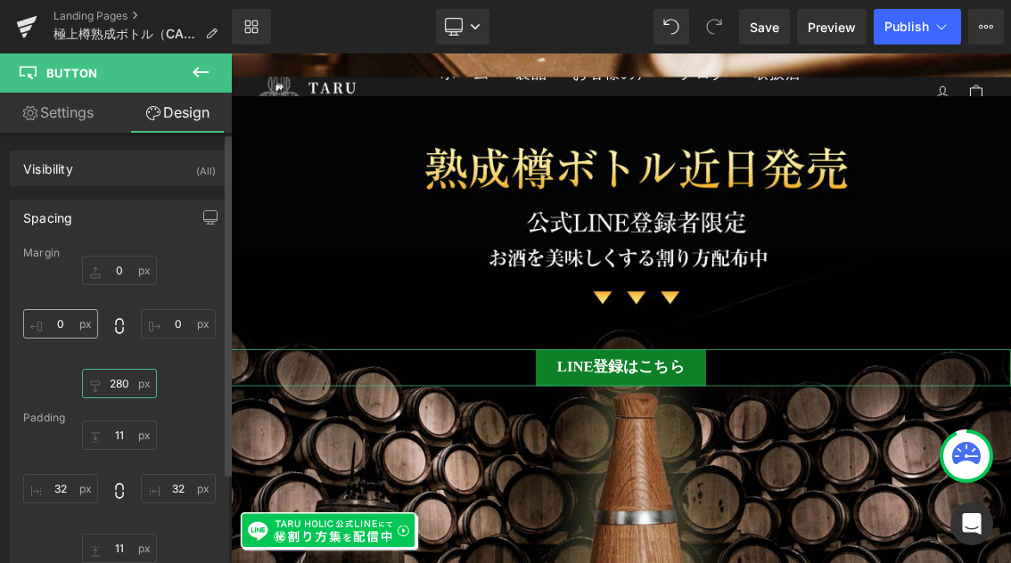
type input "280"
click at [61, 324] on input "0" at bounding box center [60, 323] width 75 height 29
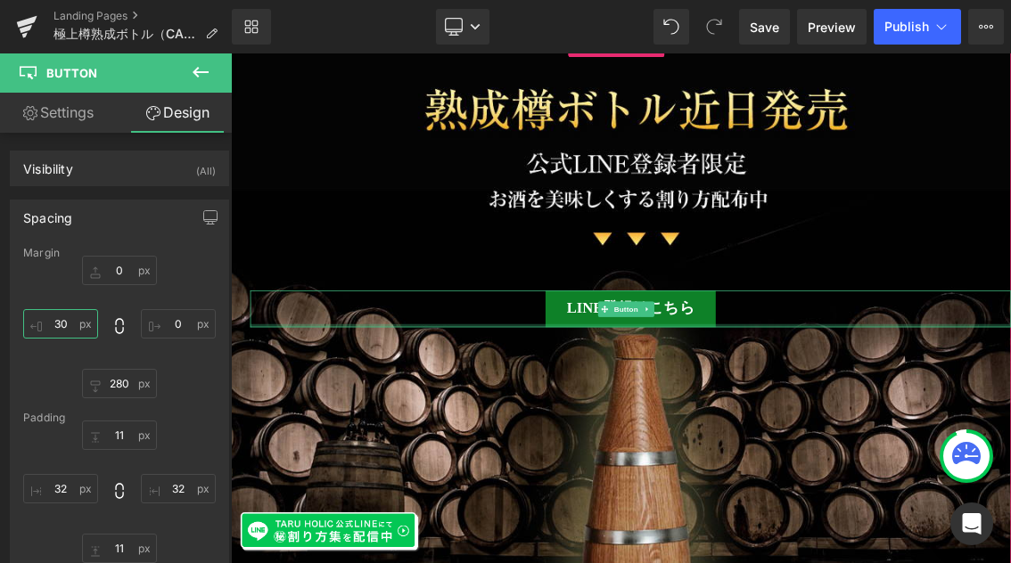
scroll to position [12240, 0]
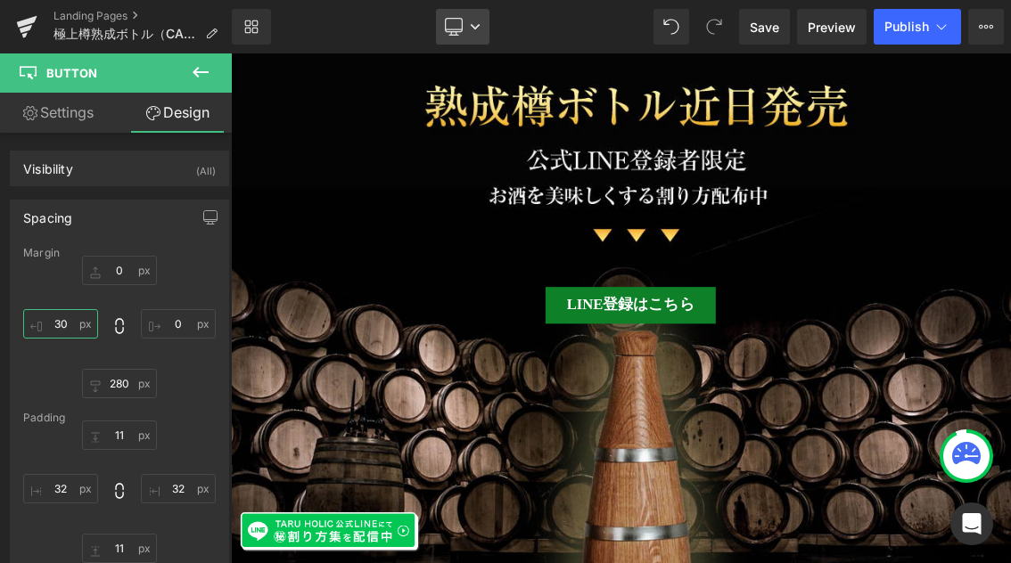
type input "30"
click at [469, 34] on link "Desktop" at bounding box center [462, 27] width 53 height 36
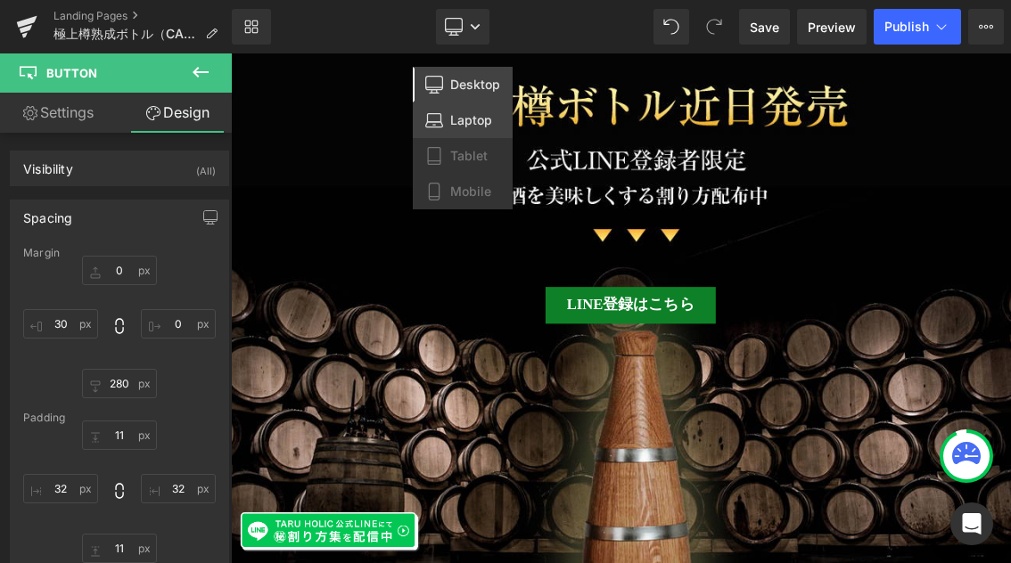
click at [455, 120] on span "Laptop" at bounding box center [471, 120] width 42 height 16
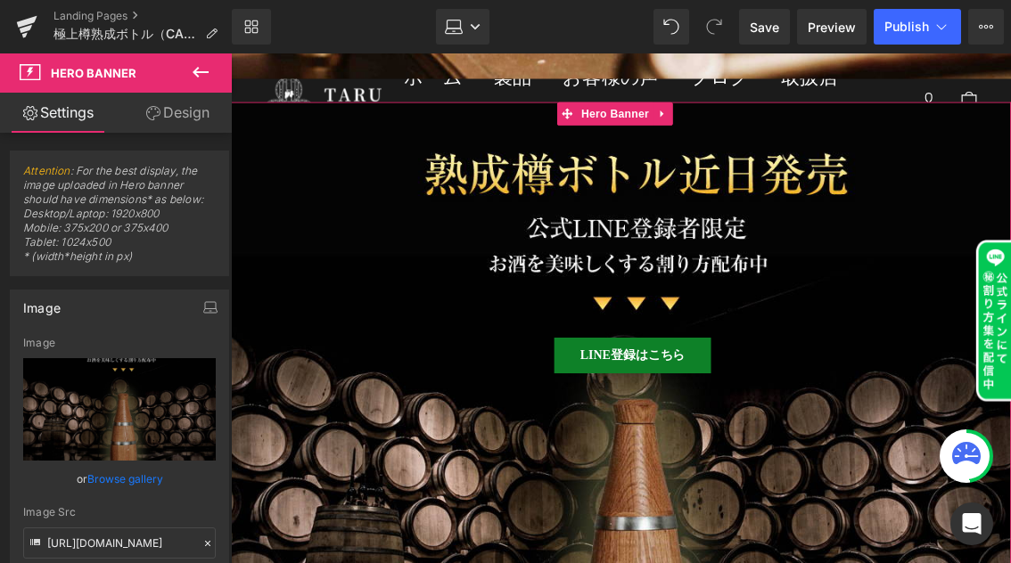
scroll to position [10889, 0]
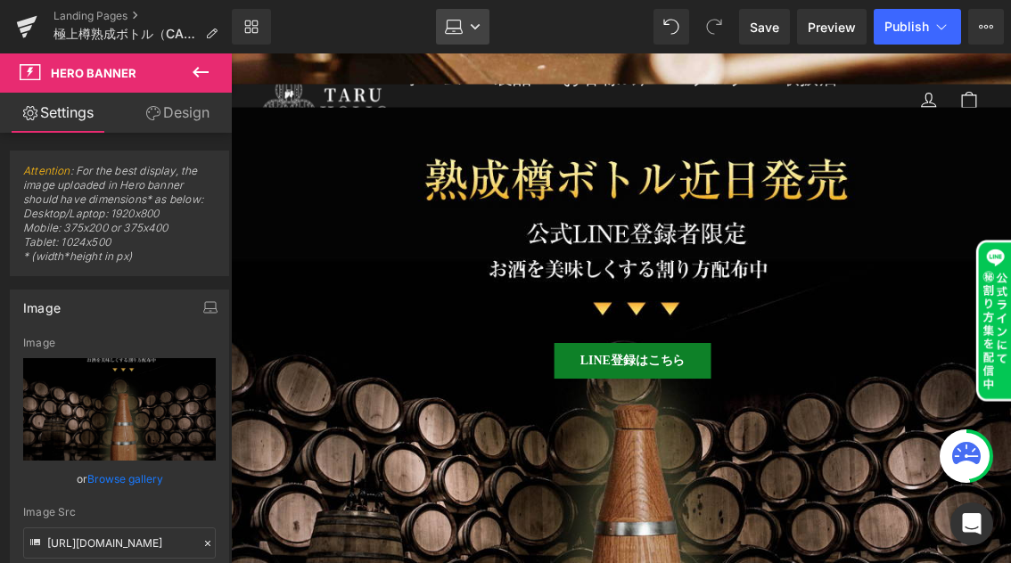
click at [474, 29] on icon at bounding box center [475, 26] width 11 height 11
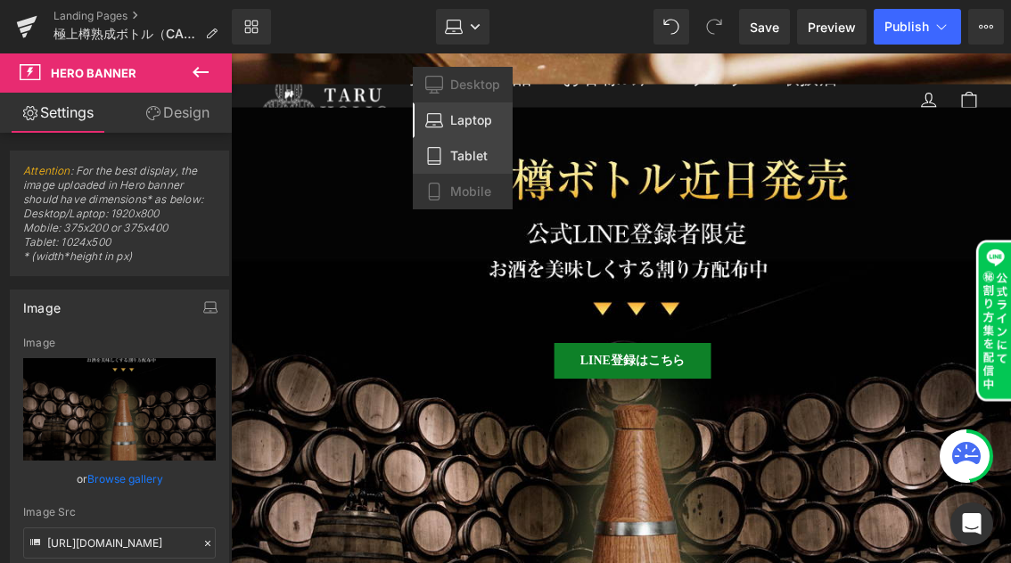
click at [457, 150] on span "Tablet" at bounding box center [468, 156] width 37 height 16
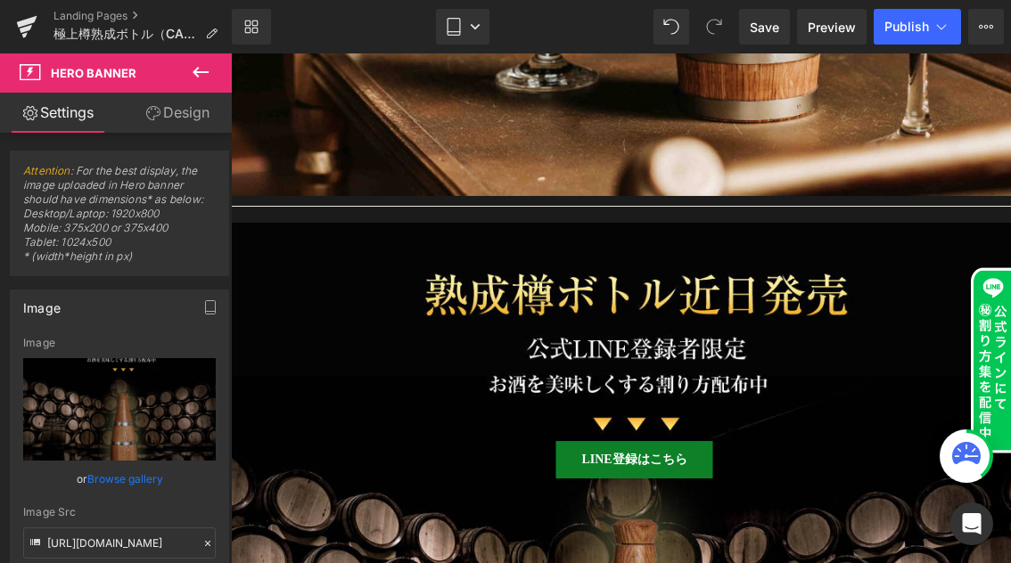
scroll to position [17050, 0]
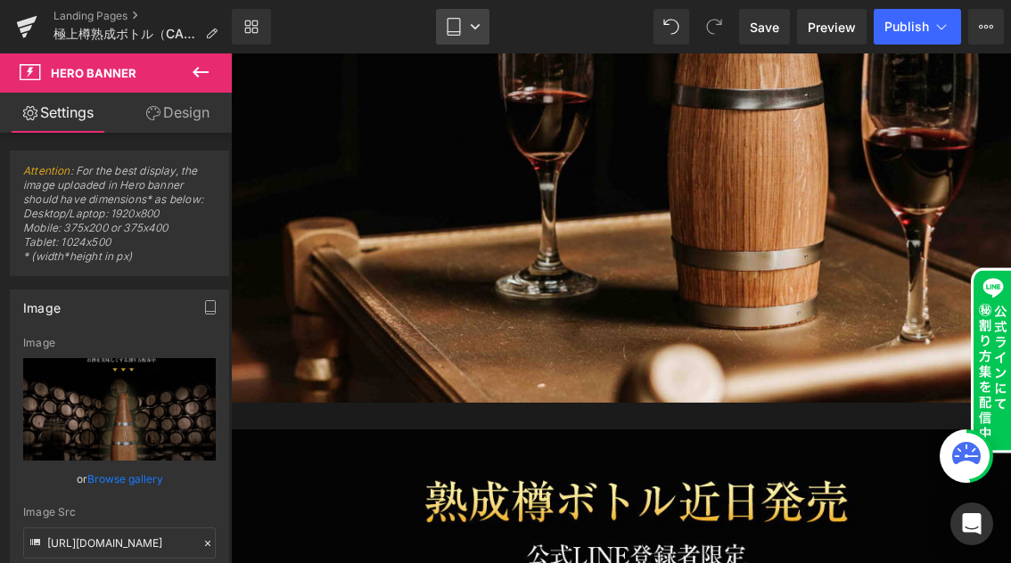
click at [476, 28] on icon at bounding box center [475, 26] width 9 height 5
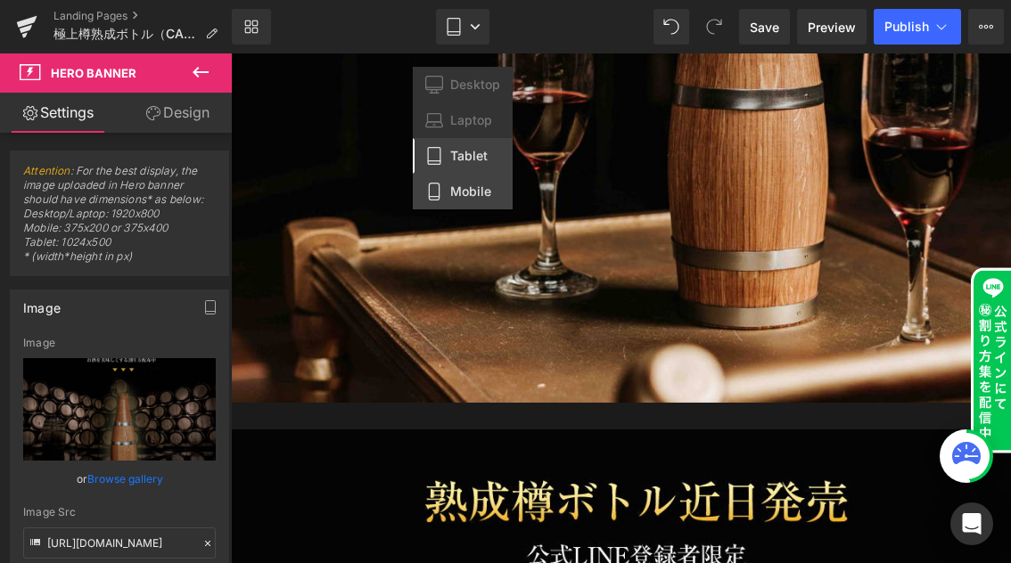
click at [451, 199] on span "Mobile" at bounding box center [470, 192] width 41 height 16
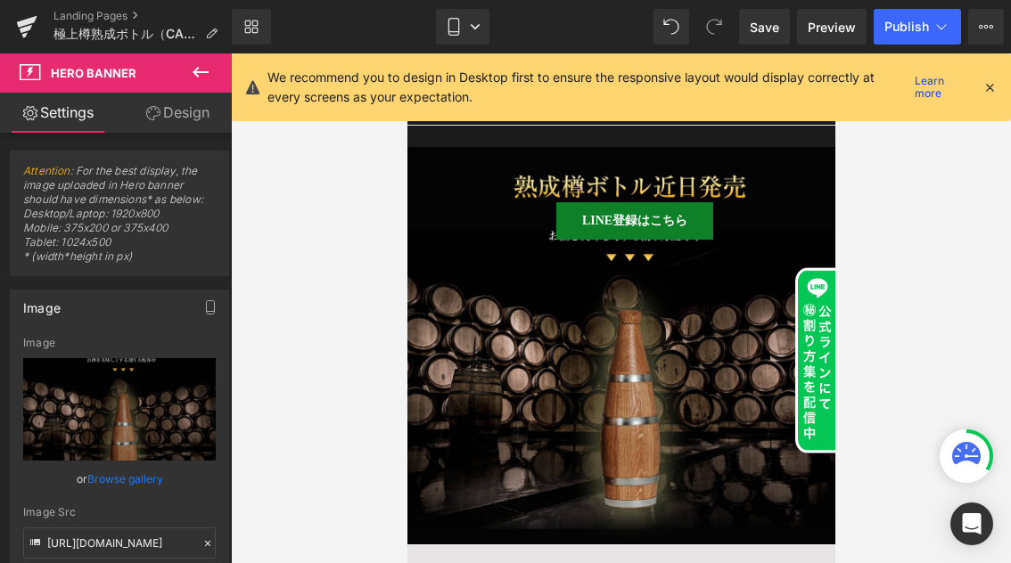
scroll to position [12877, 0]
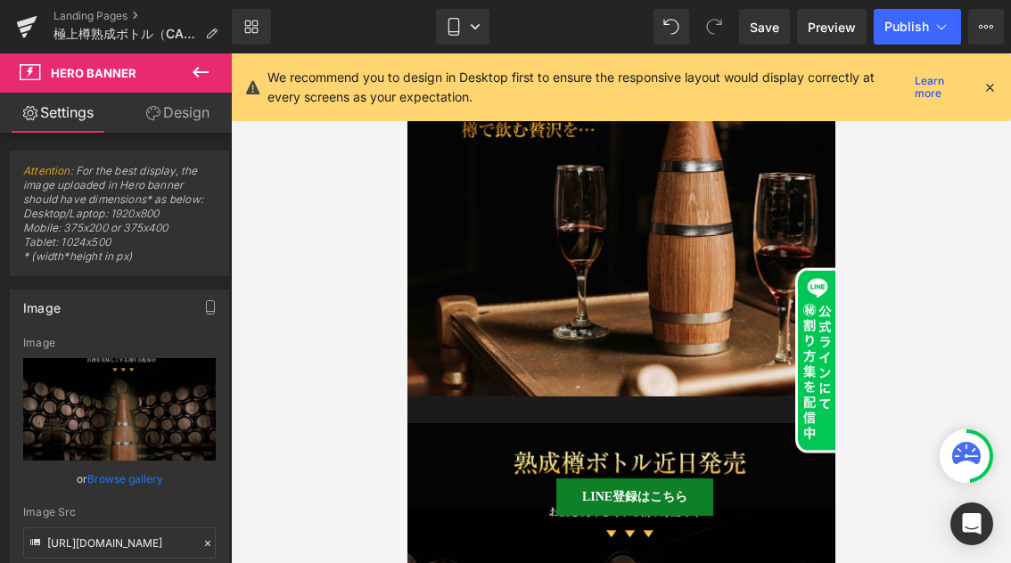
click at [985, 87] on icon at bounding box center [989, 87] width 16 height 16
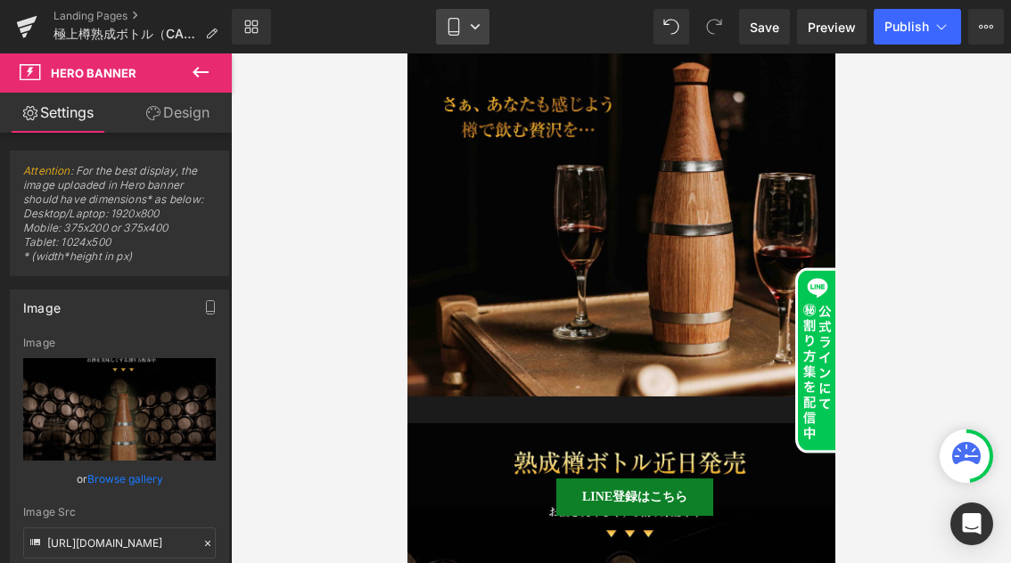
click at [478, 22] on icon at bounding box center [475, 26] width 11 height 11
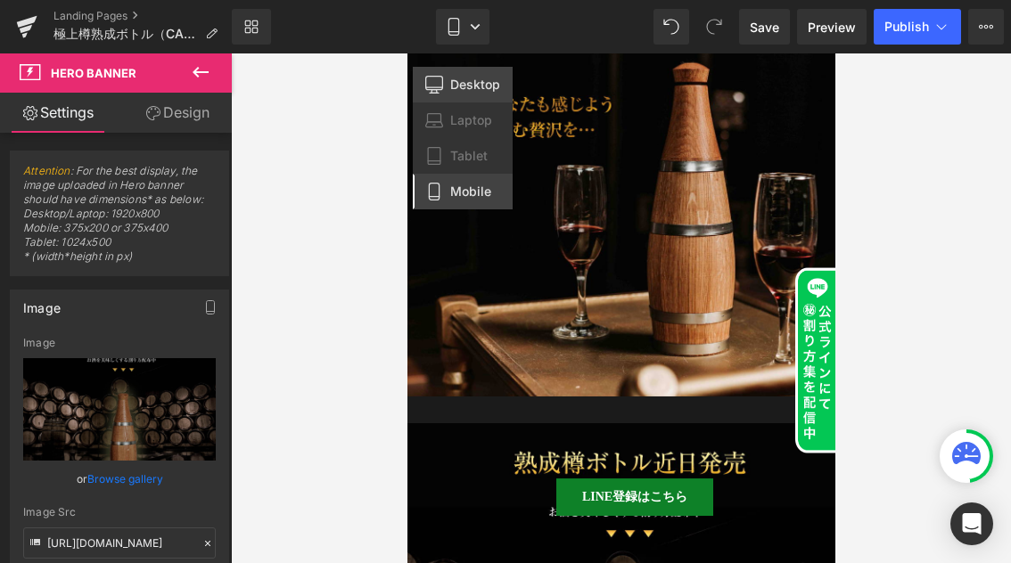
click at [473, 81] on span "Desktop" at bounding box center [475, 85] width 50 height 16
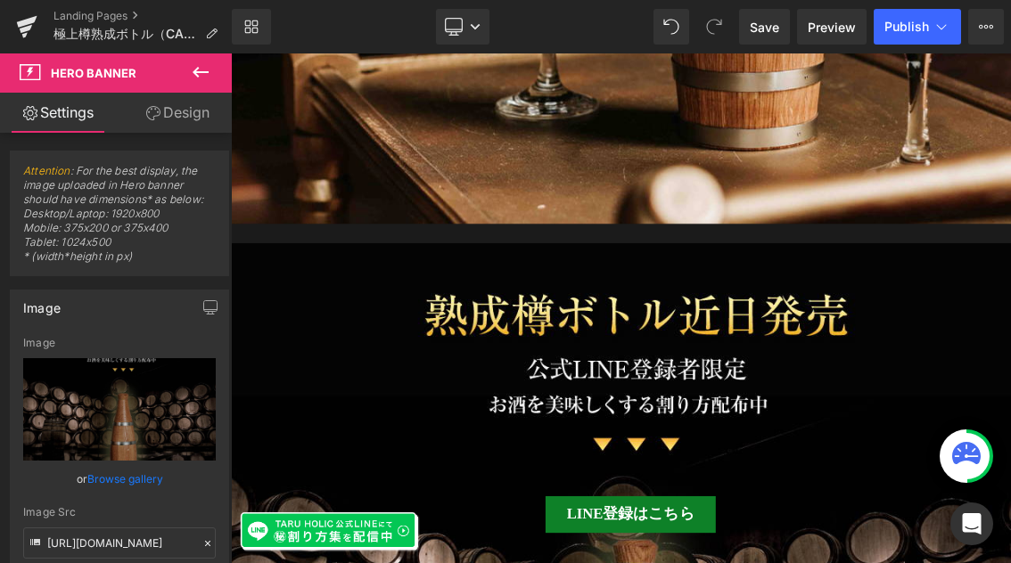
scroll to position [11923, 0]
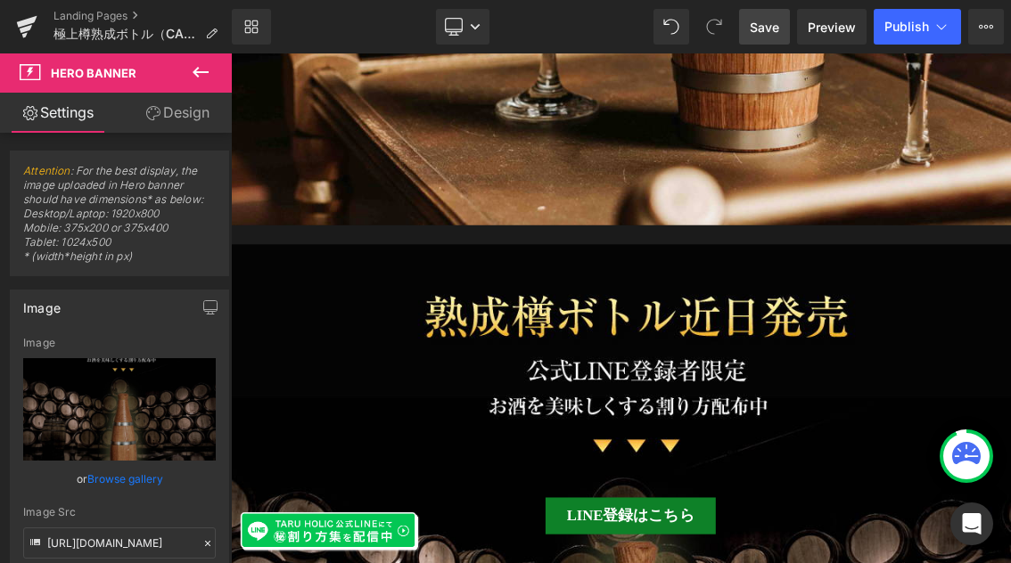
click at [755, 34] on span "Save" at bounding box center [764, 27] width 29 height 19
click at [841, 26] on span "Preview" at bounding box center [832, 27] width 48 height 19
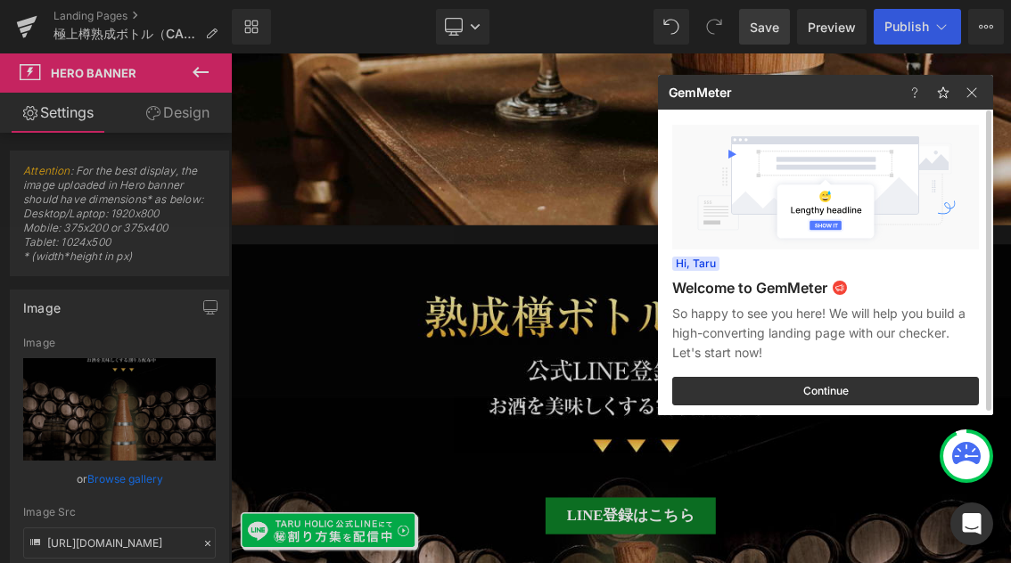
click at [882, 289] on h3 "Welcome to GemMeter" at bounding box center [825, 288] width 307 height 18
click at [975, 99] on img at bounding box center [971, 92] width 21 height 21
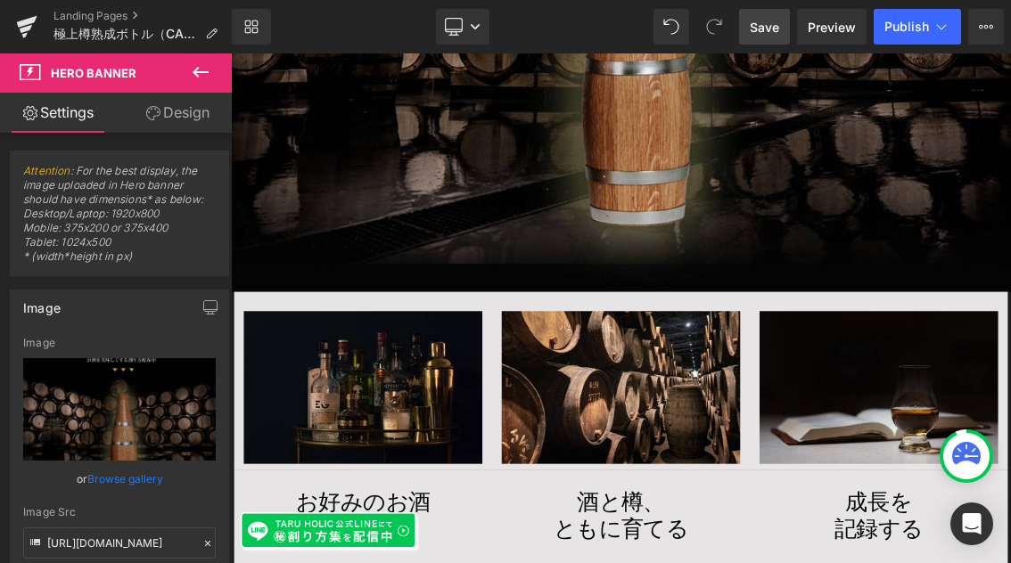
scroll to position [12868, 0]
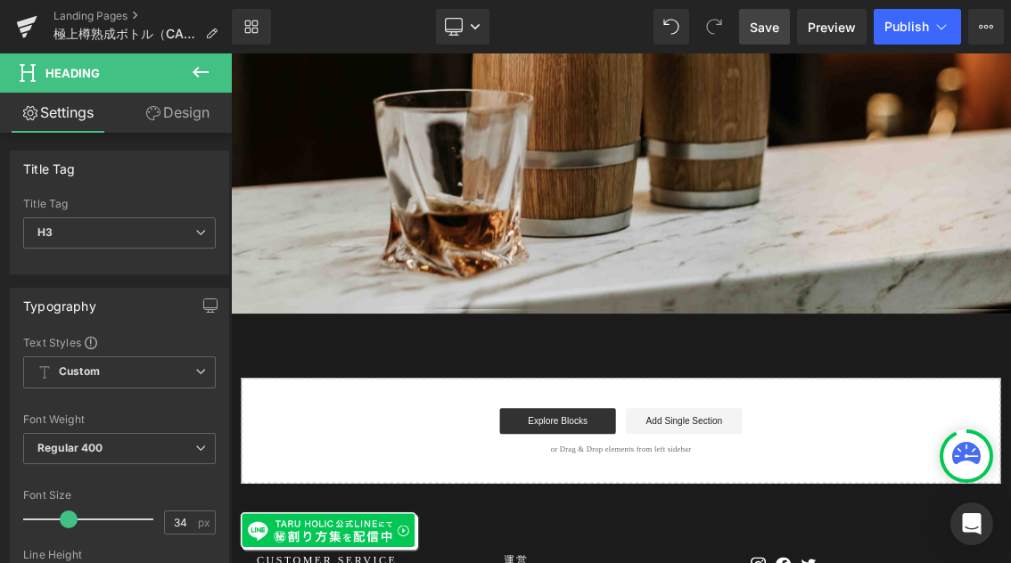
scroll to position [19506, 0]
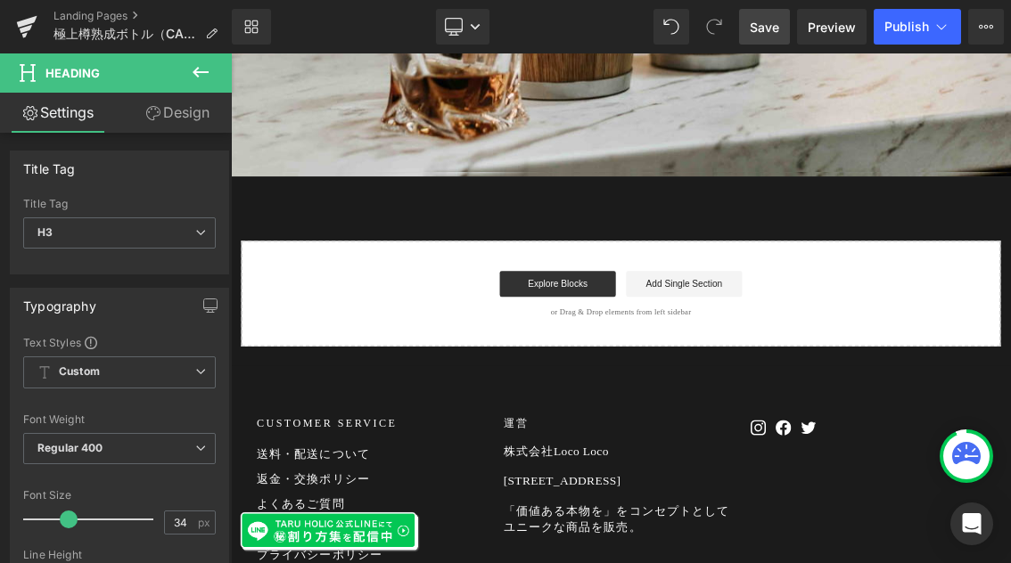
click at [770, 22] on span "Save" at bounding box center [764, 27] width 29 height 19
click at [766, 31] on span "Save" at bounding box center [764, 27] width 29 height 19
click at [844, 23] on span "Preview" at bounding box center [832, 27] width 48 height 19
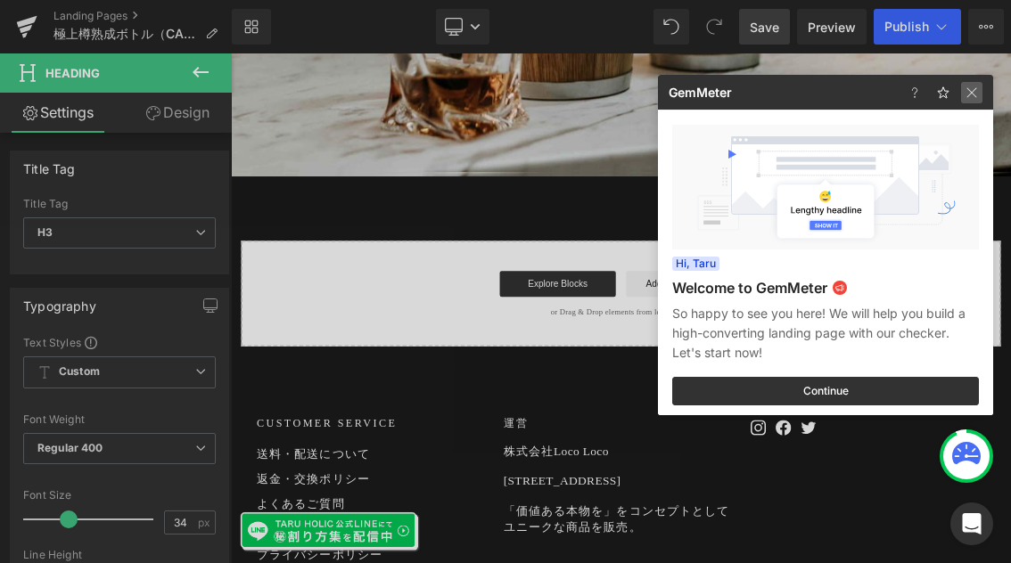
drag, startPoint x: 970, startPoint y: 93, endPoint x: 1008, endPoint y: 56, distance: 53.0
click at [0, 0] on img at bounding box center [0, 0] width 0 height 0
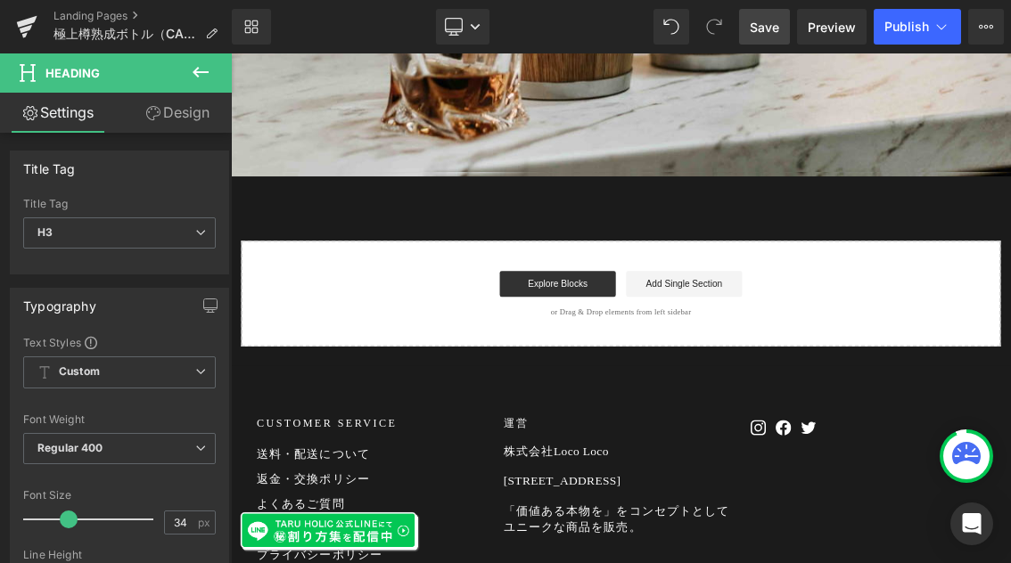
click at [775, 28] on span "Save" at bounding box center [764, 27] width 29 height 19
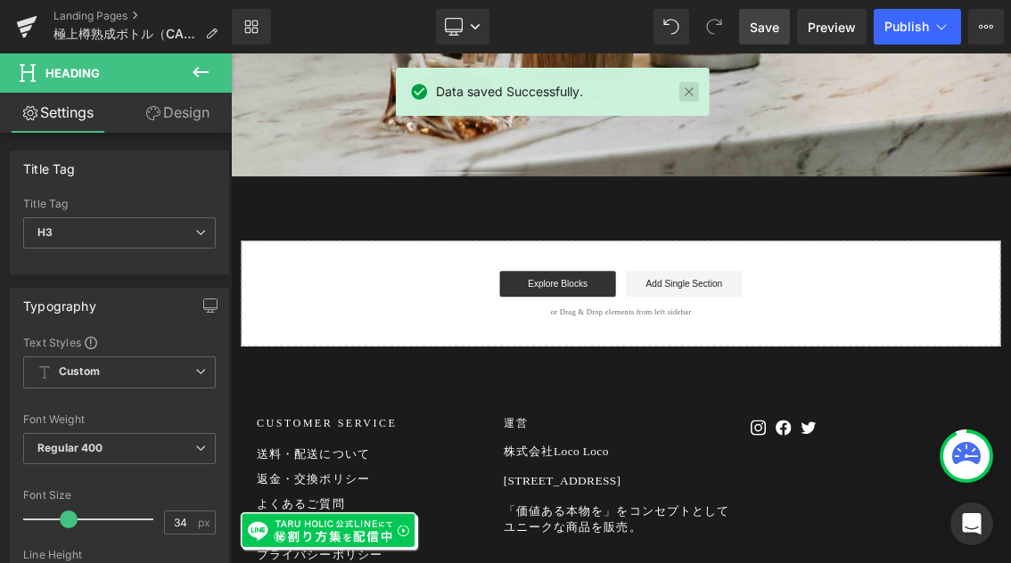
click at [694, 91] on link at bounding box center [689, 92] width 20 height 20
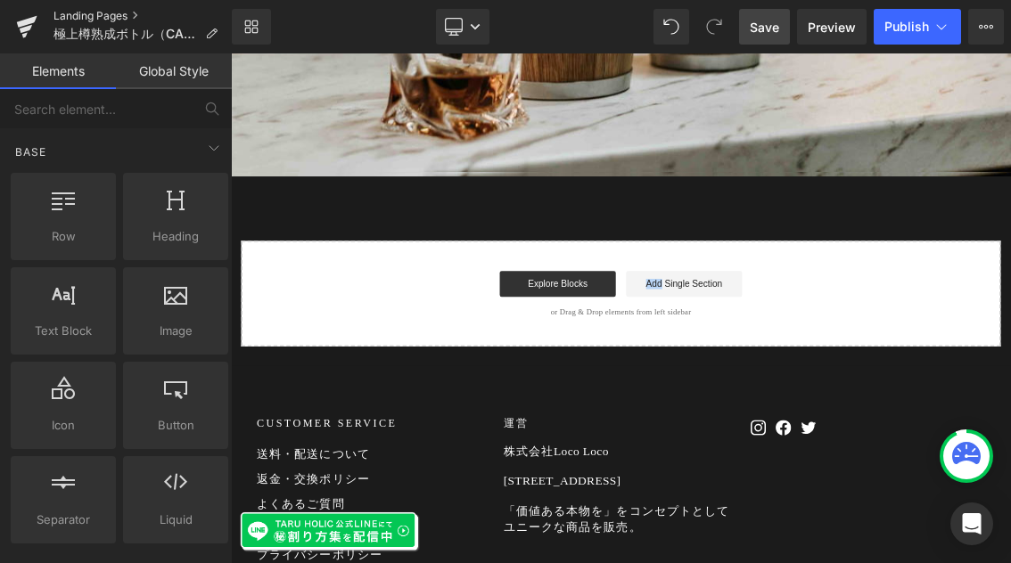
click at [81, 20] on link "Landing Pages" at bounding box center [142, 16] width 178 height 14
